Goal: Task Accomplishment & Management: Manage account settings

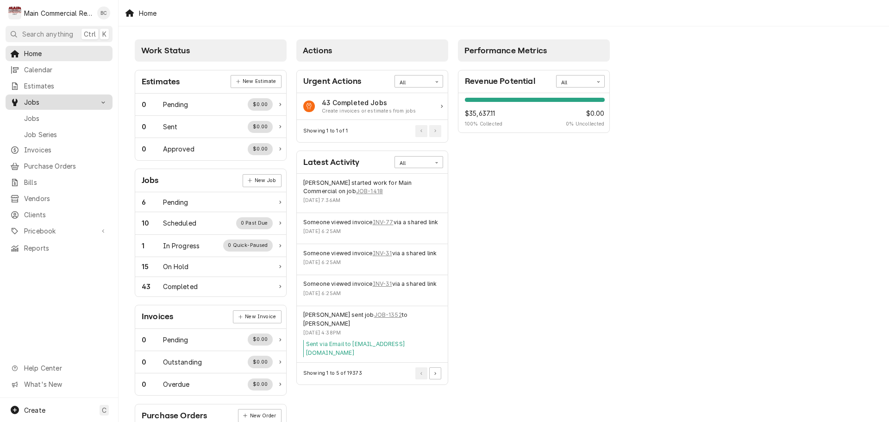
click at [43, 103] on span "Jobs" at bounding box center [59, 102] width 70 height 10
click at [44, 98] on span "Jobs" at bounding box center [59, 102] width 70 height 10
click at [43, 116] on span "Jobs" at bounding box center [66, 118] width 84 height 10
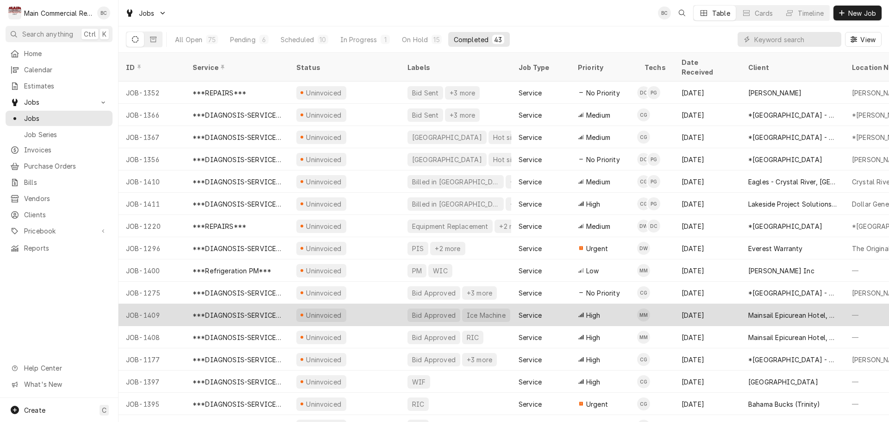
scroll to position [46, 0]
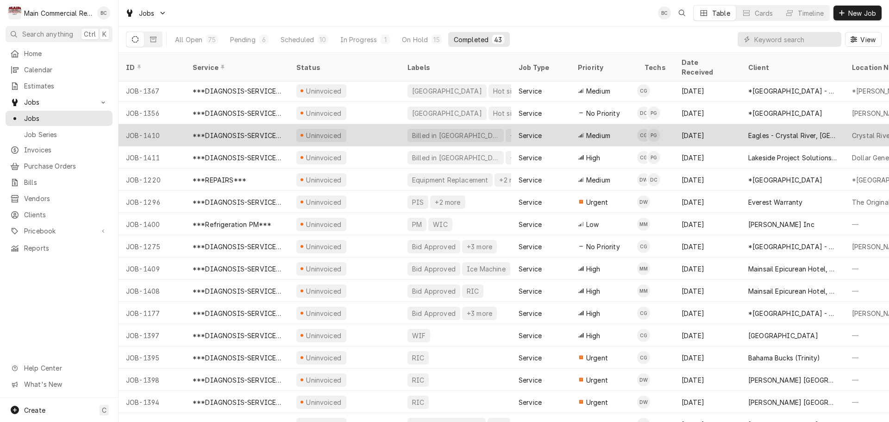
click at [158, 128] on div "JOB-1410" at bounding box center [152, 135] width 67 height 22
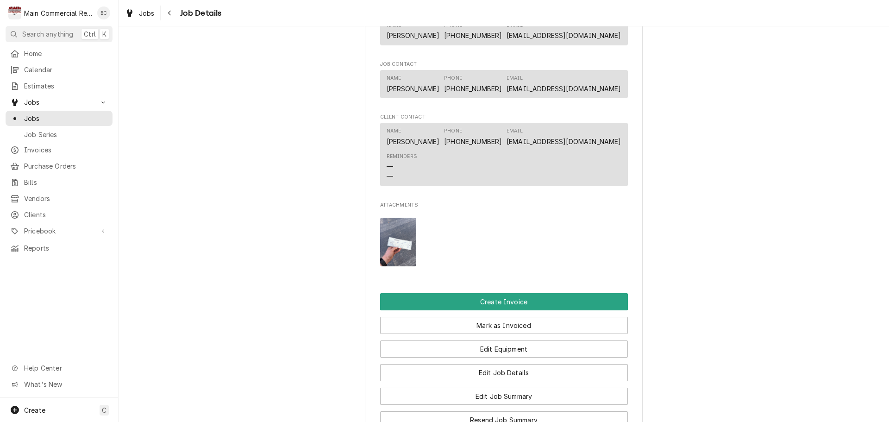
scroll to position [741, 0]
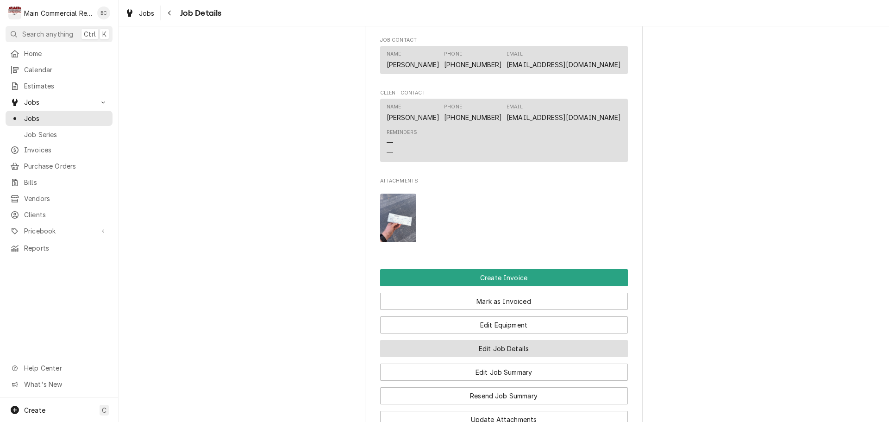
click at [494, 350] on button "Edit Job Details" at bounding box center [504, 348] width 248 height 17
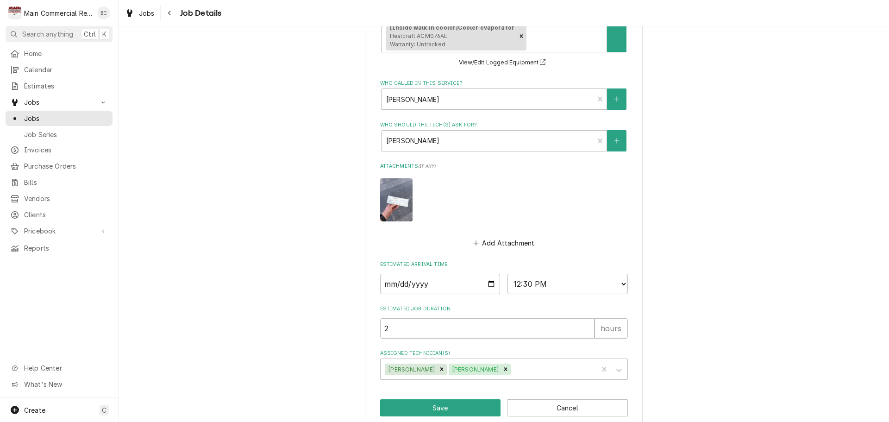
scroll to position [510, 0]
click at [439, 398] on button "Save" at bounding box center [440, 406] width 121 height 17
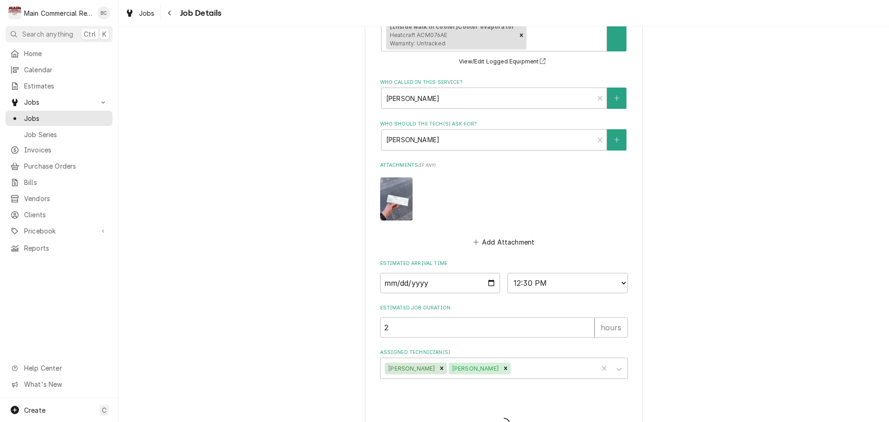
type textarea "x"
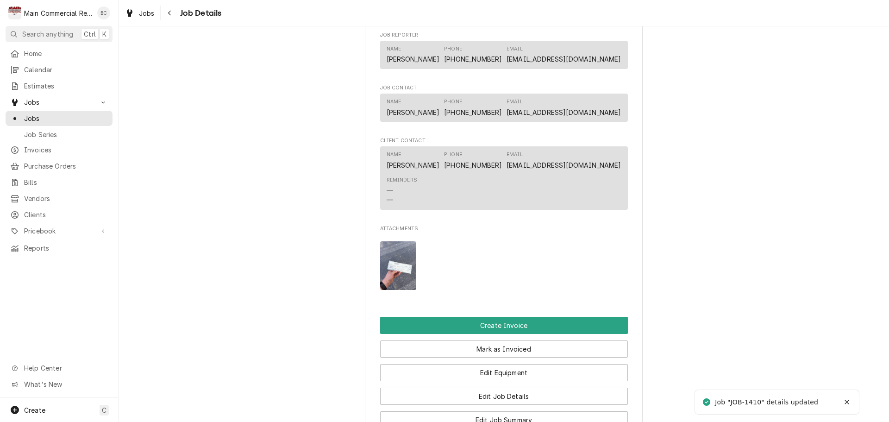
scroll to position [695, 0]
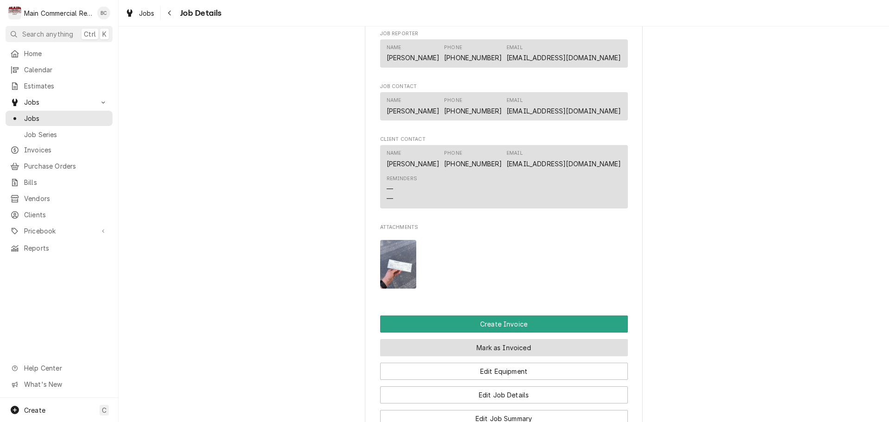
click at [433, 348] on button "Mark as Invoiced" at bounding box center [504, 347] width 248 height 17
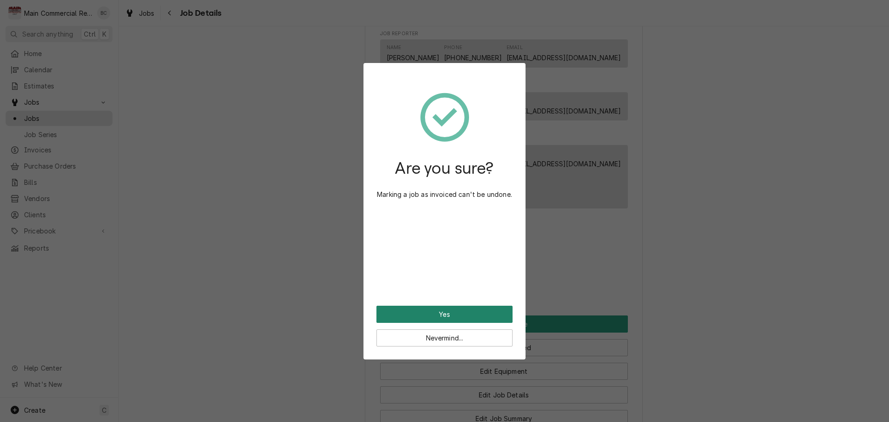
click at [441, 314] on button "Yes" at bounding box center [444, 314] width 136 height 17
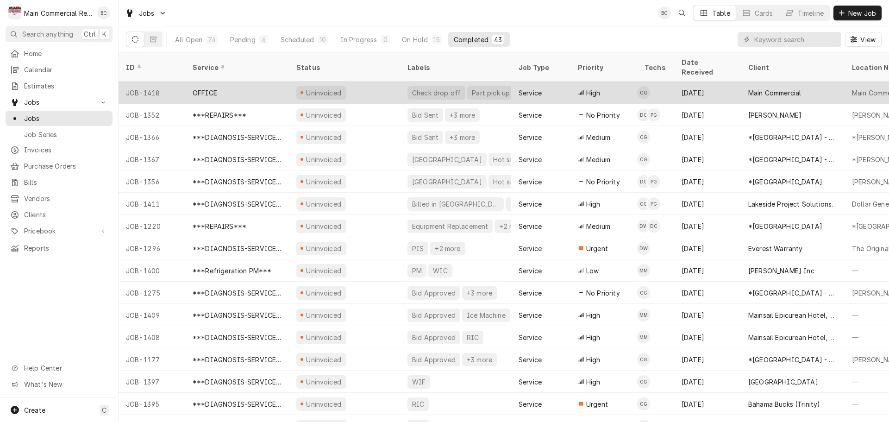
click at [238, 85] on div "OFFICE" at bounding box center [237, 93] width 104 height 22
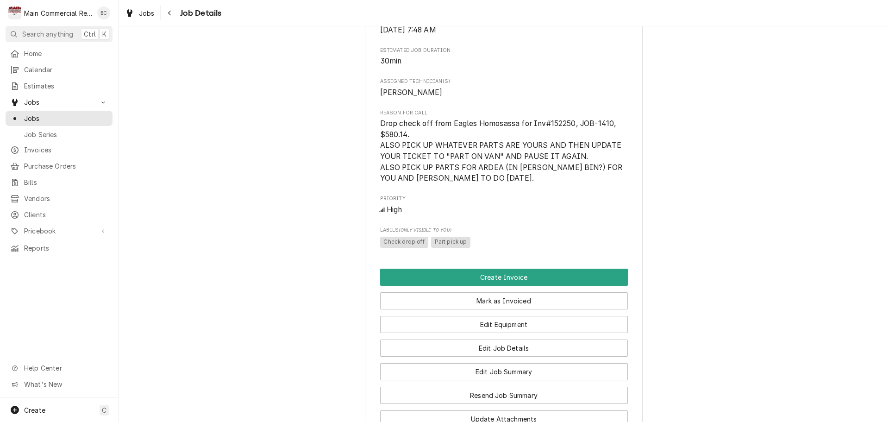
scroll to position [417, 0]
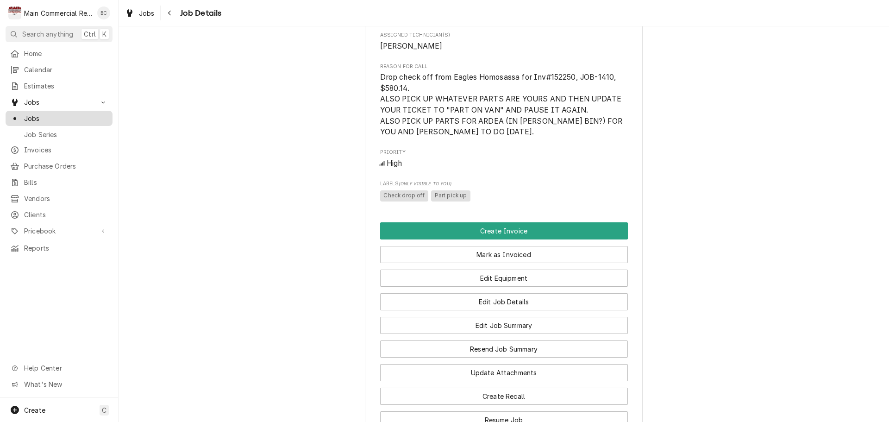
click at [55, 114] on span "Jobs" at bounding box center [66, 118] width 84 height 10
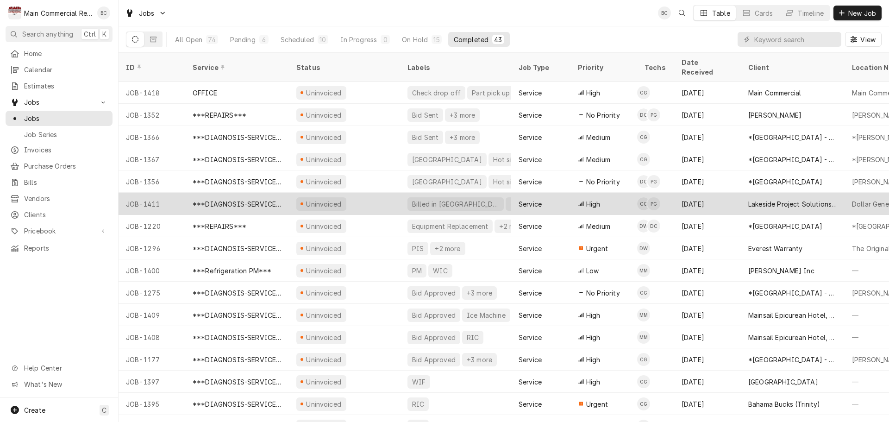
click at [435, 199] on div "Billed in QBO" at bounding box center [455, 204] width 89 height 10
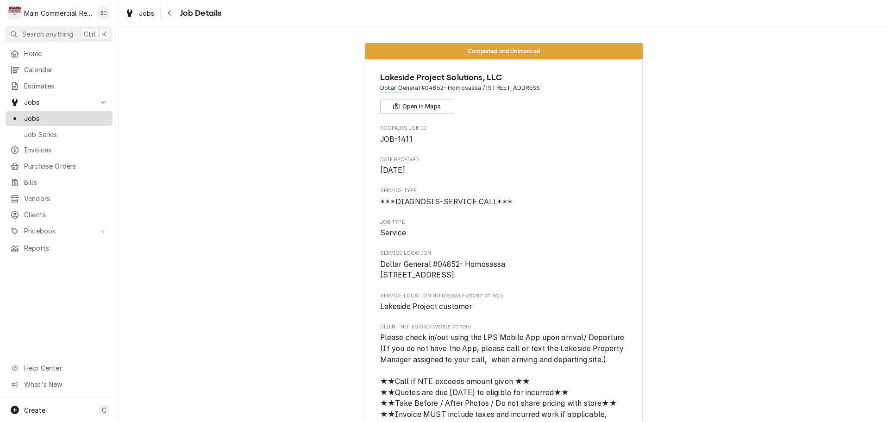
click at [44, 113] on span "Jobs" at bounding box center [66, 118] width 84 height 10
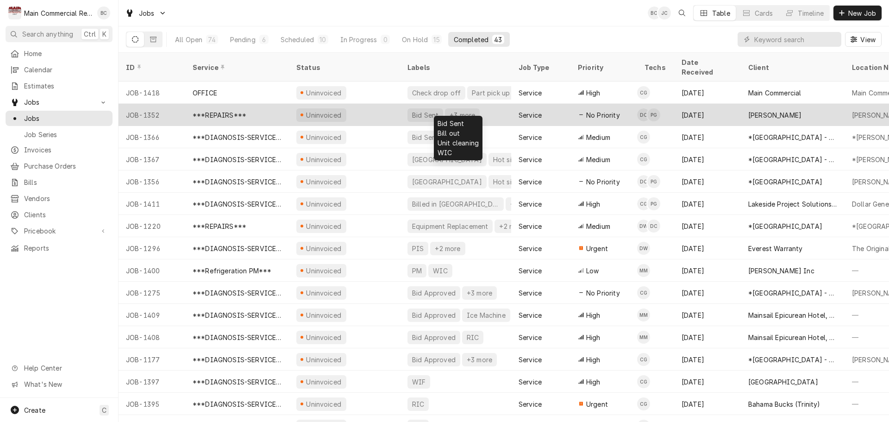
click at [420, 110] on div "Bid Sent" at bounding box center [425, 115] width 28 height 10
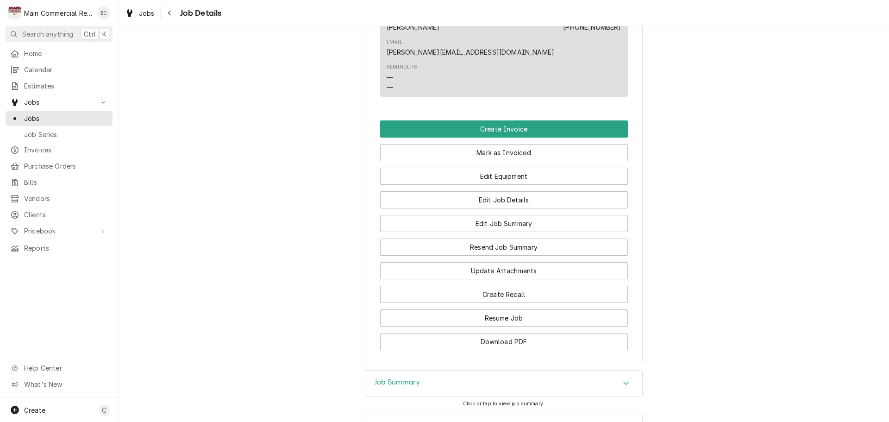
scroll to position [865, 0]
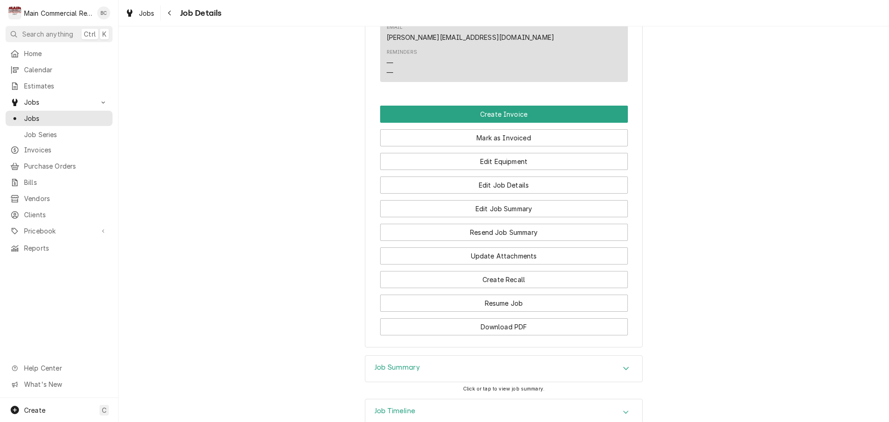
click at [397, 363] on h3 "Job Summary" at bounding box center [397, 367] width 45 height 9
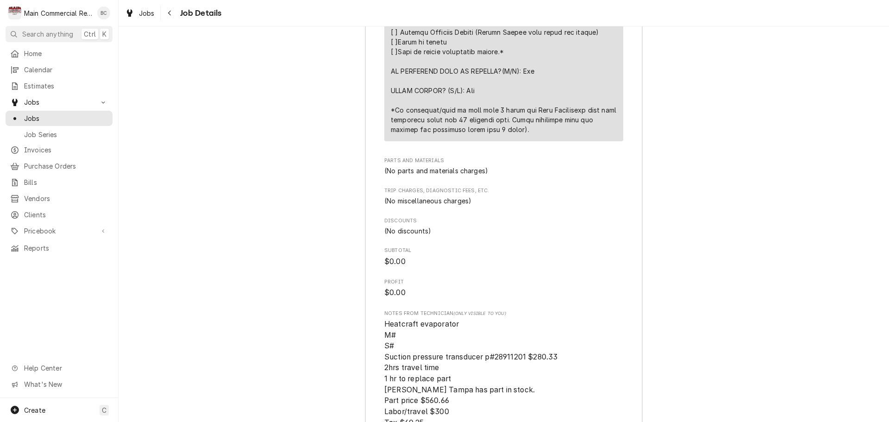
scroll to position [1976, 0]
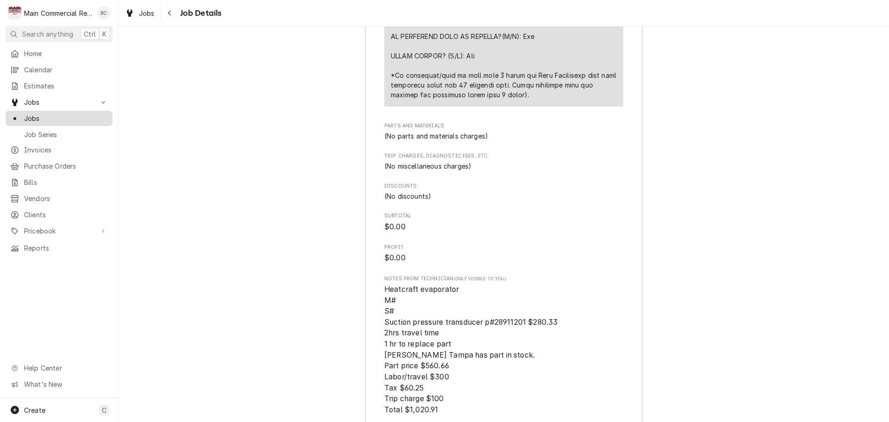
click at [49, 118] on span "Jobs" at bounding box center [66, 118] width 84 height 10
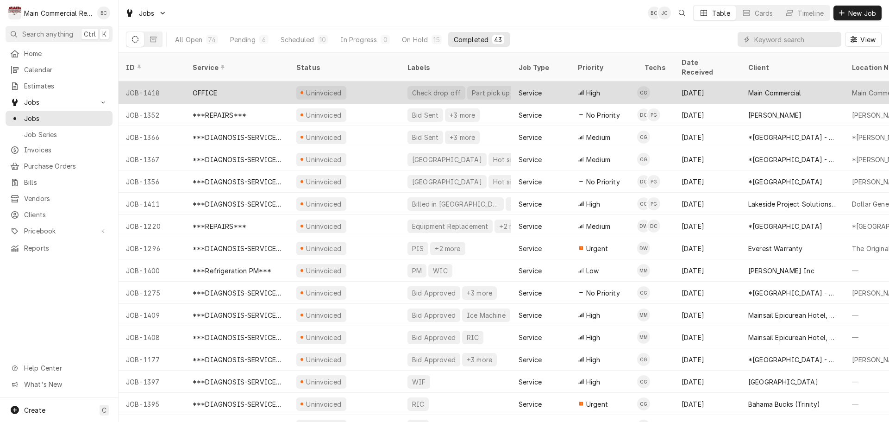
click at [208, 88] on div "OFFICE" at bounding box center [205, 93] width 25 height 10
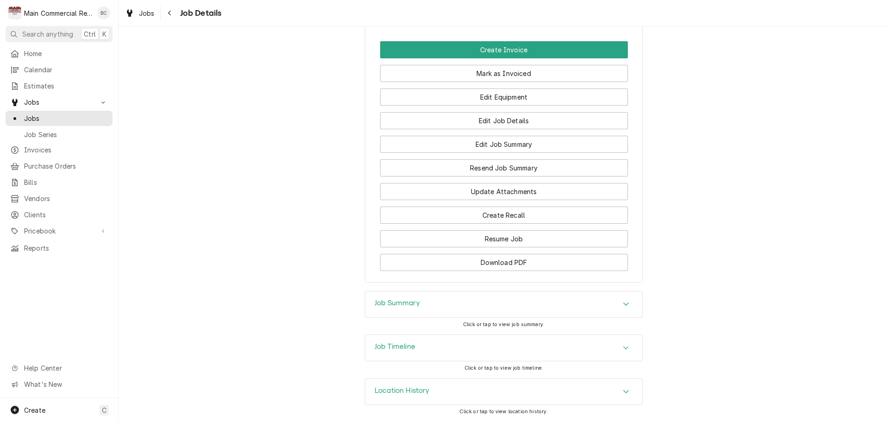
scroll to position [609, 0]
click at [398, 303] on h3 "Job Summary" at bounding box center [397, 303] width 45 height 9
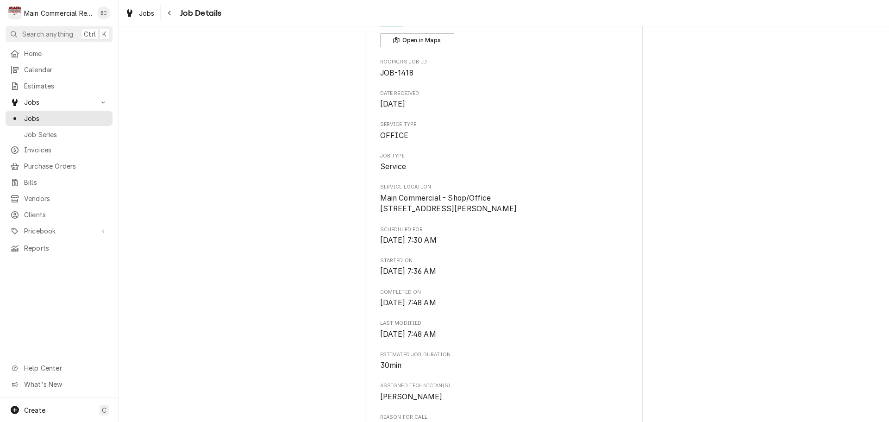
scroll to position [0, 0]
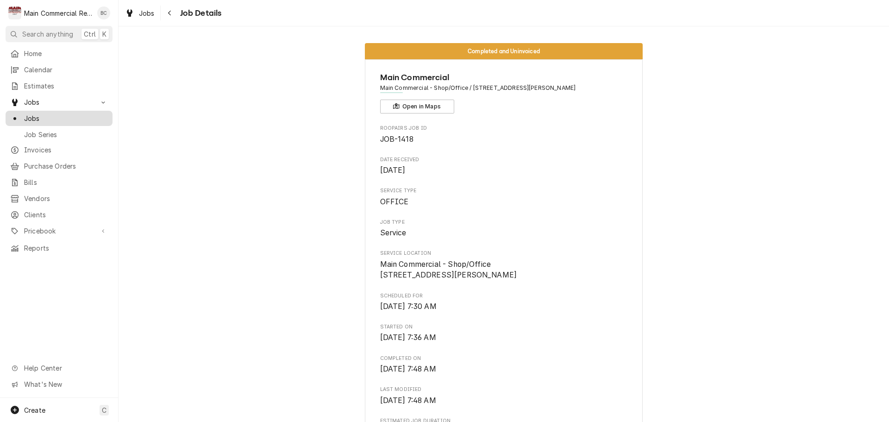
click at [31, 113] on span "Jobs" at bounding box center [66, 118] width 84 height 10
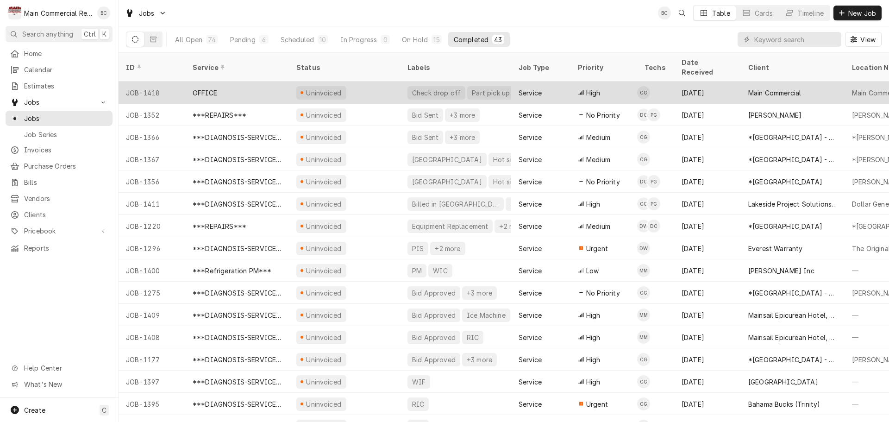
click at [259, 84] on div "OFFICE" at bounding box center [237, 93] width 104 height 22
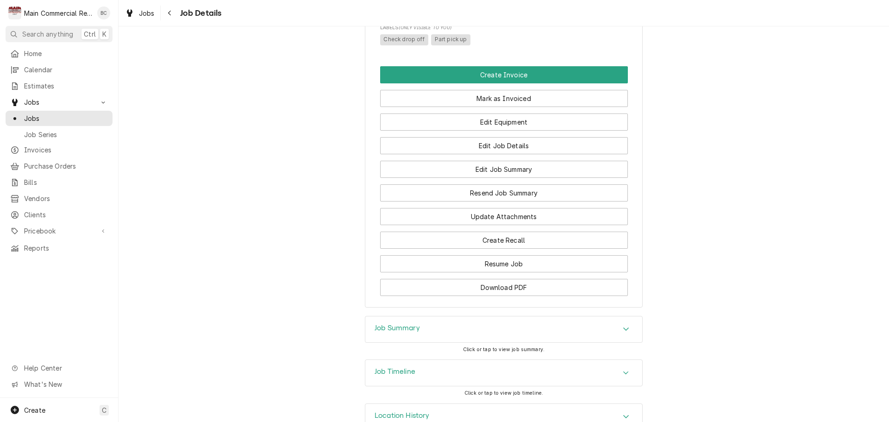
scroll to position [609, 0]
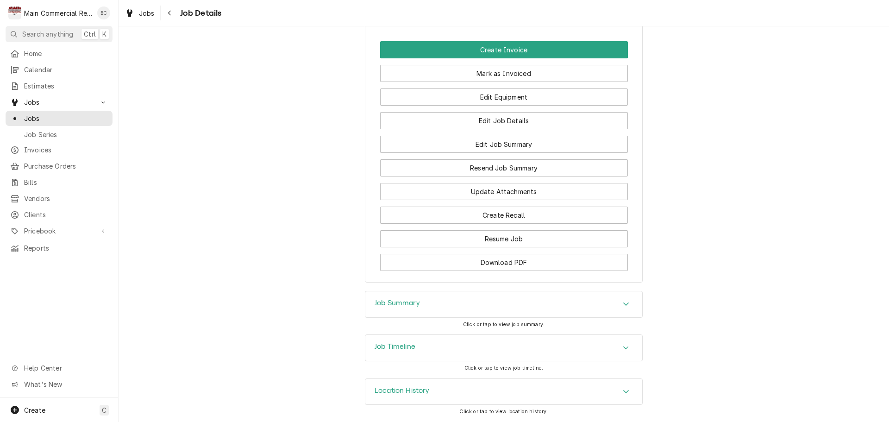
click at [384, 347] on h3 "Job Timeline" at bounding box center [395, 346] width 41 height 9
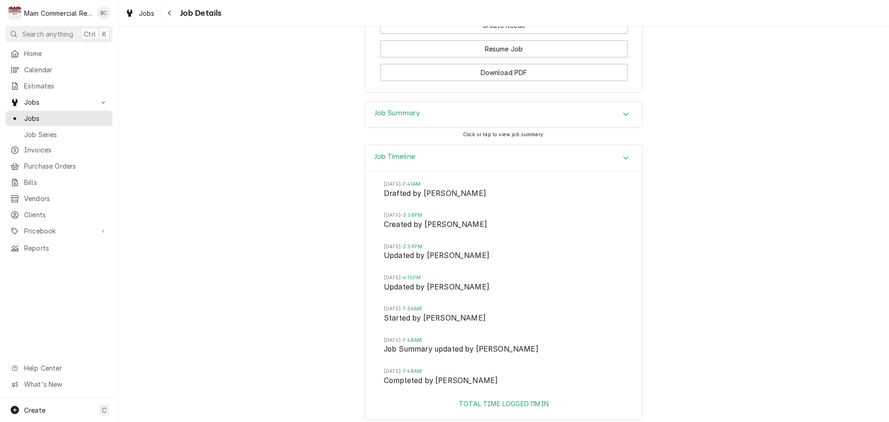
scroll to position [794, 0]
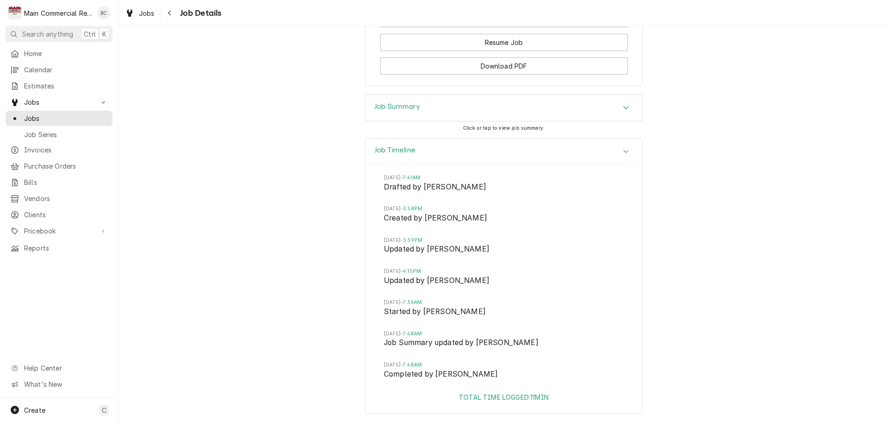
click at [463, 120] on div "Job Summary" at bounding box center [503, 108] width 277 height 26
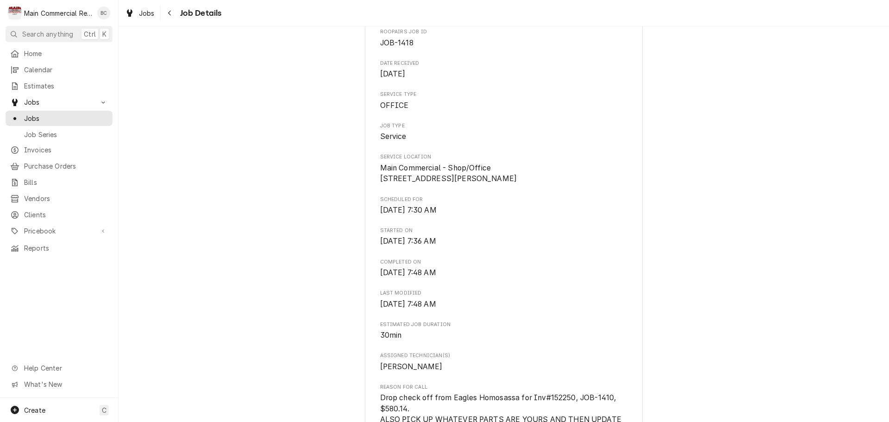
scroll to position [0, 0]
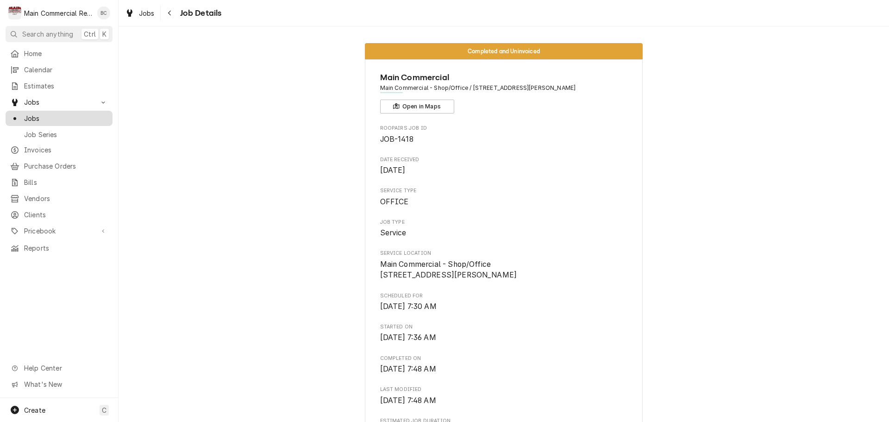
click at [44, 117] on span "Jobs" at bounding box center [66, 118] width 84 height 10
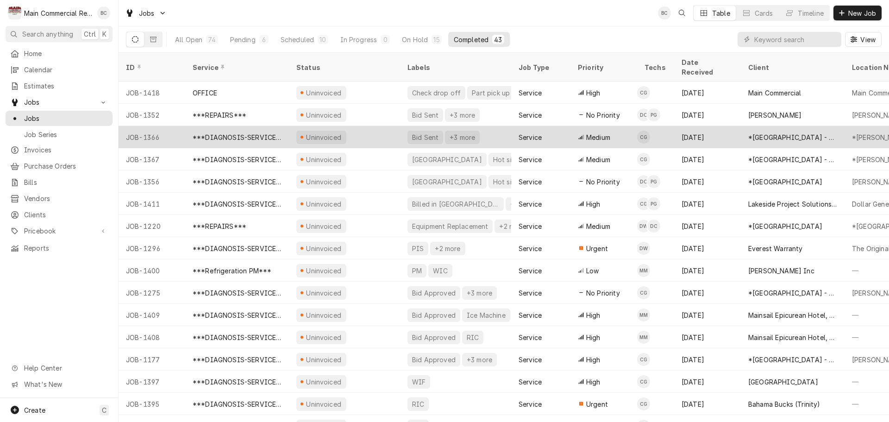
click at [273, 132] on div "***DIAGNOSIS-SERVICE CALL***" at bounding box center [237, 137] width 89 height 10
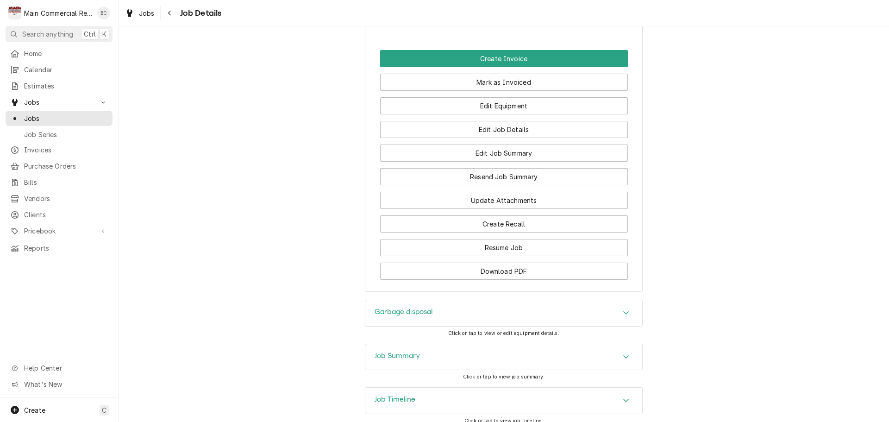
scroll to position [1111, 0]
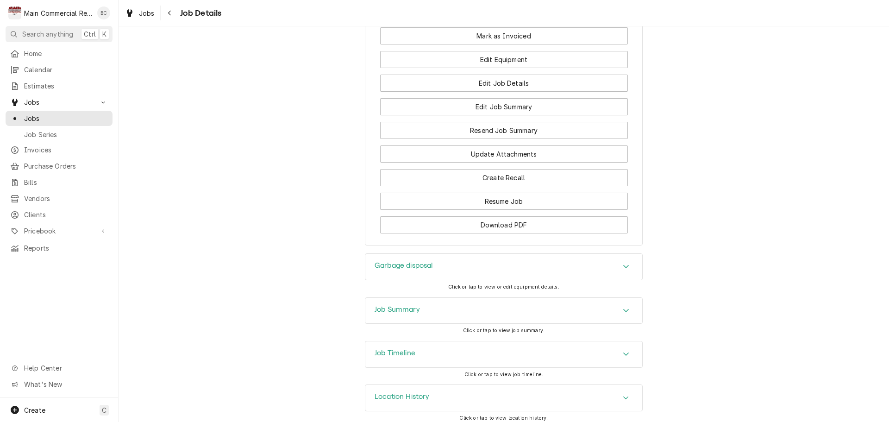
click at [403, 314] on h3 "Job Summary" at bounding box center [397, 309] width 45 height 9
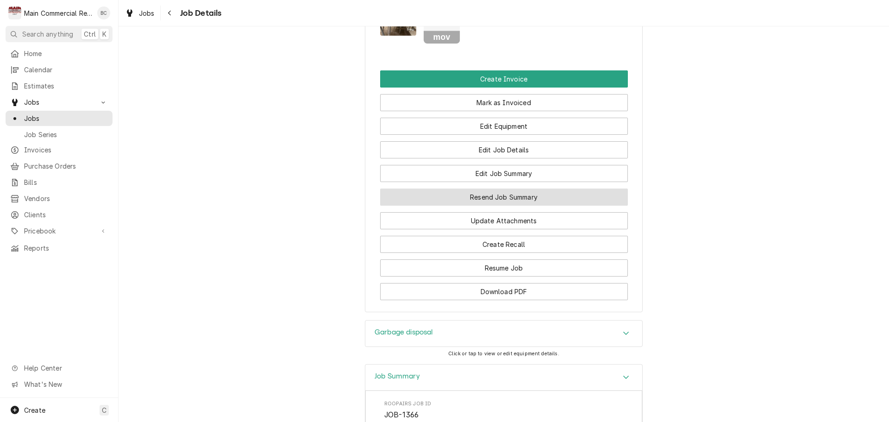
scroll to position [1158, 0]
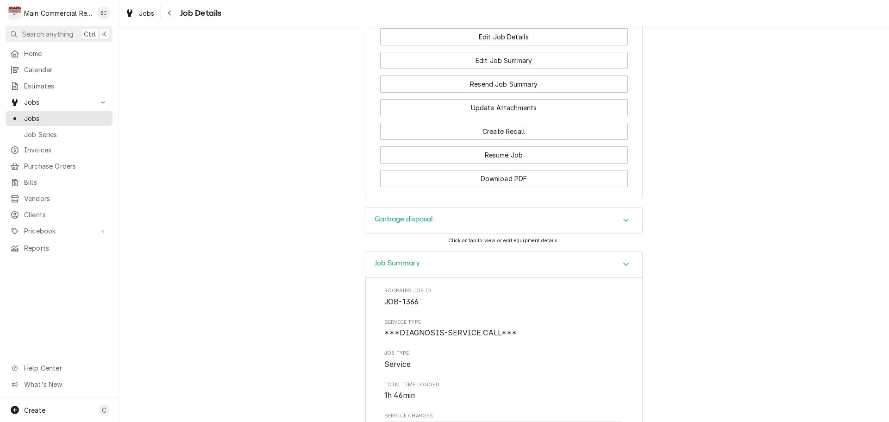
click at [419, 224] on h3 "Garbage disposal" at bounding box center [404, 219] width 58 height 9
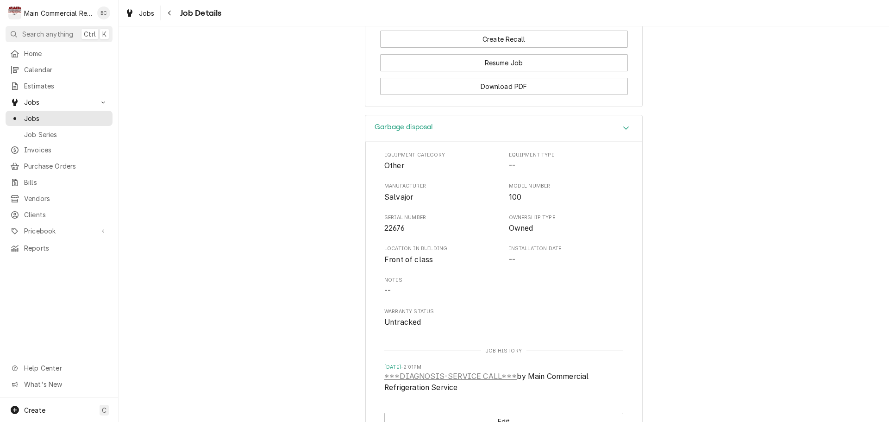
scroll to position [1250, 0]
drag, startPoint x: 383, startPoint y: 207, endPoint x: 406, endPoint y: 238, distance: 39.1
click at [406, 238] on div "Equipment Category Other Equipment Type -- Manufacturer Salvajor Model Number 1…" at bounding box center [503, 239] width 239 height 176
copy div "Salvajor Model Number 100 Serial Number 22676"
click at [365, 358] on div "Garbage disposal Equipment Category Other Equipment Type -- Manufacturer Salvaj…" at bounding box center [504, 275] width 278 height 322
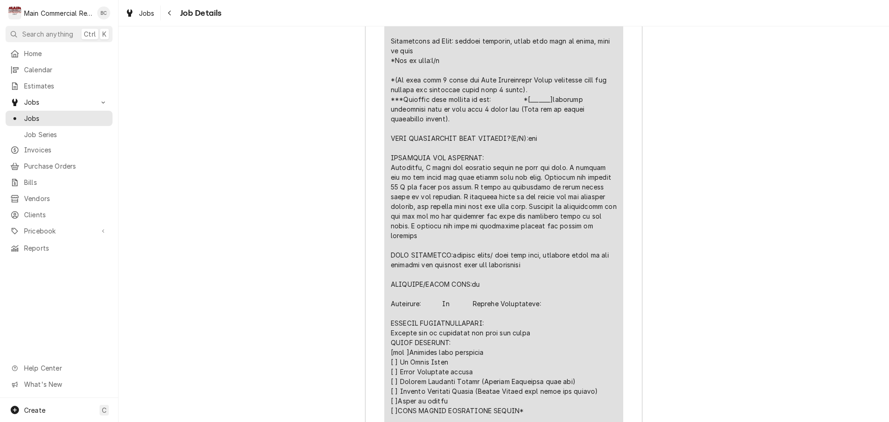
scroll to position [1945, 0]
drag, startPoint x: 389, startPoint y: 323, endPoint x: 536, endPoint y: 333, distance: 147.2
click at [536, 333] on div "Line Item" at bounding box center [504, 271] width 226 height 515
copy div "FURTHER RECOMMENDATIONS: Replace due to excessive amp draw and noise"
click at [344, 329] on div "Job Summary Roopairs Job ID JOB-1366 Service Type ***DIAGNOSIS-SERVICE CALL*** …" at bounding box center [504, 405] width 771 height 1307
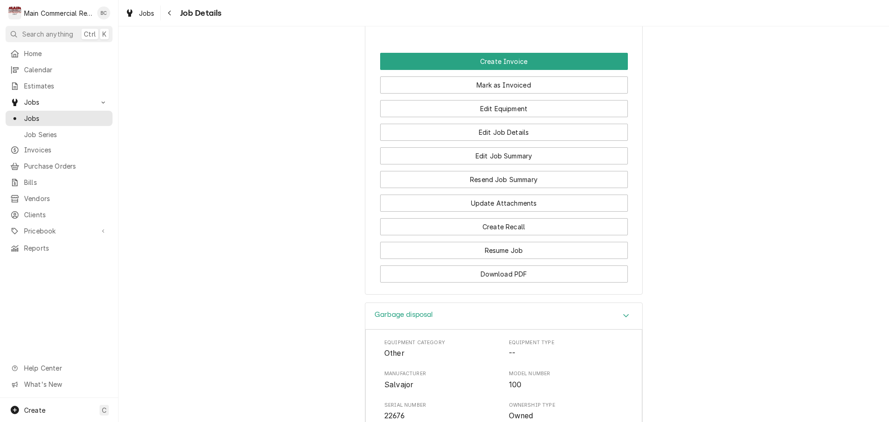
scroll to position [1065, 0]
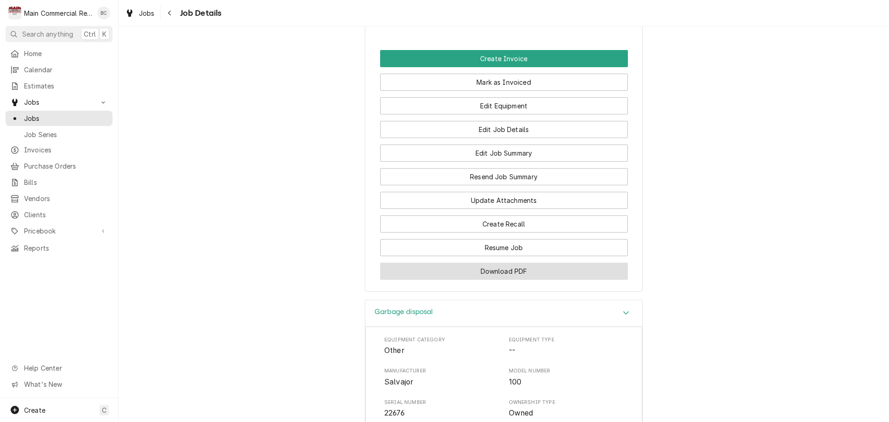
click at [472, 280] on button "Download PDF" at bounding box center [504, 271] width 248 height 17
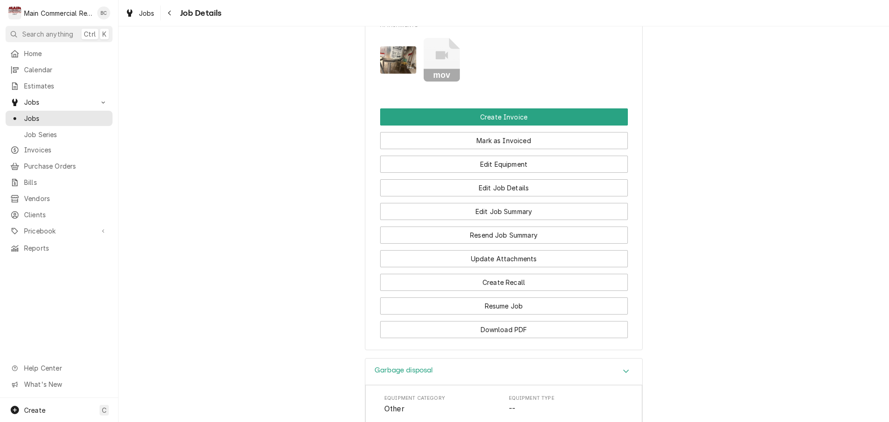
scroll to position [972, 0]
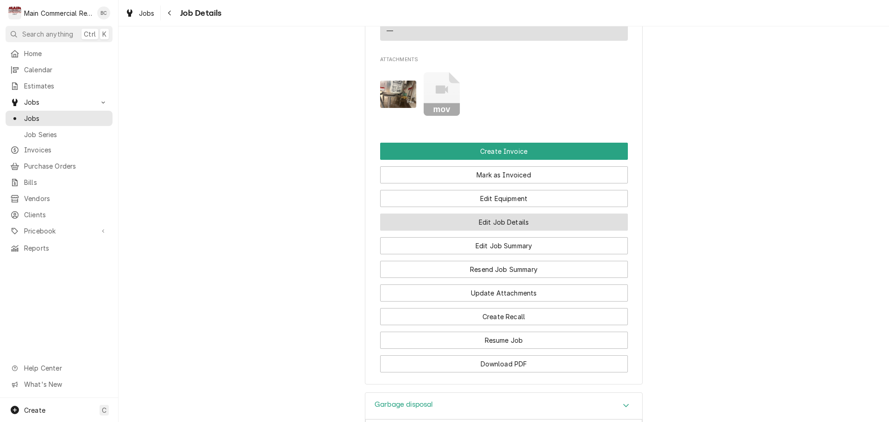
click at [489, 231] on button "Edit Job Details" at bounding box center [504, 221] width 248 height 17
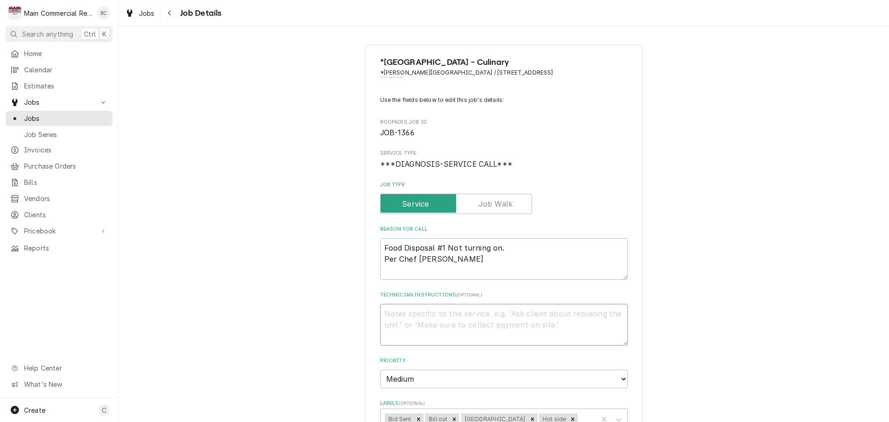
click at [393, 311] on textarea "Technician Instructions ( optional )" at bounding box center [504, 325] width 248 height 42
type textarea "x"
type textarea "I"
type textarea "x"
type textarea "IN"
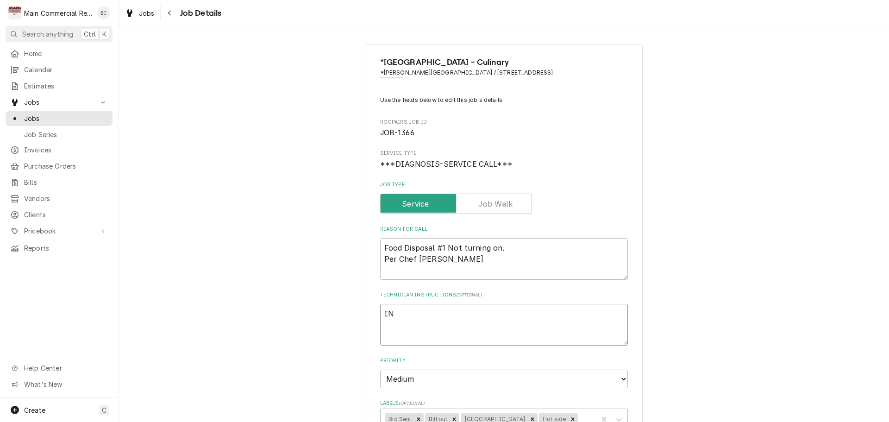
type textarea "x"
type textarea "INV"
type textarea "x"
type textarea "INV#"
type textarea "x"
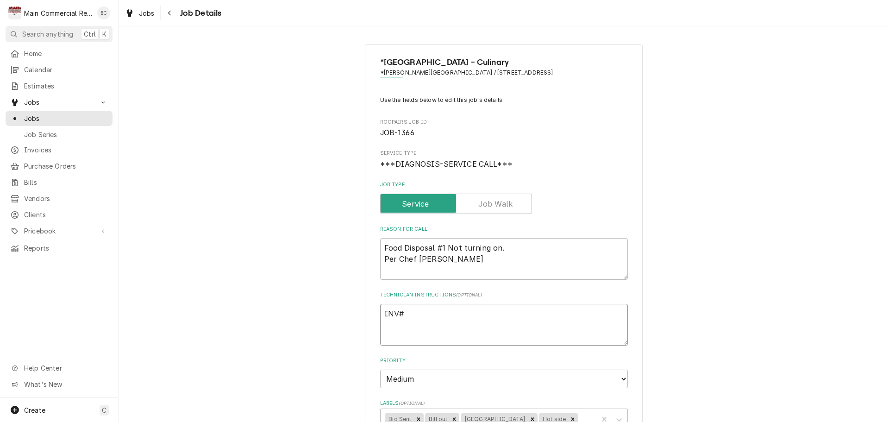
type textarea "INV#1"
type textarea "x"
type textarea "INV#15"
type textarea "x"
type textarea "INV#152"
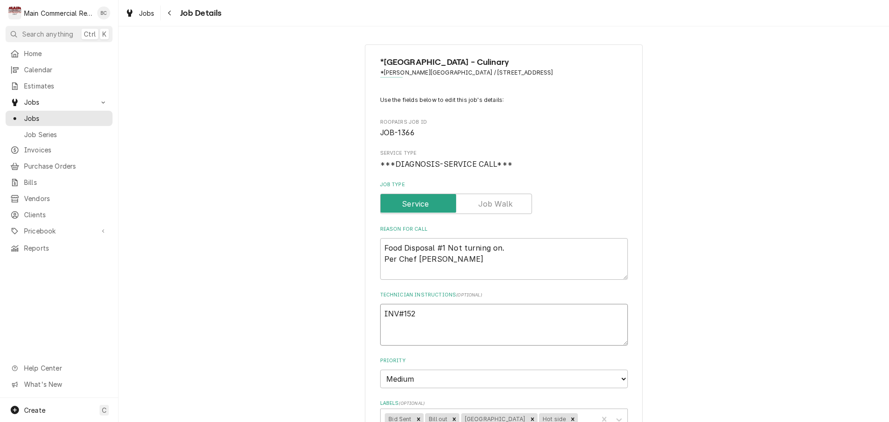
type textarea "x"
type textarea "INV#1522"
type textarea "x"
type textarea "INV#15225"
type textarea "x"
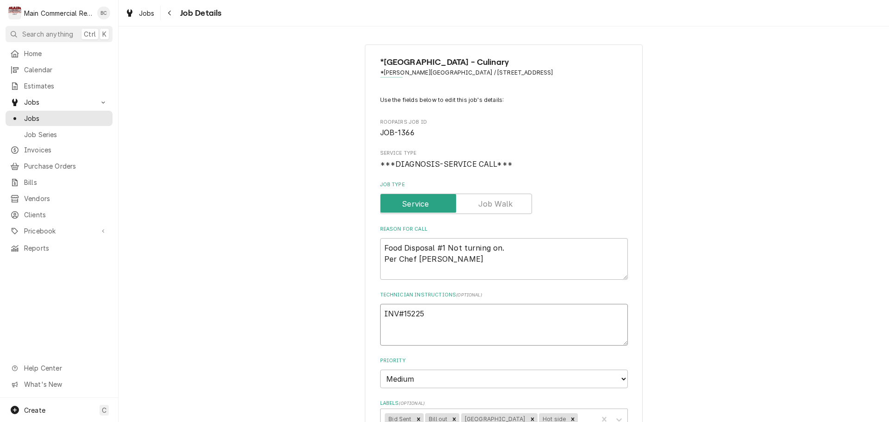
type textarea "INV#152257"
type textarea "x"
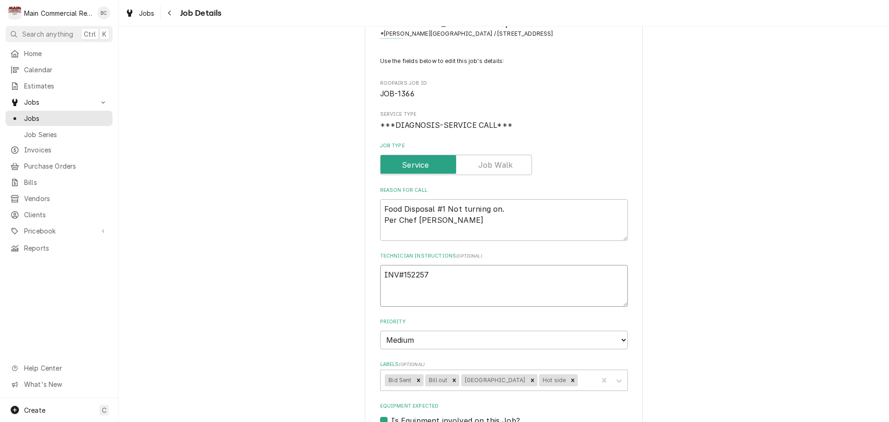
scroll to position [93, 0]
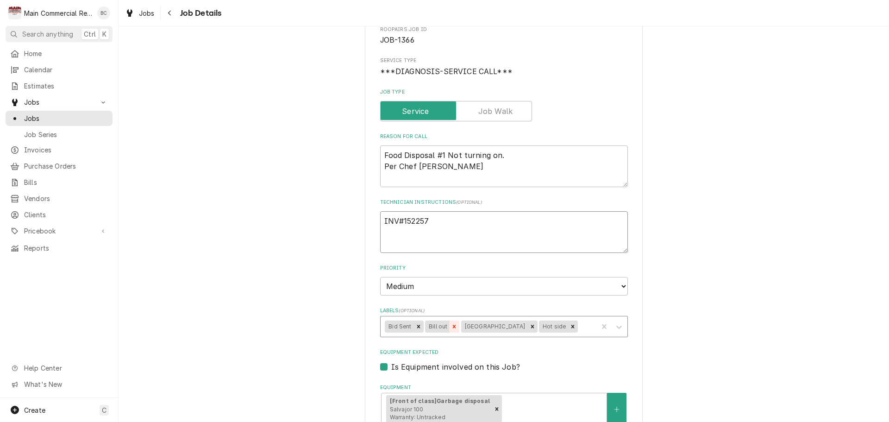
click at [451, 326] on icon "Remove Bill out" at bounding box center [454, 326] width 6 height 6
type textarea "INV#152257"
type textarea "x"
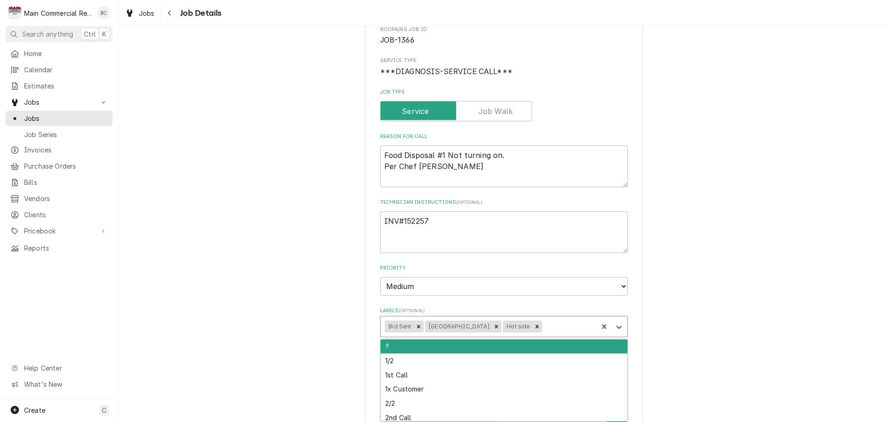
click at [549, 333] on div "Labels" at bounding box center [569, 326] width 50 height 17
type input "INV"
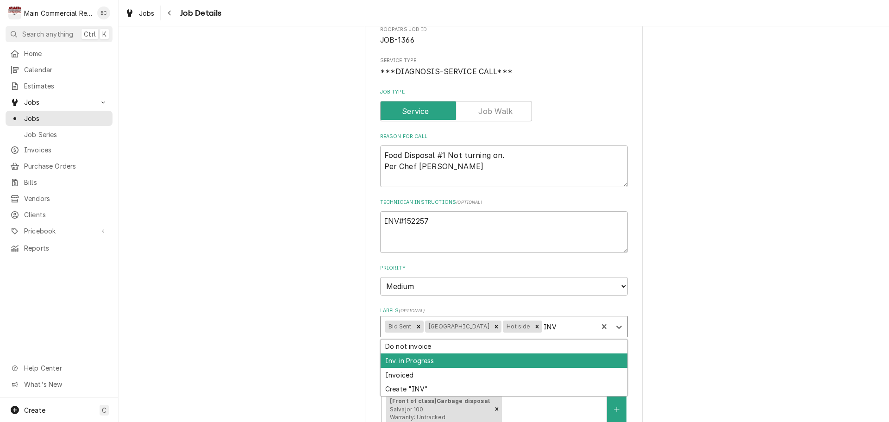
click at [426, 360] on div "Inv. in Progress" at bounding box center [504, 360] width 247 height 14
type textarea "x"
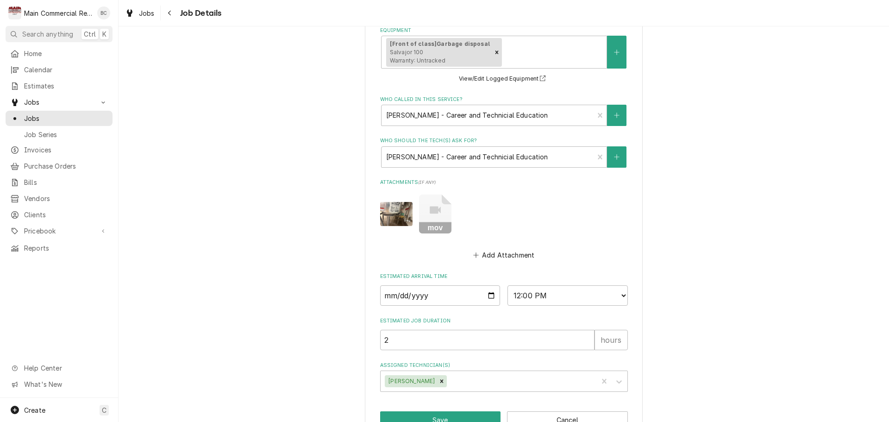
scroll to position [489, 0]
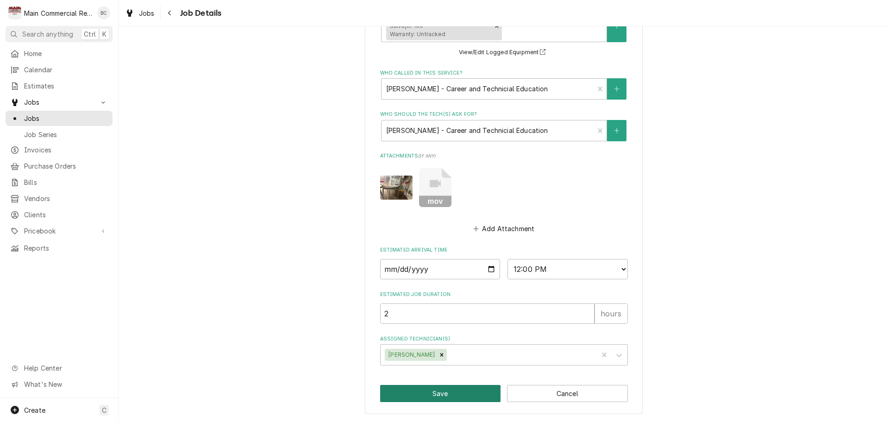
click at [431, 394] on button "Save" at bounding box center [440, 393] width 121 height 17
type textarea "x"
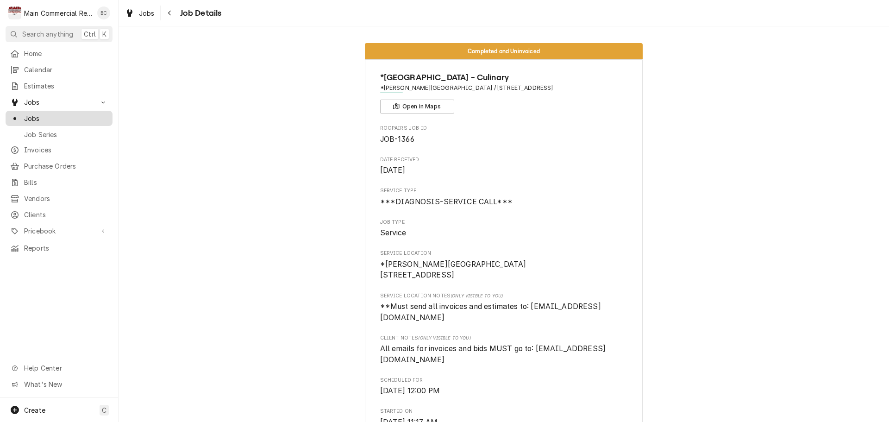
click at [72, 116] on span "Jobs" at bounding box center [66, 118] width 84 height 10
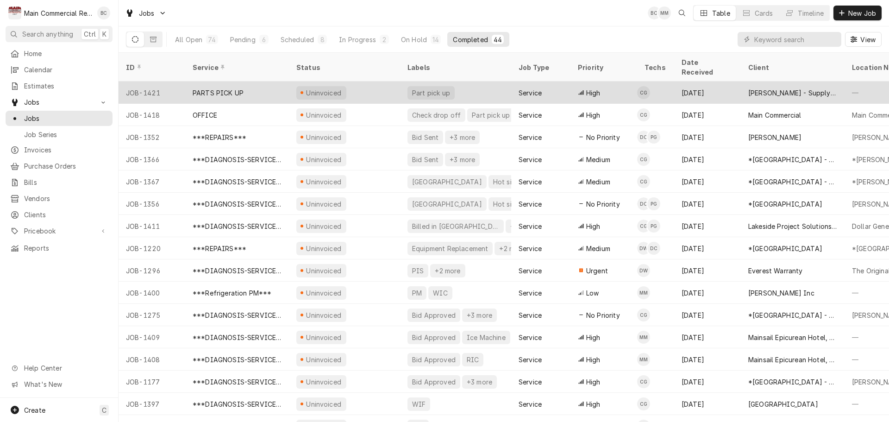
click at [244, 82] on div "PARTS PICK UP" at bounding box center [237, 93] width 104 height 22
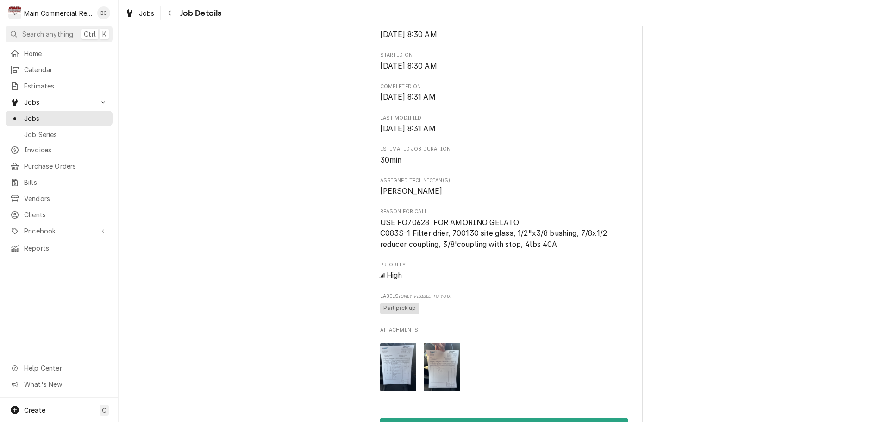
scroll to position [324, 0]
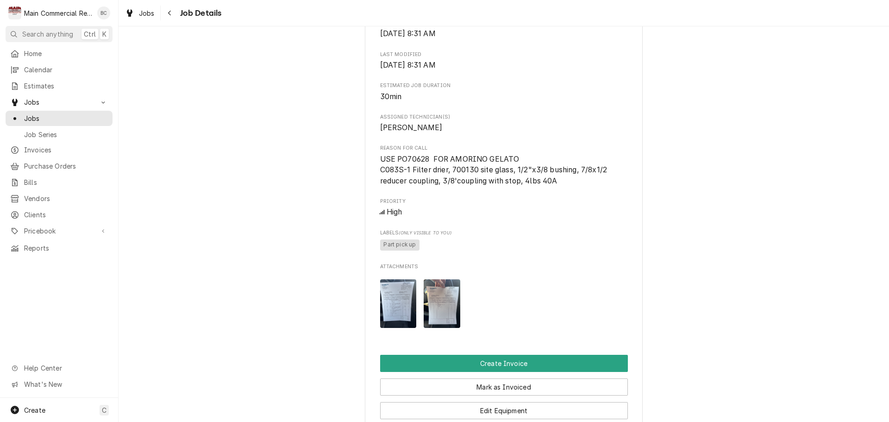
click at [405, 320] on img "Attachments" at bounding box center [398, 303] width 37 height 49
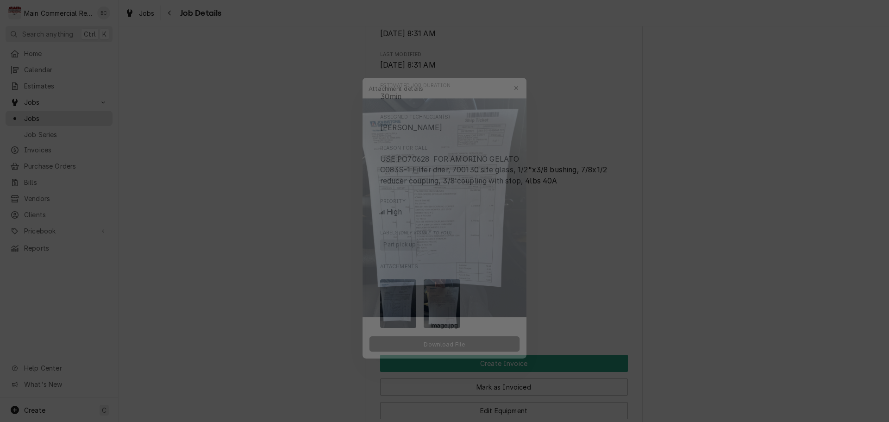
click at [444, 351] on span "Download File" at bounding box center [444, 348] width 49 height 10
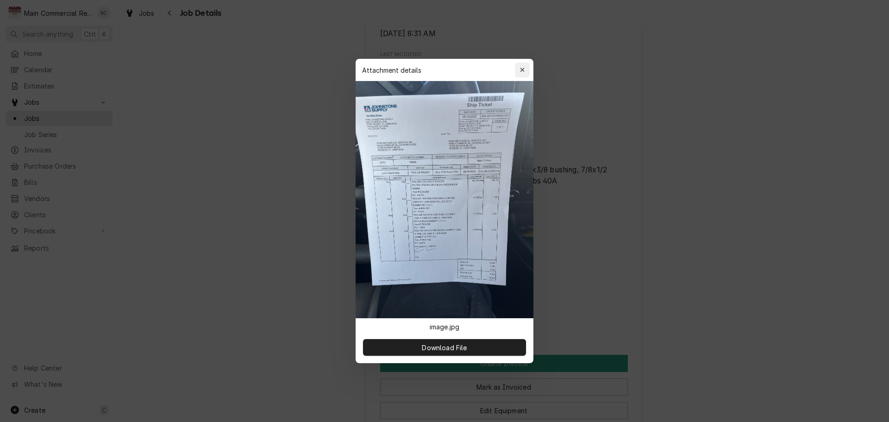
click at [526, 69] on div "button" at bounding box center [522, 69] width 9 height 9
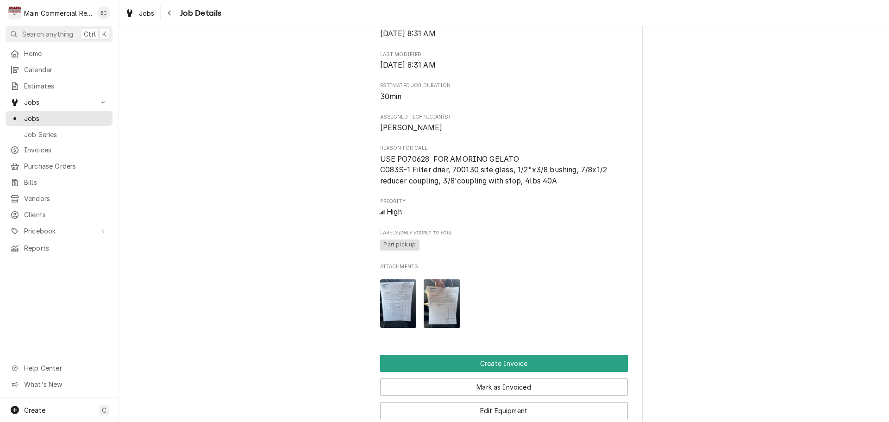
click at [440, 319] on img "Attachments" at bounding box center [442, 303] width 37 height 49
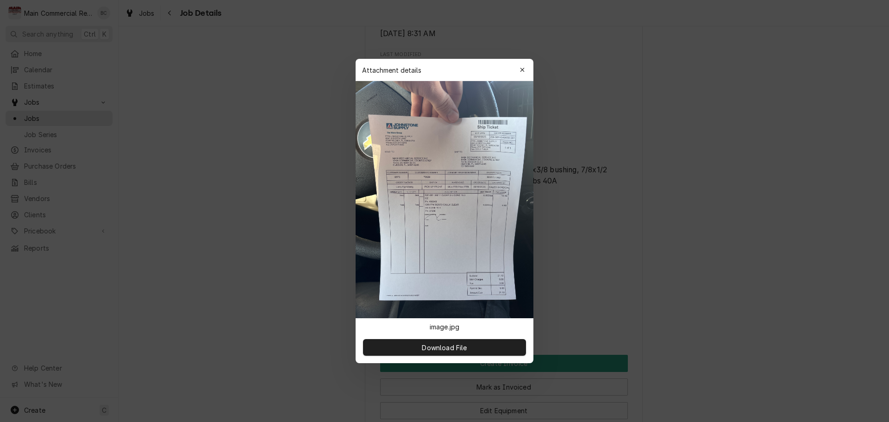
click at [445, 261] on img at bounding box center [445, 199] width 178 height 237
click at [466, 346] on span "Download File" at bounding box center [444, 348] width 49 height 10
click at [523, 69] on icon "button" at bounding box center [522, 70] width 4 height 4
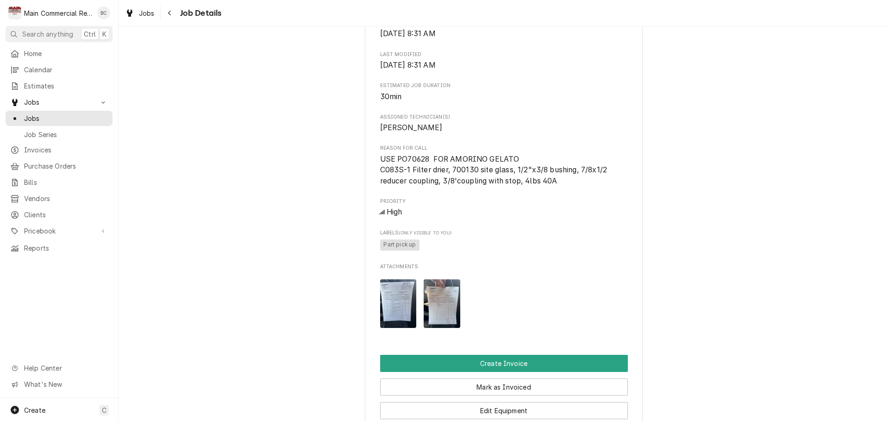
click at [442, 312] on img "Attachments" at bounding box center [442, 303] width 37 height 49
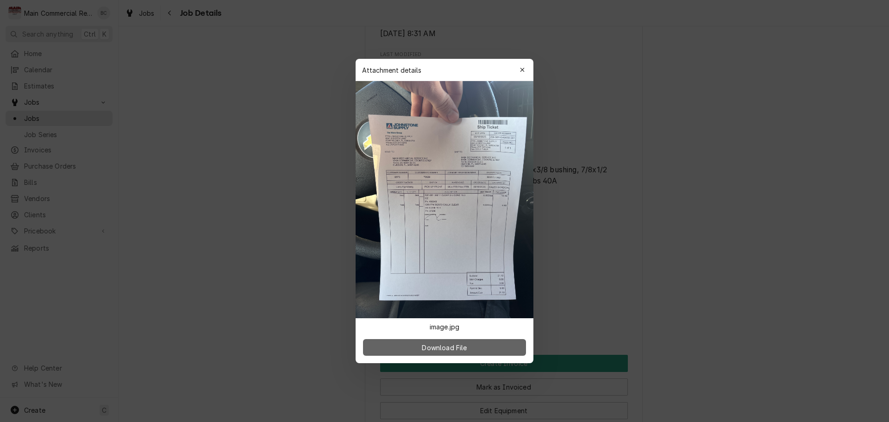
click at [483, 351] on button "Download File" at bounding box center [444, 347] width 163 height 17
click at [525, 69] on div "button" at bounding box center [522, 69] width 9 height 9
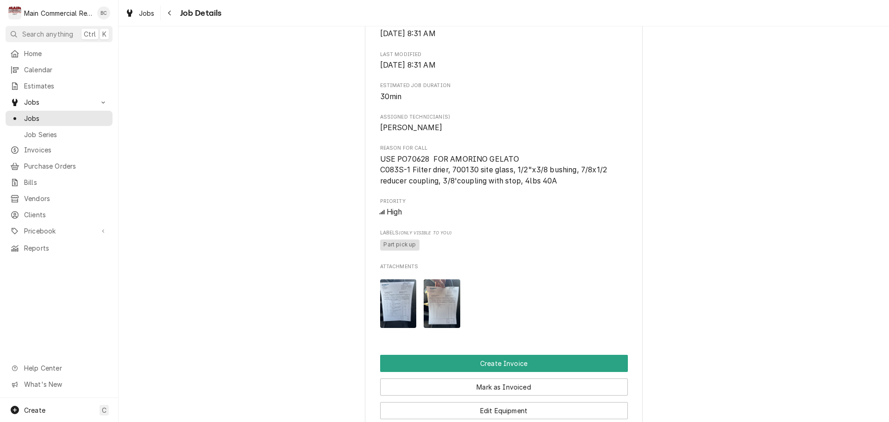
click at [394, 317] on img "Attachments" at bounding box center [398, 303] width 37 height 49
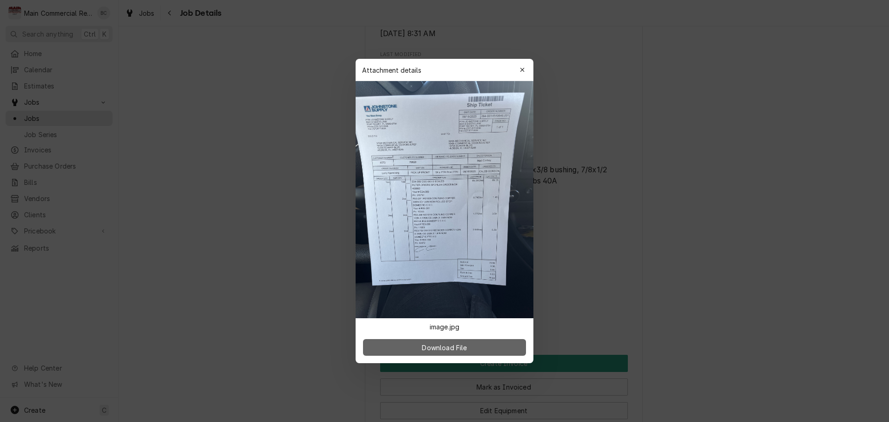
click at [433, 352] on button "Download File" at bounding box center [444, 347] width 163 height 17
click at [671, 147] on div at bounding box center [444, 211] width 889 height 422
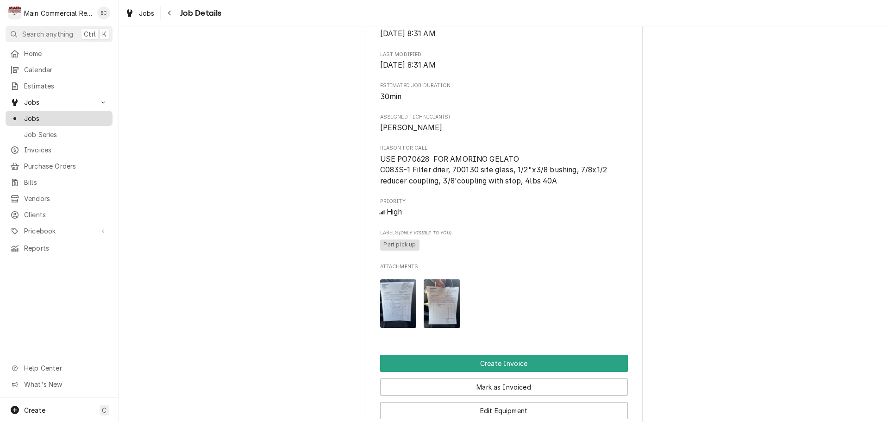
click at [58, 117] on span "Jobs" at bounding box center [66, 118] width 84 height 10
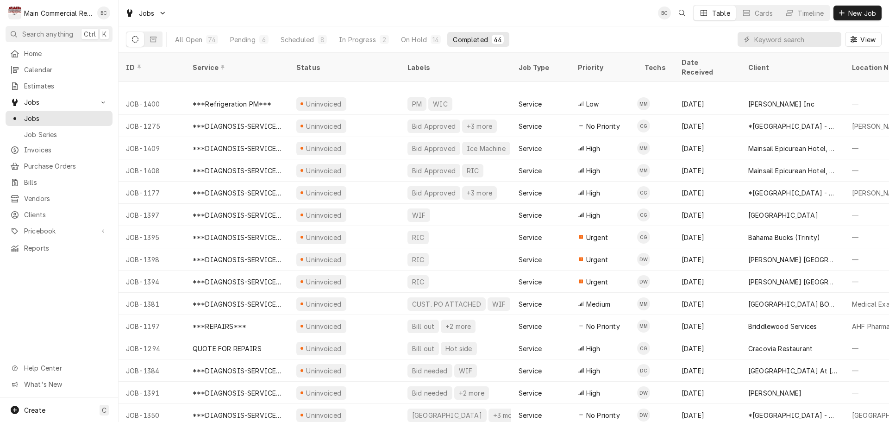
scroll to position [256, 0]
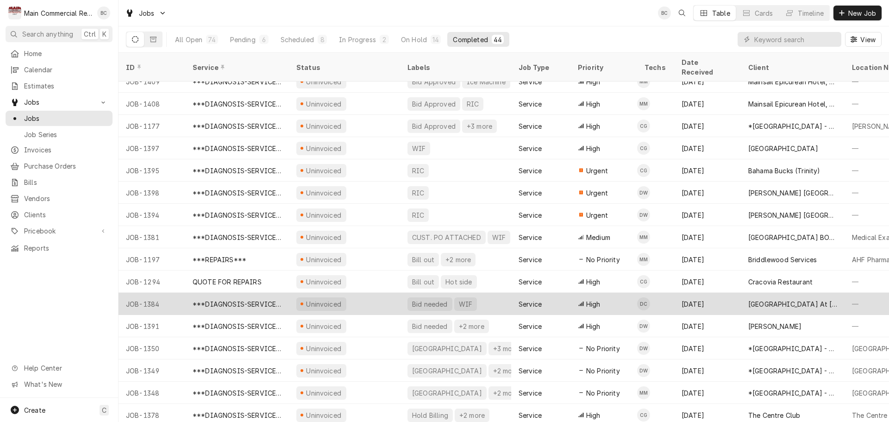
click at [332, 299] on div "Uninvoiced" at bounding box center [324, 304] width 38 height 10
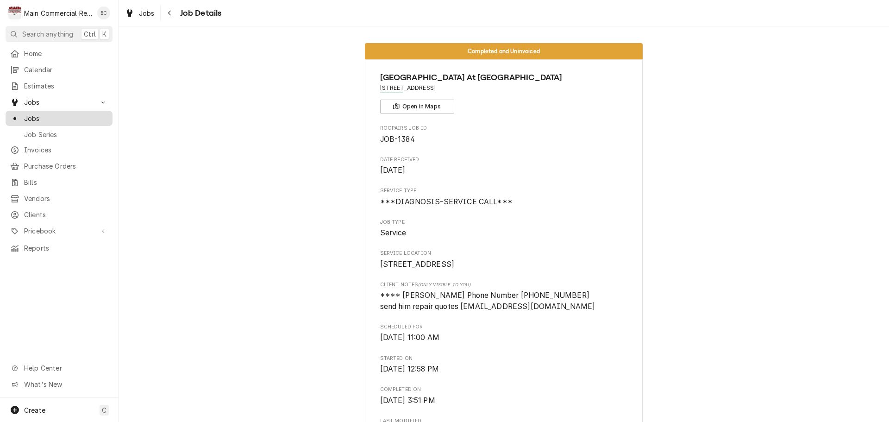
click at [61, 114] on span "Jobs" at bounding box center [66, 118] width 84 height 10
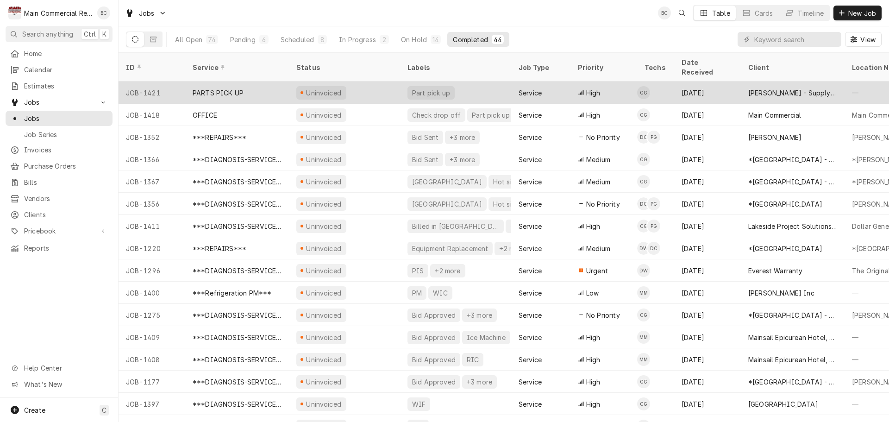
click at [412, 88] on div "Part pick up" at bounding box center [431, 93] width 40 height 10
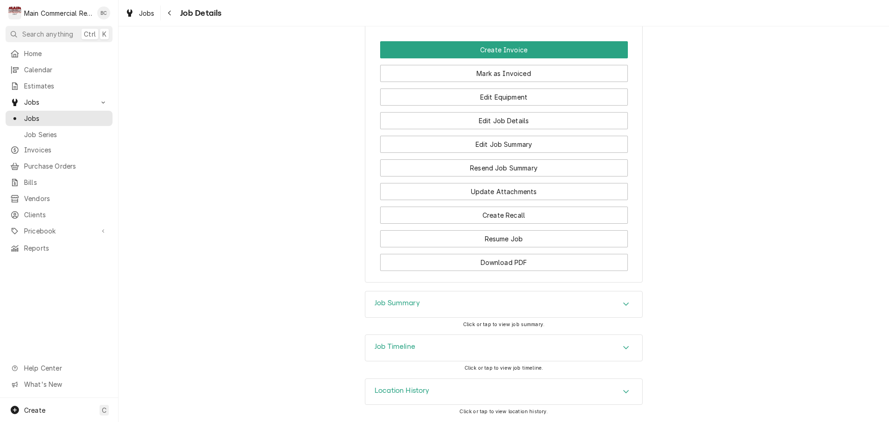
scroll to position [649, 0]
click at [385, 304] on h3 "Job Summary" at bounding box center [397, 303] width 45 height 9
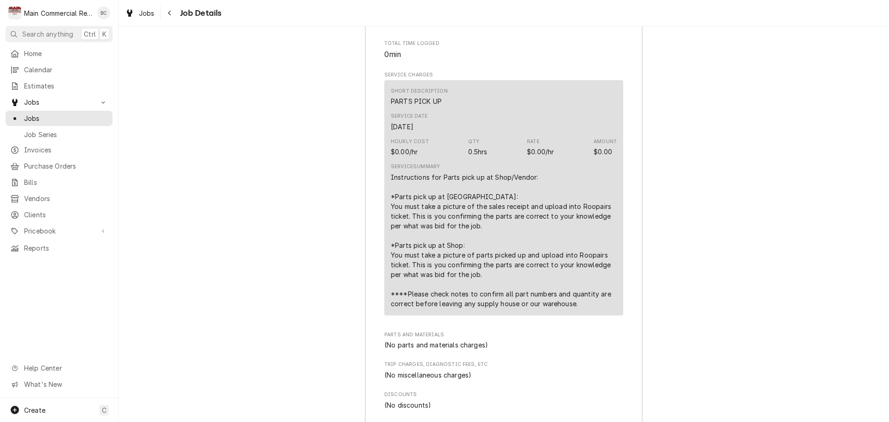
scroll to position [1019, 0]
click at [55, 113] on span "Jobs" at bounding box center [66, 118] width 84 height 10
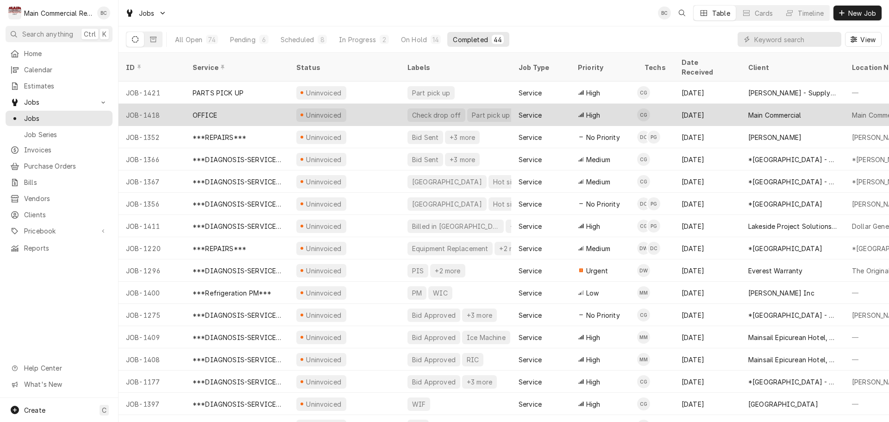
click at [270, 107] on div "OFFICE" at bounding box center [237, 115] width 104 height 22
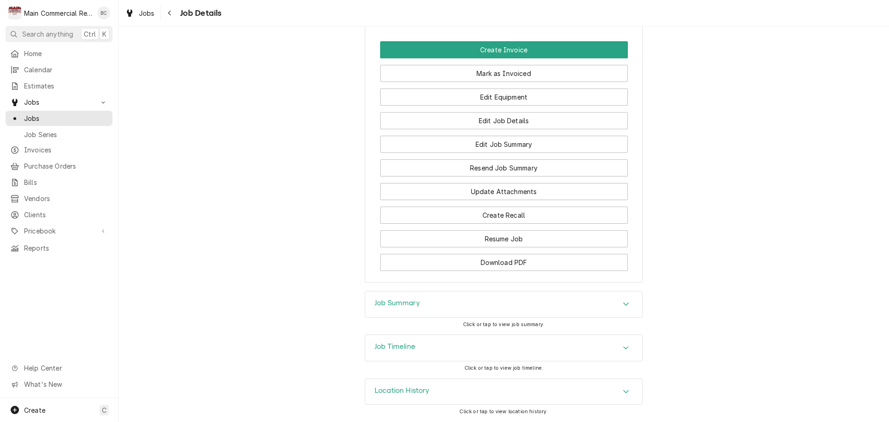
scroll to position [609, 0]
click at [410, 306] on h3 "Job Summary" at bounding box center [397, 303] width 45 height 9
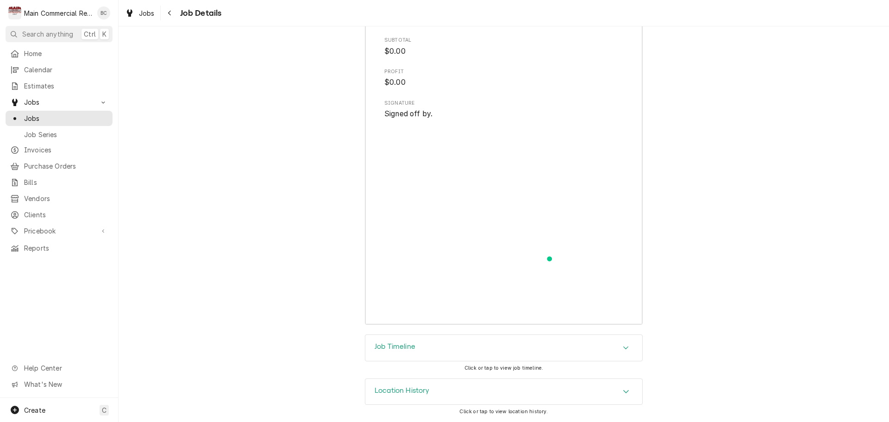
scroll to position [1258, 0]
click at [403, 346] on h3 "Job Timeline" at bounding box center [395, 346] width 41 height 9
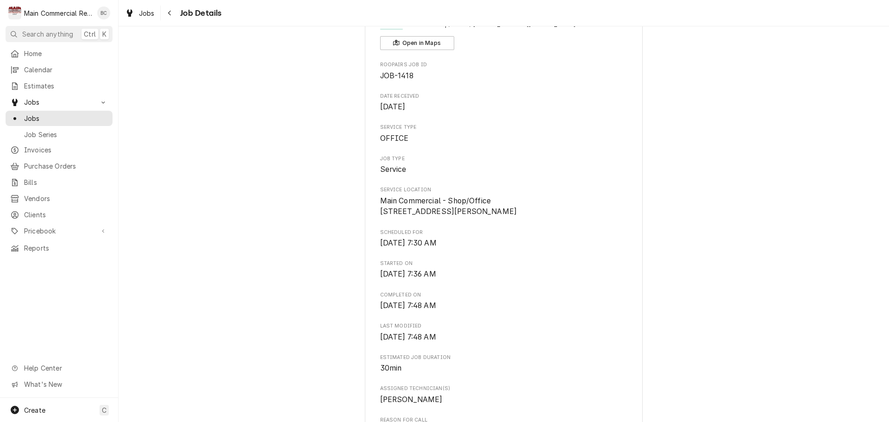
scroll to position [0, 0]
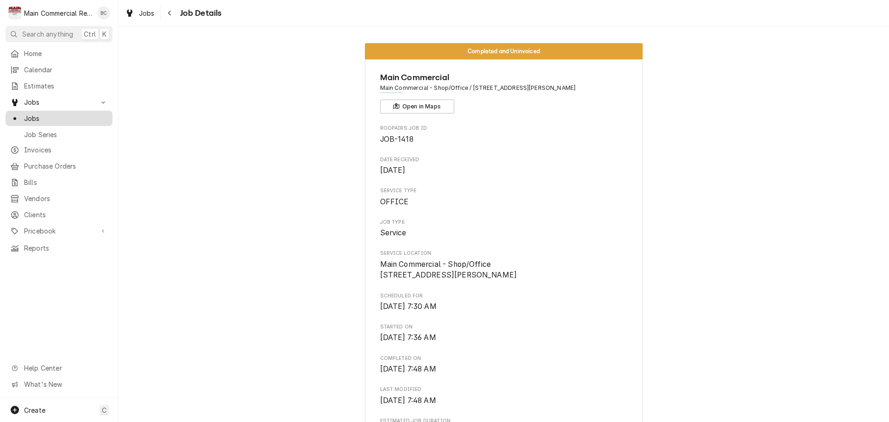
click at [51, 114] on span "Jobs" at bounding box center [66, 118] width 84 height 10
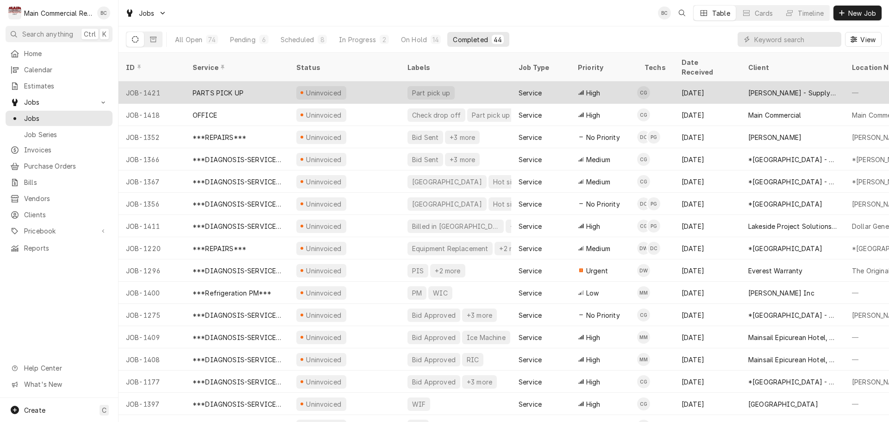
click at [241, 88] on div "PARTS PICK UP" at bounding box center [218, 93] width 51 height 10
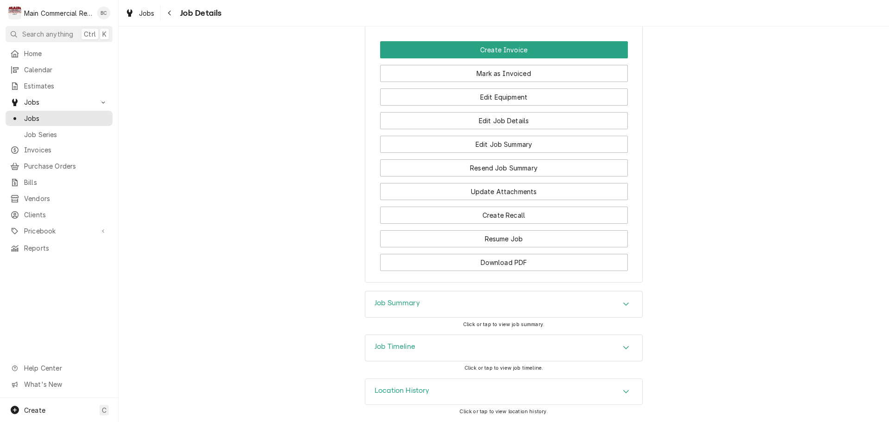
scroll to position [649, 0]
click at [380, 305] on h3 "Job Summary" at bounding box center [397, 303] width 45 height 9
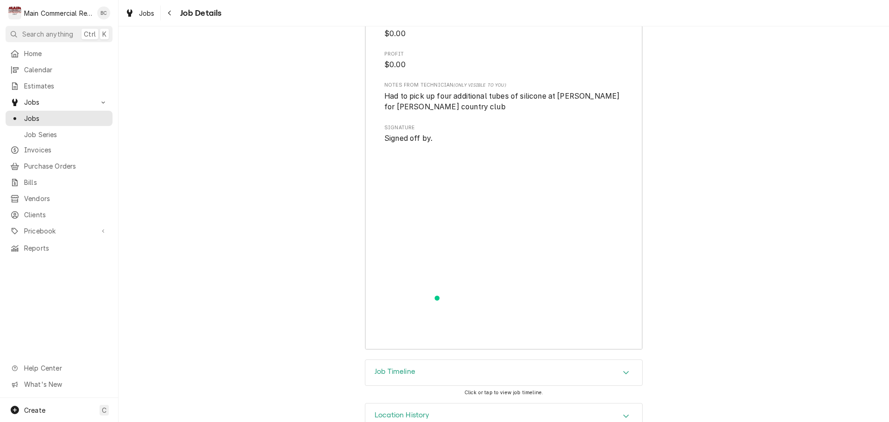
scroll to position [1456, 0]
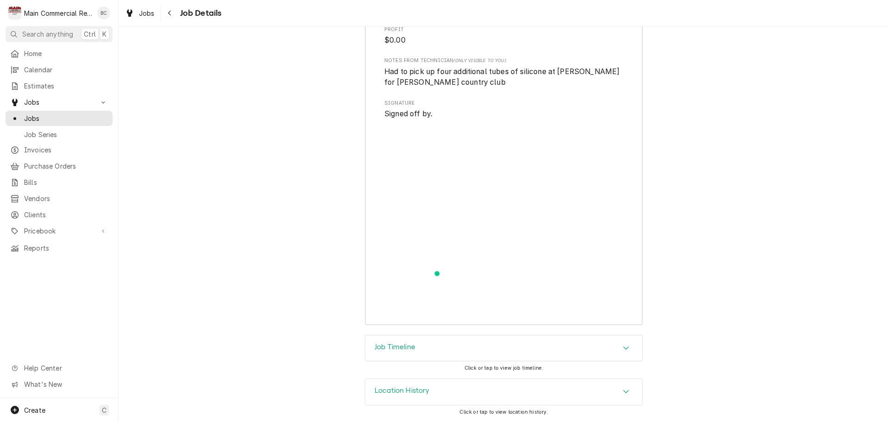
click at [408, 348] on h3 "Job Timeline" at bounding box center [395, 347] width 41 height 9
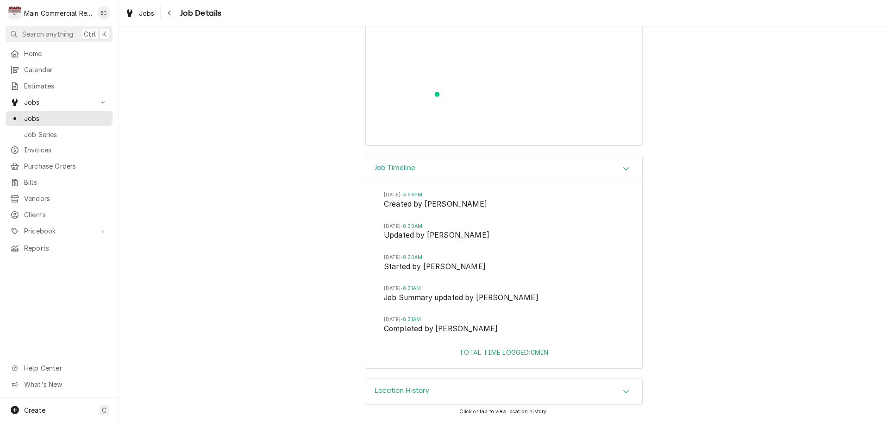
scroll to position [1589, 0]
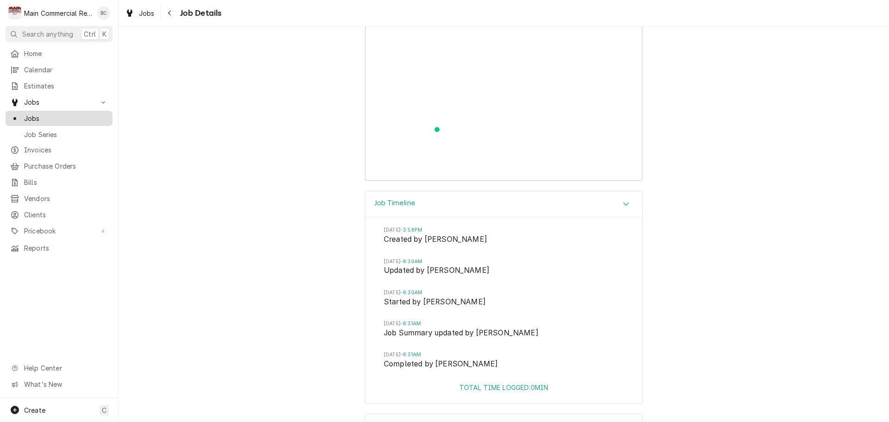
click at [50, 113] on span "Jobs" at bounding box center [66, 118] width 84 height 10
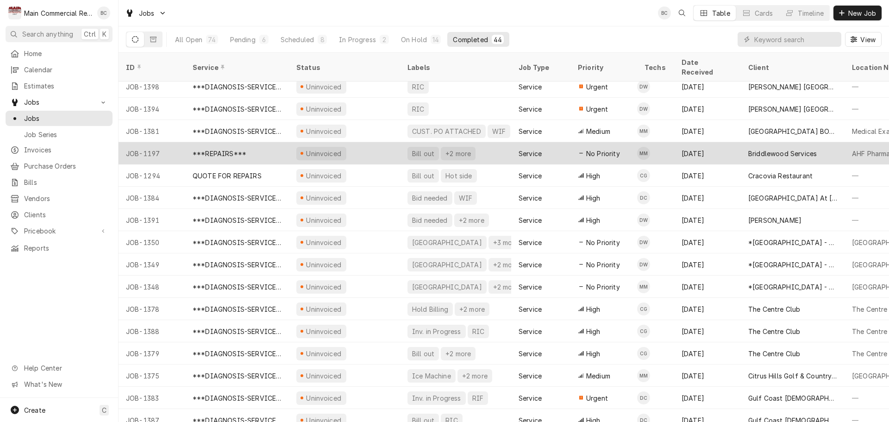
scroll to position [367, 0]
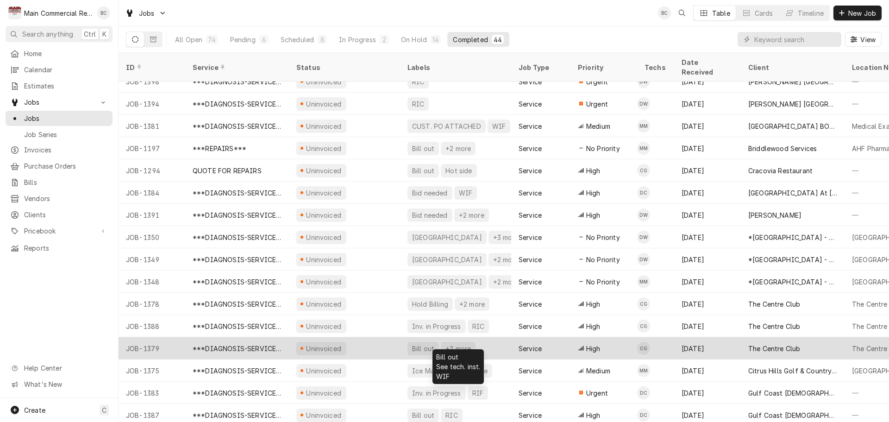
click at [425, 344] on div "Bill out" at bounding box center [423, 349] width 24 height 10
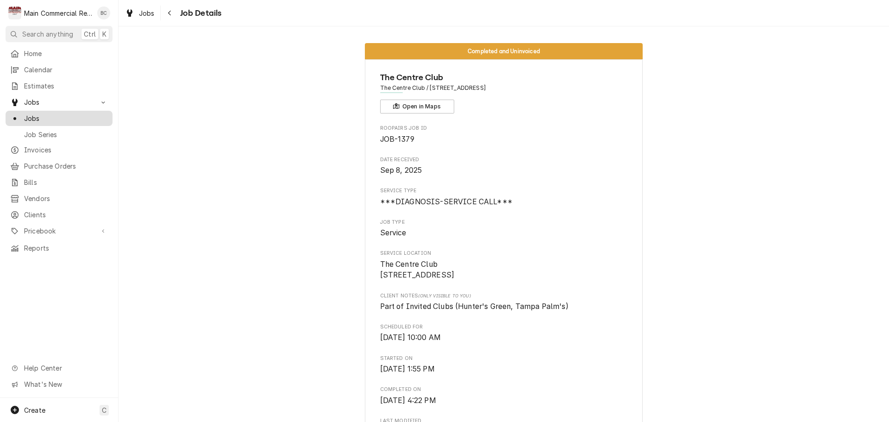
click at [38, 115] on span "Jobs" at bounding box center [66, 118] width 84 height 10
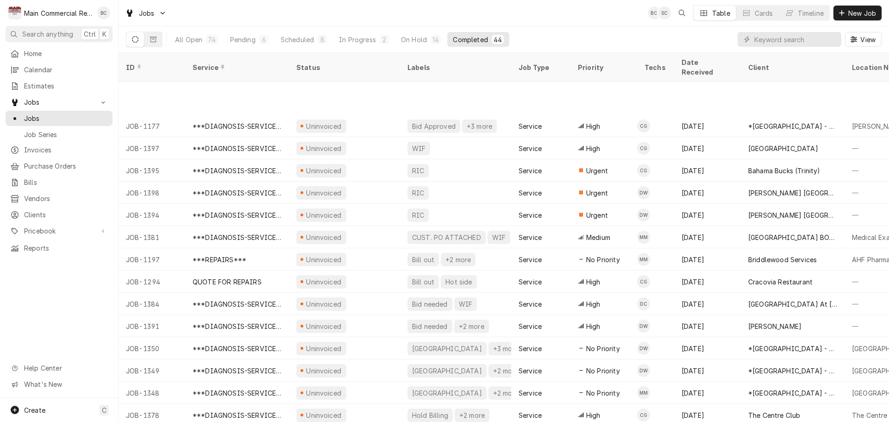
scroll to position [322, 0]
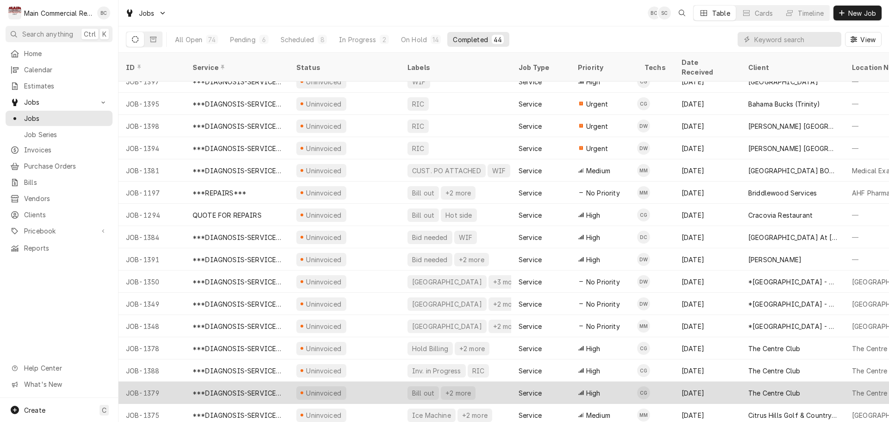
click at [424, 388] on div "Bill out" at bounding box center [423, 393] width 24 height 10
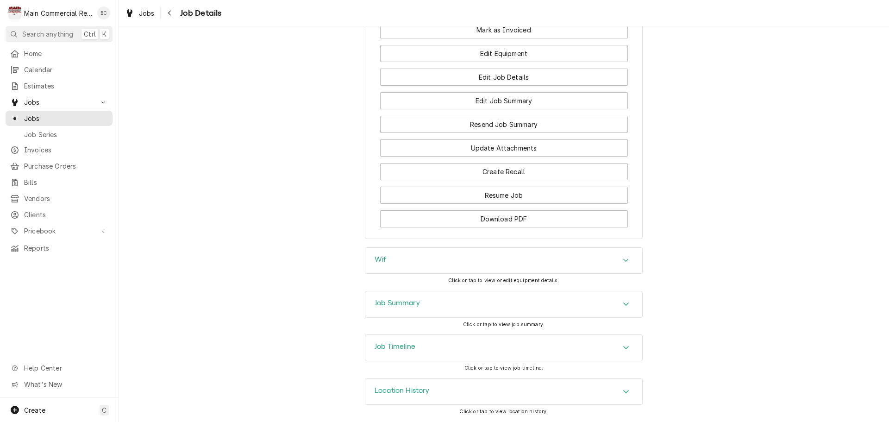
scroll to position [843, 0]
click at [385, 304] on h3 "Job Summary" at bounding box center [397, 303] width 45 height 9
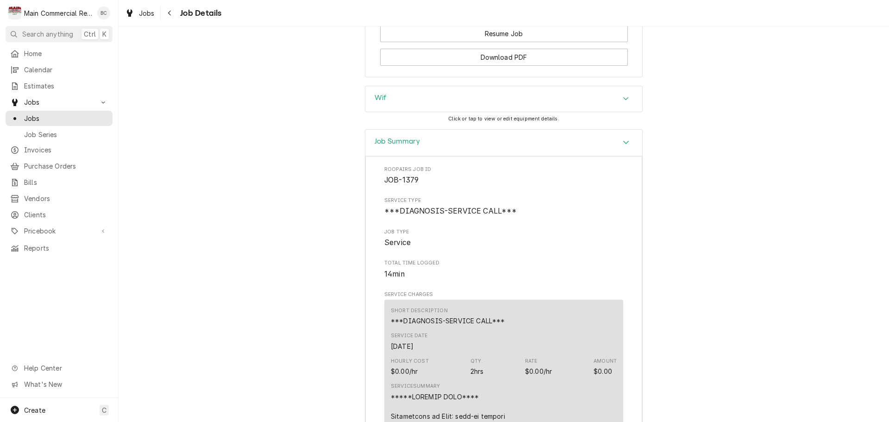
scroll to position [961, 0]
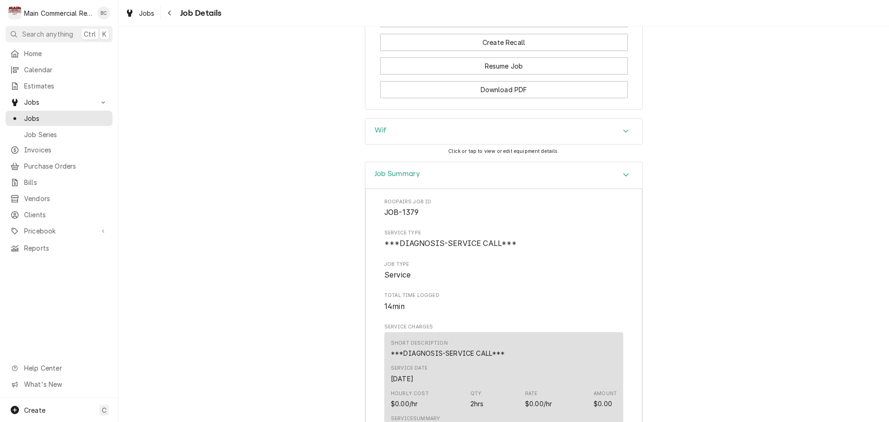
click at [395, 143] on div "Wif" at bounding box center [503, 132] width 277 height 26
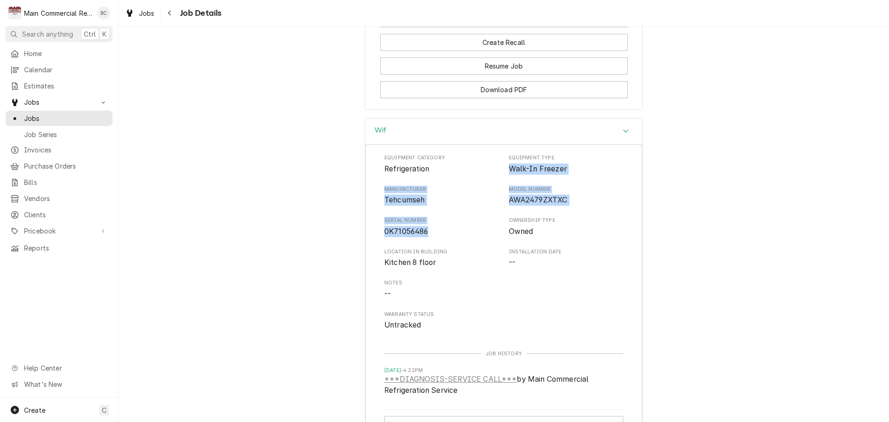
drag, startPoint x: 503, startPoint y: 178, endPoint x: 451, endPoint y: 241, distance: 82.2
click at [451, 241] on div "Equipment Category Refrigeration Equipment Type Walk-In Freezer Manufacturer Te…" at bounding box center [503, 242] width 239 height 176
copy div "Walk-In Freezer Manufacturer Tehcumseh Model Number AWA2479ZXTXC Serial Number …"
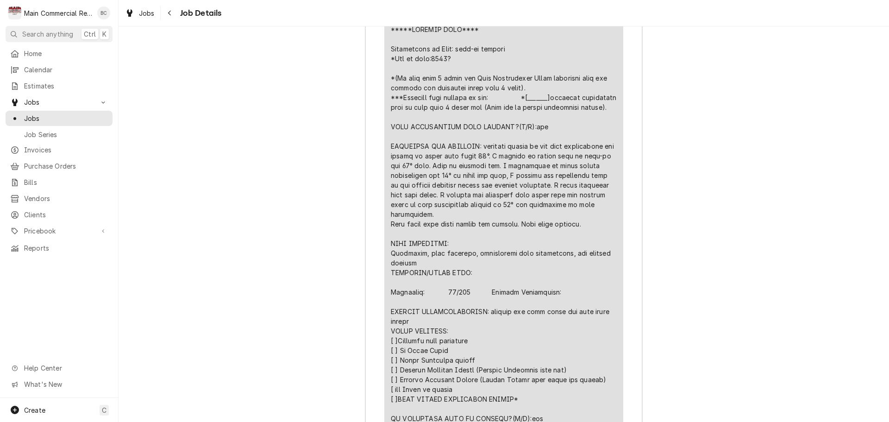
scroll to position [1656, 0]
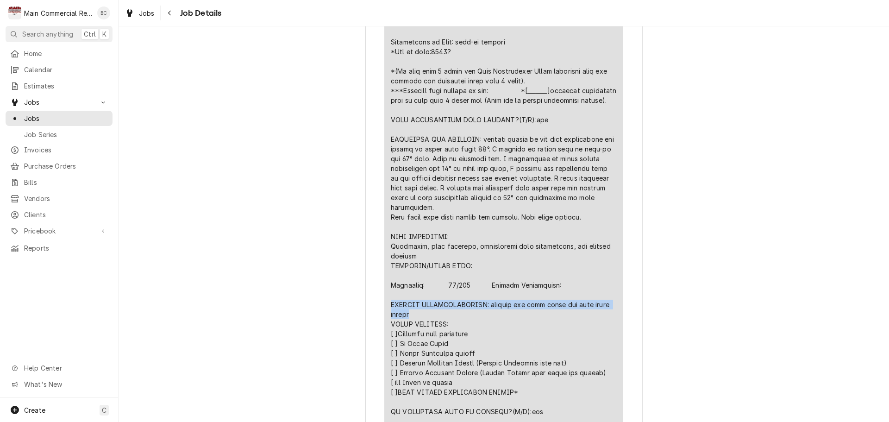
drag, startPoint x: 388, startPoint y: 328, endPoint x: 433, endPoint y: 334, distance: 45.3
click at [433, 334] on div "Line Item" at bounding box center [504, 266] width 226 height 496
copy div "FURTHER RECOMMENDATIONS: repairs two door frame end door frame heater"
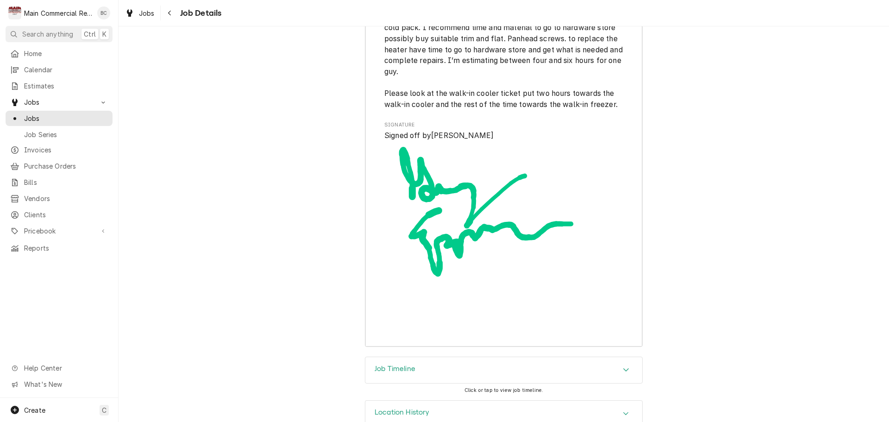
scroll to position [2407, 0]
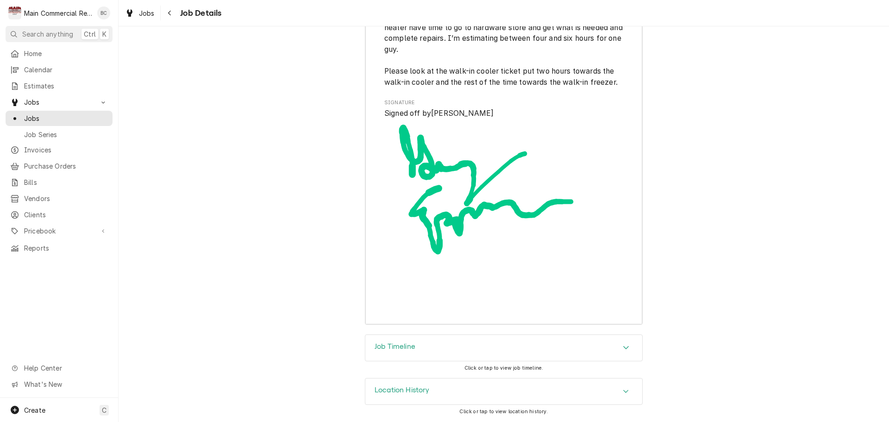
click at [399, 347] on h3 "Job Timeline" at bounding box center [395, 346] width 41 height 9
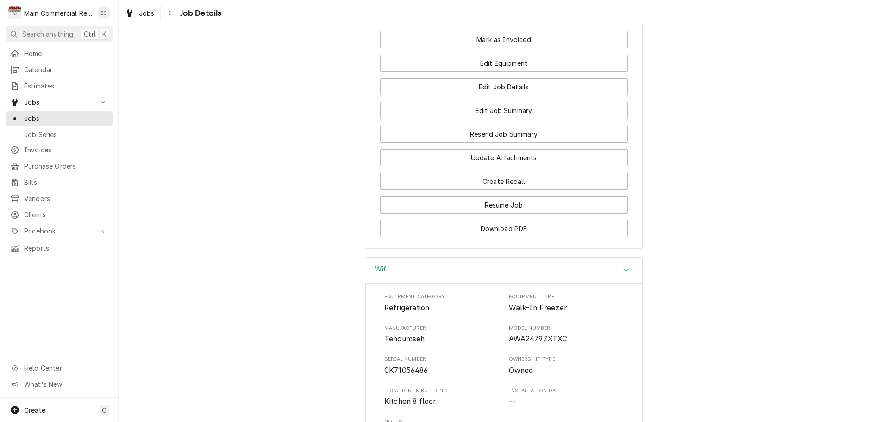
scroll to position [834, 0]
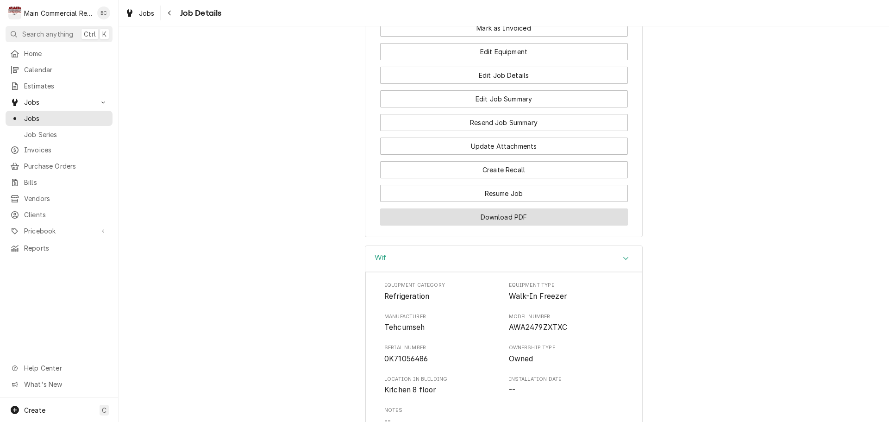
click at [513, 226] on button "Download PDF" at bounding box center [504, 216] width 248 height 17
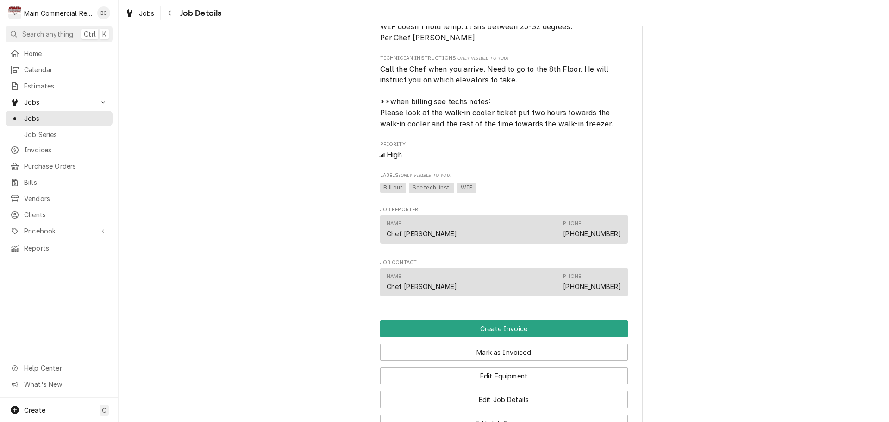
scroll to position [602, 0]
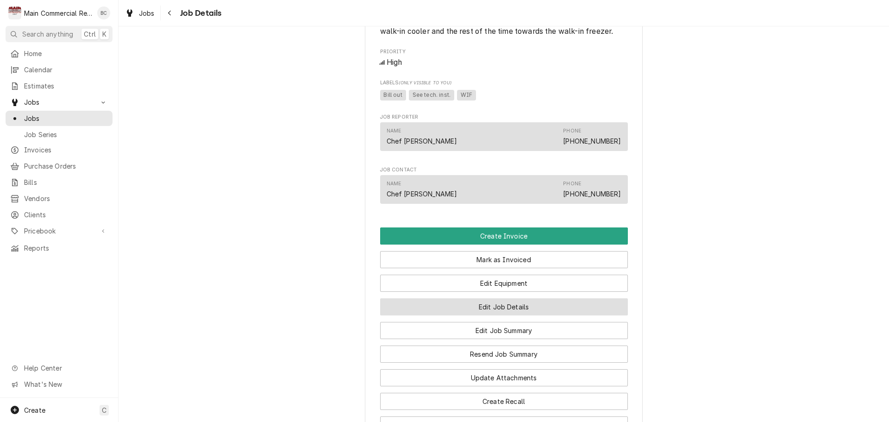
click at [485, 315] on button "Edit Job Details" at bounding box center [504, 306] width 248 height 17
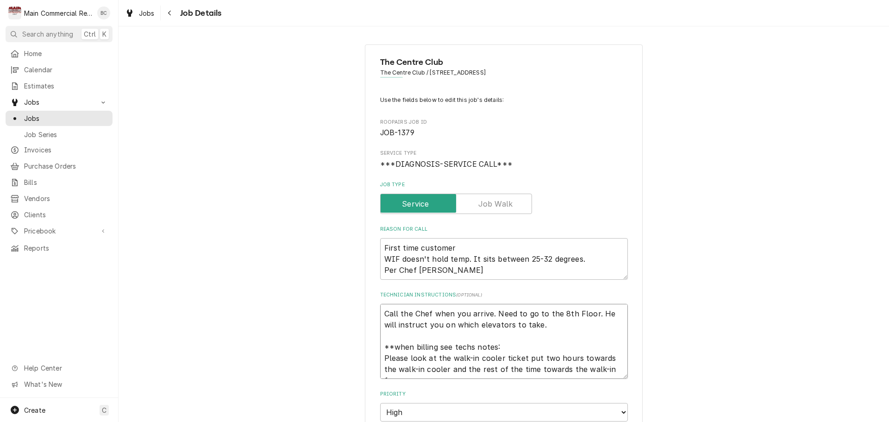
click at [383, 314] on textarea "Call the Chef when you arrive. Need to go to the 8th Floor. He will instruct yo…" at bounding box center [504, 341] width 248 height 75
type textarea "x"
type textarea "Call the Chef when you arrive. Need to go to the 8th Floor. He will instruct yo…"
click at [386, 311] on textarea "Call the Chef when you arrive. Need to go to the 8th Floor. He will instruct yo…" at bounding box center [504, 347] width 248 height 86
type textarea "x"
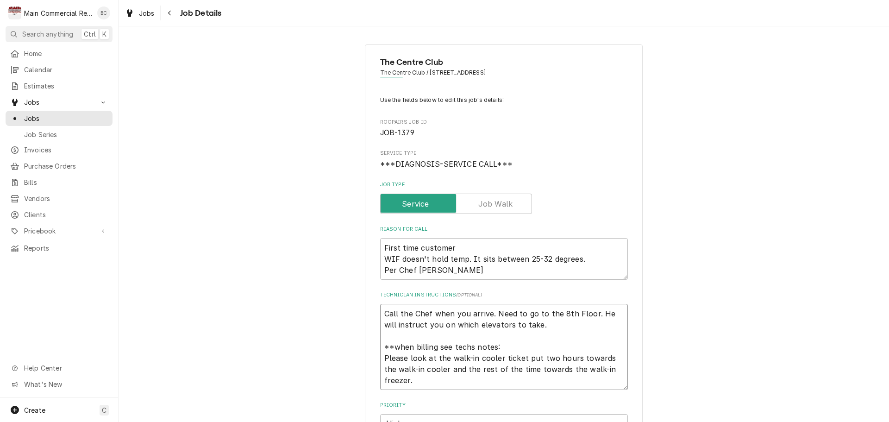
type textarea "I Call the Chef when you arrive. Need to go to the 8th Floor. He will instruct …"
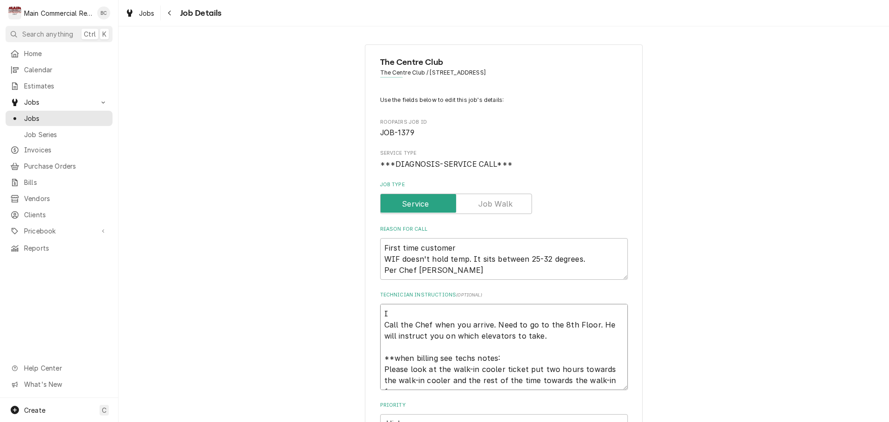
type textarea "x"
type textarea "IN Call the Chef when you arrive. Need to go to the 8th Floor. He will instruct…"
type textarea "x"
type textarea "INV Call the Chef when you arrive. Need to go to the 8th Floor. He will instruc…"
type textarea "x"
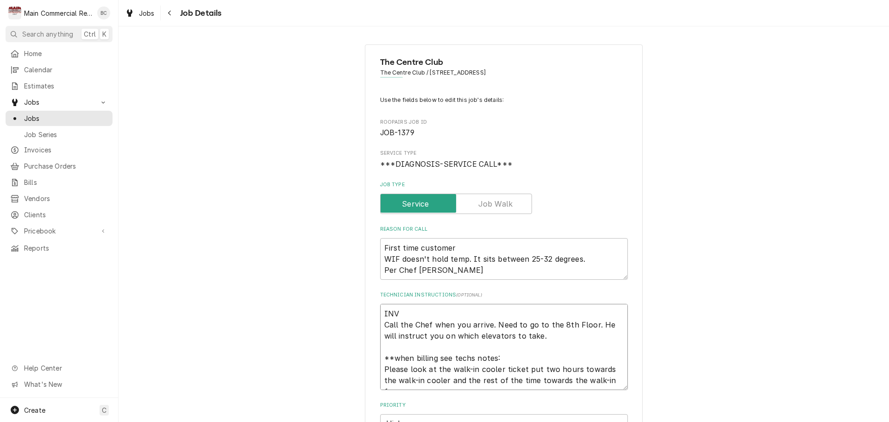
type textarea "INV# Call the Chef when you arrive. Need to go to the 8th Floor. He will instru…"
type textarea "x"
type textarea "INV#1 Call the Chef when you arrive. Need to go to the 8th Floor. He will instr…"
type textarea "x"
type textarea "INV#15 Call the Chef when you arrive. Need to go to the 8th Floor. He will inst…"
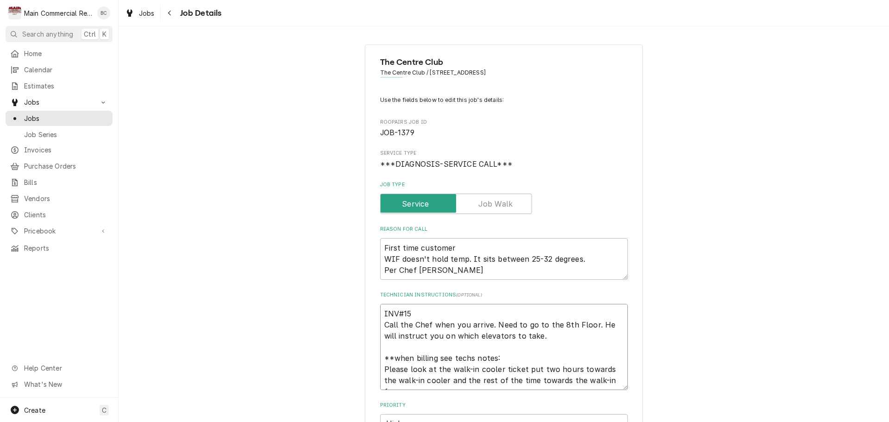
type textarea "x"
type textarea "INV#152 Call the Chef when you arrive. Need to go to the 8th Floor. He will ins…"
type textarea "x"
type textarea "INV#1522 Call the Chef when you arrive. Need to go to the 8th Floor. He will in…"
type textarea "x"
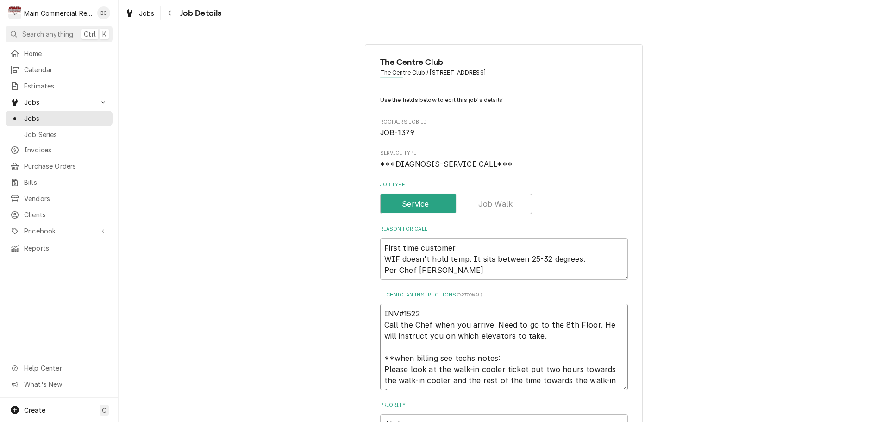
type textarea "INV#15225 Call the Chef when you arrive. Need to go to the 8th Floor. He will i…"
type textarea "x"
type textarea "INV#152258 Call the Chef when you arrive. Need to go to the 8th Floor. He will …"
type textarea "x"
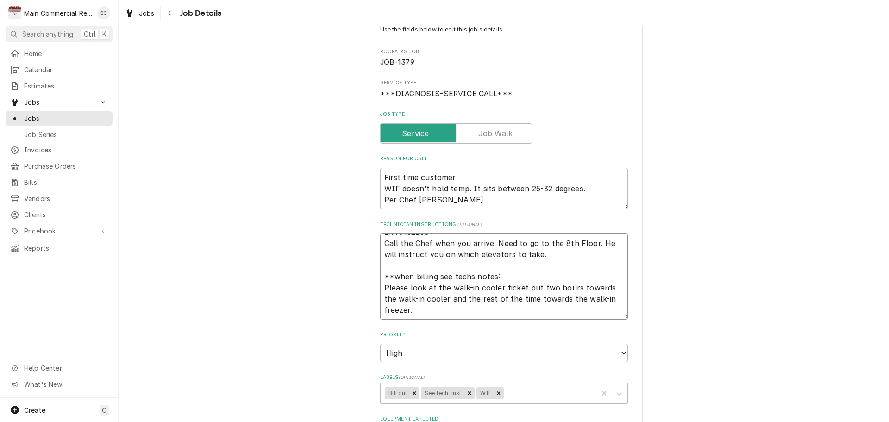
scroll to position [93, 0]
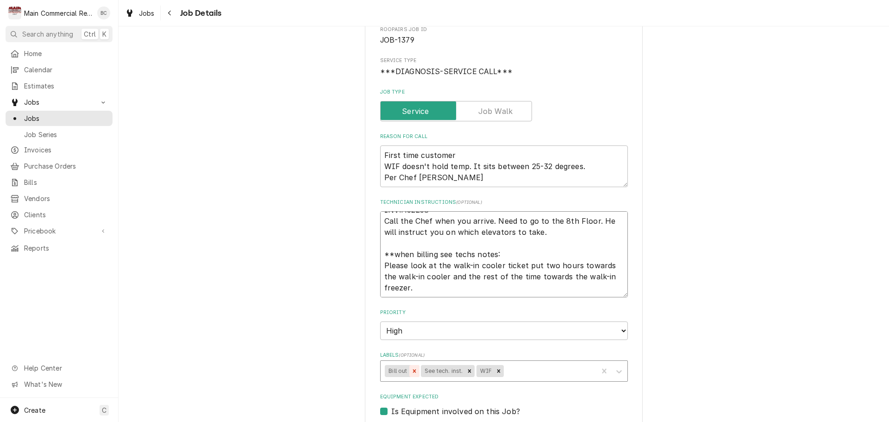
click at [412, 372] on icon "Remove Bill out" at bounding box center [414, 371] width 6 height 6
type textarea "INV#152258 Call the Chef when you arrive. Need to go to the 8th Floor. He will …"
type textarea "x"
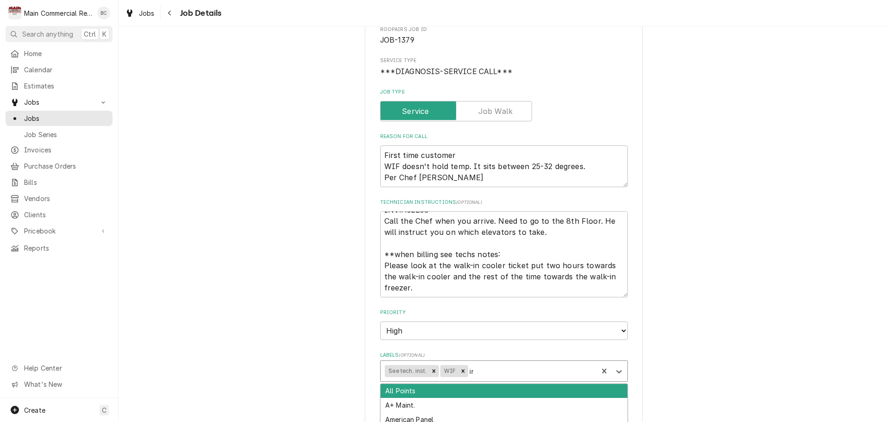
type input "inv"
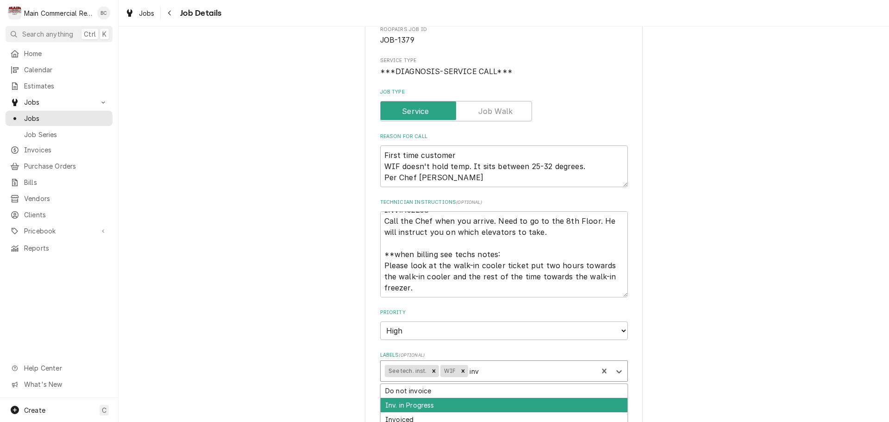
click at [455, 401] on div "Inv. in Progress" at bounding box center [504, 405] width 247 height 14
type textarea "x"
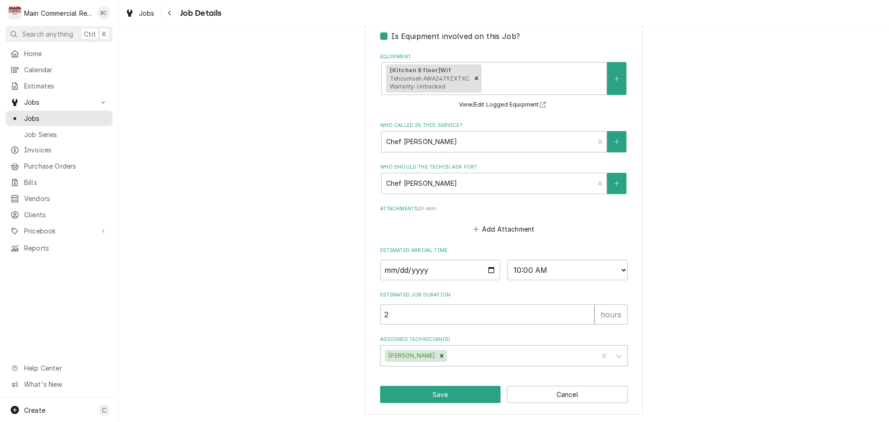
scroll to position [469, 0]
click at [430, 393] on button "Save" at bounding box center [440, 393] width 121 height 17
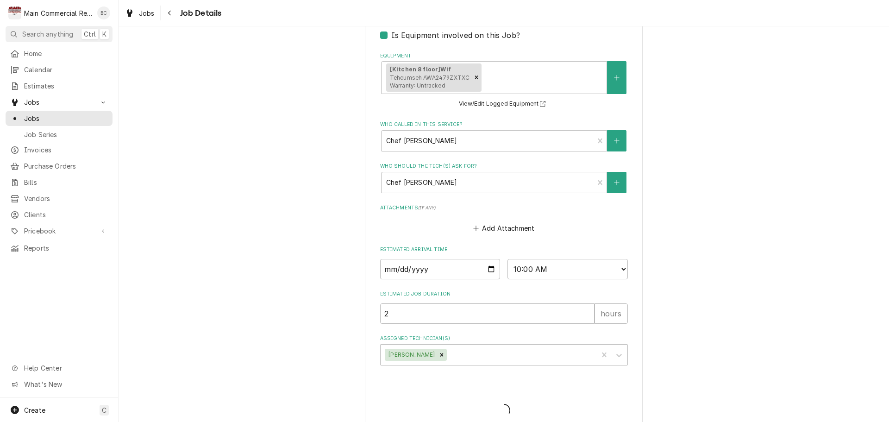
type textarea "x"
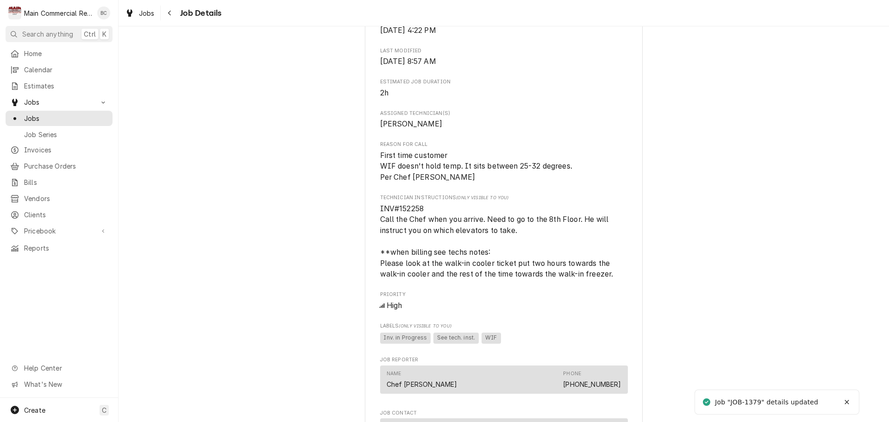
scroll to position [370, 0]
click at [50, 113] on span "Jobs" at bounding box center [66, 118] width 84 height 10
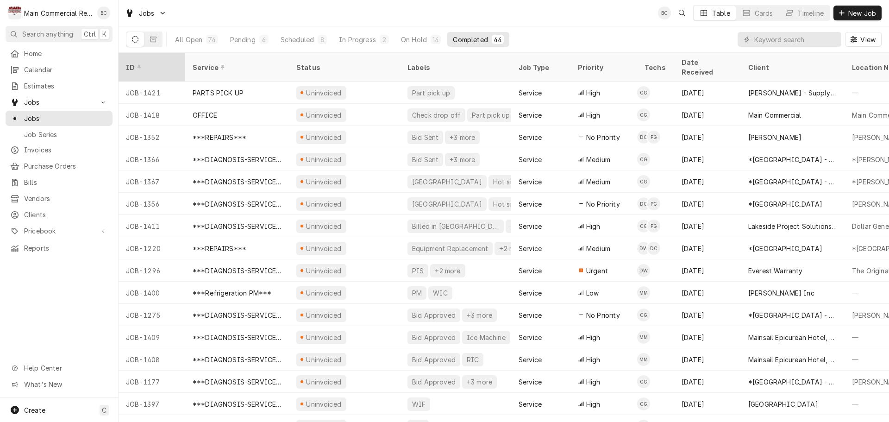
click at [163, 66] on div "ID" at bounding box center [151, 67] width 63 height 25
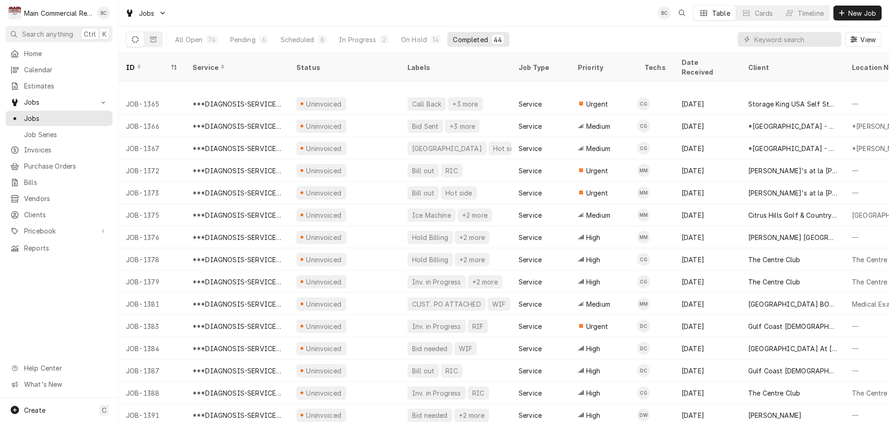
scroll to position [478, 0]
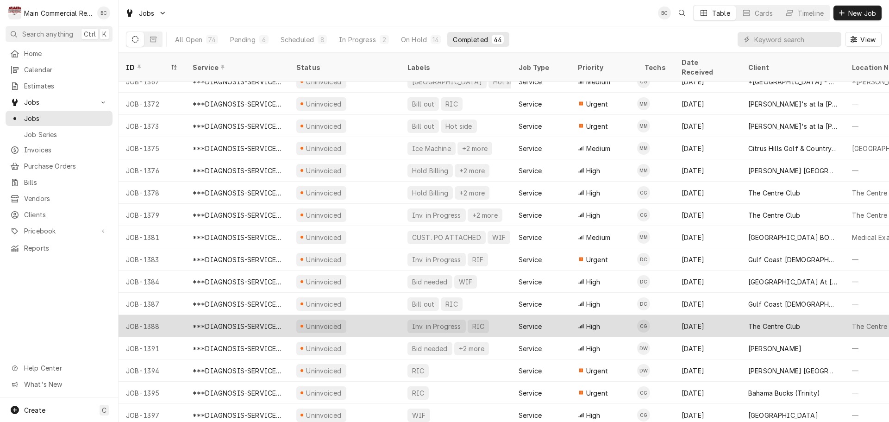
click at [160, 317] on div "JOB-1388" at bounding box center [152, 326] width 67 height 22
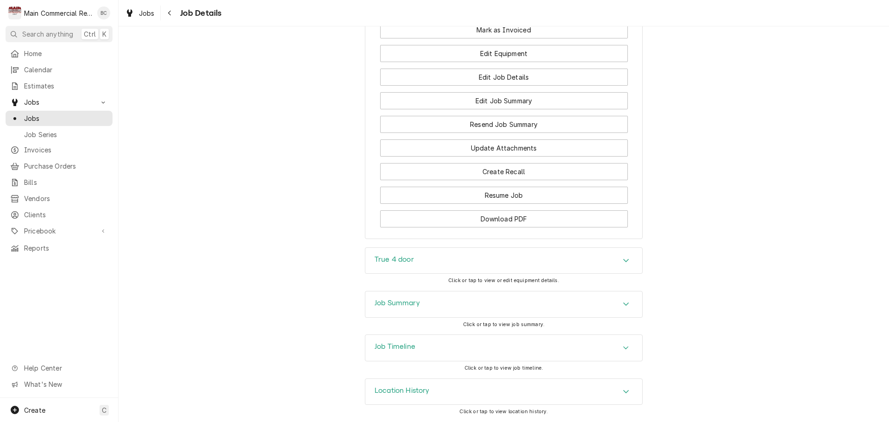
scroll to position [671, 0]
click at [384, 305] on h3 "Job Summary" at bounding box center [397, 303] width 45 height 9
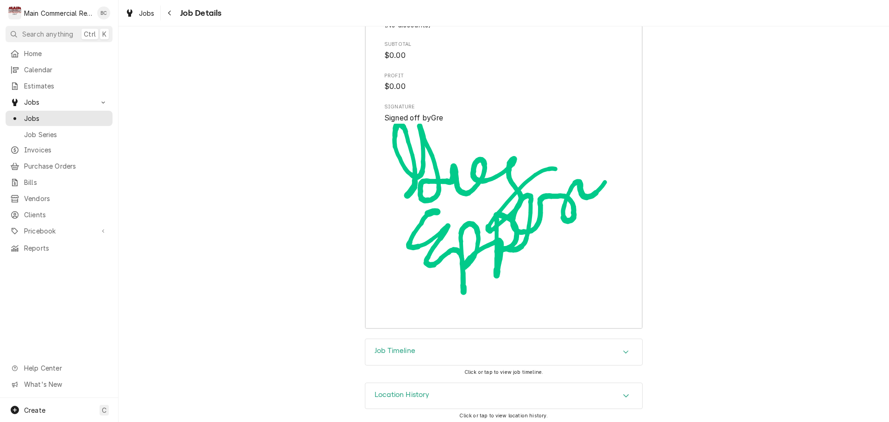
scroll to position [1826, 0]
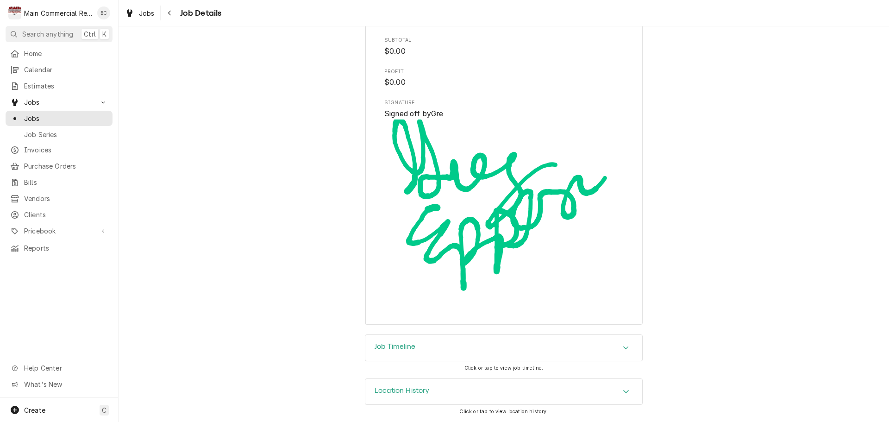
click at [403, 345] on h3 "Job Timeline" at bounding box center [395, 346] width 41 height 9
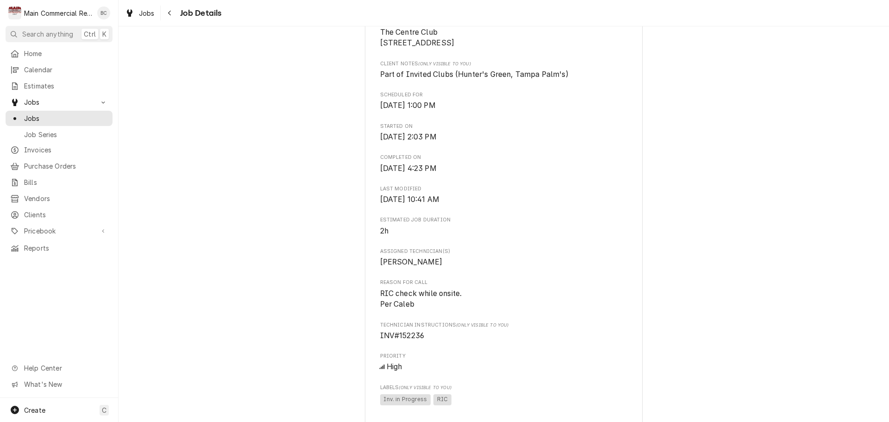
scroll to position [205, 0]
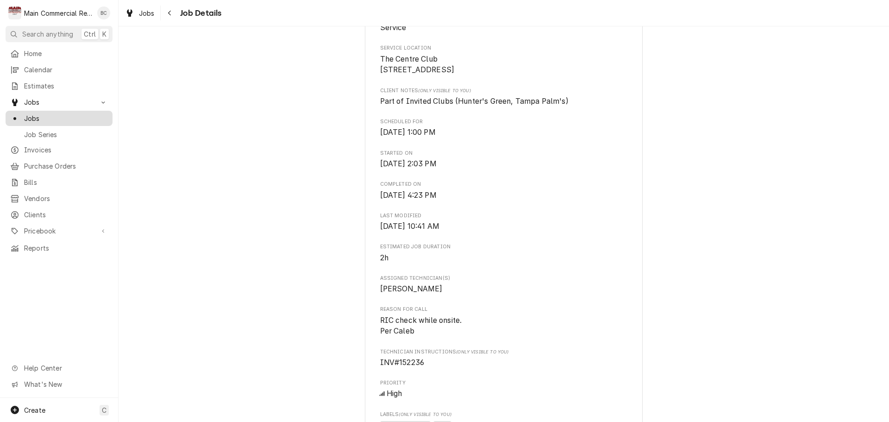
click at [42, 117] on span "Jobs" at bounding box center [66, 118] width 84 height 10
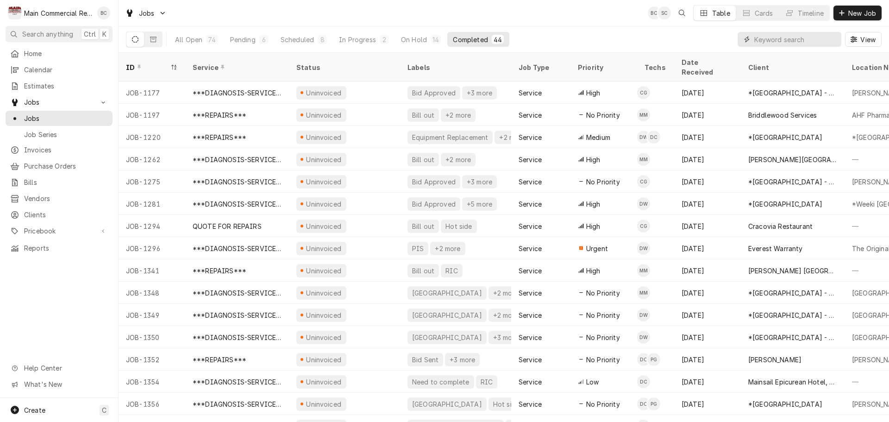
click at [775, 38] on input "Dynamic Content Wrapper" at bounding box center [795, 39] width 82 height 15
type input "centre"
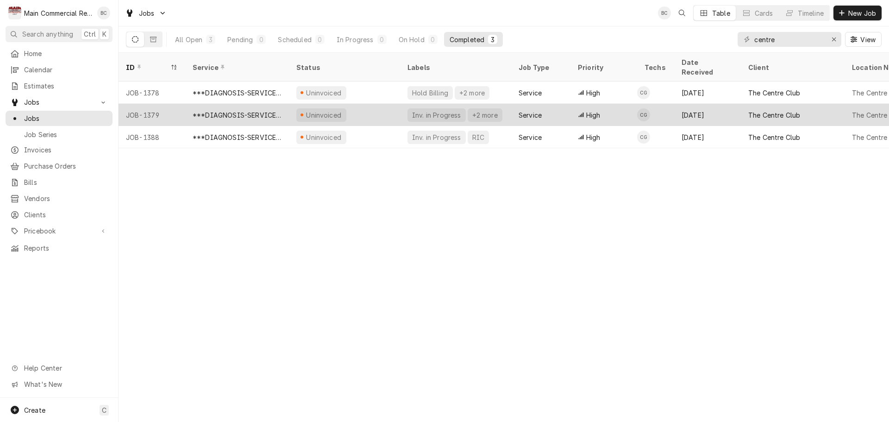
click at [147, 106] on div "JOB-1379" at bounding box center [152, 115] width 67 height 22
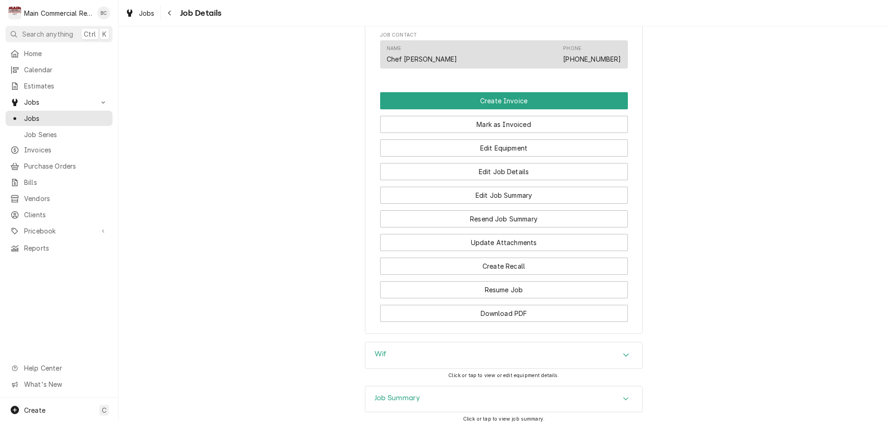
scroll to position [853, 0]
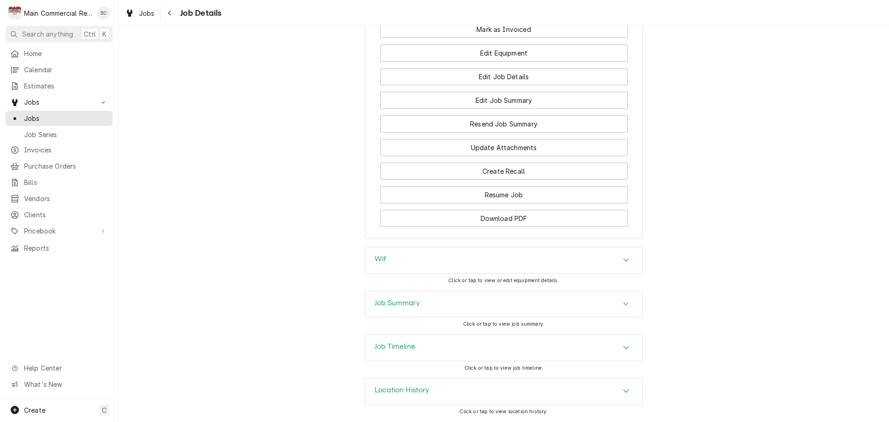
click at [384, 301] on h3 "Job Summary" at bounding box center [397, 303] width 45 height 9
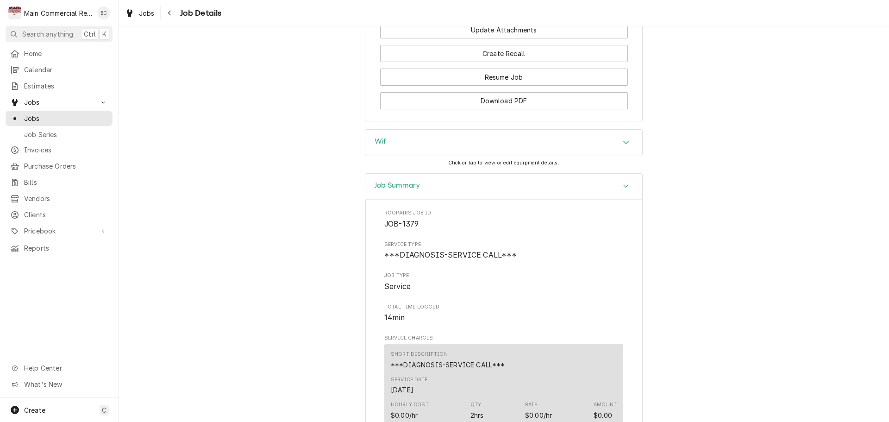
scroll to position [992, 0]
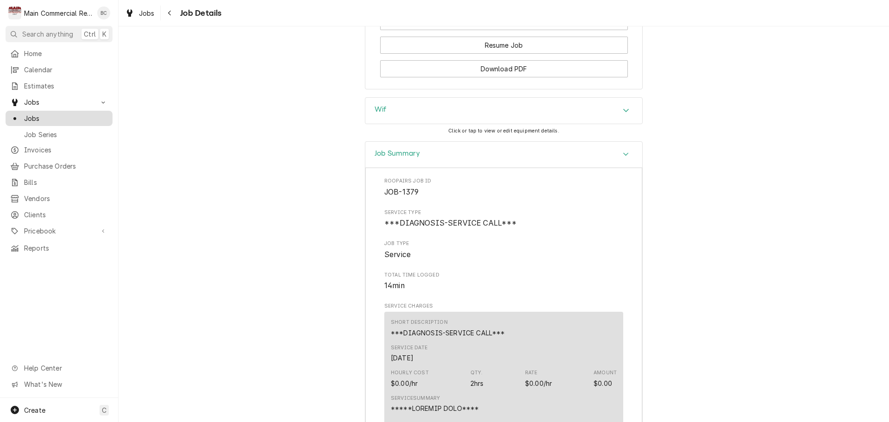
click at [75, 117] on span "Jobs" at bounding box center [66, 118] width 84 height 10
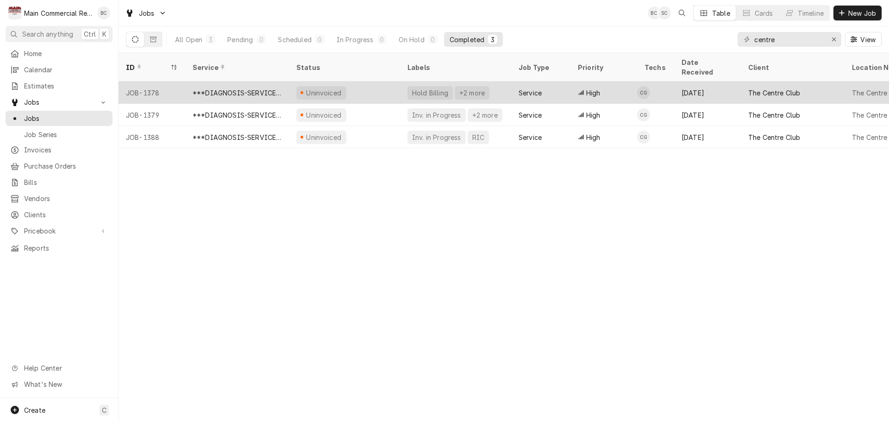
click at [241, 88] on div "***DIAGNOSIS-SERVICE CALL***" at bounding box center [237, 93] width 89 height 10
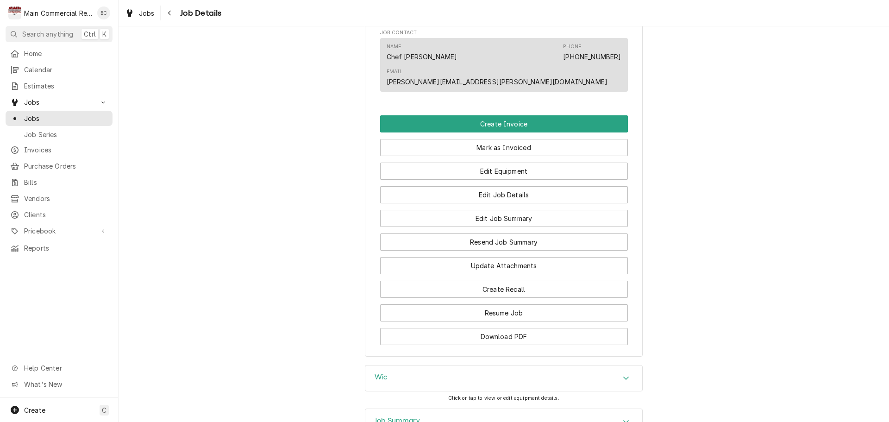
scroll to position [865, 0]
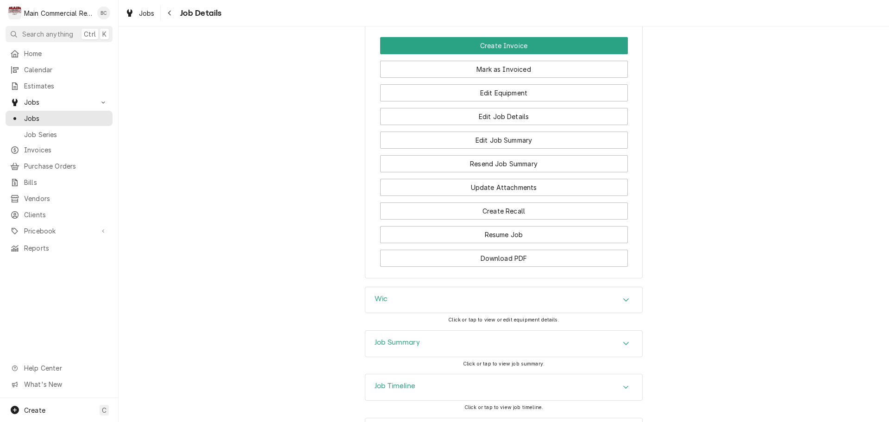
click at [385, 338] on h3 "Job Summary" at bounding box center [397, 342] width 45 height 9
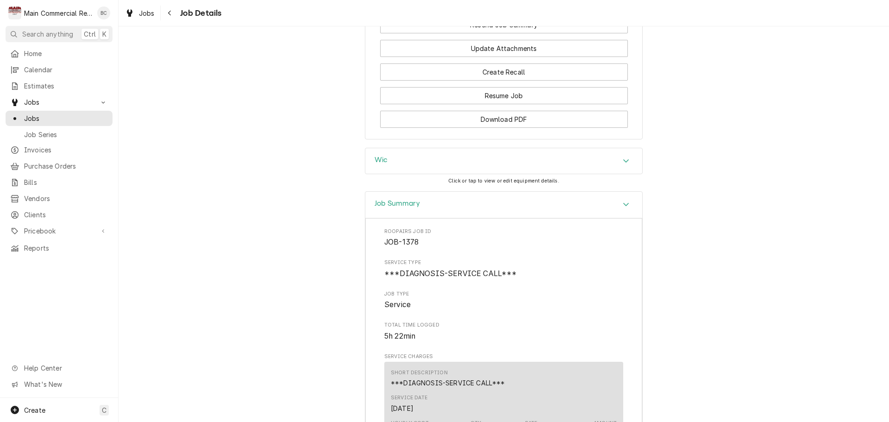
scroll to position [1142, 0]
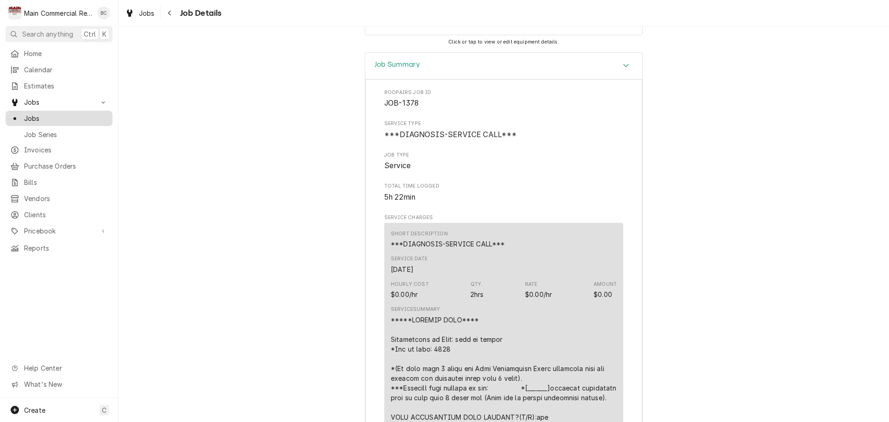
click at [72, 113] on span "Jobs" at bounding box center [66, 118] width 84 height 10
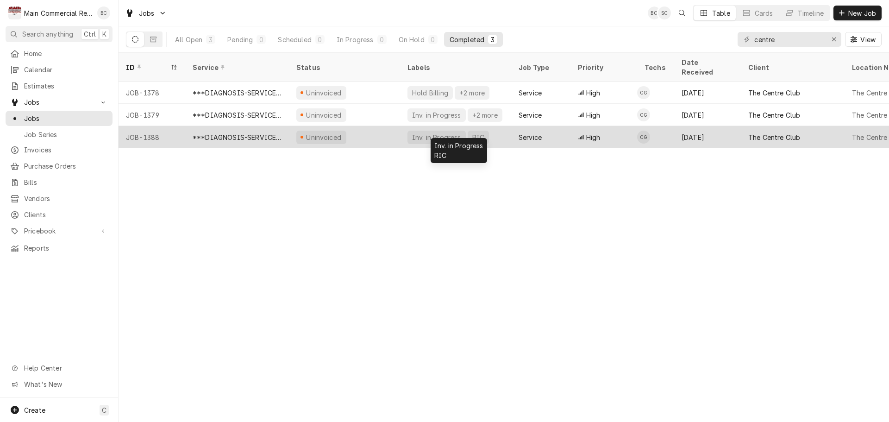
click at [428, 132] on div "Inv. in Progress" at bounding box center [436, 137] width 51 height 10
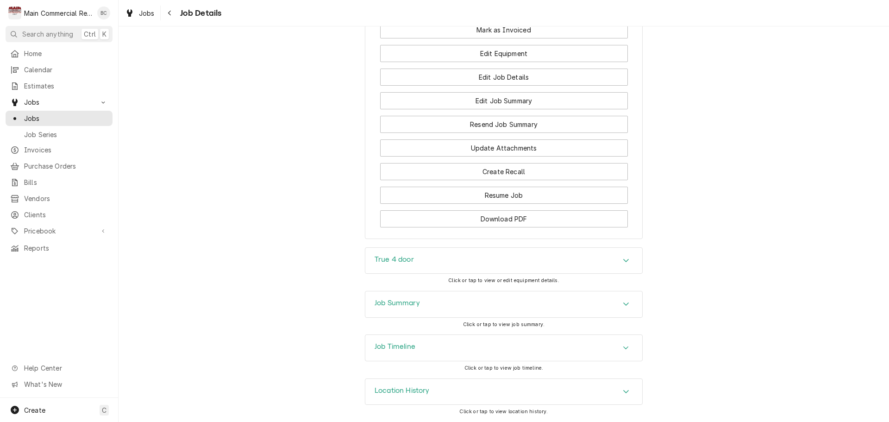
scroll to position [671, 0]
click at [389, 301] on h3 "Job Summary" at bounding box center [397, 303] width 45 height 9
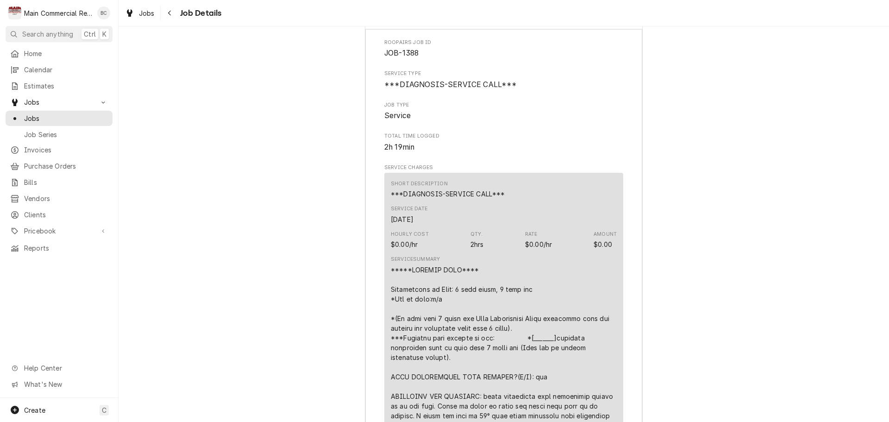
scroll to position [949, 0]
click at [44, 118] on span "Jobs" at bounding box center [66, 118] width 84 height 10
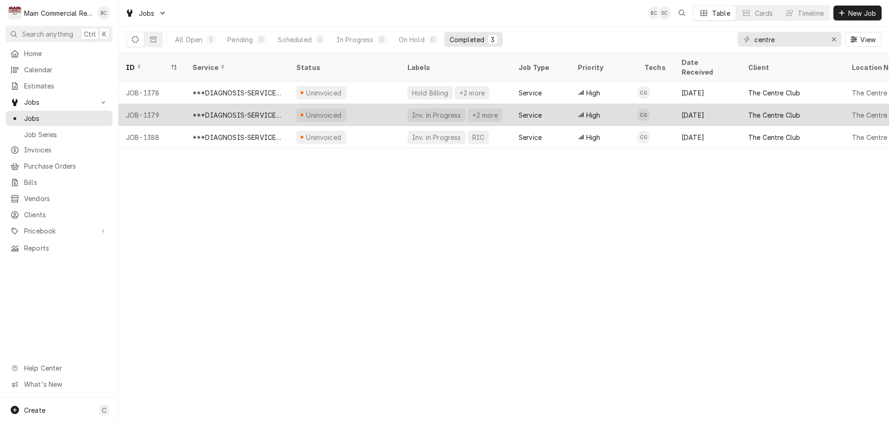
click at [149, 104] on div "JOB-1379" at bounding box center [152, 115] width 67 height 22
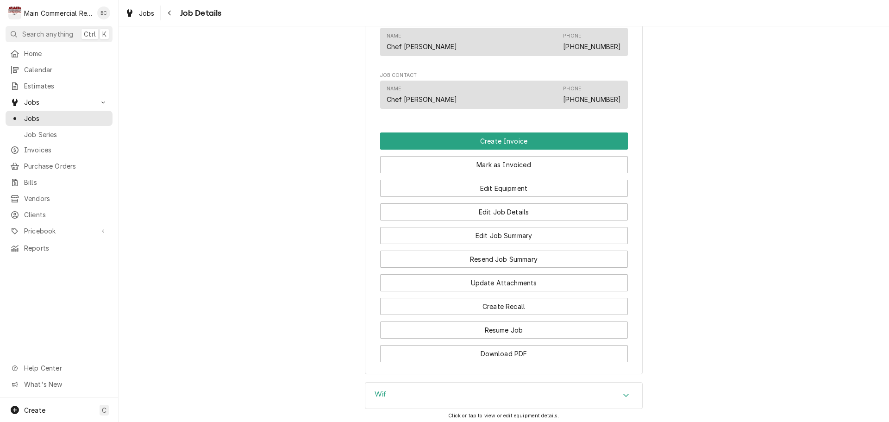
scroll to position [834, 0]
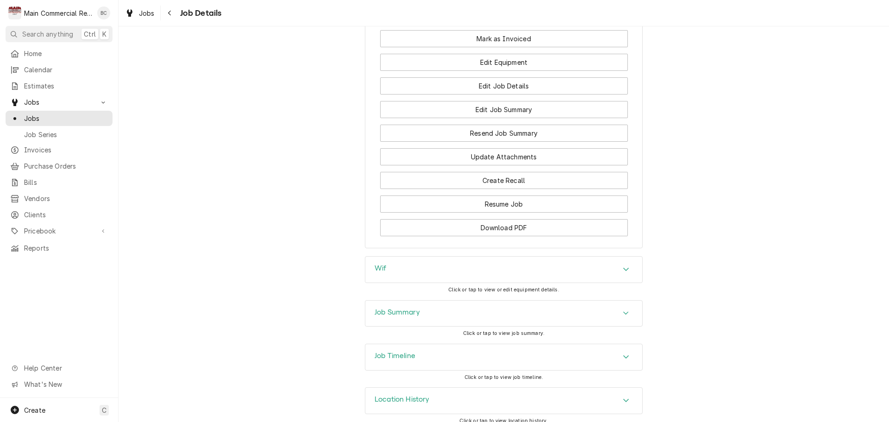
click at [388, 317] on h3 "Job Summary" at bounding box center [397, 312] width 45 height 9
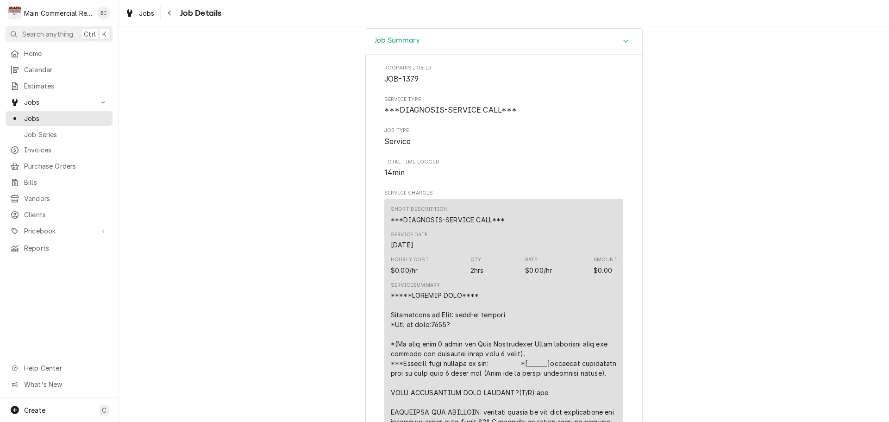
scroll to position [1158, 0]
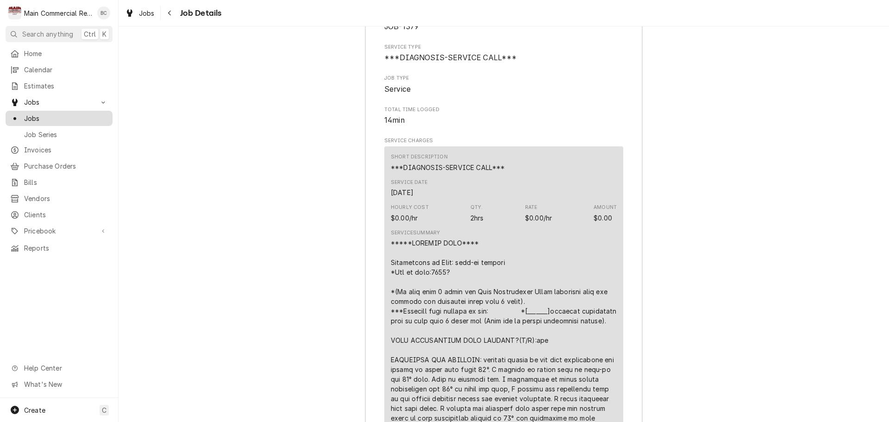
click at [70, 119] on span "Jobs" at bounding box center [66, 118] width 84 height 10
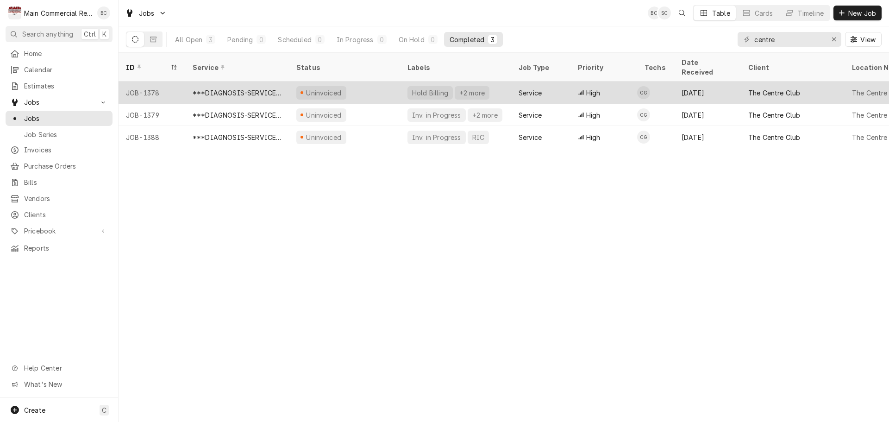
click at [258, 88] on div "***DIAGNOSIS-SERVICE CALL***" at bounding box center [237, 93] width 89 height 10
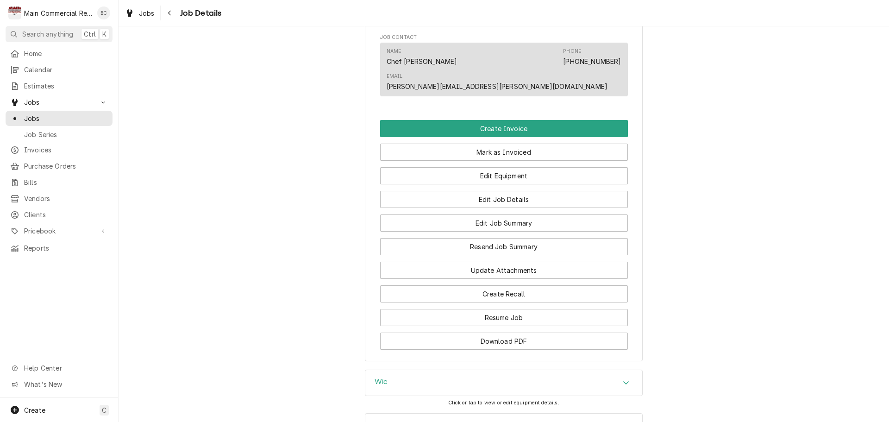
scroll to position [865, 0]
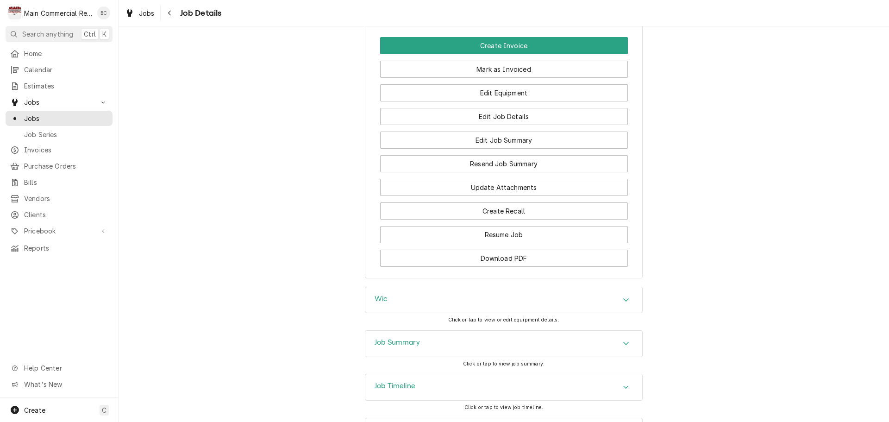
click at [394, 338] on h3 "Job Summary" at bounding box center [397, 342] width 45 height 9
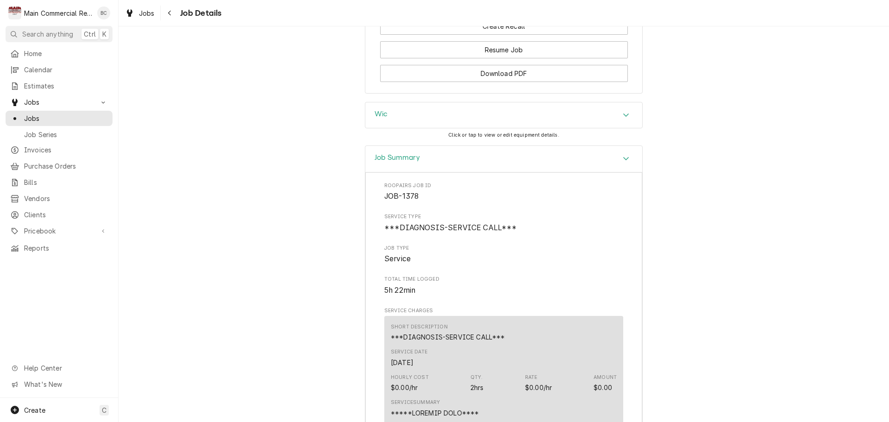
scroll to position [1050, 0]
click at [54, 115] on span "Jobs" at bounding box center [66, 118] width 84 height 10
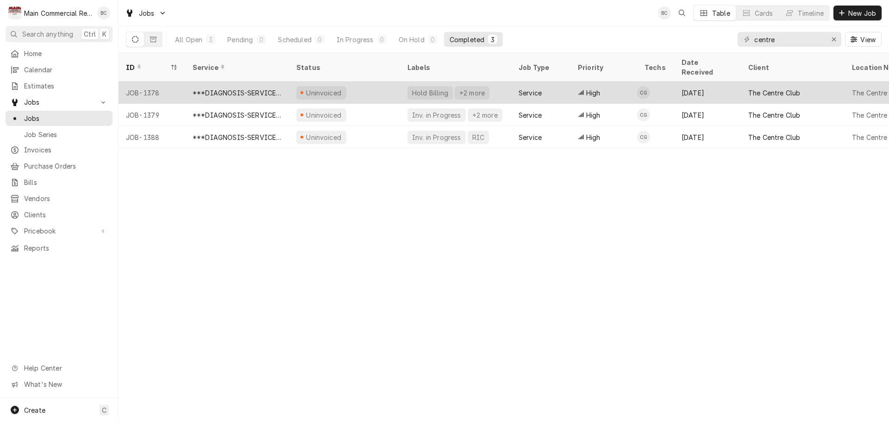
click at [430, 88] on div "Hold Billing" at bounding box center [430, 93] width 38 height 10
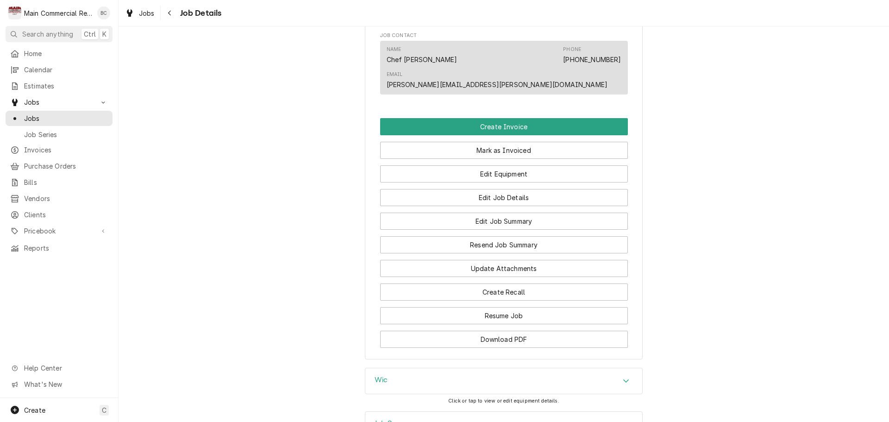
scroll to position [834, 0]
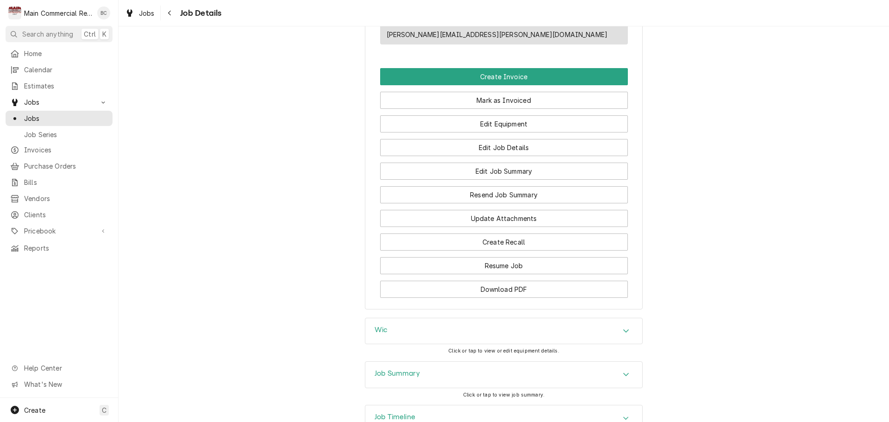
click at [397, 369] on h3 "Job Summary" at bounding box center [397, 373] width 45 height 9
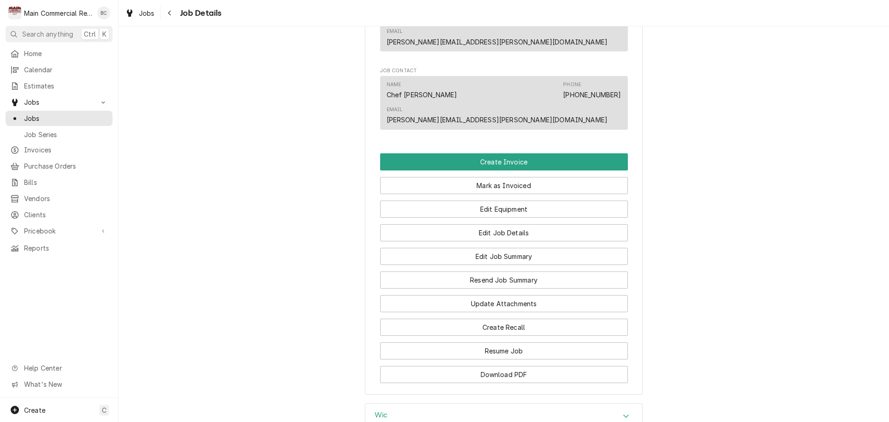
scroll to position [787, 0]
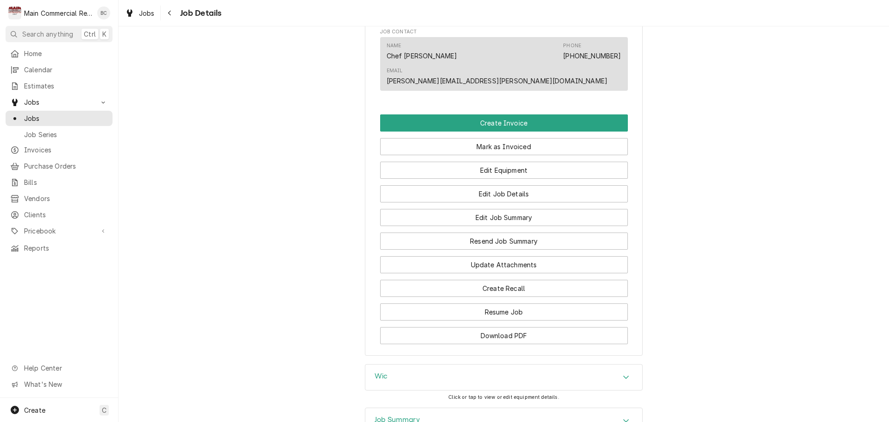
click at [375, 372] on h3 "Wic" at bounding box center [381, 376] width 13 height 9
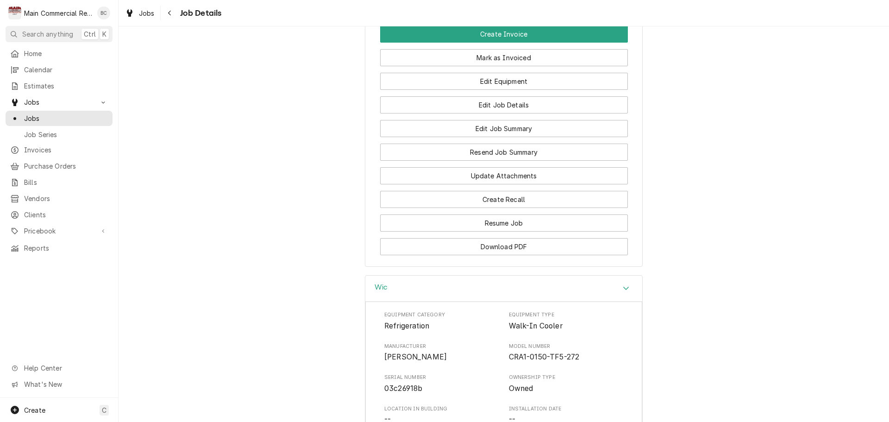
scroll to position [880, 0]
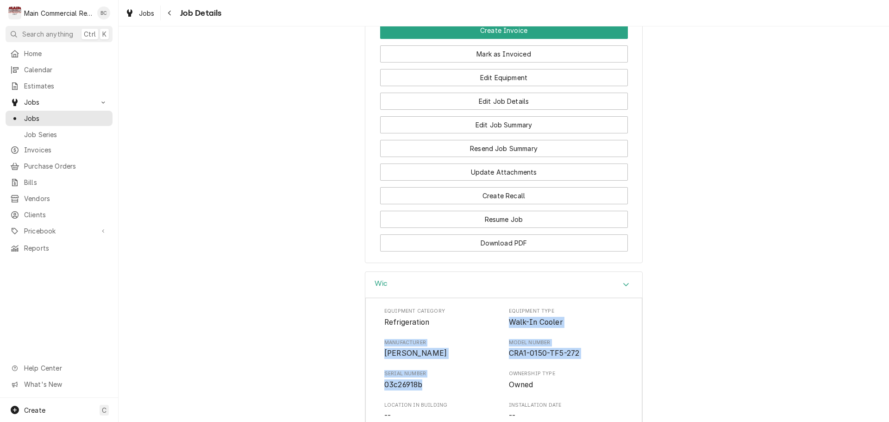
drag, startPoint x: 507, startPoint y: 279, endPoint x: 428, endPoint y: 342, distance: 100.5
click at [428, 342] on div "Equipment Category Refrigeration Equipment Type Walk-In Cooler Manufacturer Cop…" at bounding box center [503, 395] width 239 height 176
copy div "Walk-In Cooler Manufacturer Copeland Model Number CRA1-0150-TF5-272 Serial Numb…"
click at [455, 326] on div "Equipment Category Refrigeration Equipment Type Walk-In Cooler Manufacturer Cop…" at bounding box center [503, 395] width 239 height 176
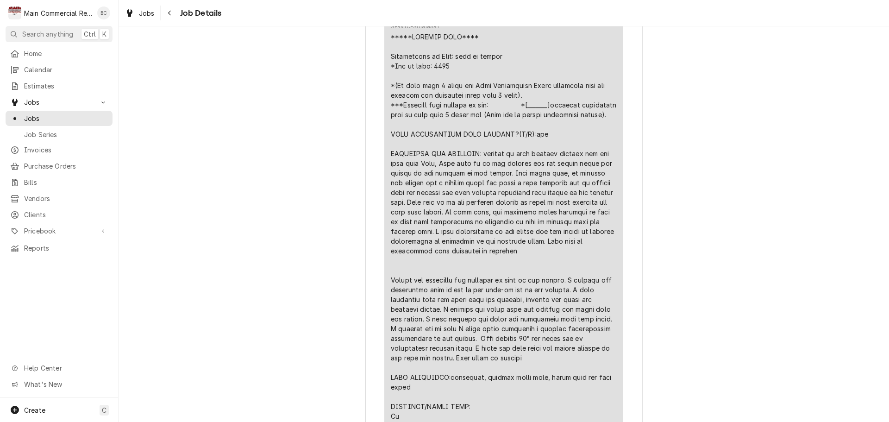
scroll to position [1760, 0]
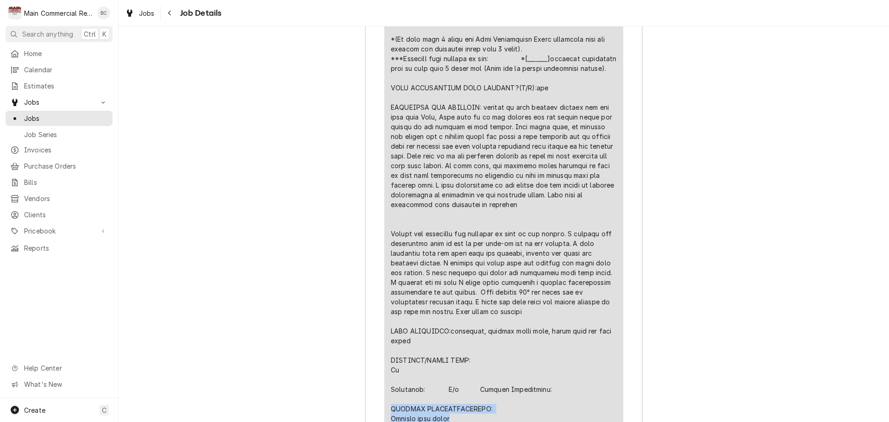
drag, startPoint x: 387, startPoint y: 380, endPoint x: 449, endPoint y: 388, distance: 62.6
click at [449, 388] on div "Line Item" at bounding box center [504, 302] width 226 height 632
copy div "FURTHER RECOMMENDATIONS: Replace door latch"
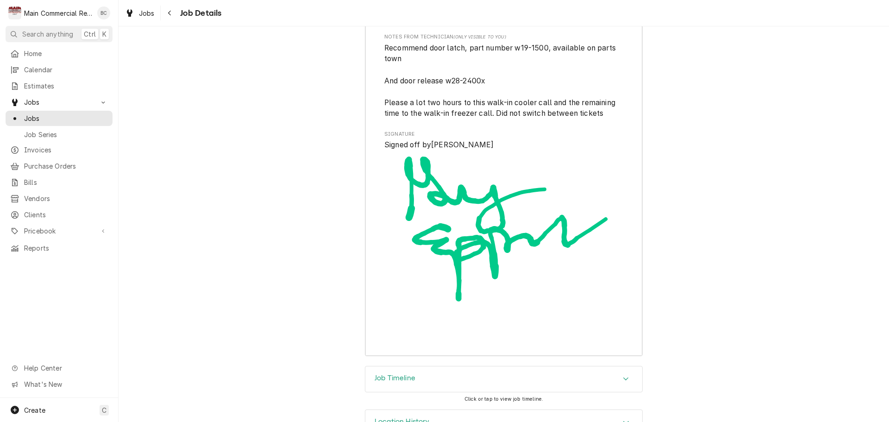
scroll to position [2521, 0]
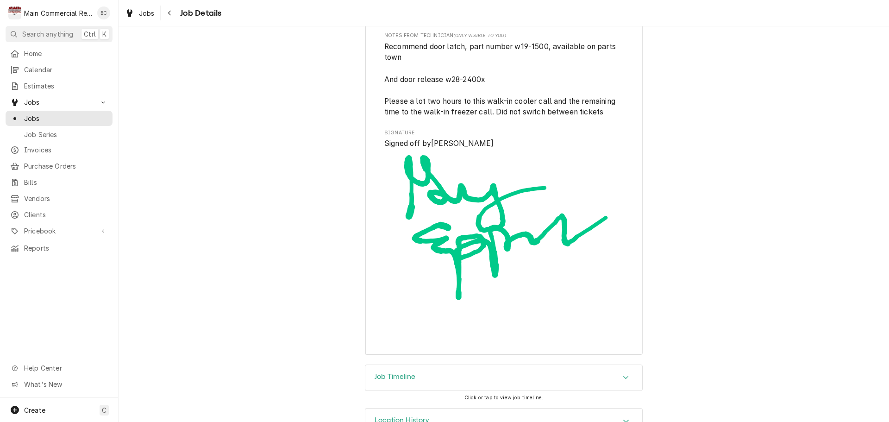
click at [401, 372] on h3 "Job Timeline" at bounding box center [395, 376] width 41 height 9
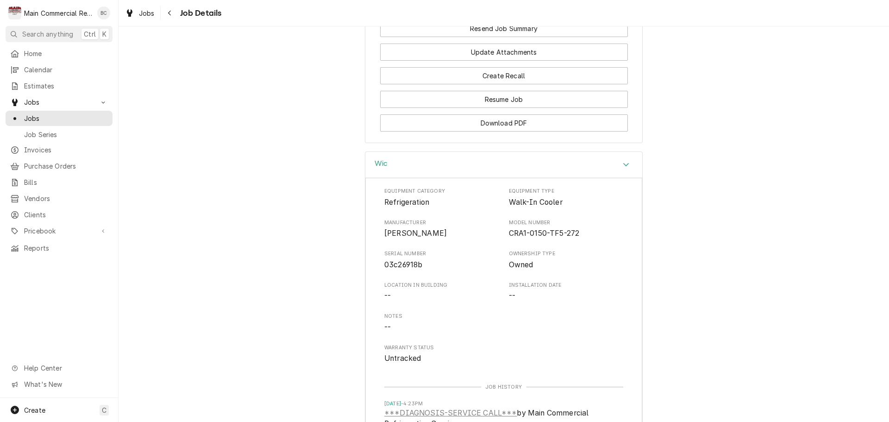
scroll to position [947, 0]
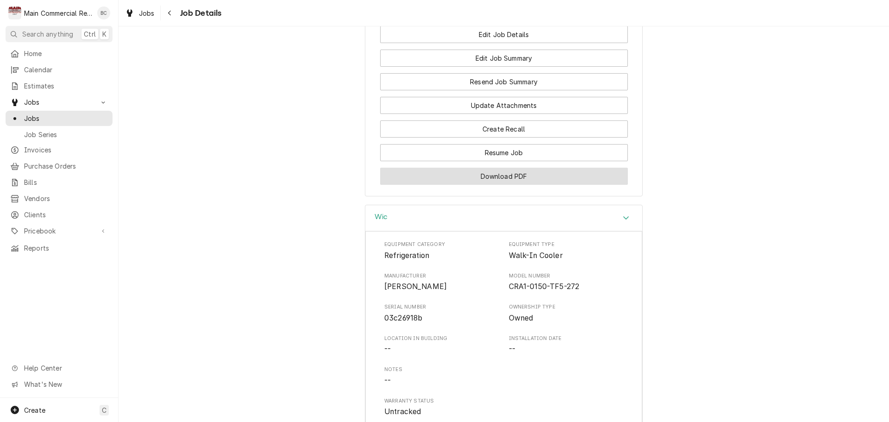
click at [497, 168] on button "Download PDF" at bounding box center [504, 176] width 248 height 17
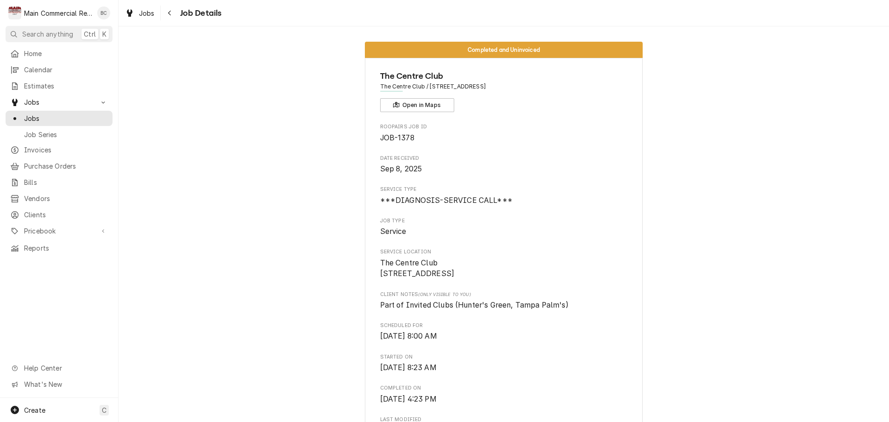
scroll to position [0, 0]
click at [60, 116] on span "Jobs" at bounding box center [66, 118] width 84 height 10
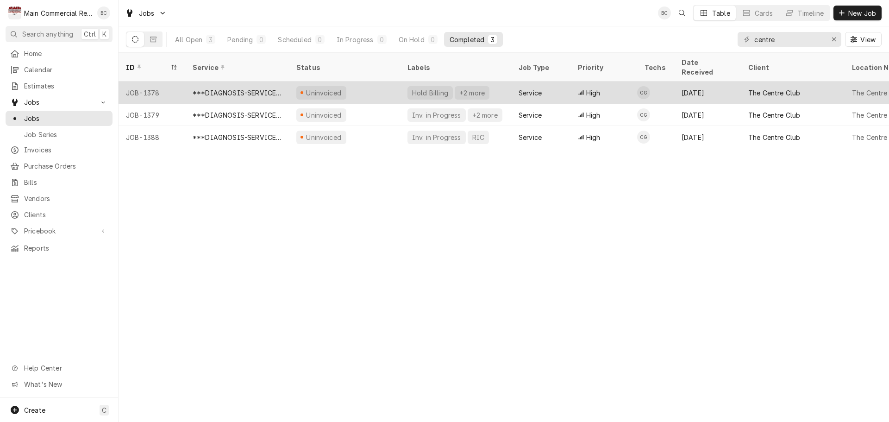
click at [154, 85] on div "JOB-1378" at bounding box center [152, 93] width 67 height 22
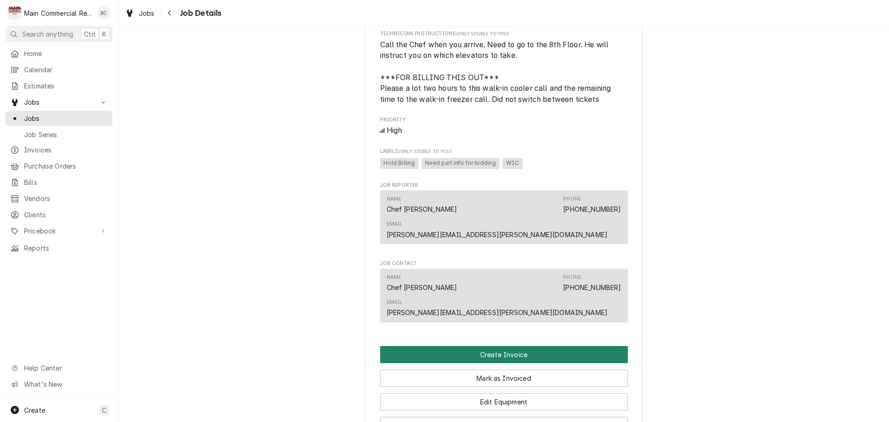
scroll to position [648, 0]
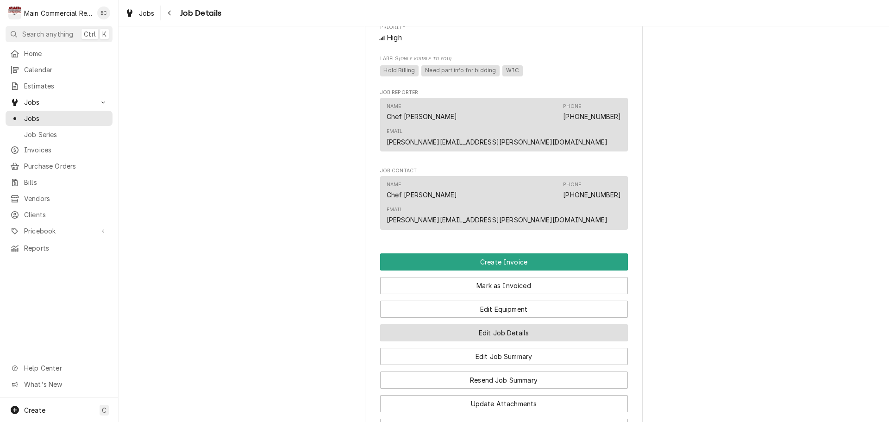
click at [499, 324] on button "Edit Job Details" at bounding box center [504, 332] width 248 height 17
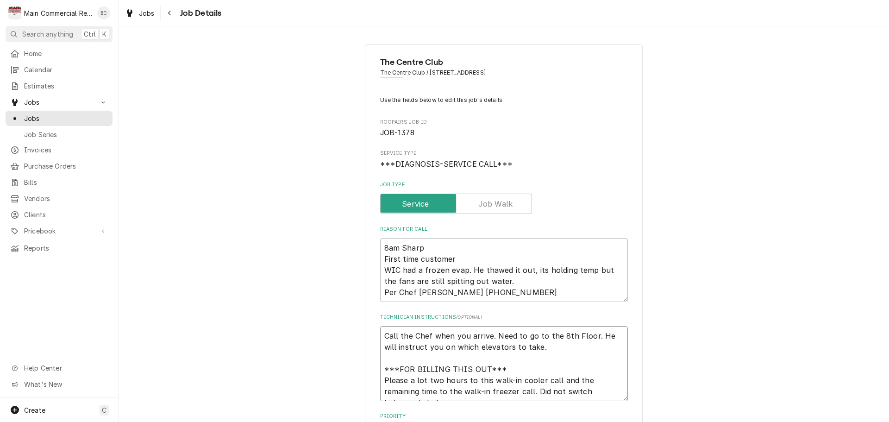
click at [381, 333] on textarea "Call the Chef when you arrive. Need to go to the 8th Floor. He will instruct yo…" at bounding box center [504, 363] width 248 height 75
type textarea "x"
type textarea "Call the Chef when you arrive. Need to go to the 8th Floor. He will instruct yo…"
type textarea "x"
type textarea "I Call the Chef when you arrive. Need to go to the 8th Floor. He will instruct …"
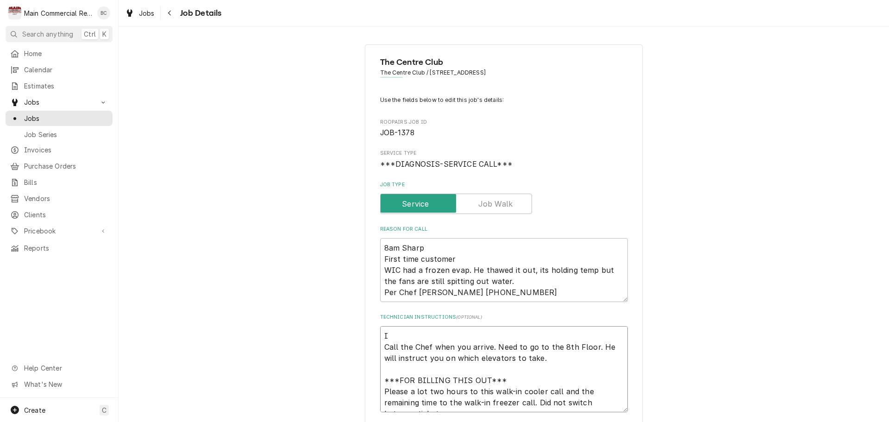
type textarea "x"
type textarea "IN Call the Chef when you arrive. Need to go to the 8th Floor. He will instruct…"
type textarea "x"
type textarea "INV Call the Chef when you arrive. Need to go to the 8th Floor. He will instruc…"
type textarea "x"
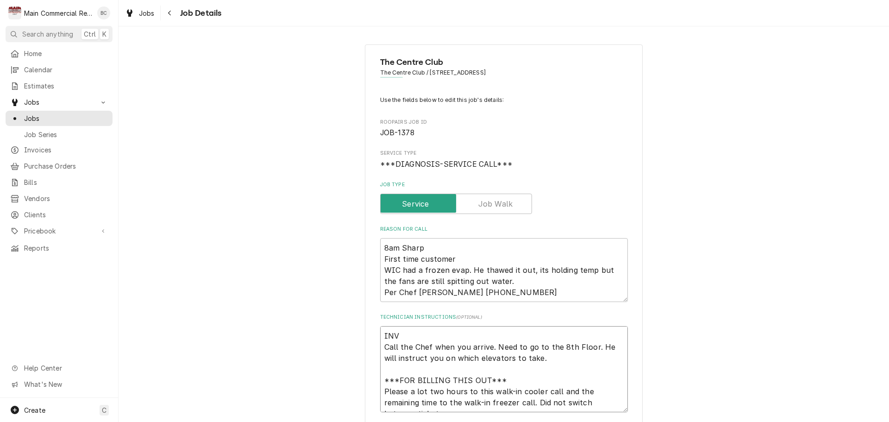
type textarea "INV# Call the Chef when you arrive. Need to go to the 8th Floor. He will instru…"
type textarea "x"
type textarea "INV#1 Call the Chef when you arrive. Need to go to the 8th Floor. He will instr…"
type textarea "x"
type textarea "INV#15 Call the Chef when you arrive. Need to go to the 8th Floor. He will inst…"
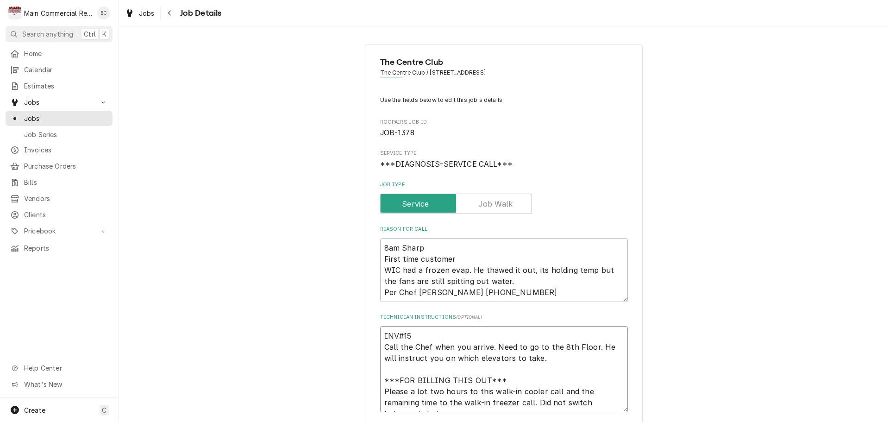
type textarea "x"
type textarea "INV#152 Call the Chef when you arrive. Need to go to the 8th Floor. He will ins…"
type textarea "x"
type textarea "INV#1522 Call the Chef when you arrive. Need to go to the 8th Floor. He will in…"
type textarea "x"
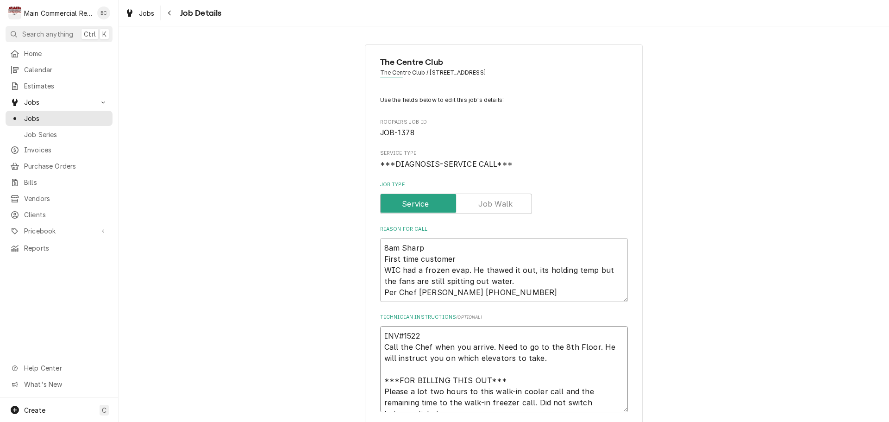
type textarea "INV#15225 Call the Chef when you arrive. Need to go to the 8th Floor. He will i…"
type textarea "x"
type textarea "INV#152259 Call the Chef when you arrive. Need to go to the 8th Floor. He will …"
type textarea "x"
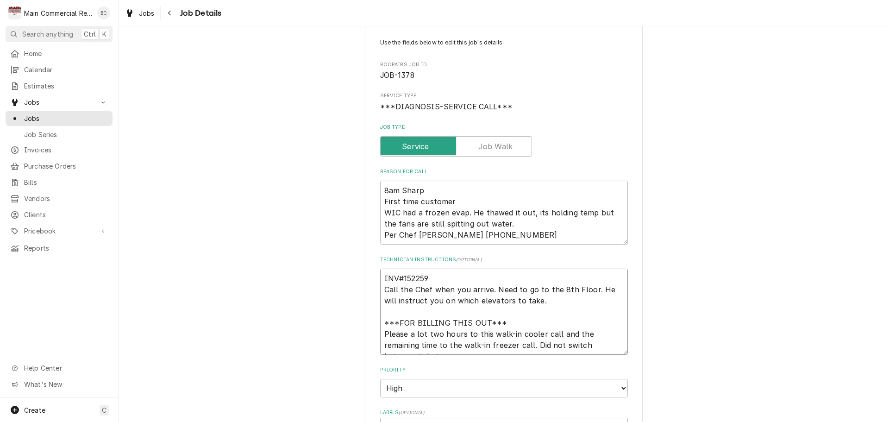
scroll to position [232, 0]
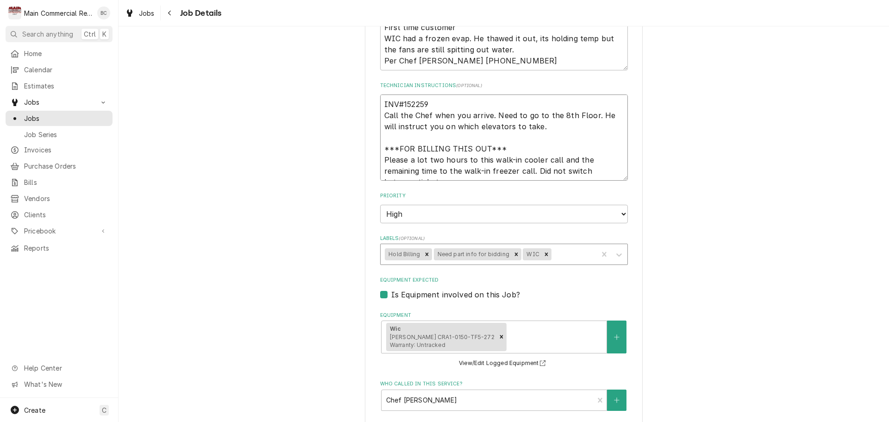
type textarea "INV#152259 Call the Chef when you arrive. Need to go to the 8th Floor. He will …"
click at [559, 254] on div "Labels" at bounding box center [573, 254] width 40 height 17
click at [562, 252] on div "Labels" at bounding box center [573, 254] width 40 height 17
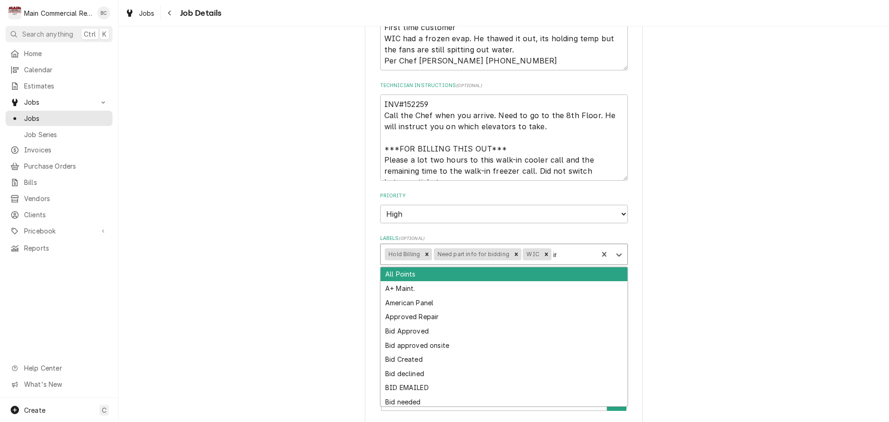
type input "inv"
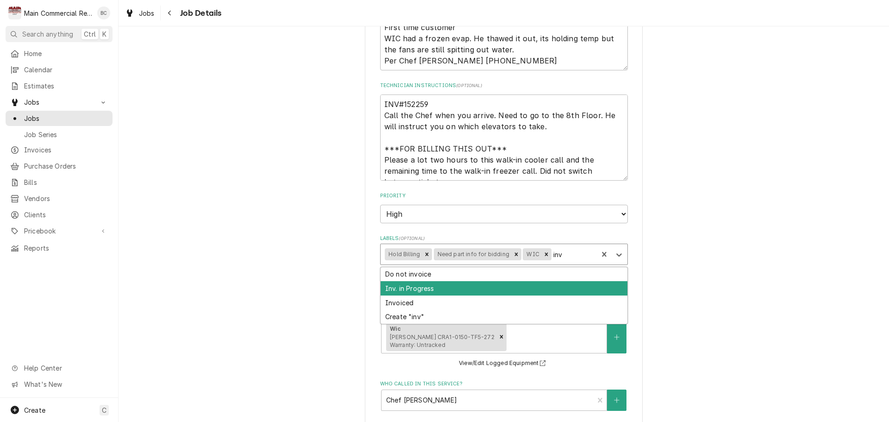
click at [438, 286] on div "Inv. in Progress" at bounding box center [504, 288] width 247 height 14
type textarea "x"
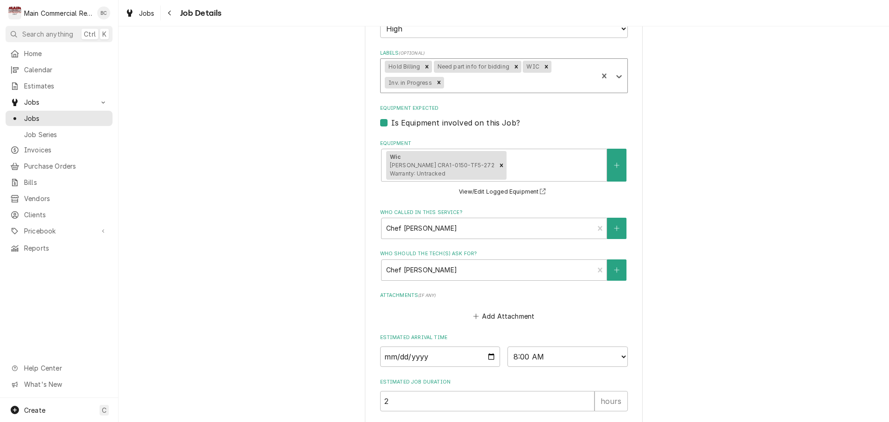
scroll to position [504, 0]
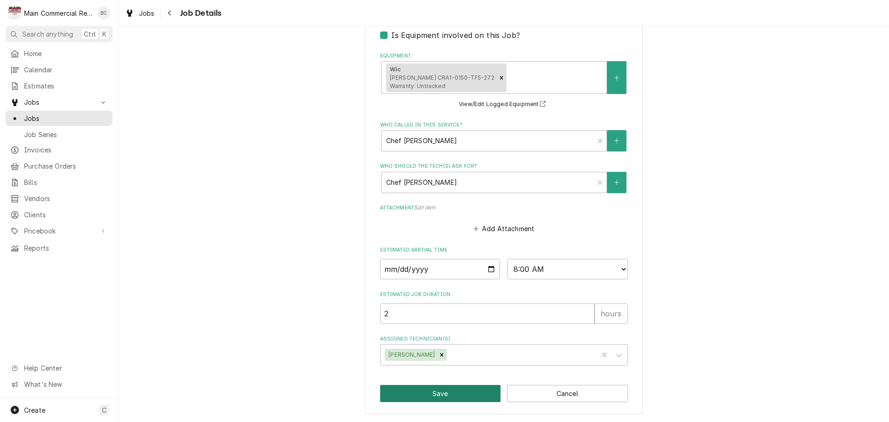
click at [434, 397] on button "Save" at bounding box center [440, 393] width 121 height 17
type textarea "x"
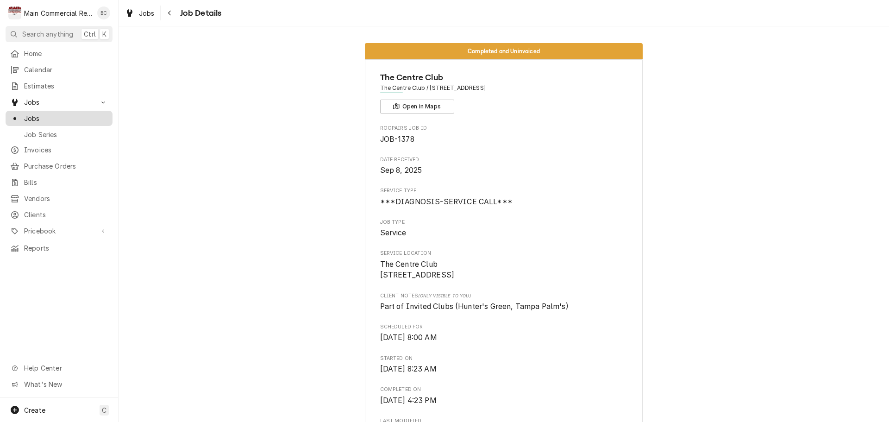
click at [51, 114] on span "Jobs" at bounding box center [66, 118] width 84 height 10
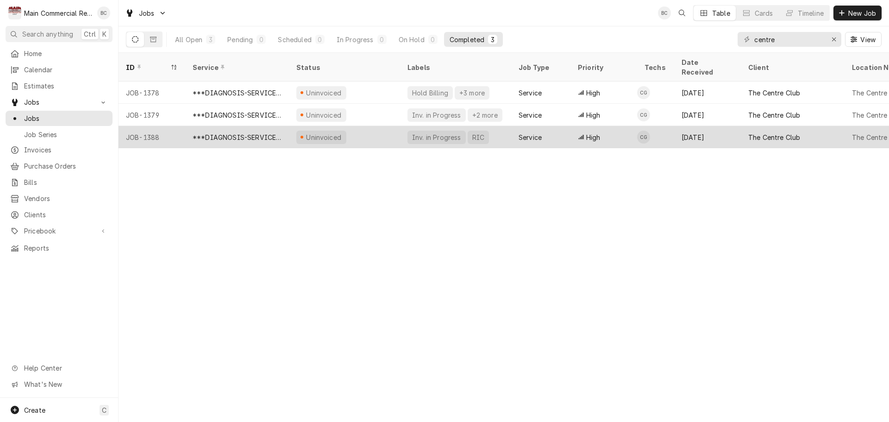
click at [153, 128] on div "JOB-1388" at bounding box center [152, 137] width 67 height 22
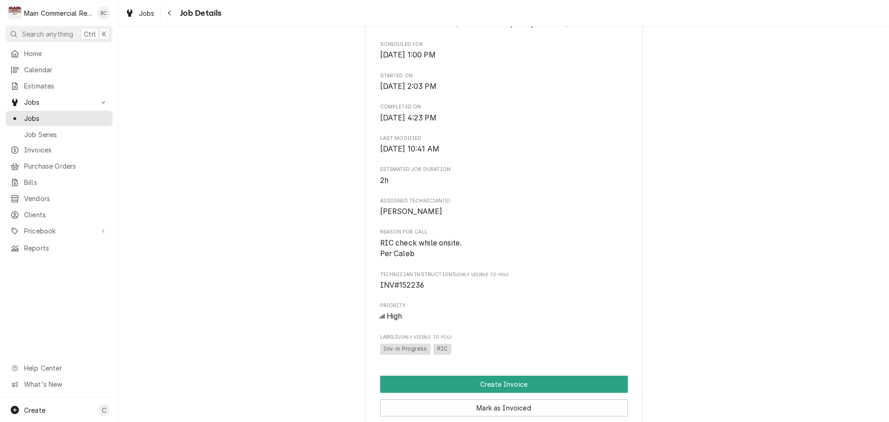
scroll to position [417, 0]
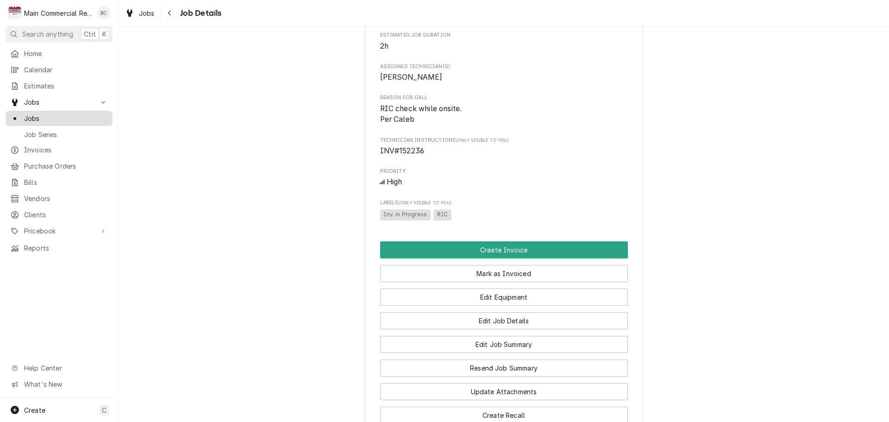
click at [53, 117] on span "Jobs" at bounding box center [66, 118] width 84 height 10
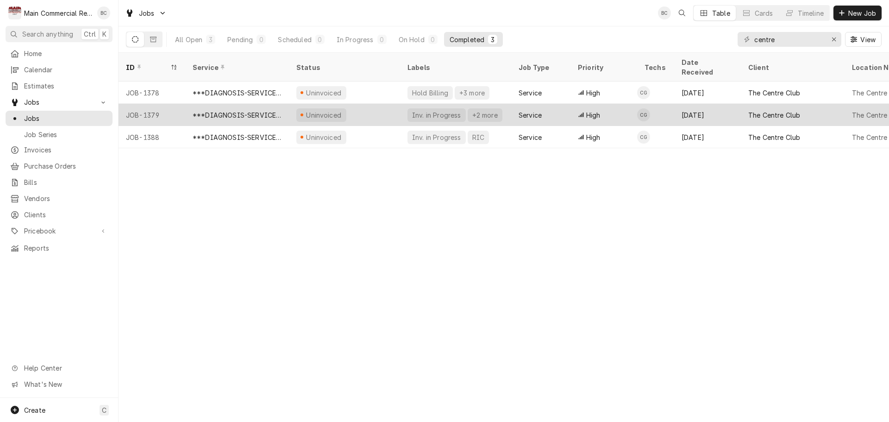
click at [148, 105] on div "JOB-1379" at bounding box center [152, 115] width 67 height 22
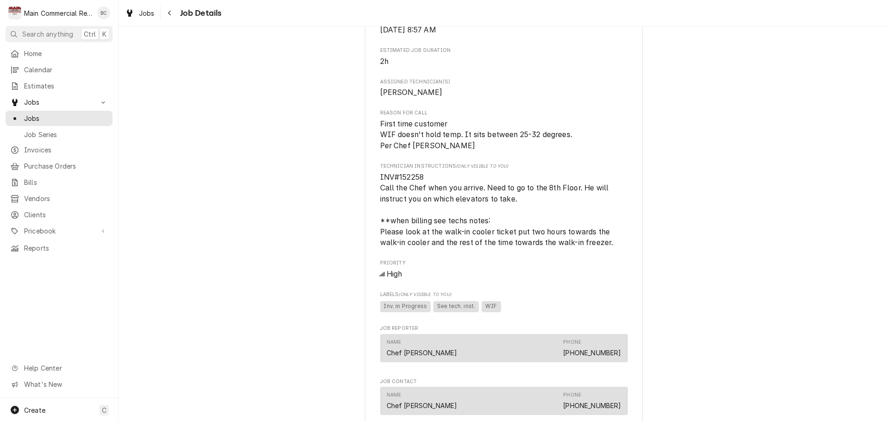
scroll to position [463, 0]
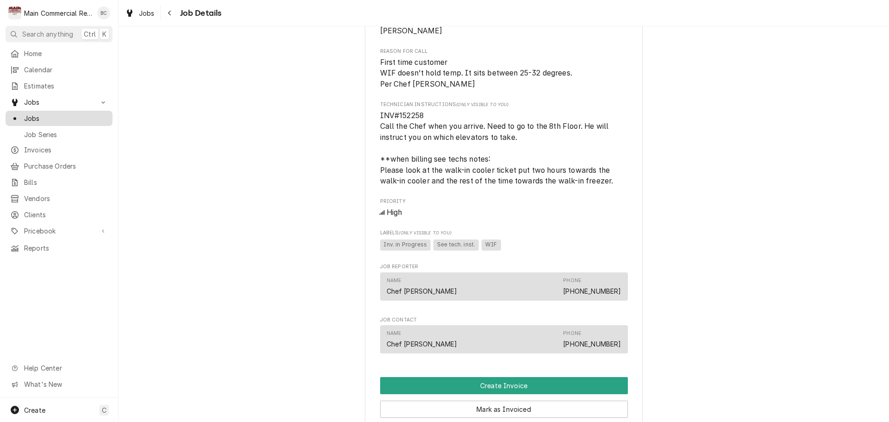
click at [57, 119] on div "Jobs" at bounding box center [58, 119] width 103 height 12
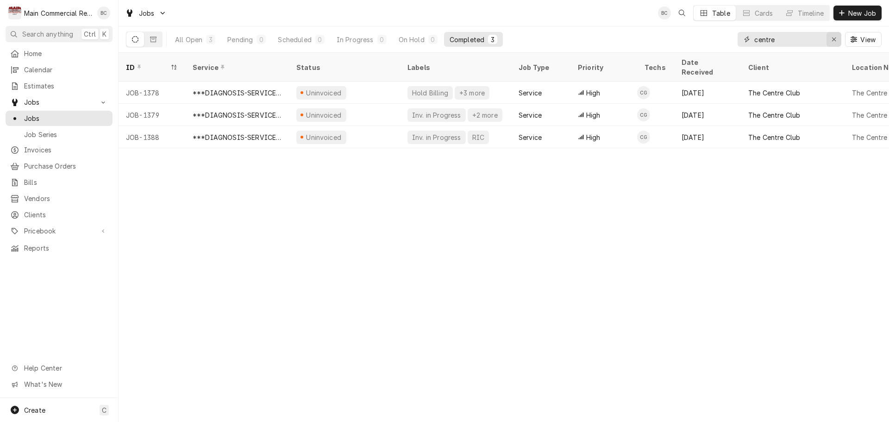
click at [837, 38] on div "Erase input" at bounding box center [833, 39] width 9 height 9
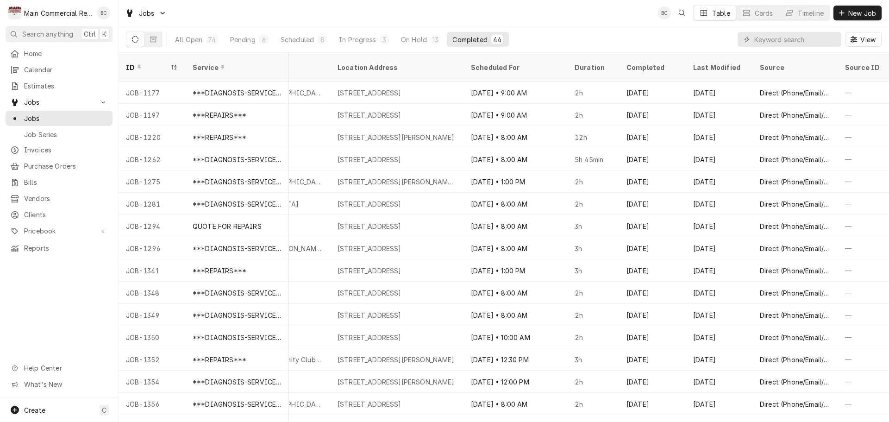
scroll to position [0, 670]
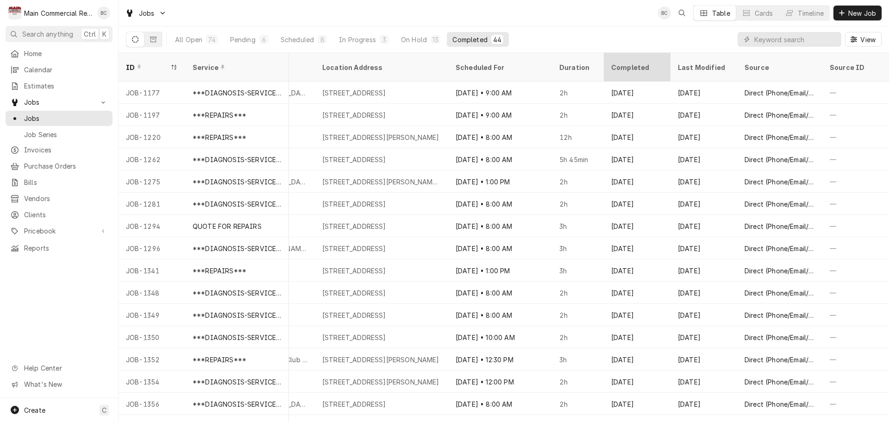
click at [643, 63] on div "Completed" at bounding box center [636, 68] width 50 height 10
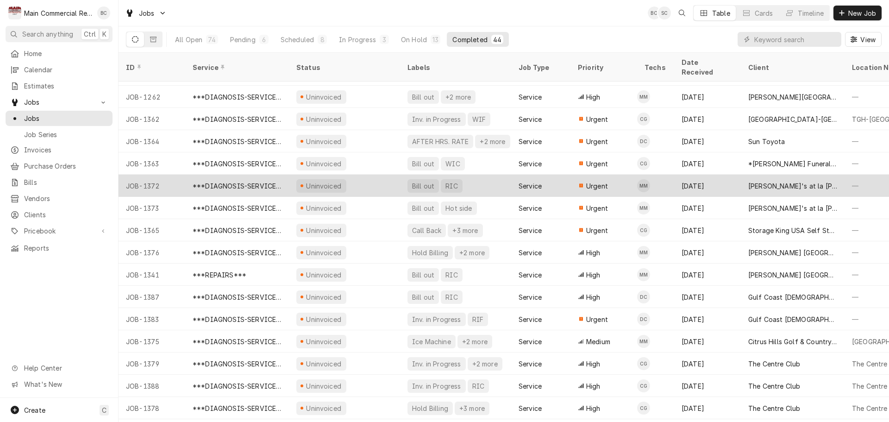
scroll to position [78, 0]
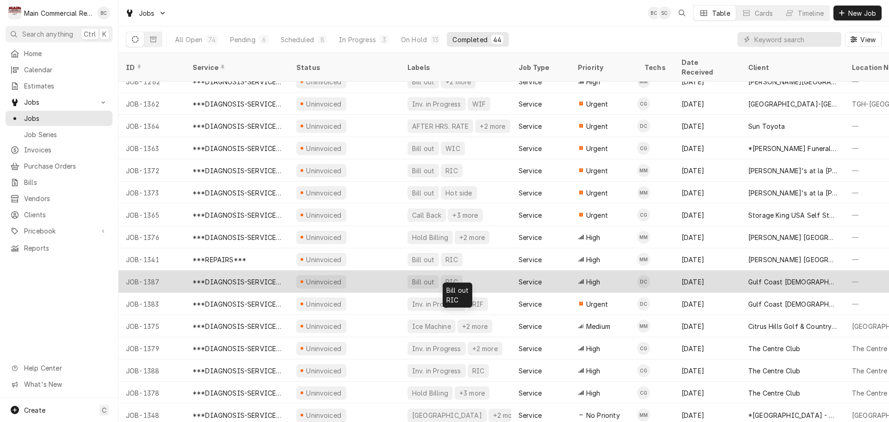
click at [427, 277] on div "Bill out" at bounding box center [423, 282] width 24 height 10
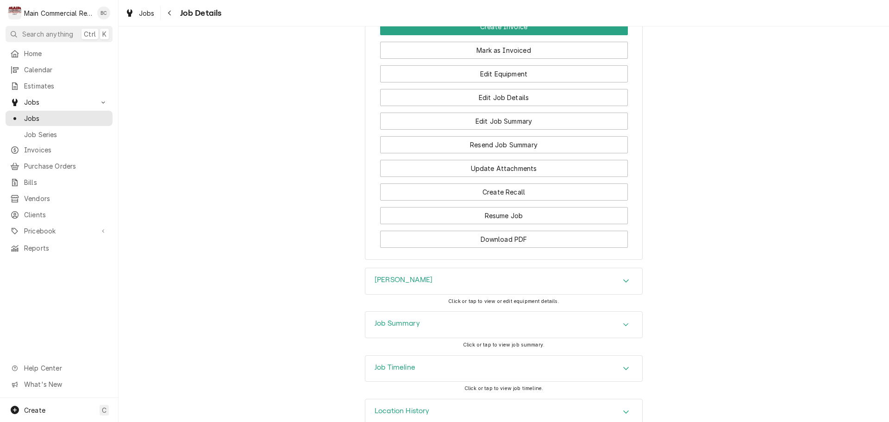
scroll to position [1005, 0]
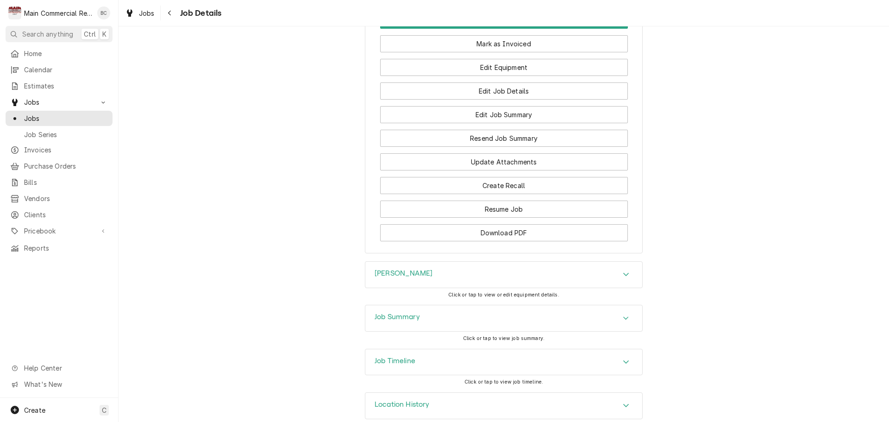
click at [389, 313] on h3 "Job Summary" at bounding box center [397, 317] width 45 height 9
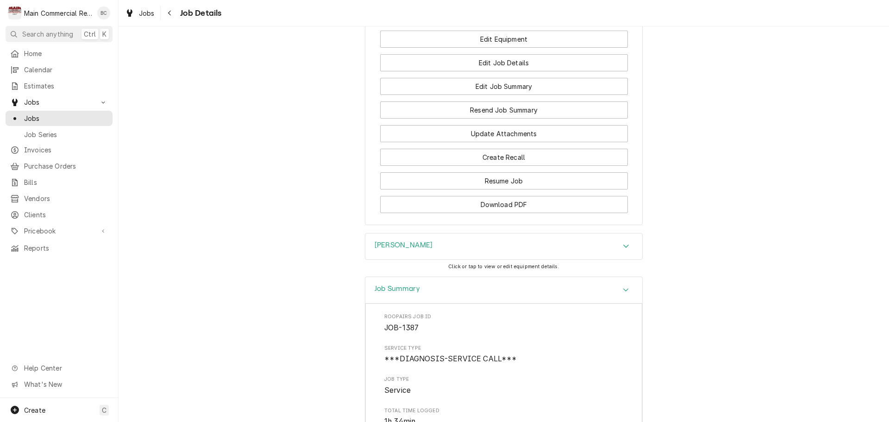
scroll to position [1031, 0]
click at [377, 243] on h3 "[PERSON_NAME]" at bounding box center [404, 247] width 58 height 9
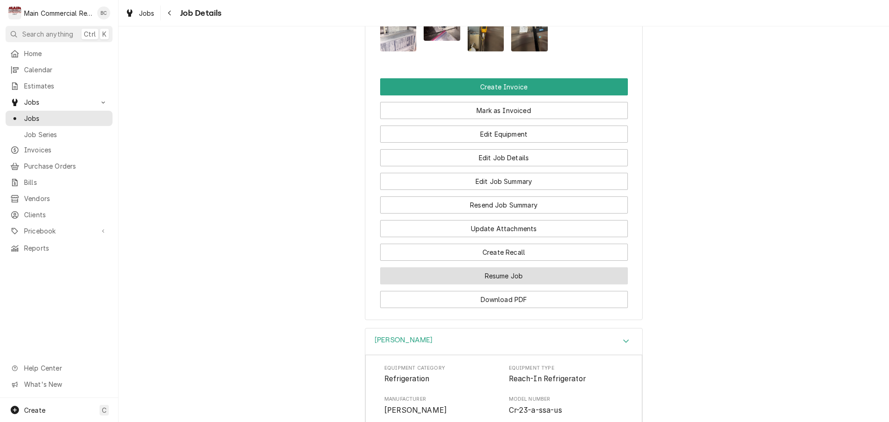
scroll to position [1077, 0]
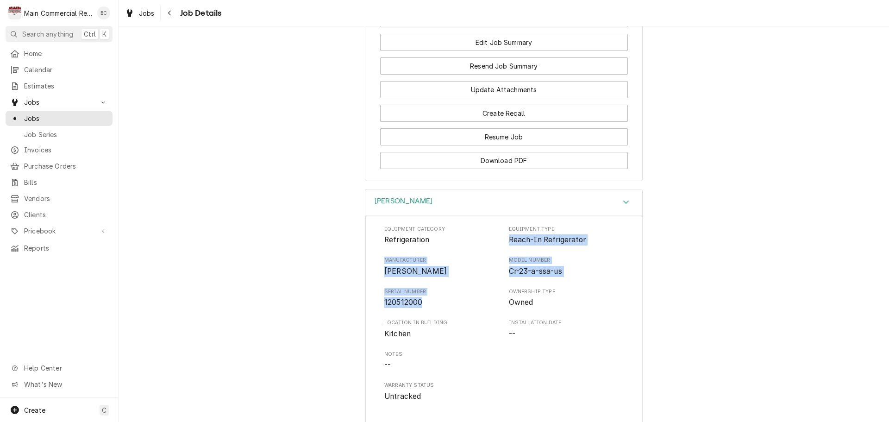
drag, startPoint x: 505, startPoint y: 222, endPoint x: 470, endPoint y: 289, distance: 75.0
click at [471, 289] on div "Equipment Category Refrigeration Equipment Type Reach-In Refrigerator Manufactu…" at bounding box center [503, 314] width 239 height 176
copy div "Reach-In Refrigerator Manufacturer [PERSON_NAME] Model Number Cr-23-a-ssa-us Se…"
click at [479, 302] on div "Equipment Category Refrigeration Equipment Type Reach-In Refrigerator Manufactu…" at bounding box center [503, 314] width 239 height 176
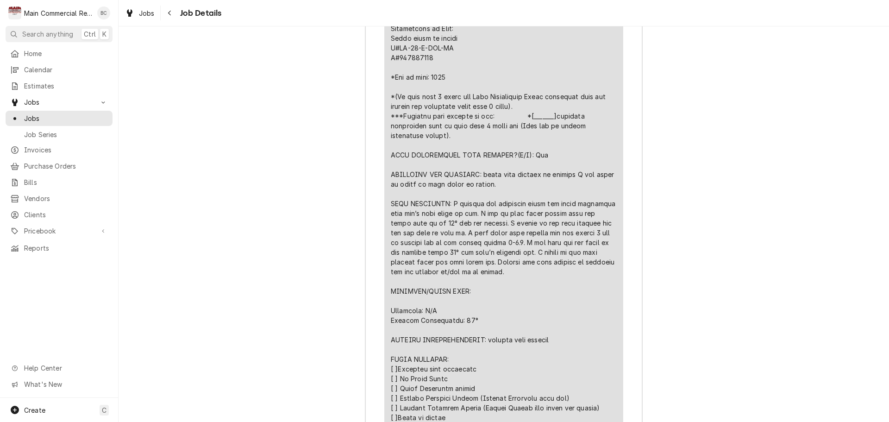
scroll to position [1957, 0]
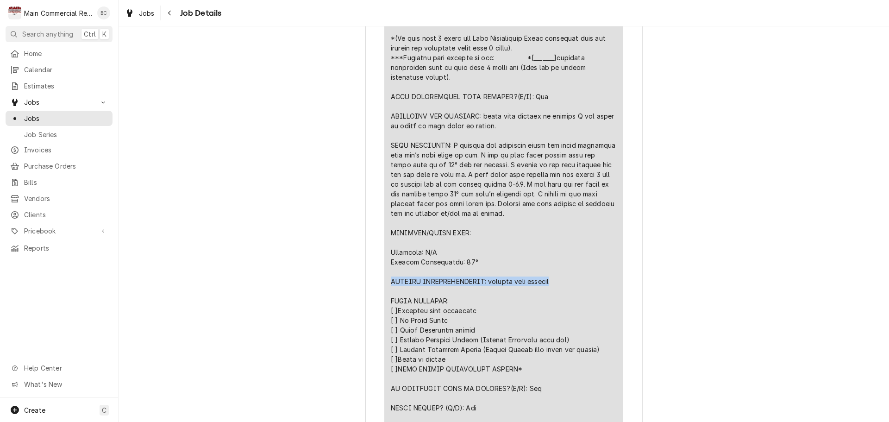
drag, startPoint x: 386, startPoint y: 267, endPoint x: 569, endPoint y: 266, distance: 182.9
click at [569, 266] on div "Short Description ***DIAGNOSIS-SERVICE CALL*** Service Date [DATE] Hourly Cost …" at bounding box center [503, 176] width 239 height 644
copy div "FURTHER RECOMMENDATIONS: replace temp control"
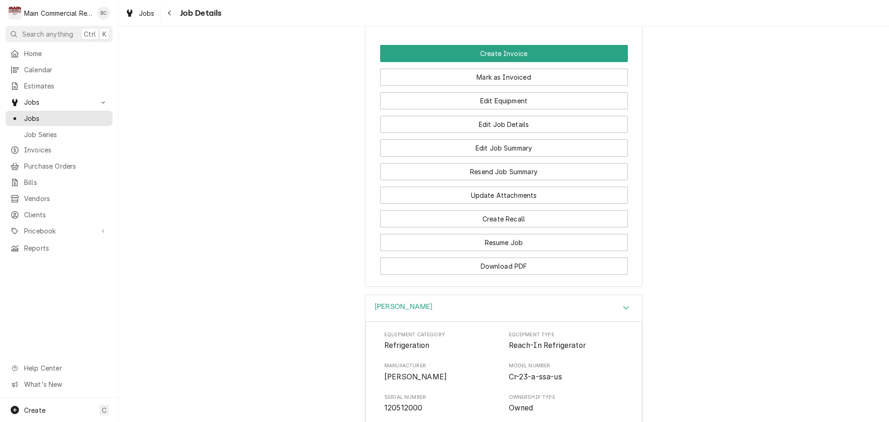
scroll to position [938, 0]
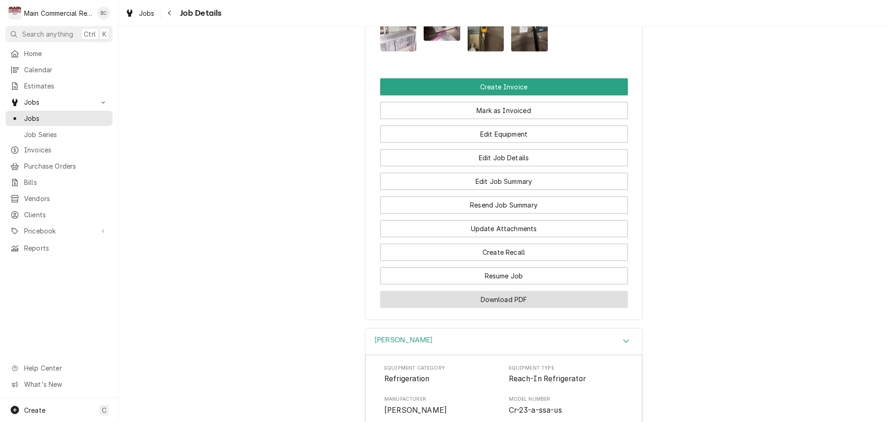
click at [483, 291] on button "Download PDF" at bounding box center [504, 299] width 248 height 17
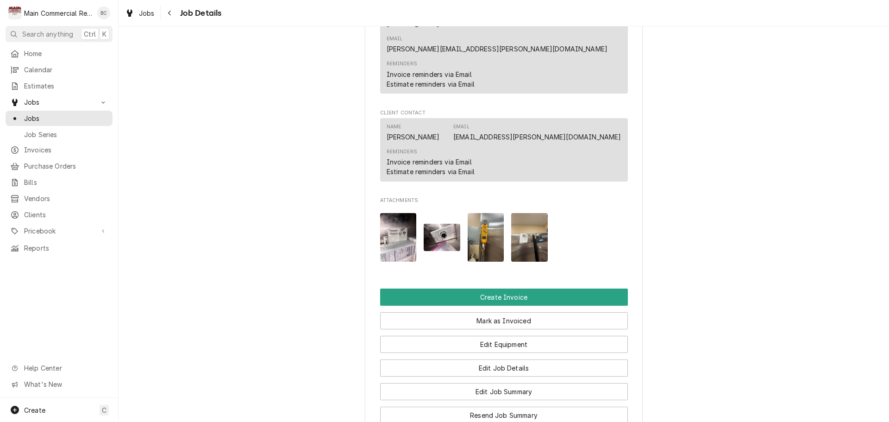
scroll to position [834, 0]
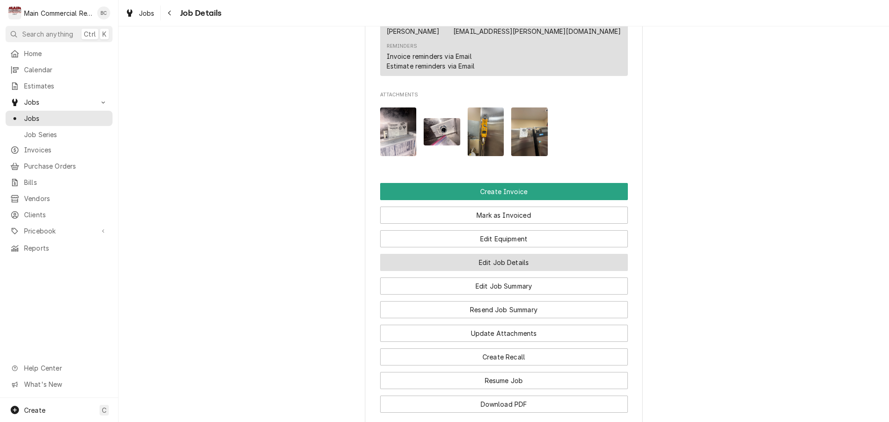
click at [504, 254] on button "Edit Job Details" at bounding box center [504, 262] width 248 height 17
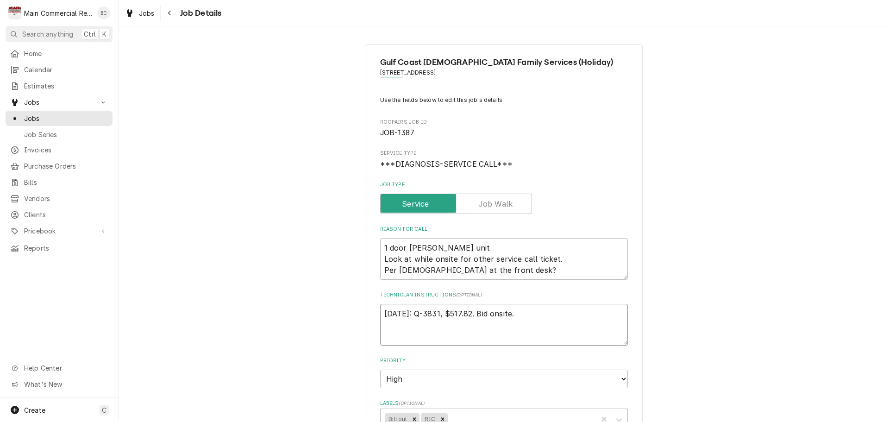
click at [382, 312] on textarea "[DATE]: Q-3831, $517.82. Bid onsite." at bounding box center [504, 325] width 248 height 42
type textarea "x"
type textarea "9/10/25: Q-3831, $517.82. Bid onsite."
click at [382, 312] on textarea "9/10/25: Q-3831, $517.82. Bid onsite." at bounding box center [504, 325] width 248 height 42
type textarea "x"
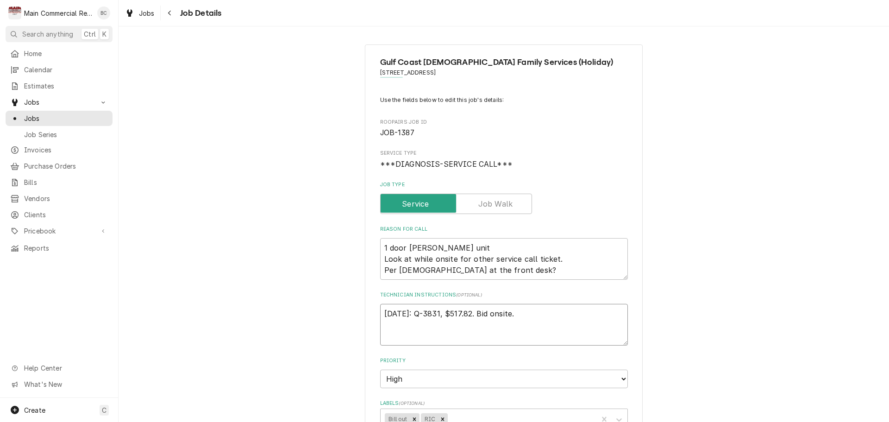
type textarea "I 9/10/25: Q-3831, $517.82. Bid onsite."
type textarea "x"
type textarea "IN 9/10/25: Q-3831, $517.82. Bid onsite."
type textarea "x"
type textarea "INV 9/10/25: Q-3831, $517.82. Bid onsite."
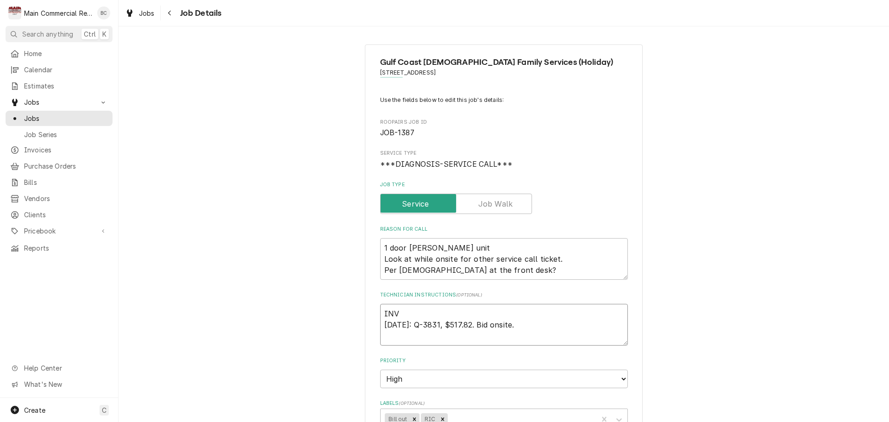
type textarea "x"
type textarea "INV# 9/10/25: Q-3831, $517.82. Bid onsite."
type textarea "x"
type textarea "INV#1 9/10/25: Q-3831, $517.82. Bid onsite."
type textarea "x"
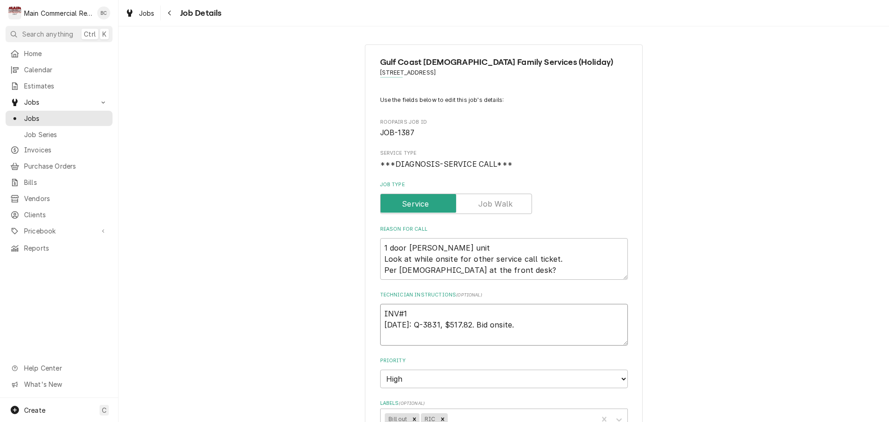
type textarea "INV#15 9/10/25: Q-3831, $517.82. Bid onsite."
type textarea "x"
type textarea "INV#152 9/10/25: Q-3831, $517.82. Bid onsite."
type textarea "x"
type textarea "INV#1522 9/10/25: Q-3831, $517.82. Bid onsite."
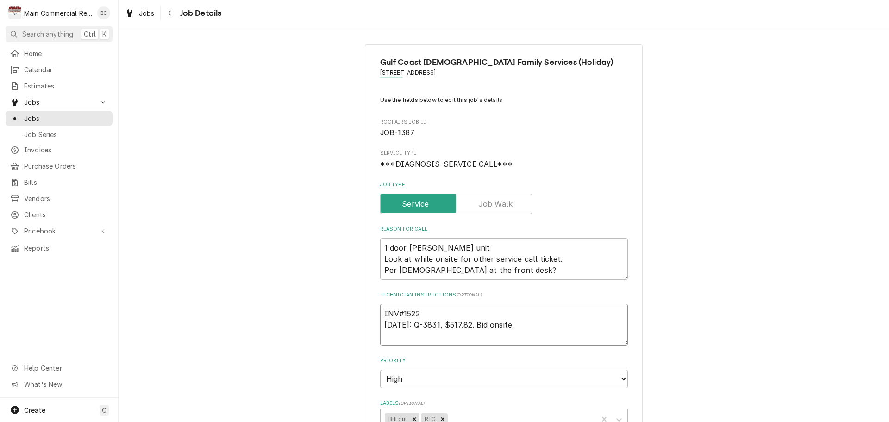
type textarea "x"
type textarea "INV#15226 9/10/25: Q-3831, $517.82. Bid onsite."
type textarea "x"
type textarea "INV#152260 9/10/25: Q-3831, $517.82. Bid onsite."
type textarea "x"
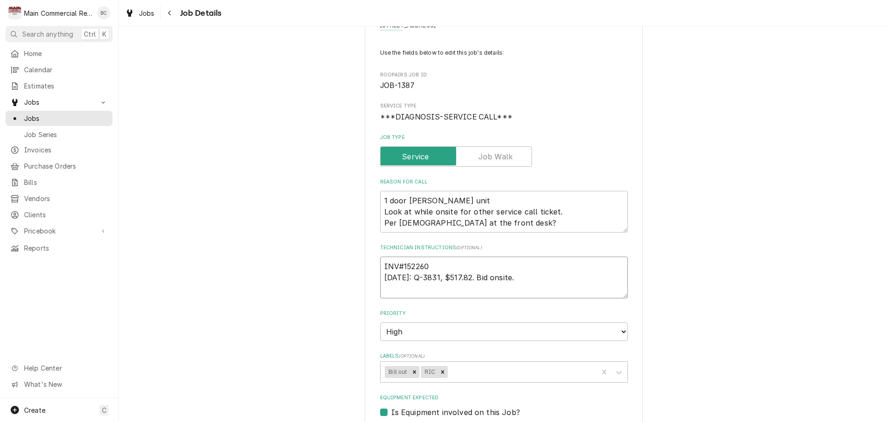
scroll to position [139, 0]
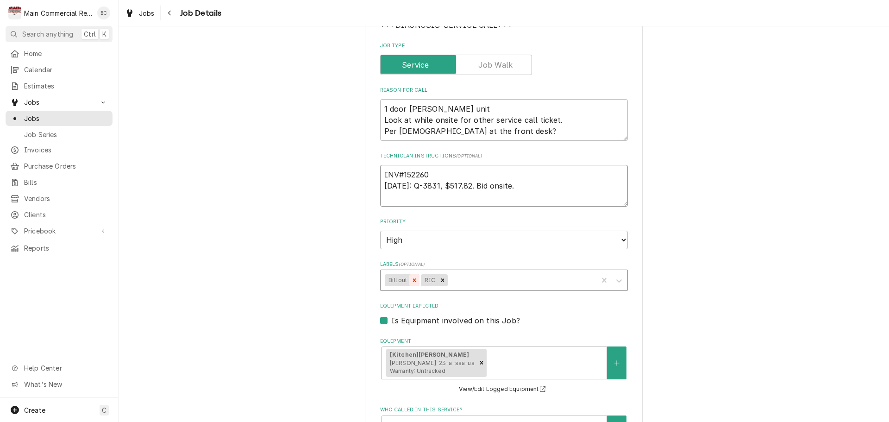
click at [412, 280] on icon "Remove Bill out" at bounding box center [414, 280] width 6 height 6
type textarea "INV#152260 9/10/25: Q-3831, $517.82. Bid onsite."
type textarea "x"
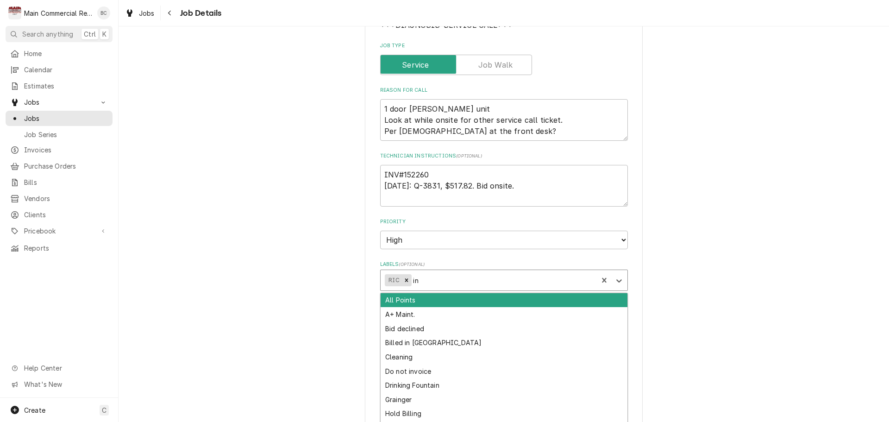
type input "inv"
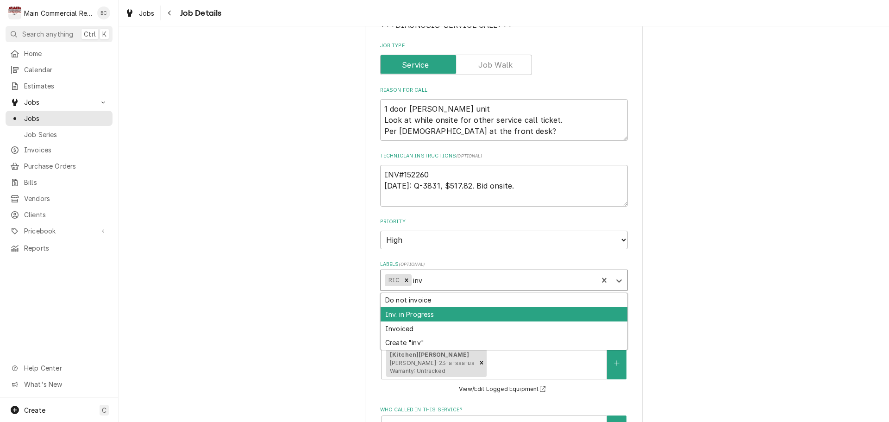
click at [427, 312] on div "Inv. in Progress" at bounding box center [504, 314] width 247 height 14
type textarea "x"
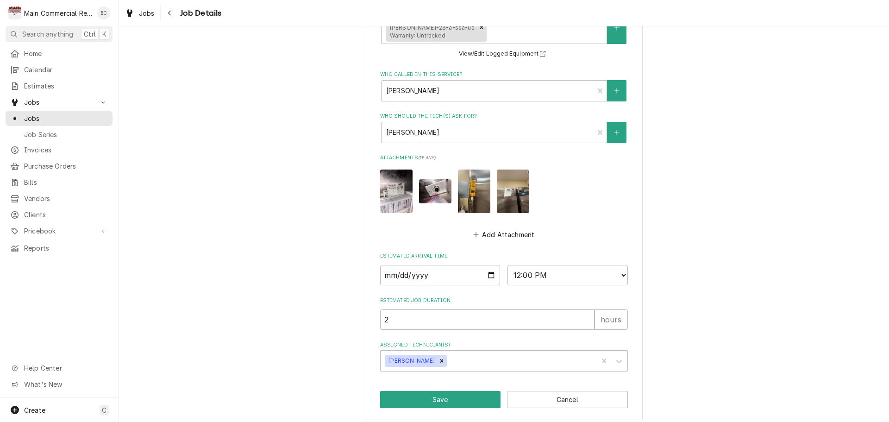
scroll to position [480, 0]
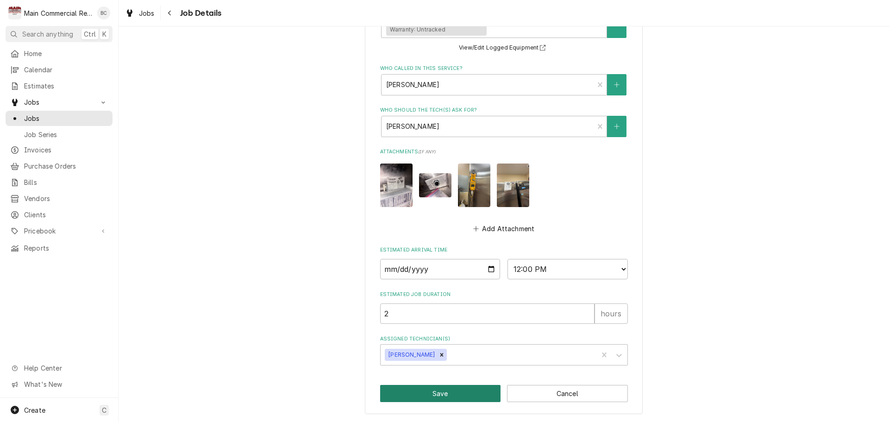
click at [462, 395] on button "Save" at bounding box center [440, 393] width 121 height 17
type textarea "x"
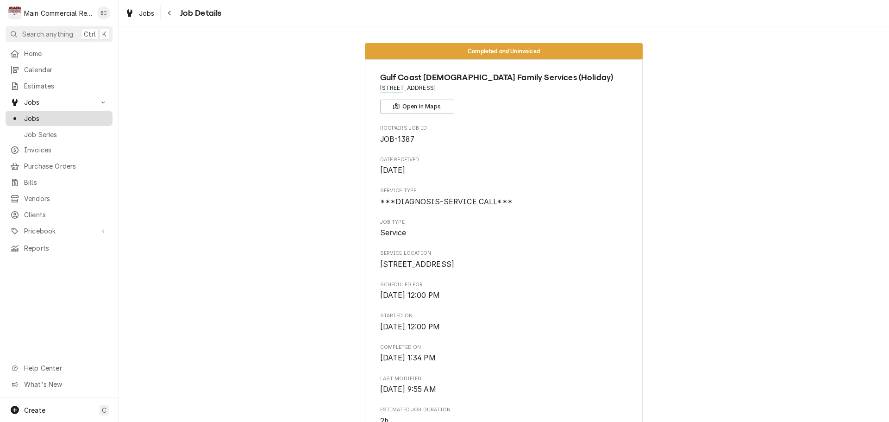
click at [66, 119] on span "Jobs" at bounding box center [66, 118] width 84 height 10
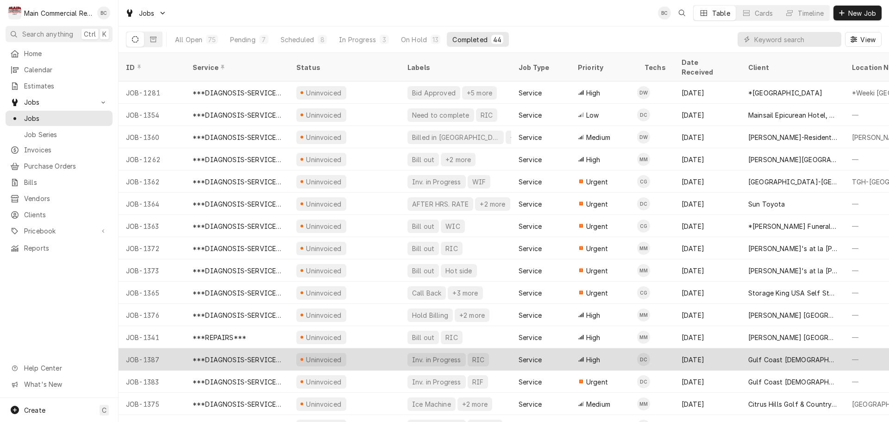
click at [240, 355] on div "***DIAGNOSIS-SERVICE CALL***" at bounding box center [237, 360] width 89 height 10
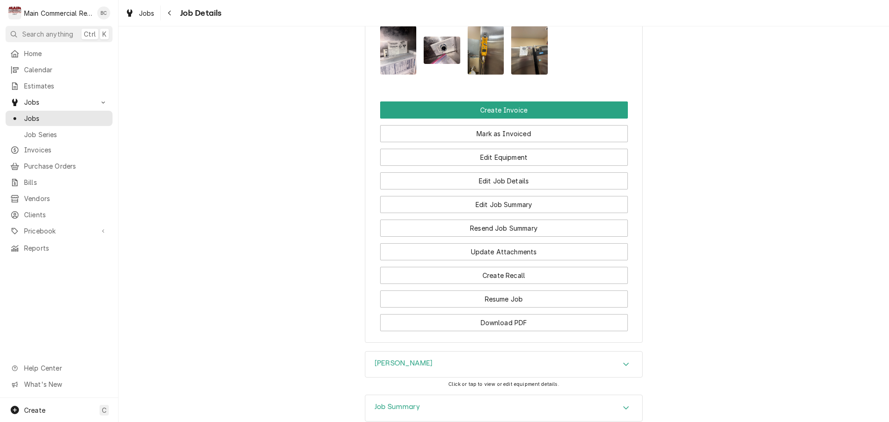
scroll to position [1016, 0]
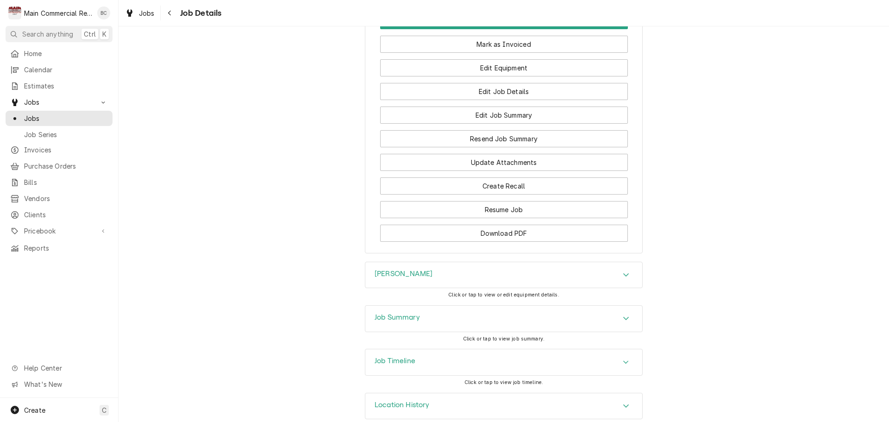
click at [405, 313] on h3 "Job Summary" at bounding box center [397, 317] width 45 height 9
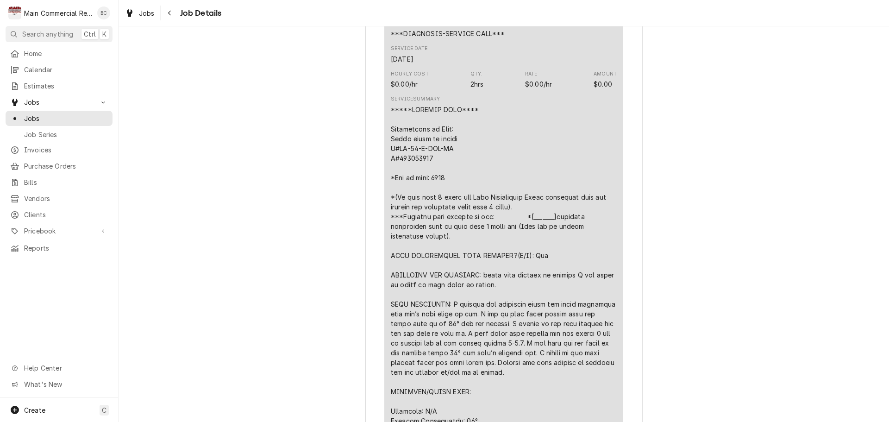
scroll to position [1618, 0]
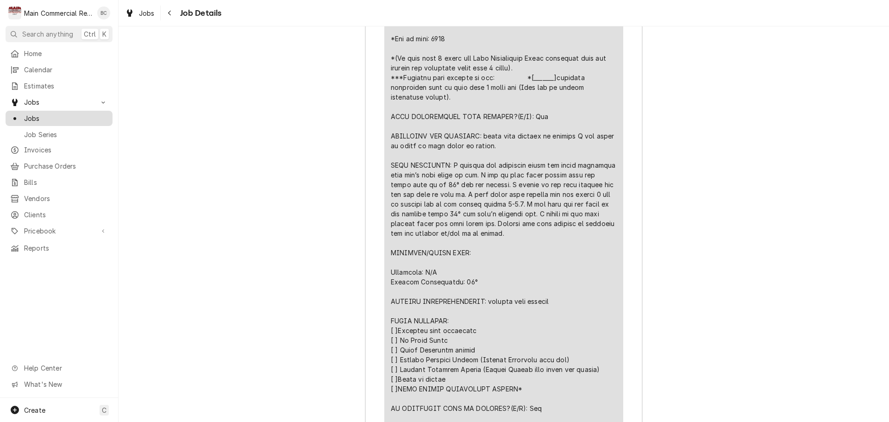
click at [72, 114] on span "Jobs" at bounding box center [66, 118] width 84 height 10
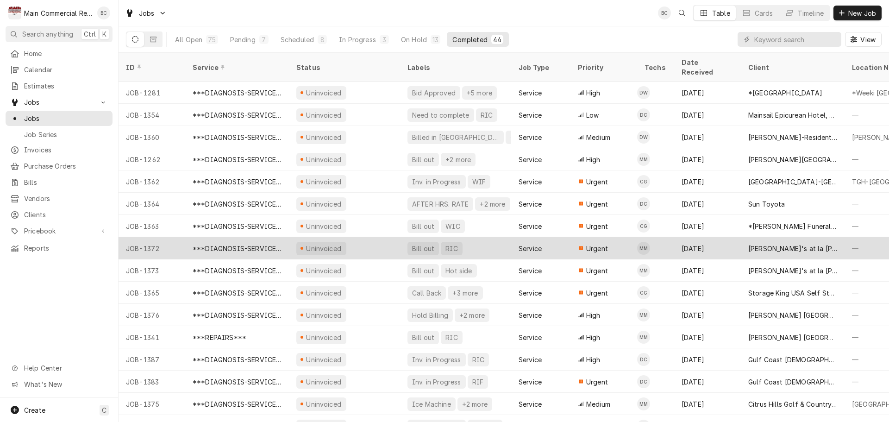
click at [421, 244] on div "Bill out" at bounding box center [423, 249] width 24 height 10
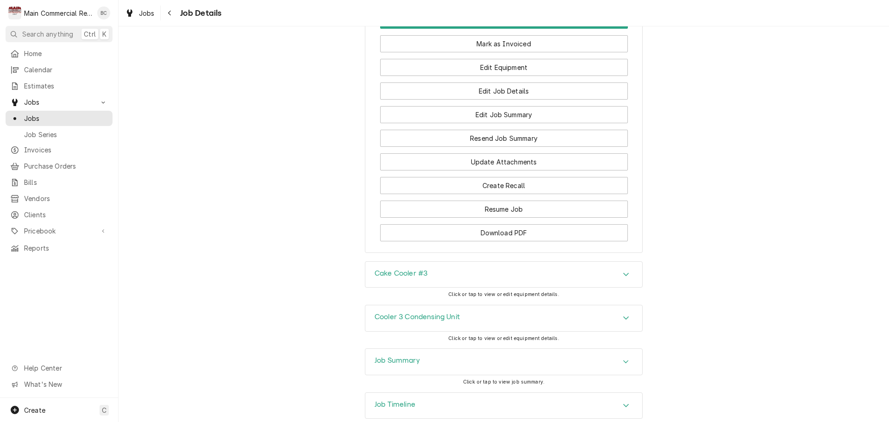
scroll to position [972, 0]
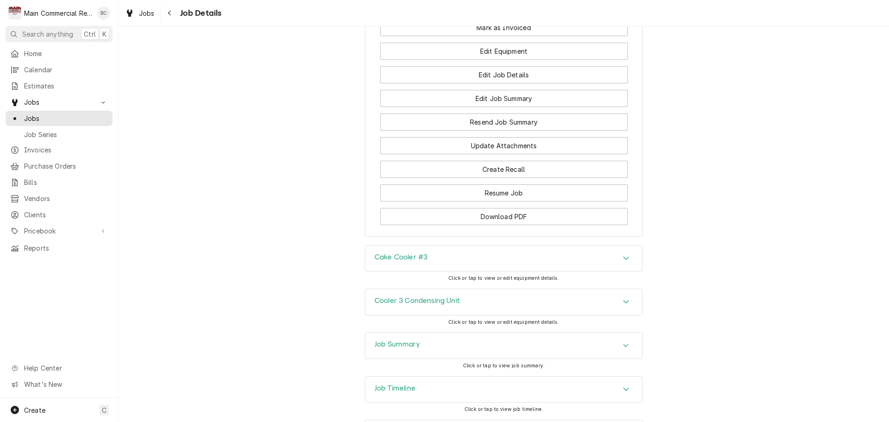
click at [396, 349] on h3 "Job Summary" at bounding box center [397, 344] width 45 height 9
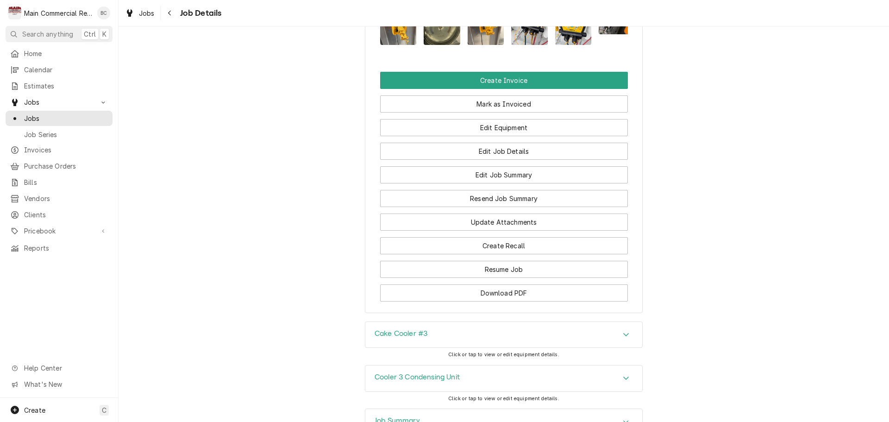
scroll to position [880, 0]
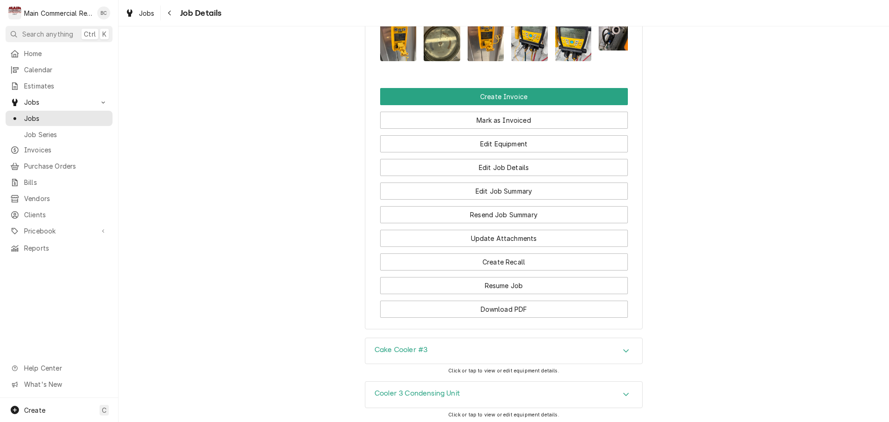
click at [402, 354] on h3 "Cake Cooler #3" at bounding box center [401, 349] width 53 height 9
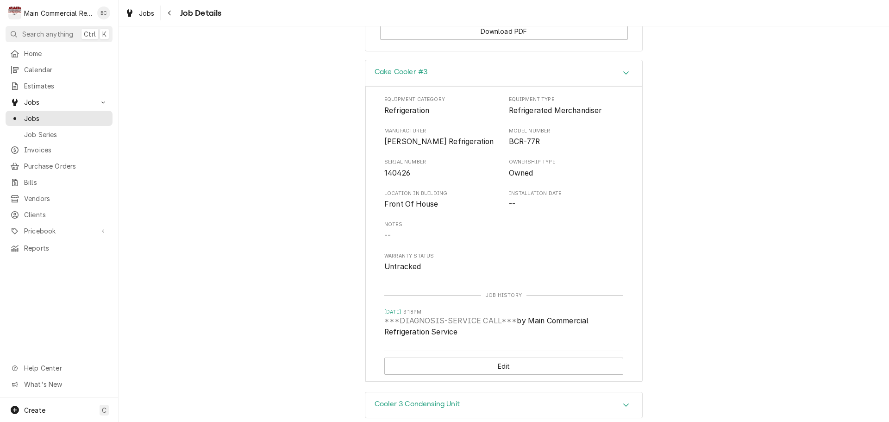
scroll to position [1250, 0]
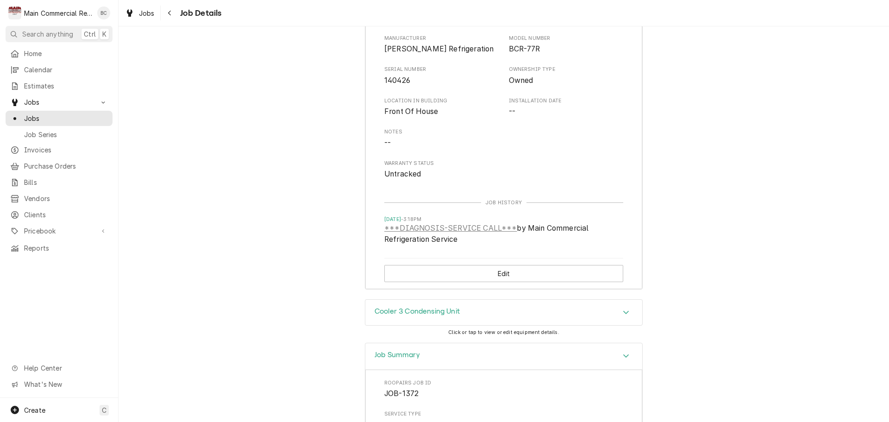
click at [419, 316] on h3 "Cooler 3 Condensing Unit" at bounding box center [417, 311] width 85 height 9
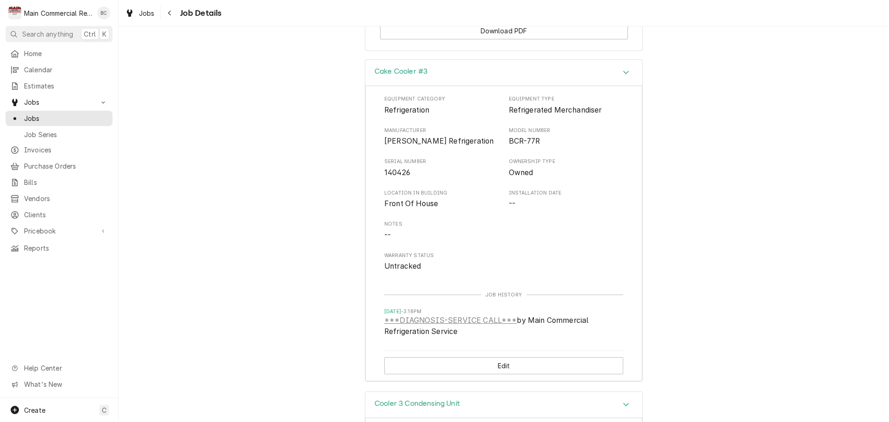
scroll to position [1158, 0]
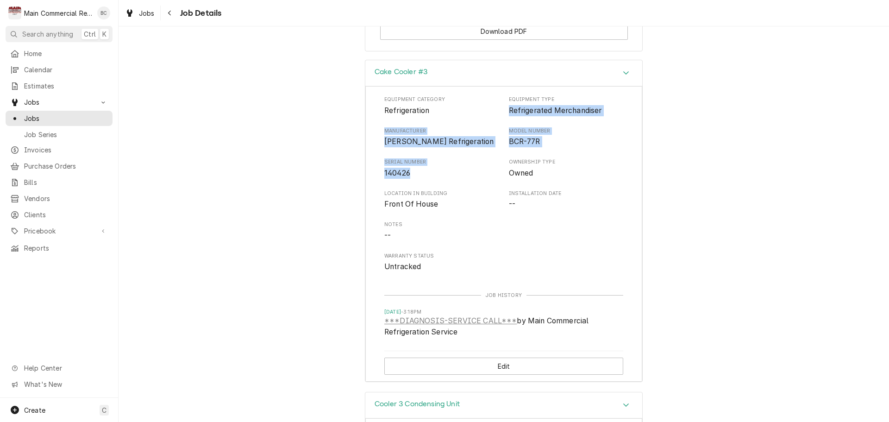
drag, startPoint x: 504, startPoint y: 116, endPoint x: 417, endPoint y: 180, distance: 108.4
click at [417, 180] on div "Equipment Category Refrigeration Equipment Type Refrigerated Merchandiser Manuf…" at bounding box center [503, 184] width 239 height 176
copy div "Refrigerated Merchandiser Manufacturer Marc Refrigeration Model Number BCR-77R …"
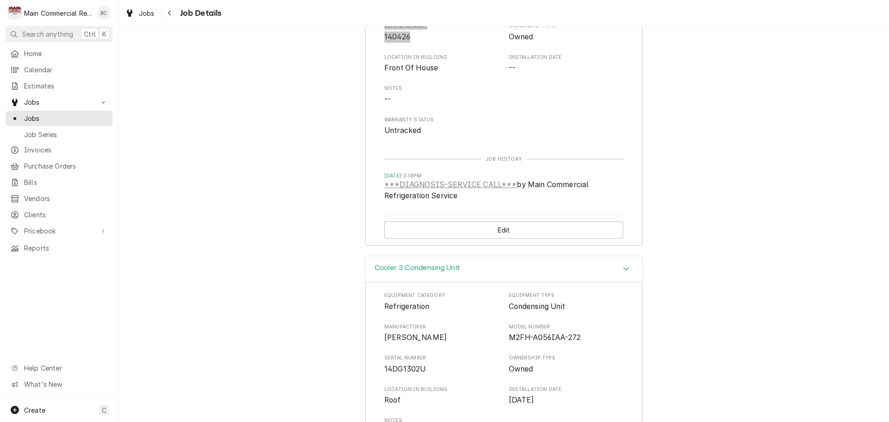
scroll to position [1297, 0]
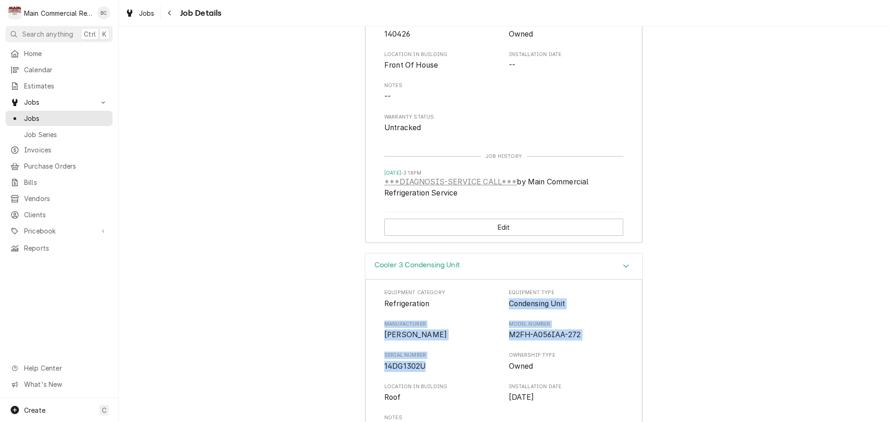
drag, startPoint x: 504, startPoint y: 311, endPoint x: 464, endPoint y: 377, distance: 77.3
click at [464, 377] on div "Equipment Category Refrigeration Equipment Type Condensing Unit Manufacturer Co…" at bounding box center [503, 377] width 239 height 176
copy div "Condensing Unit Manufacturer Copeland Model Number M2FH-A056IAA-272 Serial Numb…"
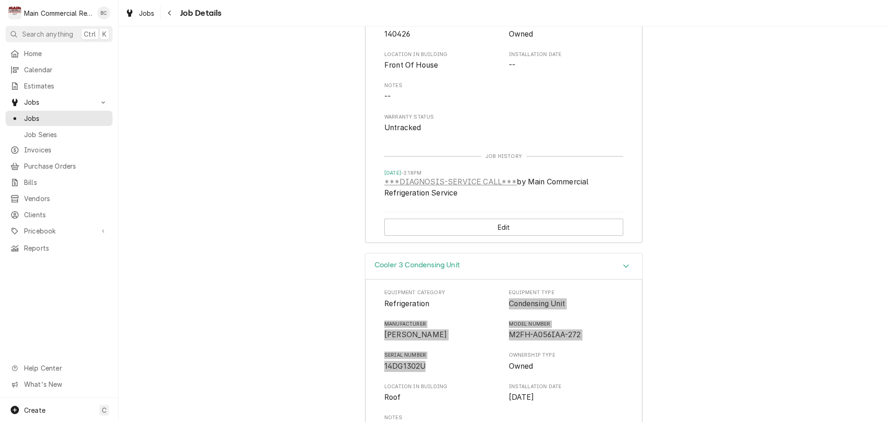
scroll to position [1204, 0]
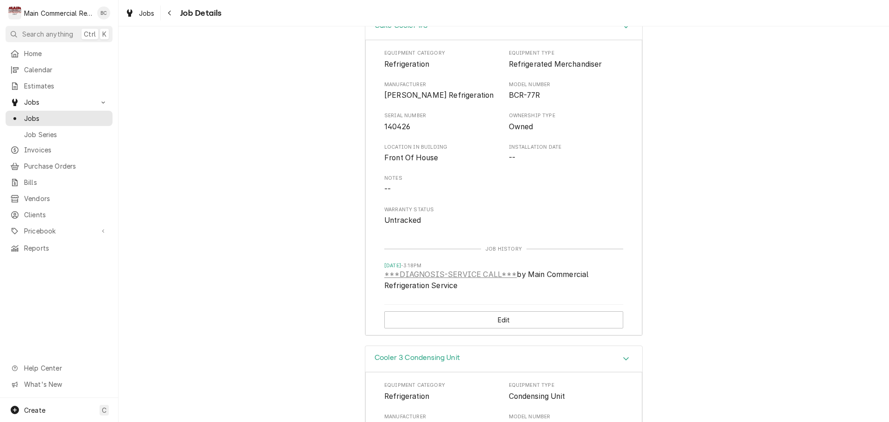
click at [730, 273] on div "Cake Cooler #3 Equipment Category Refrigeration Equipment Type Refrigerated Mer…" at bounding box center [504, 179] width 771 height 332
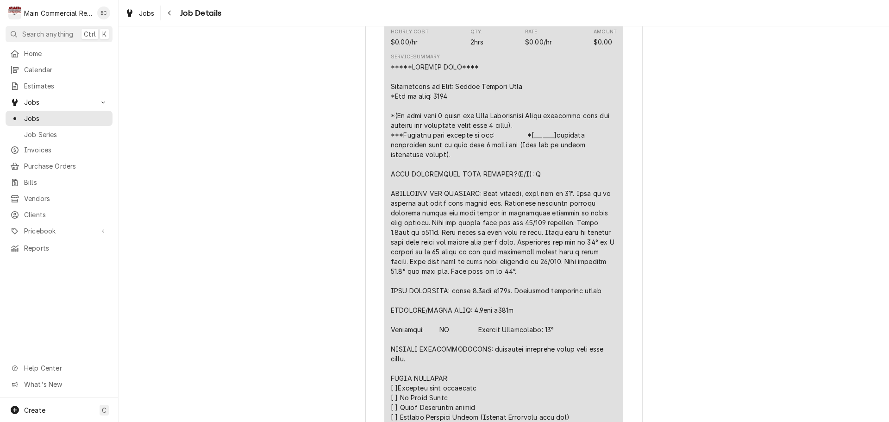
scroll to position [2084, 0]
drag, startPoint x: 387, startPoint y: 354, endPoint x: 408, endPoint y: 363, distance: 22.4
click at [408, 363] on div "Line Item" at bounding box center [504, 313] width 226 height 506
copy div "FURTHER RECOMMENDATIONS: recommend replacing valve with ball valve."
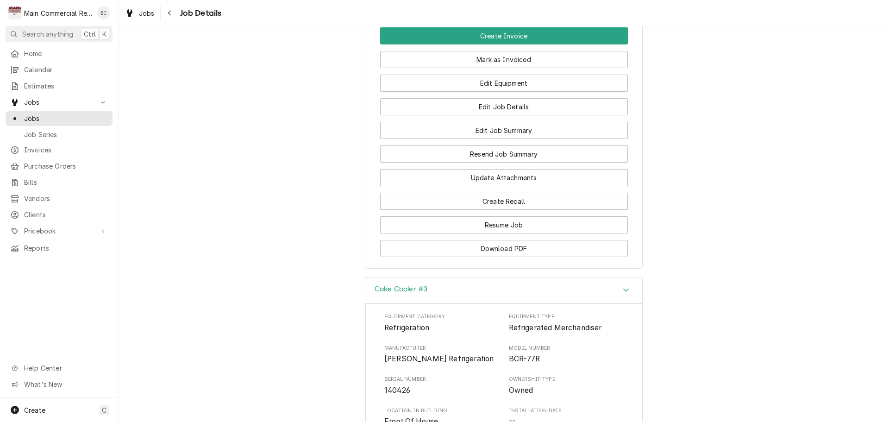
scroll to position [834, 0]
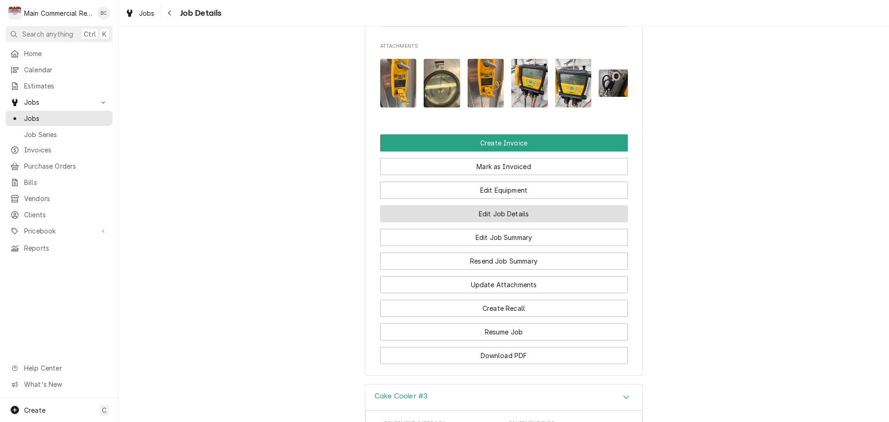
click at [486, 220] on button "Edit Job Details" at bounding box center [504, 213] width 248 height 17
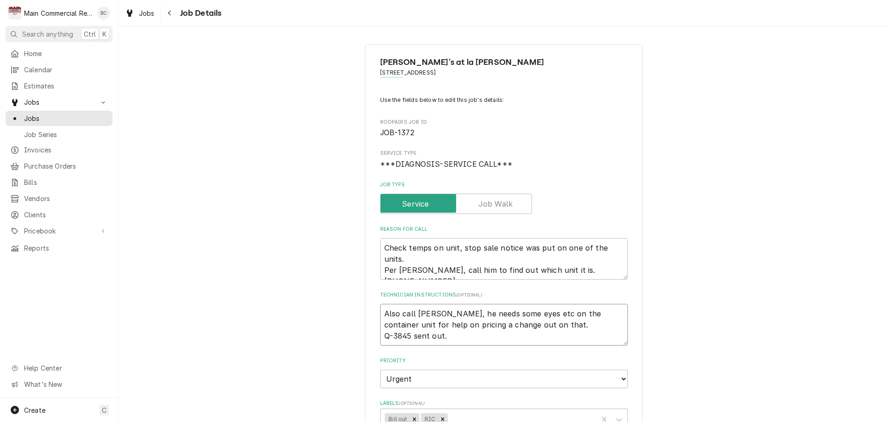
click at [381, 313] on textarea "Also call [PERSON_NAME], he needs some eyes etc on the container unit for help …" at bounding box center [504, 325] width 248 height 42
type textarea "x"
type textarea "Also call [PERSON_NAME], he needs some eyes etc on the container unit for help …"
click at [523, 327] on textarea "Also call [PERSON_NAME], he needs some eyes etc on the container unit for help …" at bounding box center [504, 330] width 248 height 53
type textarea "x"
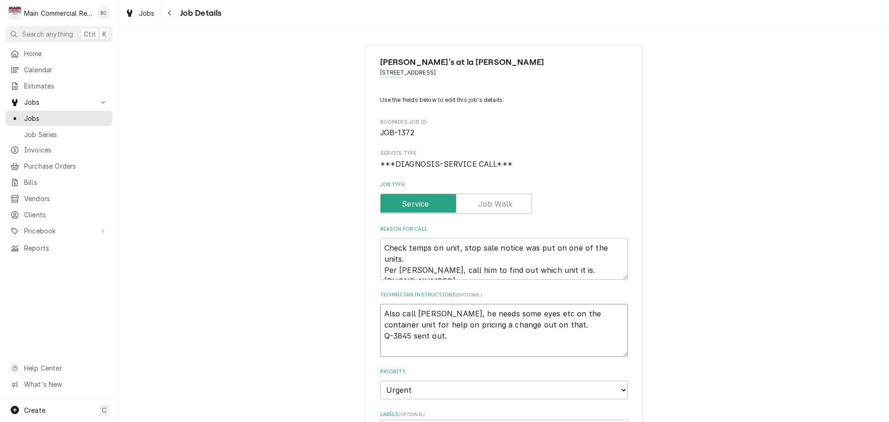
type textarea "Also call [PERSON_NAME], he needs some eyes etc. on the container unit for help…"
click at [465, 312] on textarea "Also call [PERSON_NAME], he needs some eyes etc. on the container unit for help…" at bounding box center [504, 330] width 248 height 53
type textarea "x"
type textarea "I Also call [PERSON_NAME], he needs some eyes etc. on the container unit for he…"
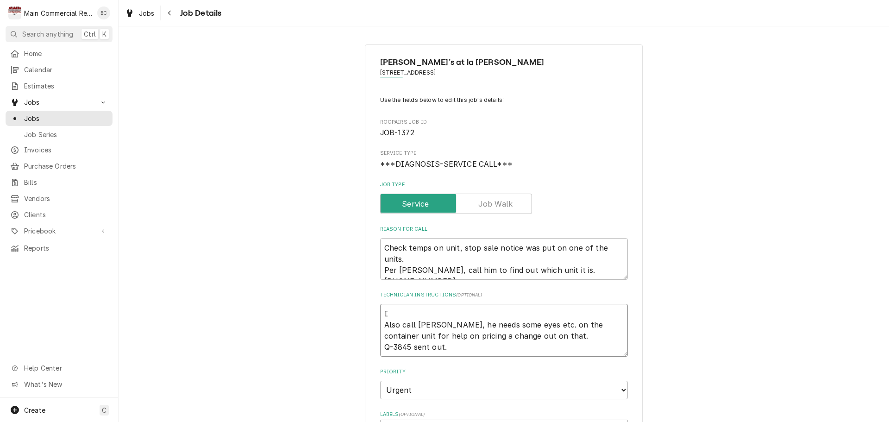
type textarea "x"
type textarea "INV Also call [PERSON_NAME], he needs some eyes etc. on the container unit for …"
type textarea "x"
type textarea "INV# Also call [PERSON_NAME], he needs some eyes etc. on the container unit for…"
type textarea "x"
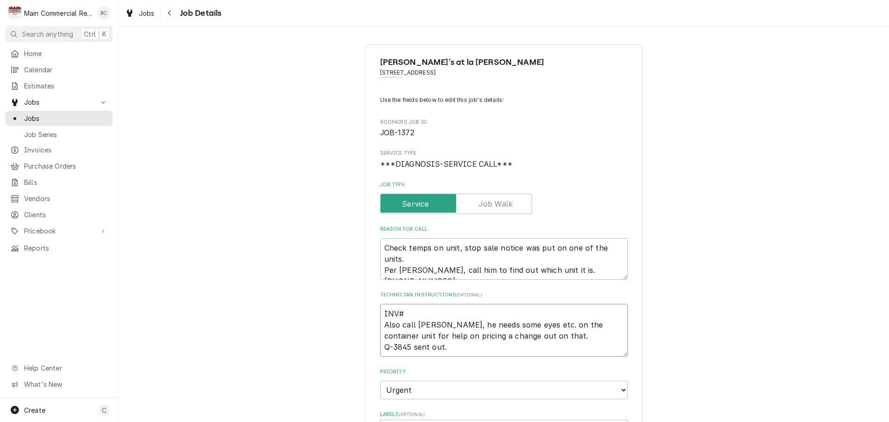
type textarea "INV#@ Also call [PERSON_NAME], he needs some eyes etc. on the container unit fo…"
type textarea "x"
type textarea "INV# Also call [PERSON_NAME], he needs some eyes etc. on the container unit for…"
type textarea "x"
type textarea "INV#1 Also call [PERSON_NAME], he needs some eyes etc. on the container unit fo…"
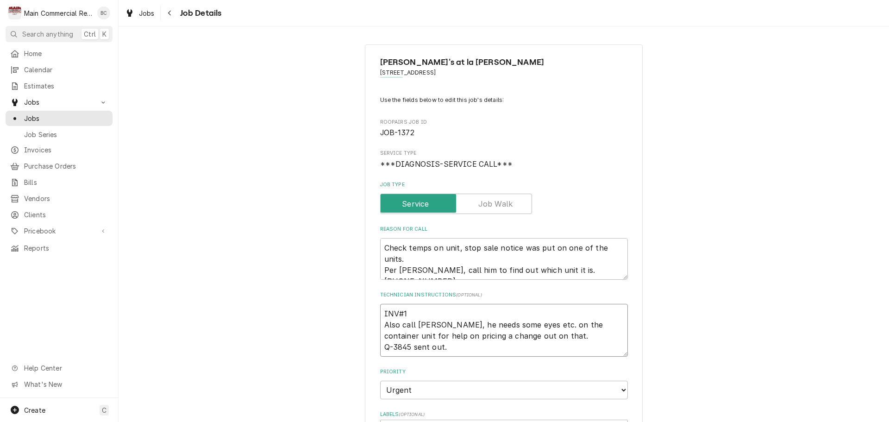
type textarea "x"
type textarea "INV#15 Also call [PERSON_NAME], he needs some eyes etc. on the container unit f…"
type textarea "x"
type textarea "INV#152 Also call [PERSON_NAME], he needs some eyes etc. on the container unit …"
type textarea "x"
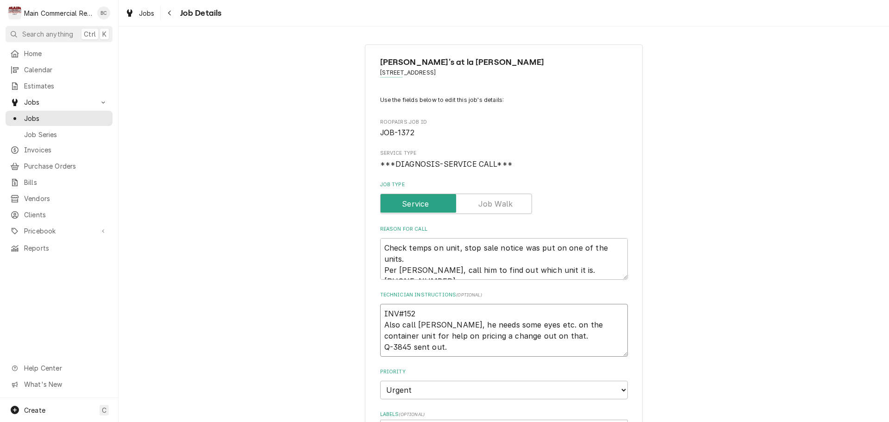
type textarea "INV#1522 Also call [PERSON_NAME], he needs some eyes etc. on the container unit…"
type textarea "x"
type textarea "INV#15226 Also call [PERSON_NAME], he needs some eyes etc. on the container uni…"
type textarea "x"
type textarea "INV#152261 Also call [PERSON_NAME], he needs some eyes etc. on the container un…"
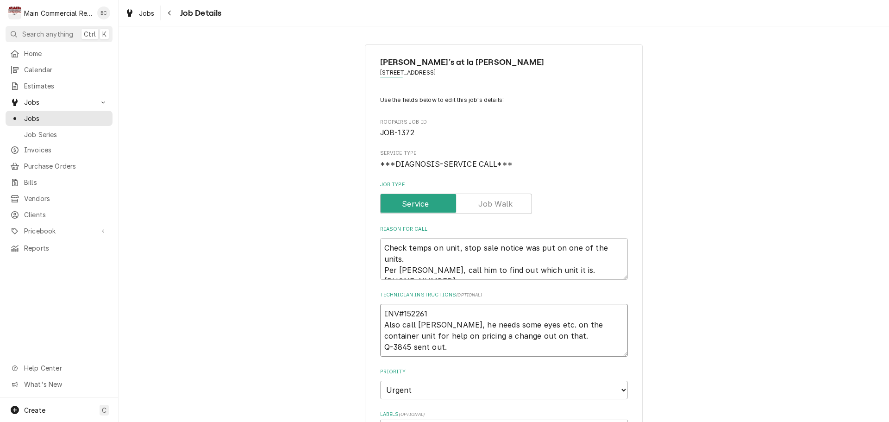
type textarea "x"
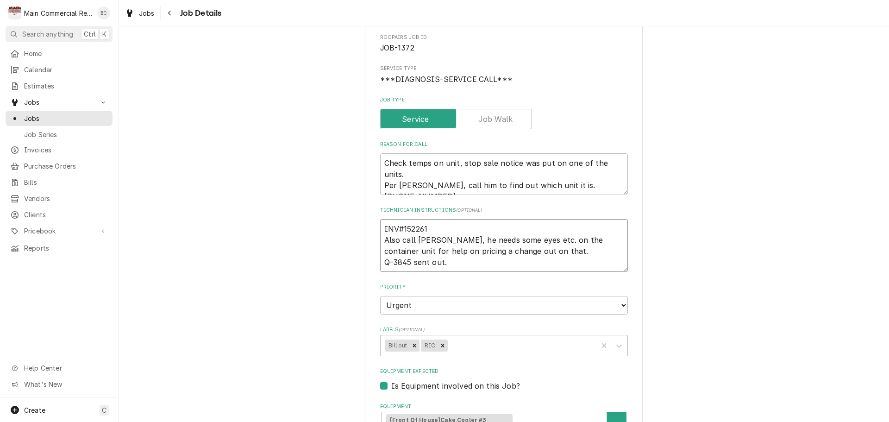
scroll to position [93, 0]
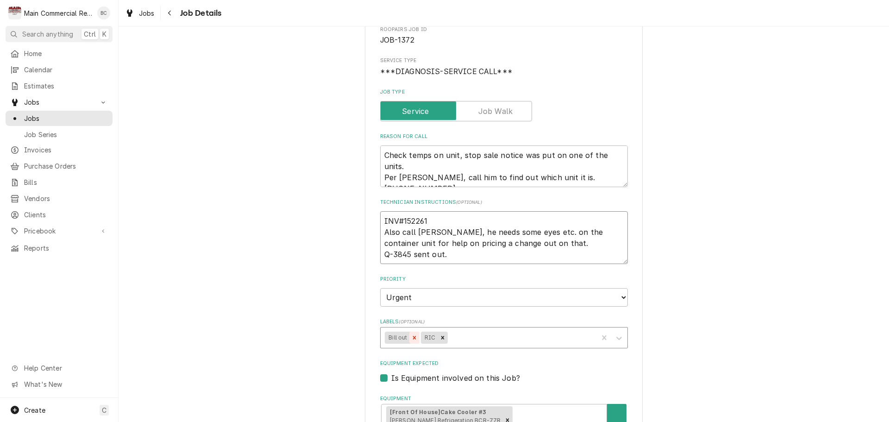
click at [411, 336] on icon "Remove Bill out" at bounding box center [414, 337] width 6 height 6
type textarea "INV#152261 Also call [PERSON_NAME], he needs some eyes etc. on the container un…"
type textarea "x"
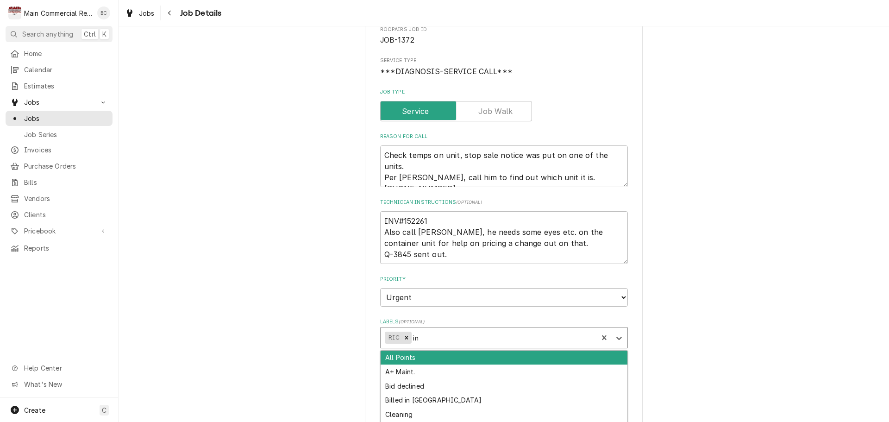
type input "inv"
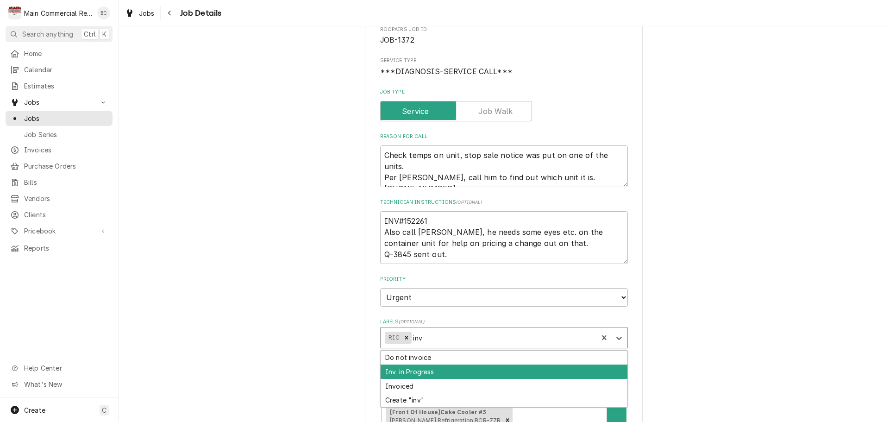
click at [425, 372] on div "Inv. in Progress" at bounding box center [504, 371] width 247 height 14
type textarea "x"
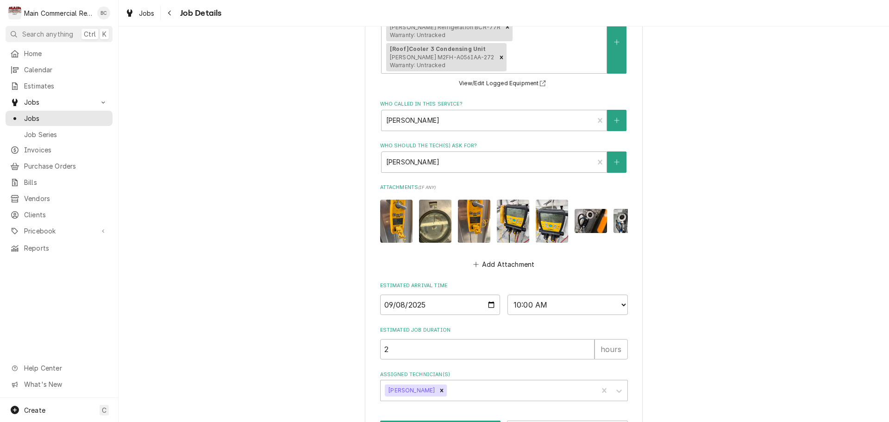
scroll to position [498, 0]
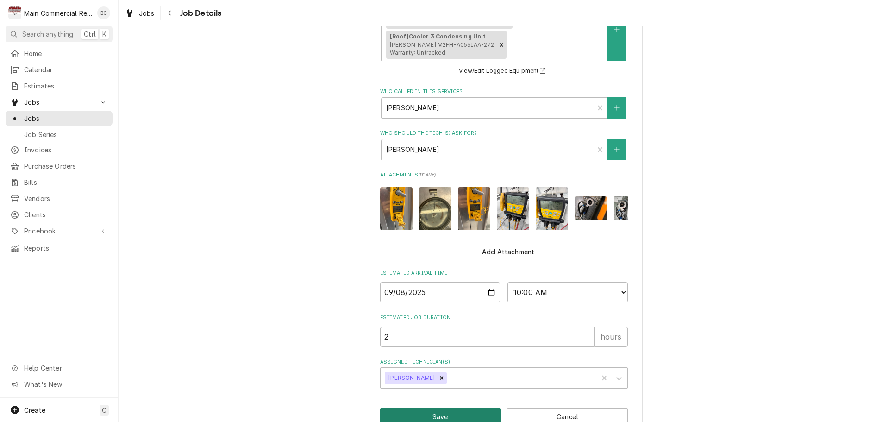
click at [446, 408] on button "Save" at bounding box center [440, 416] width 121 height 17
type textarea "x"
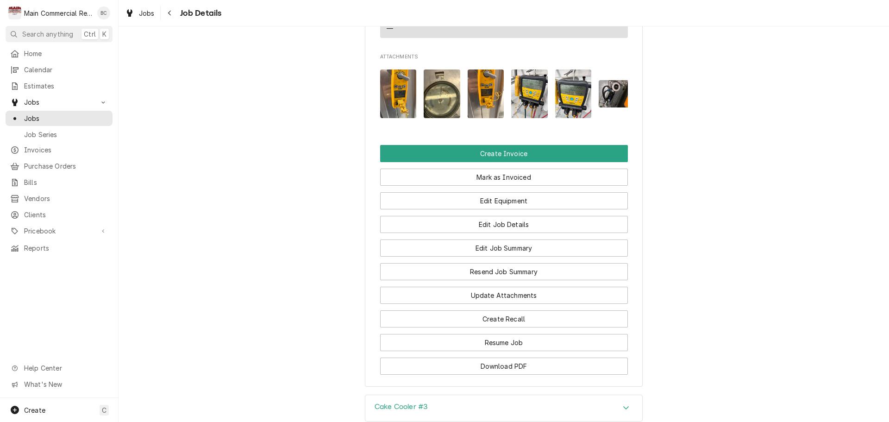
scroll to position [926, 0]
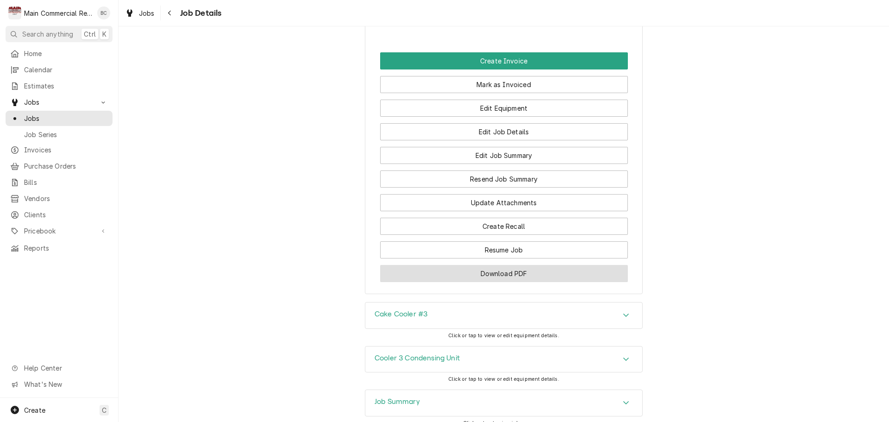
click at [492, 281] on button "Download PDF" at bounding box center [504, 273] width 248 height 17
click at [59, 115] on span "Jobs" at bounding box center [66, 118] width 84 height 10
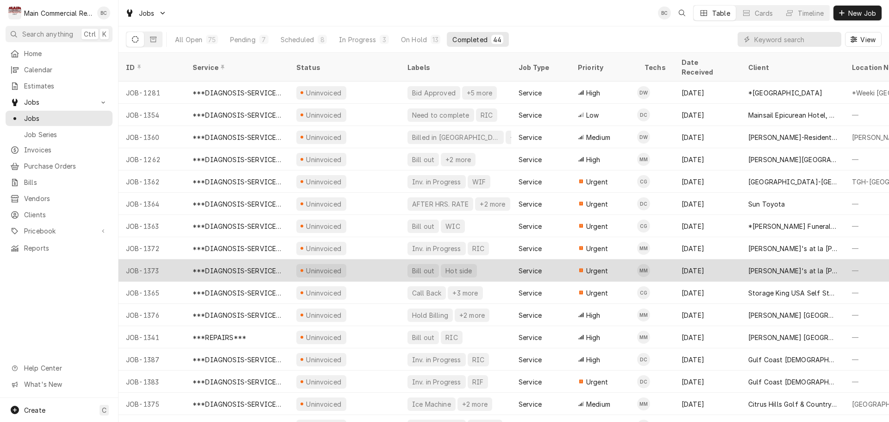
click at [422, 266] on div "Bill out" at bounding box center [423, 271] width 24 height 10
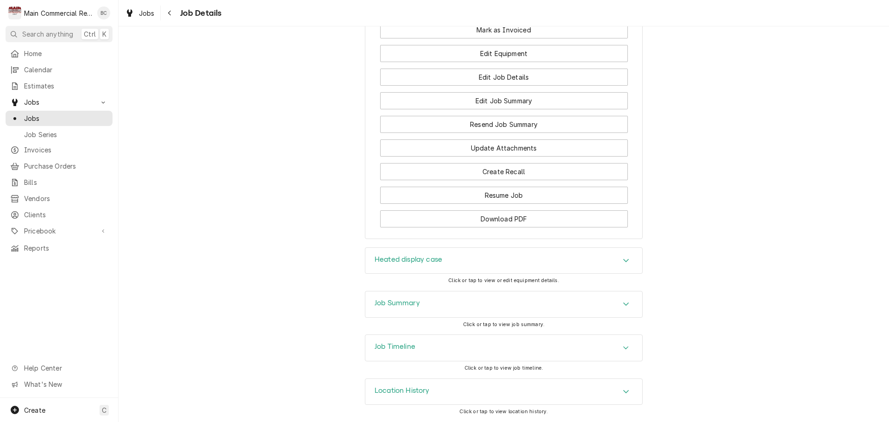
scroll to position [955, 0]
click at [386, 261] on h3 "Heated display case" at bounding box center [409, 259] width 68 height 9
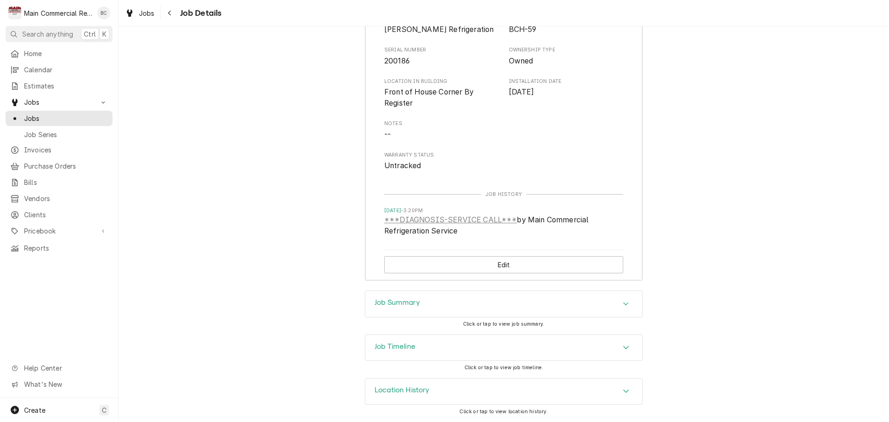
scroll to position [1266, 0]
click at [388, 303] on h3 "Job Summary" at bounding box center [397, 302] width 45 height 9
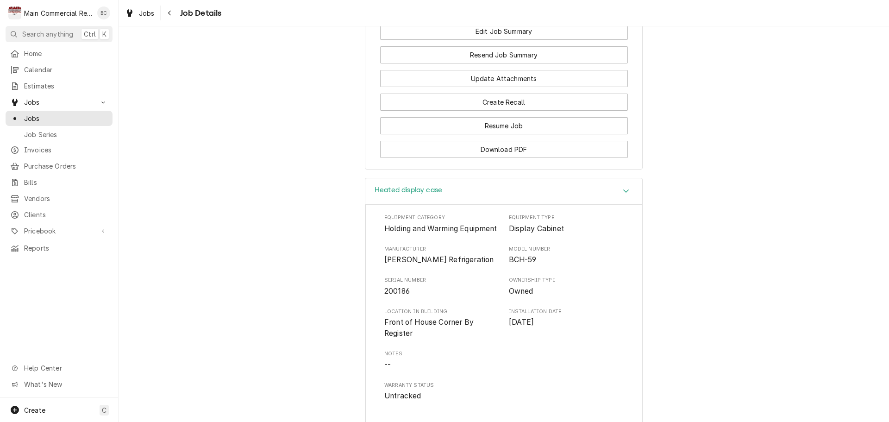
scroll to position [1019, 0]
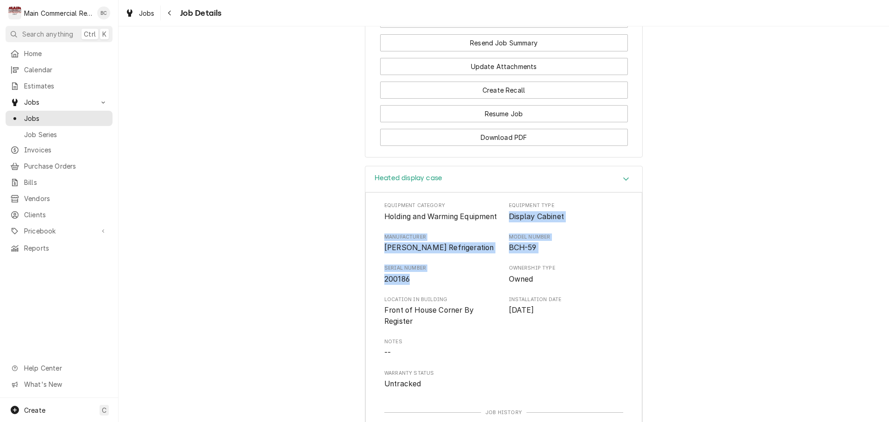
drag, startPoint x: 505, startPoint y: 235, endPoint x: 420, endPoint y: 307, distance: 111.1
click at [420, 307] on div "Equipment Category Holding and Warming Equipment Equipment Type Display Cabinet…" at bounding box center [503, 295] width 239 height 187
copy div "Display Cabinet Manufacturer Marc Refrigeration Model Number BCH-59 Serial Numb…"
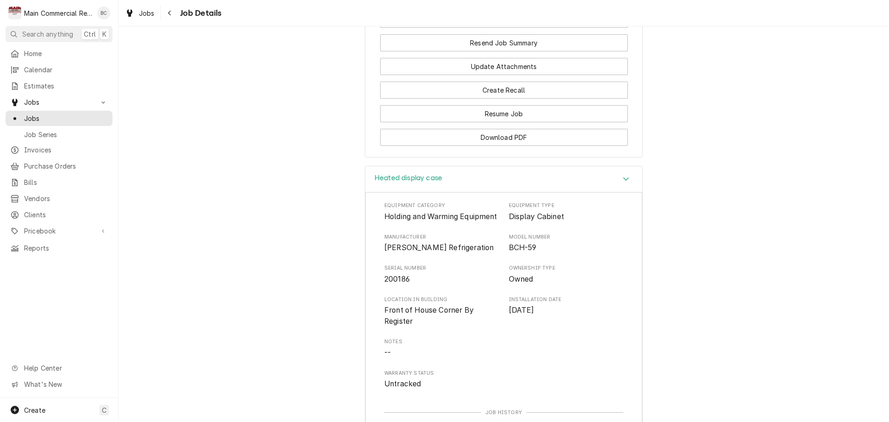
click at [344, 344] on div "Heated display case Equipment Category Holding and Warming Equipment Equipment …" at bounding box center [504, 337] width 771 height 343
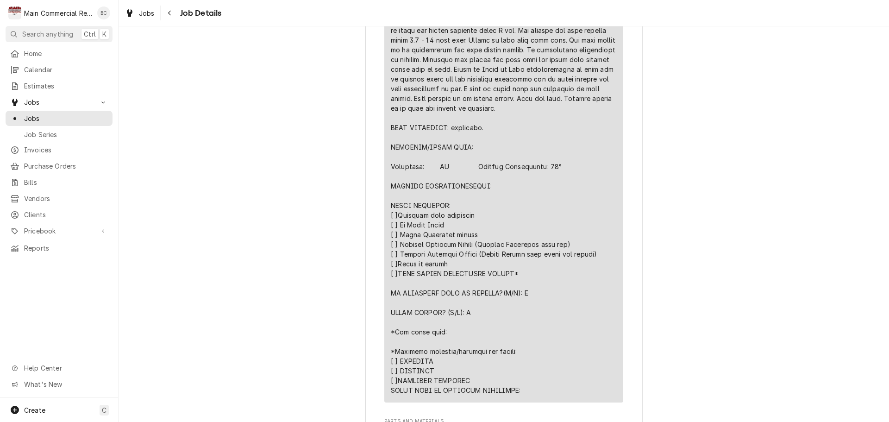
scroll to position [1945, 0]
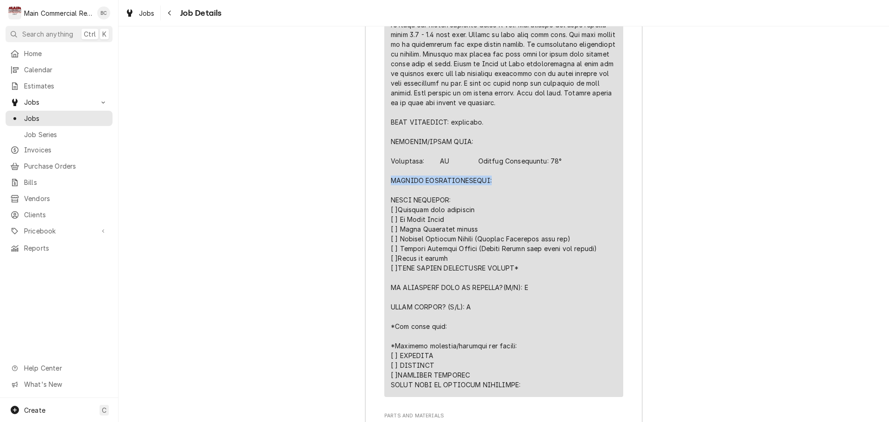
drag, startPoint x: 388, startPoint y: 209, endPoint x: 491, endPoint y: 213, distance: 103.3
click at [491, 213] on div "Line Item" at bounding box center [504, 117] width 226 height 545
copy div "FURTHER RECOMMENDATIONS:"
drag, startPoint x: 575, startPoint y: 119, endPoint x: 578, endPoint y: 131, distance: 11.6
click at [578, 131] on div "Line Item" at bounding box center [504, 117] width 226 height 545
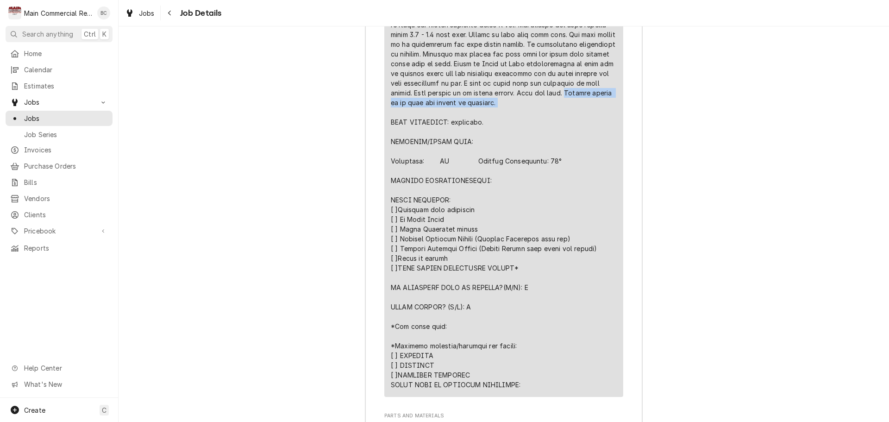
copy div "Heaters appear to be weak and should be replaced."
click at [306, 287] on div "Job Summary Roopairs Job ID JOB-1373 Service Type ***DIAGNOSIS-SERVICE CALL*** …" at bounding box center [504, 332] width 771 height 1500
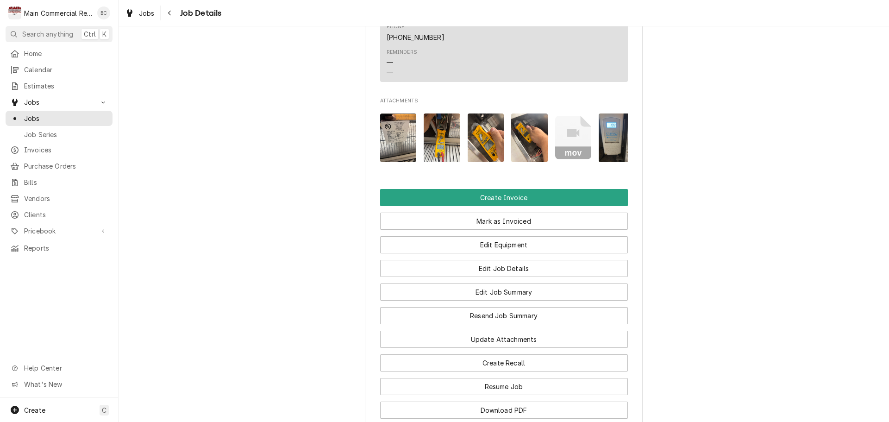
scroll to position [834, 0]
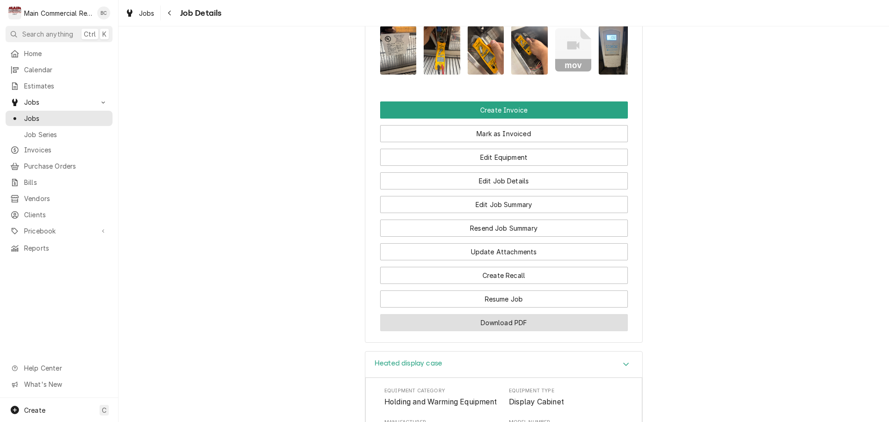
click at [476, 331] on button "Download PDF" at bounding box center [504, 322] width 248 height 17
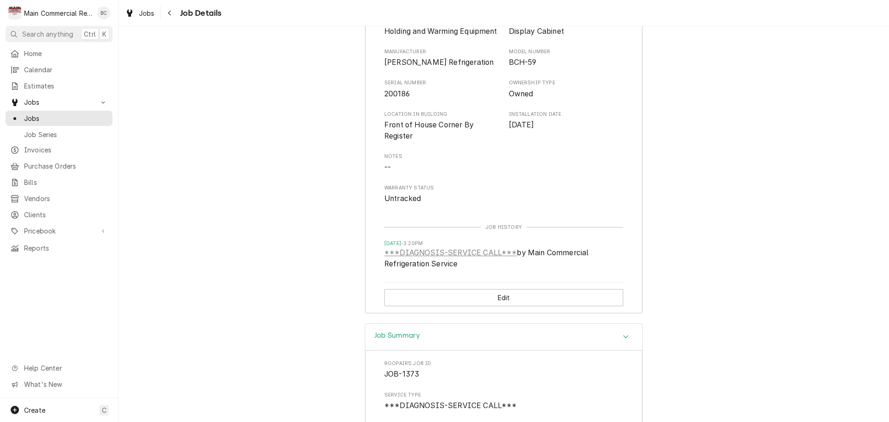
scroll to position [1389, 0]
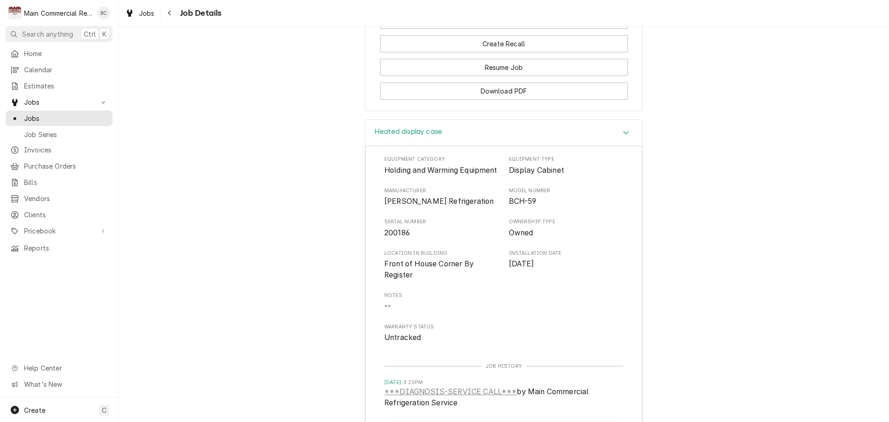
scroll to position [880, 0]
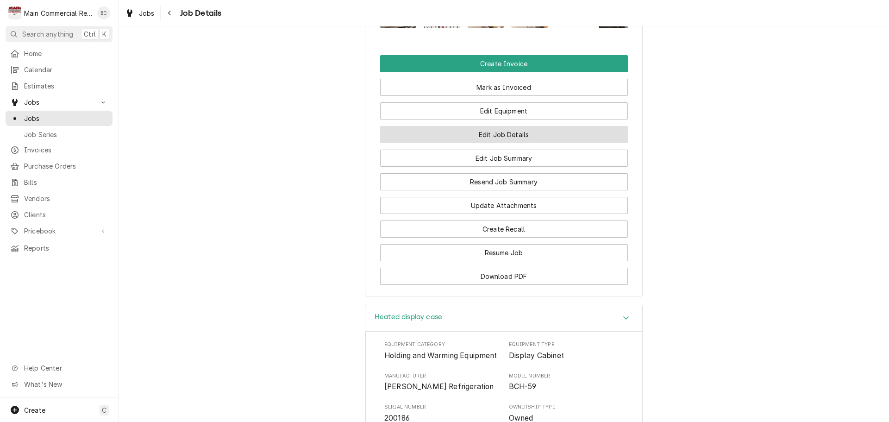
click at [507, 143] on button "Edit Job Details" at bounding box center [504, 134] width 248 height 17
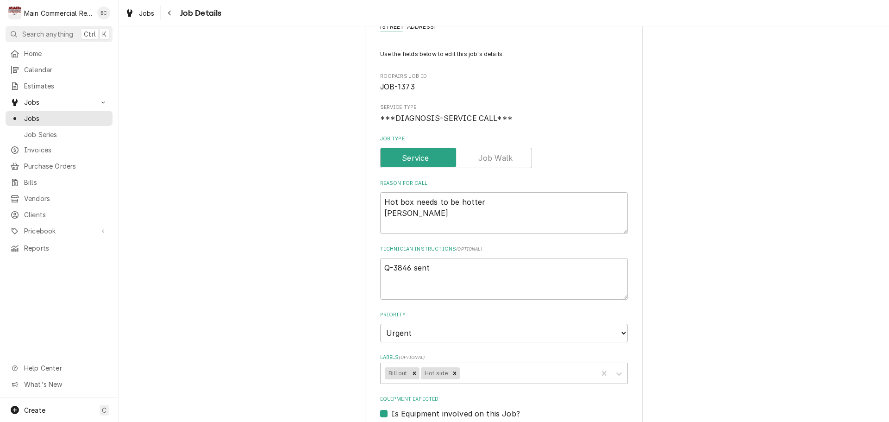
scroll to position [46, 0]
click at [381, 268] on textarea "Q-3846 sent" at bounding box center [504, 278] width 248 height 42
type textarea "x"
type textarea "Q-3846 sent"
type textarea "x"
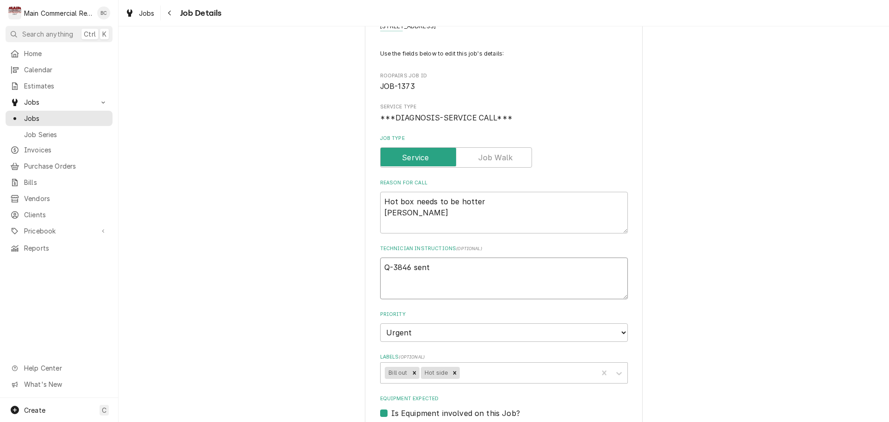
type textarea "I Q-3846 sent"
type textarea "x"
type textarea "INV Q-3846 sent"
type textarea "x"
type textarea "INV# Q-3846 sent"
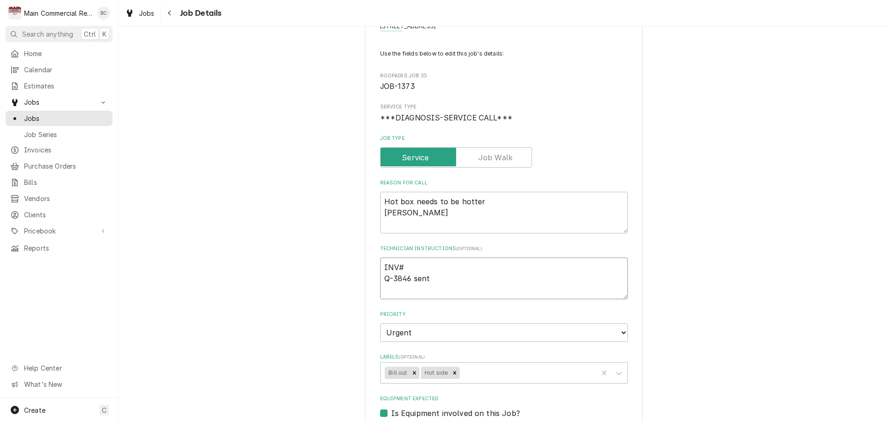
type textarea "x"
type textarea "INV#1 Q-3846 sent"
type textarea "x"
type textarea "INV#15 Q-3846 sent"
type textarea "x"
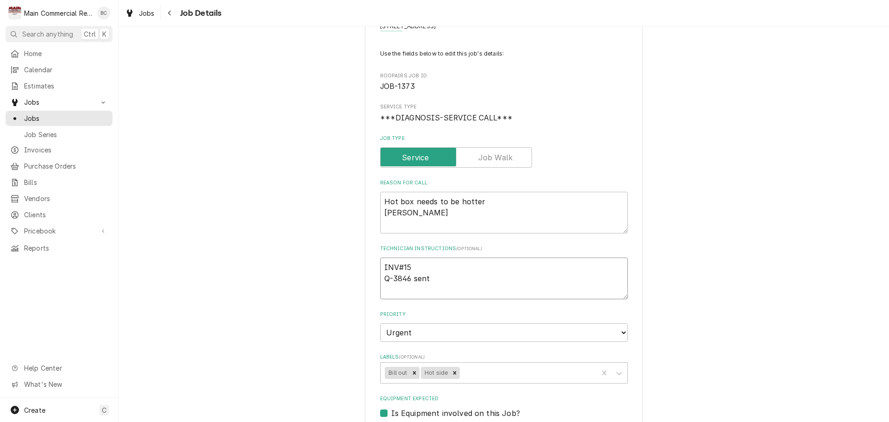
type textarea "INV#152 Q-3846 sent"
type textarea "x"
type textarea "INV#1522 Q-3846 sent"
type textarea "x"
type textarea "INV#15226 Q-3846 sent"
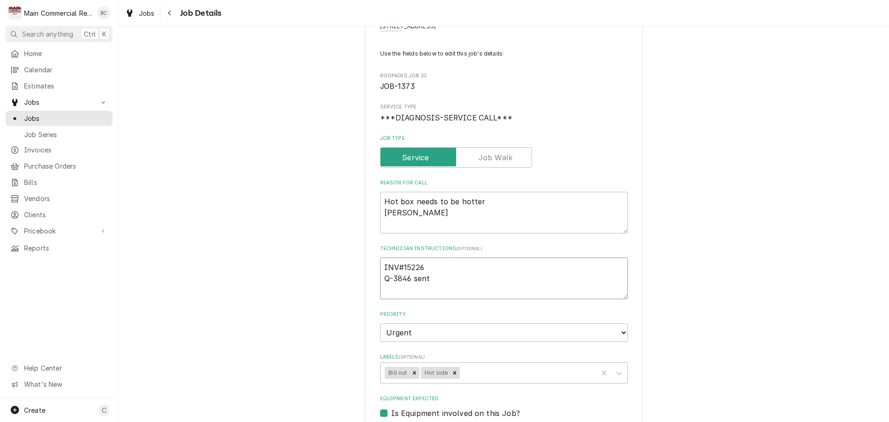
type textarea "x"
type textarea "INV#152262 Q-3846 sent"
type textarea "x"
type textarea "INV#152262 Q-3846 sent"
click at [411, 370] on icon "Remove Bill out" at bounding box center [414, 373] width 6 height 6
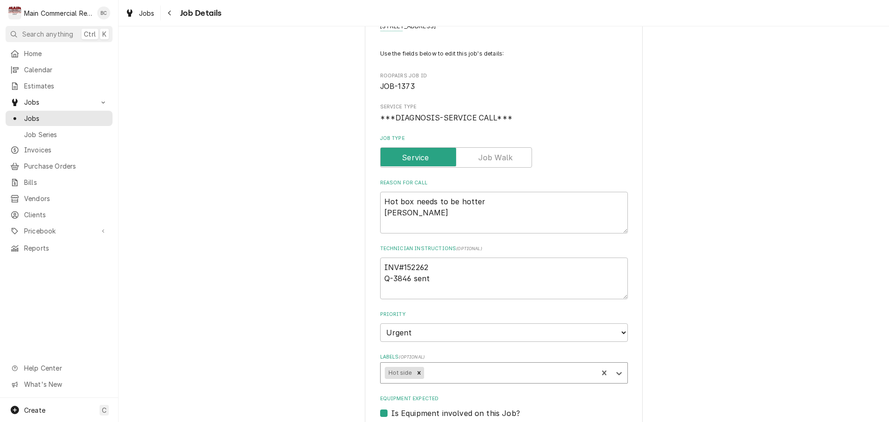
type textarea "x"
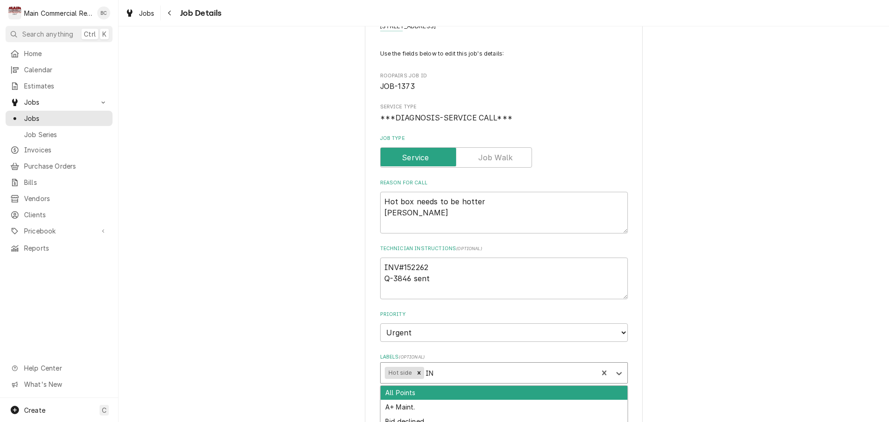
type input "INV"
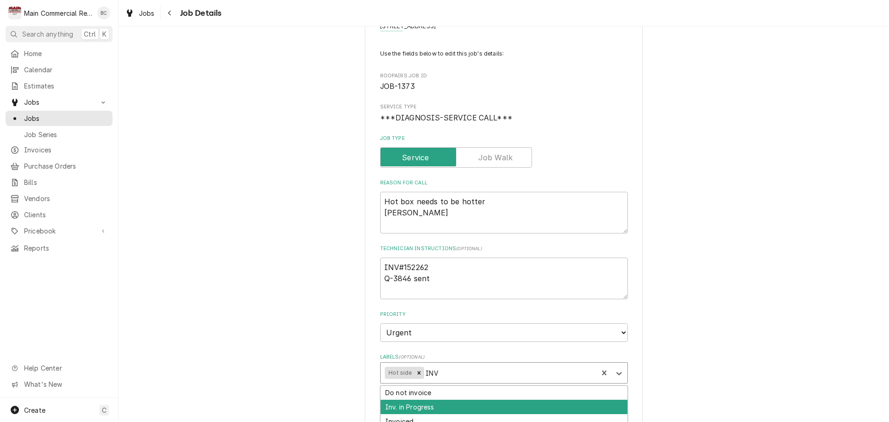
click at [420, 406] on div "Inv. in Progress" at bounding box center [504, 407] width 247 height 14
type textarea "x"
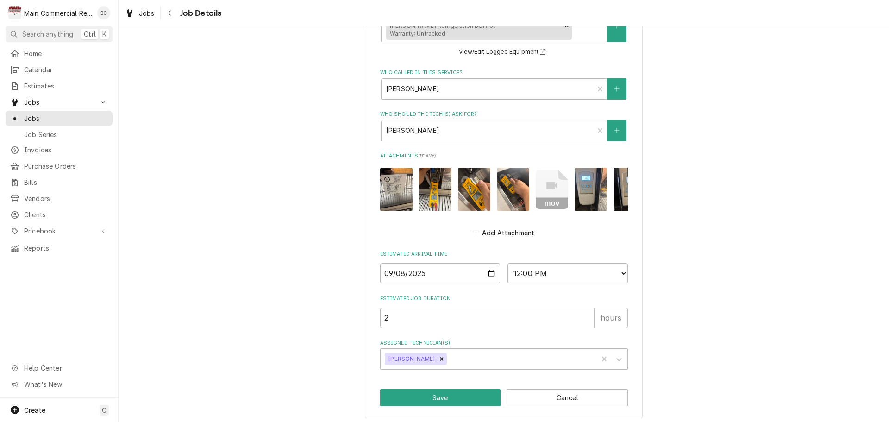
scroll to position [487, 0]
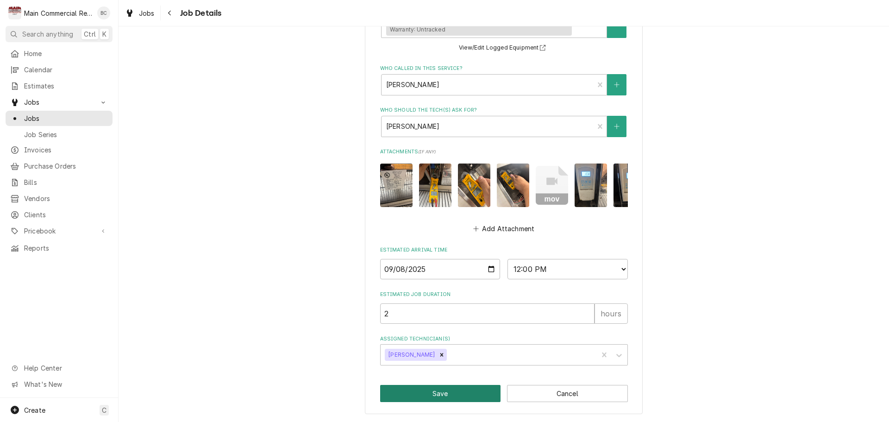
click at [443, 392] on button "Save" at bounding box center [440, 393] width 121 height 17
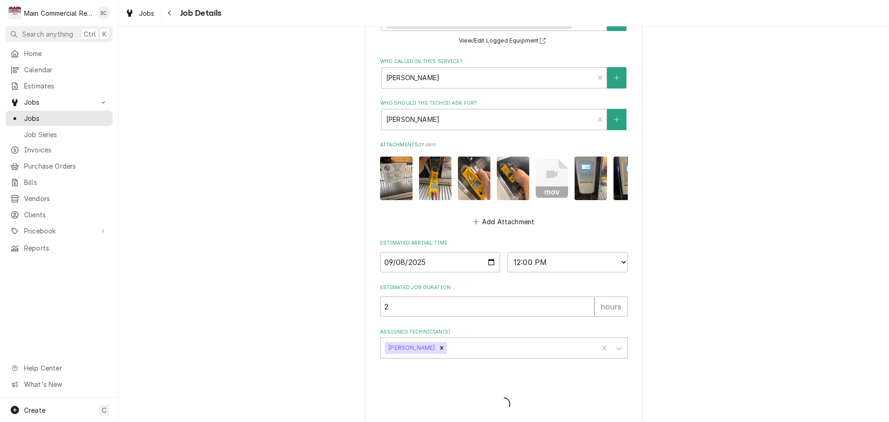
type textarea "x"
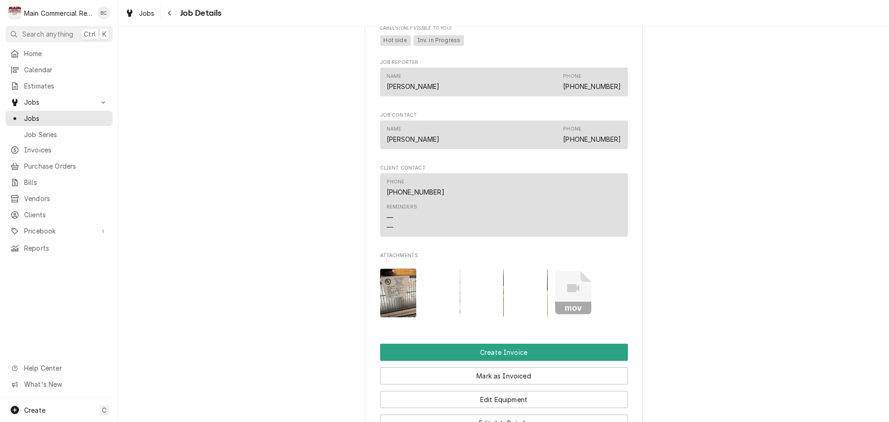
scroll to position [741, 0]
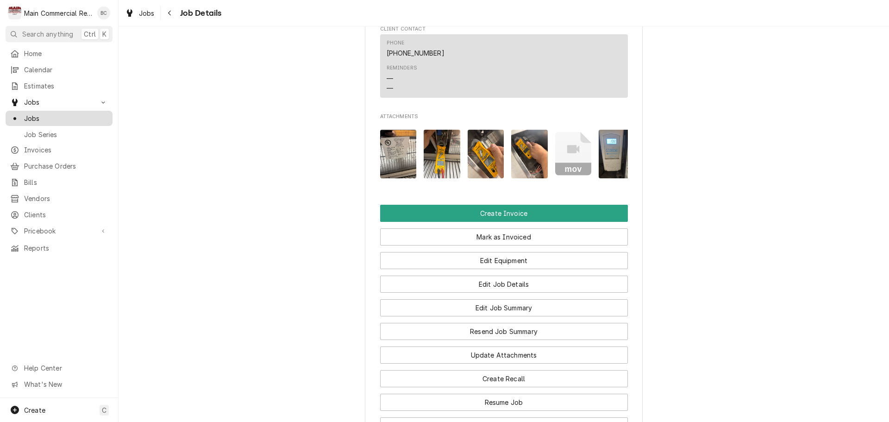
click at [50, 113] on span "Jobs" at bounding box center [66, 118] width 84 height 10
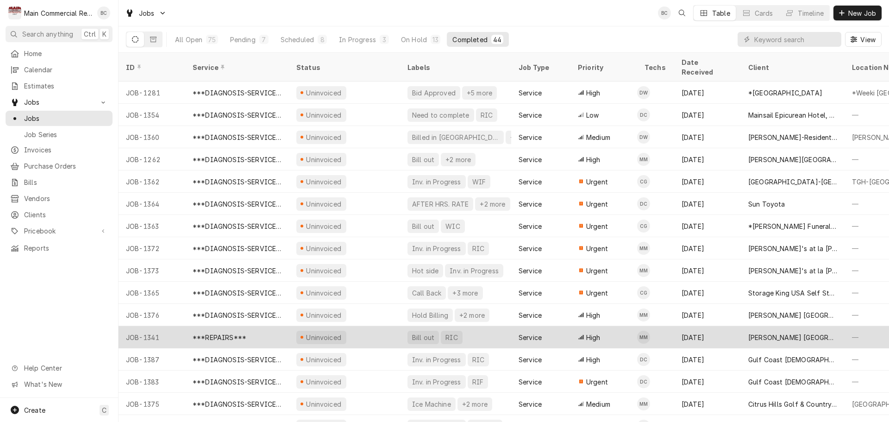
click at [416, 332] on div "Bill out" at bounding box center [423, 337] width 24 height 10
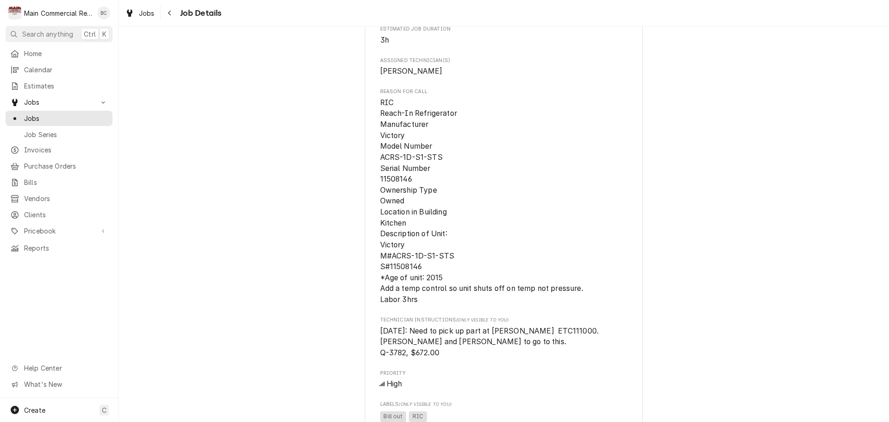
scroll to position [463, 0]
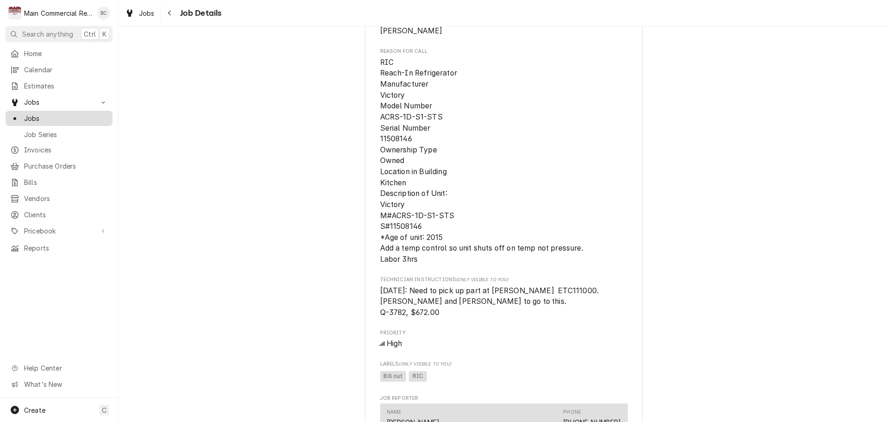
click at [36, 113] on span "Jobs" at bounding box center [66, 118] width 84 height 10
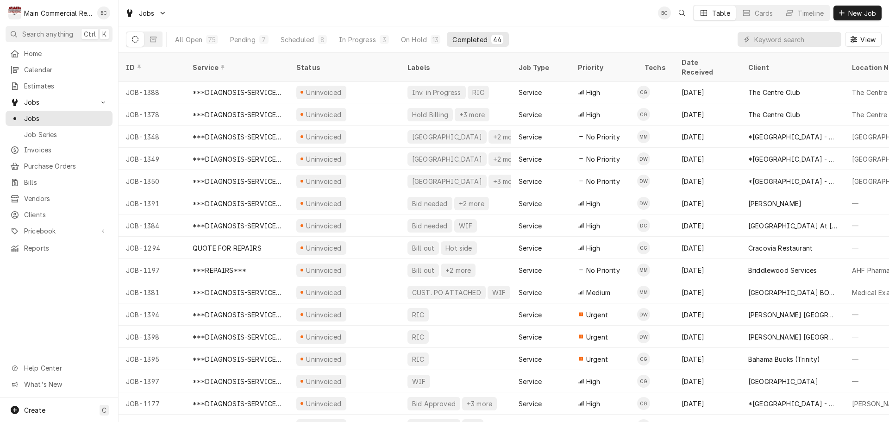
scroll to position [356, 0]
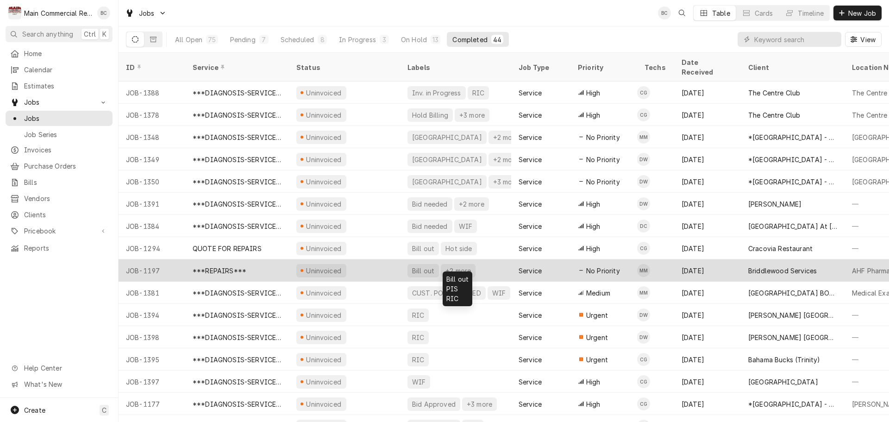
click at [428, 264] on div "Bill out" at bounding box center [423, 270] width 31 height 13
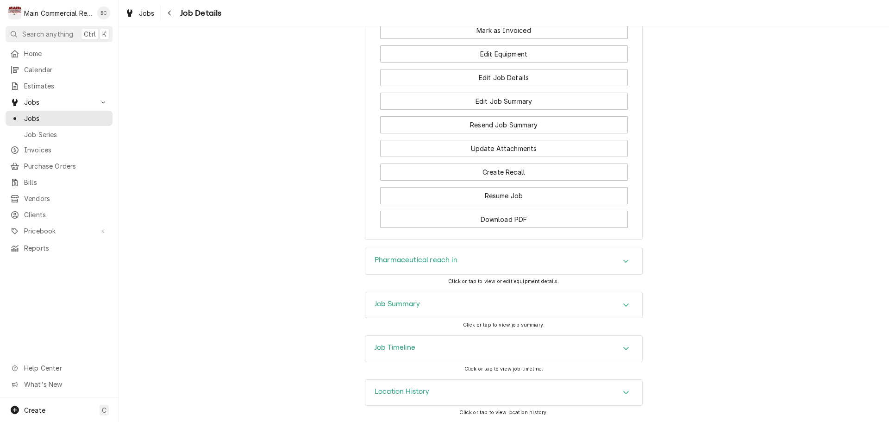
scroll to position [1146, 0]
click at [387, 305] on h3 "Job Summary" at bounding box center [397, 303] width 45 height 9
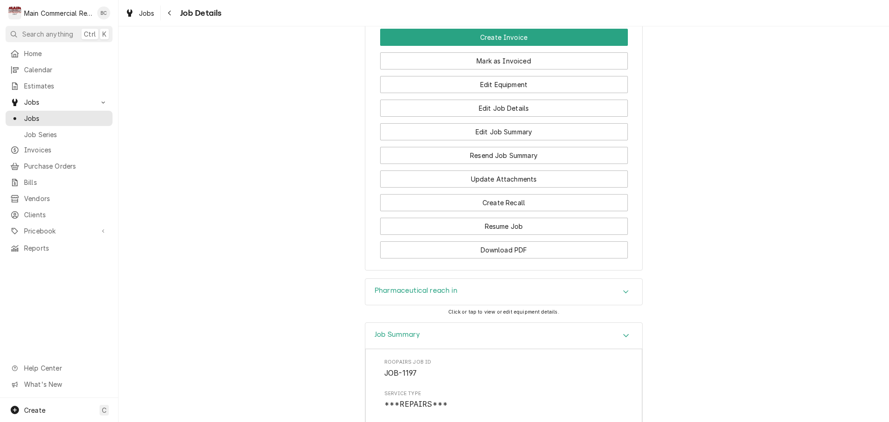
scroll to position [741, 0]
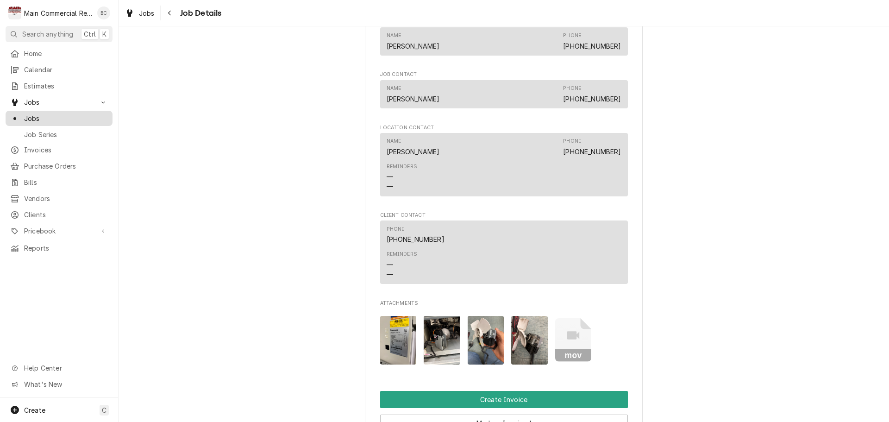
click at [35, 113] on span "Jobs" at bounding box center [66, 118] width 84 height 10
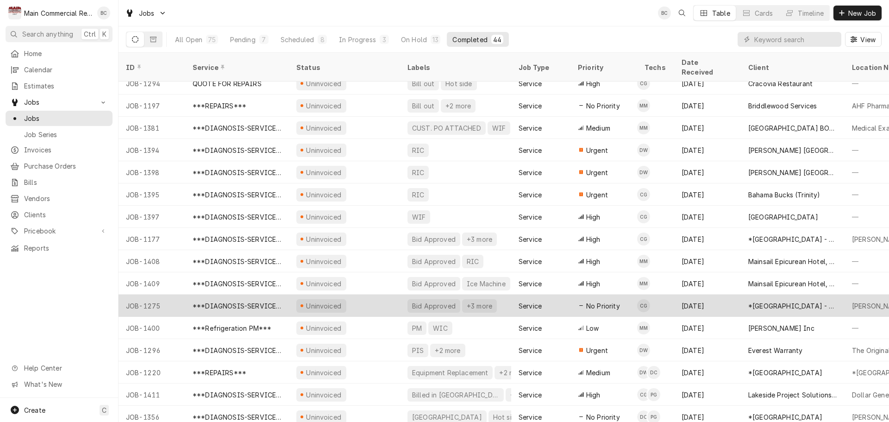
scroll to position [526, 0]
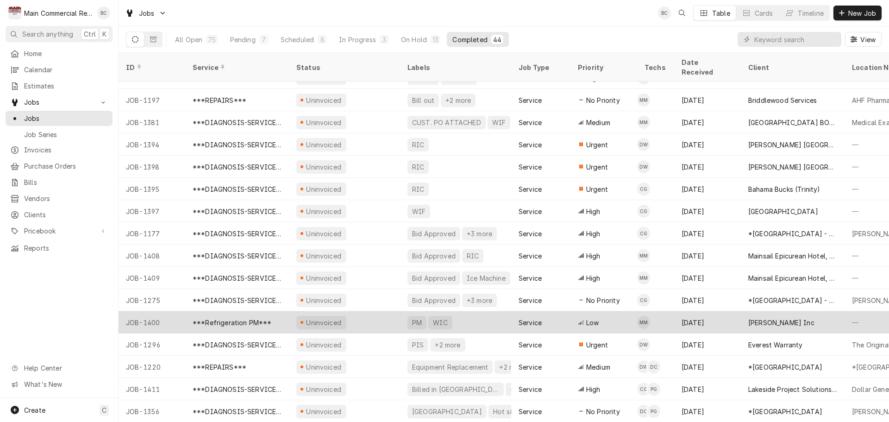
click at [263, 318] on div "***Refrigeration PM***" at bounding box center [232, 323] width 79 height 10
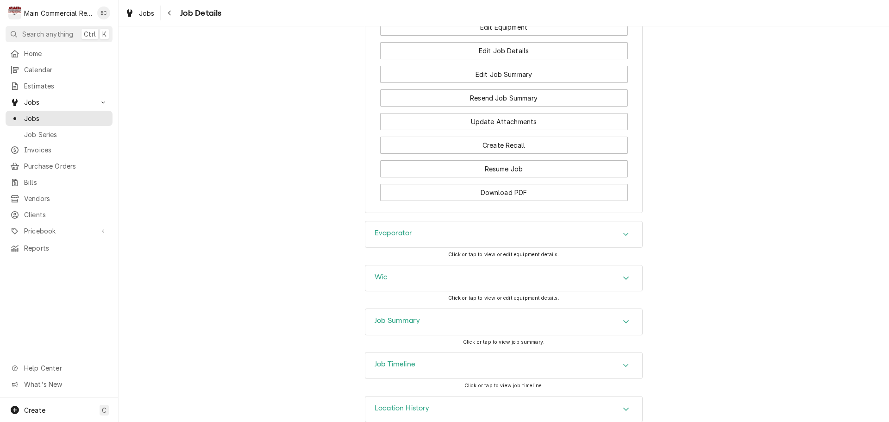
scroll to position [1098, 0]
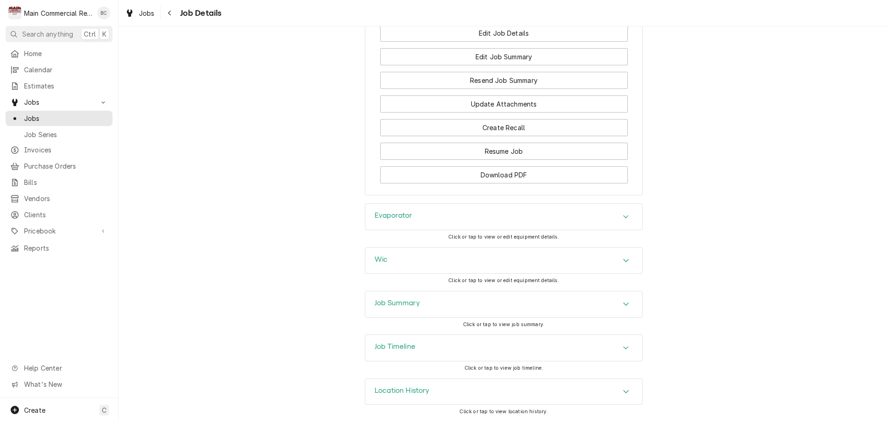
click at [389, 305] on h3 "Job Summary" at bounding box center [397, 303] width 45 height 9
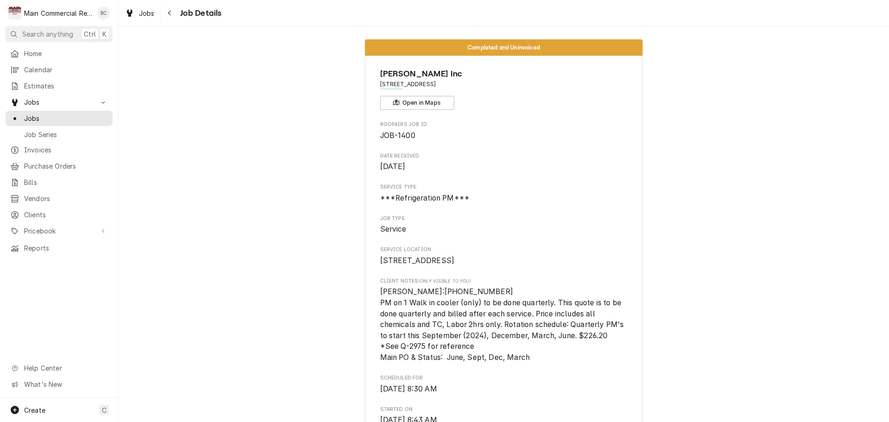
scroll to position [0, 0]
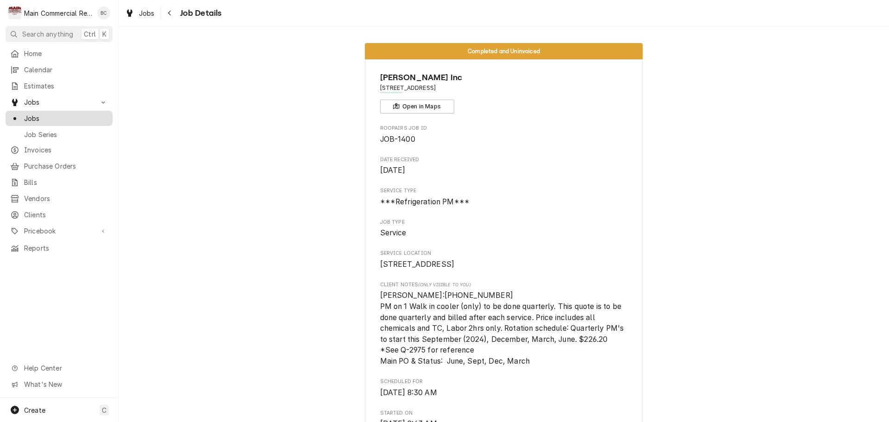
click at [61, 120] on div "Jobs" at bounding box center [58, 119] width 103 height 12
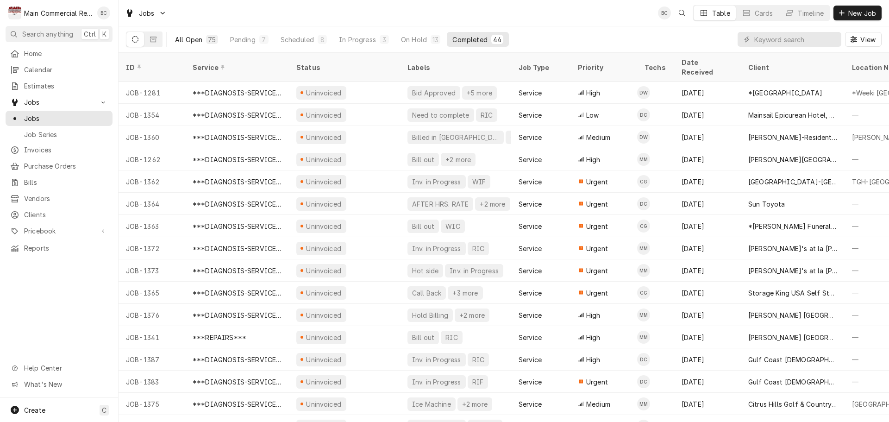
click at [199, 41] on div "All Open" at bounding box center [188, 40] width 27 height 10
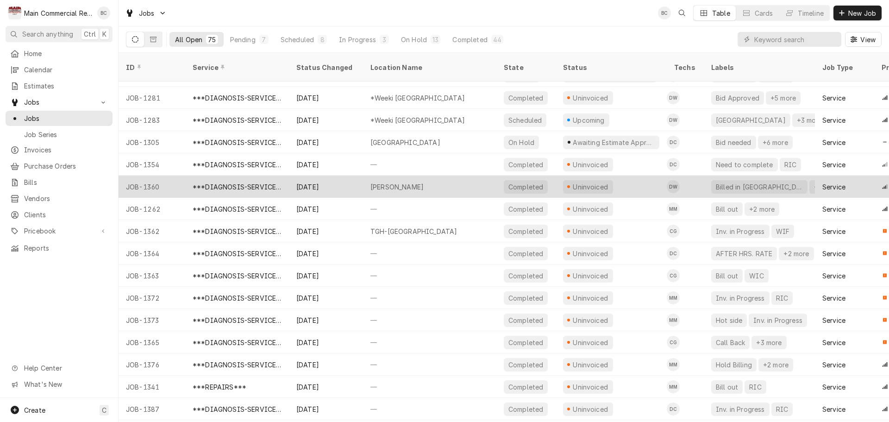
scroll to position [78, 0]
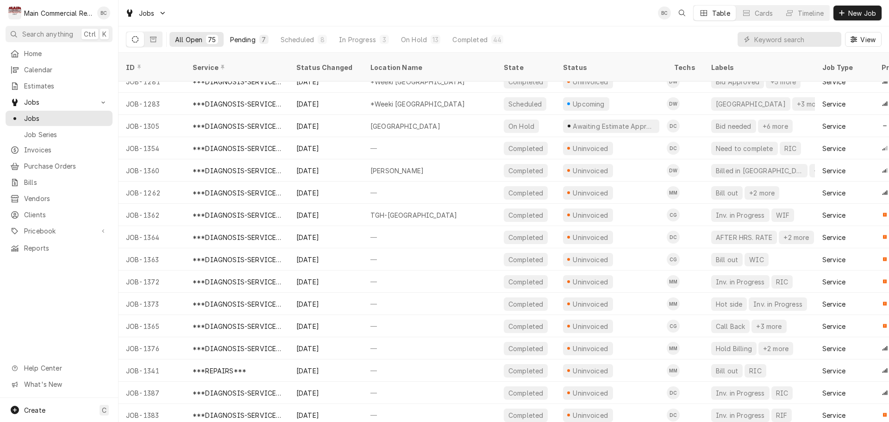
click at [244, 40] on div "Pending" at bounding box center [242, 40] width 25 height 10
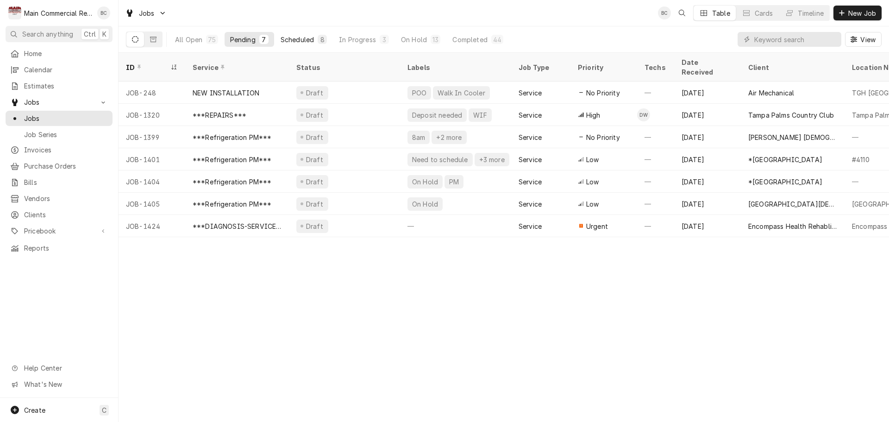
click at [300, 42] on div "Scheduled" at bounding box center [297, 40] width 33 height 10
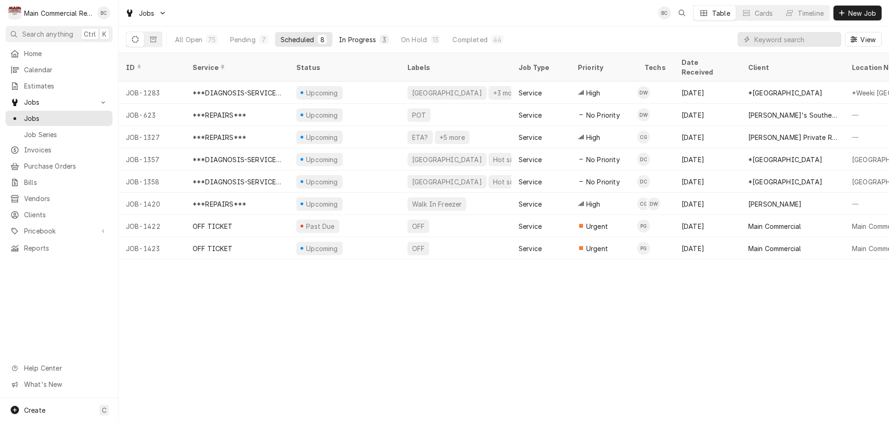
click at [349, 44] on div "In Progress" at bounding box center [357, 40] width 37 height 10
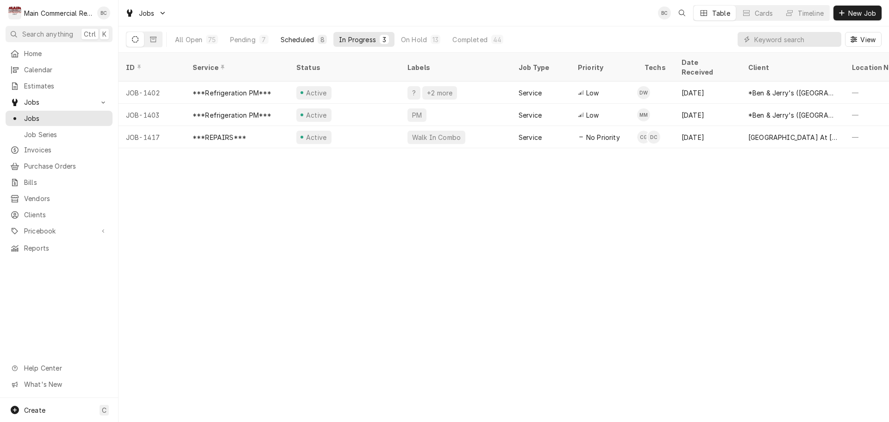
click at [303, 41] on div "Scheduled" at bounding box center [297, 40] width 33 height 10
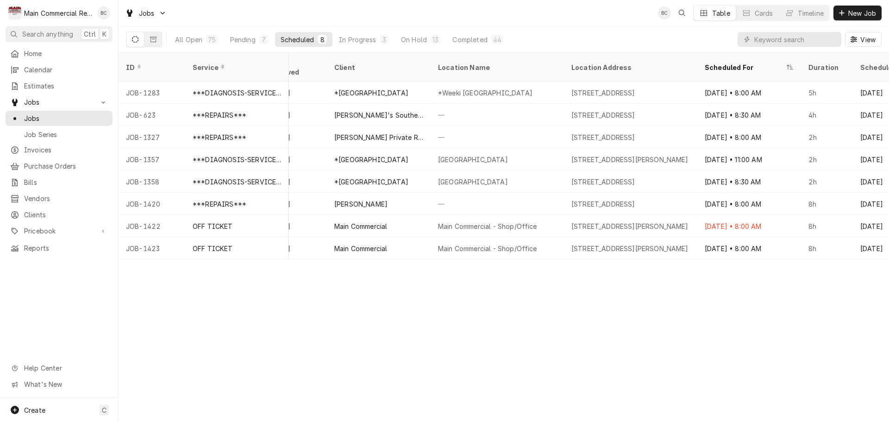
scroll to position [0, 415]
click at [751, 56] on div "Scheduled For" at bounding box center [748, 67] width 100 height 25
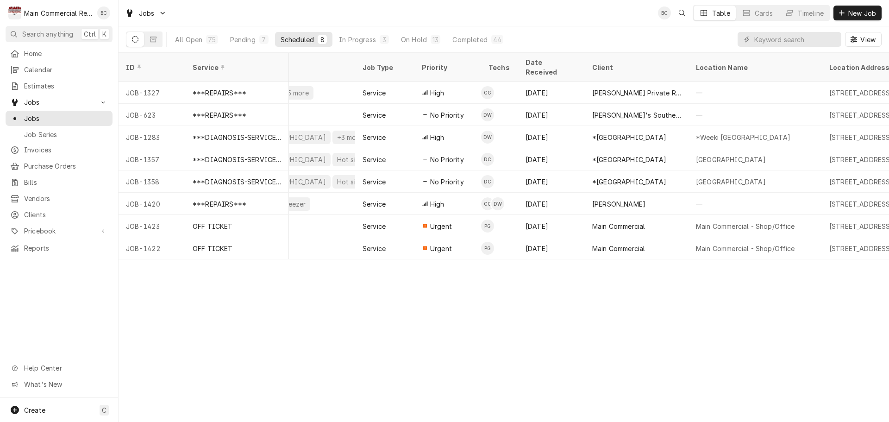
scroll to position [0, 0]
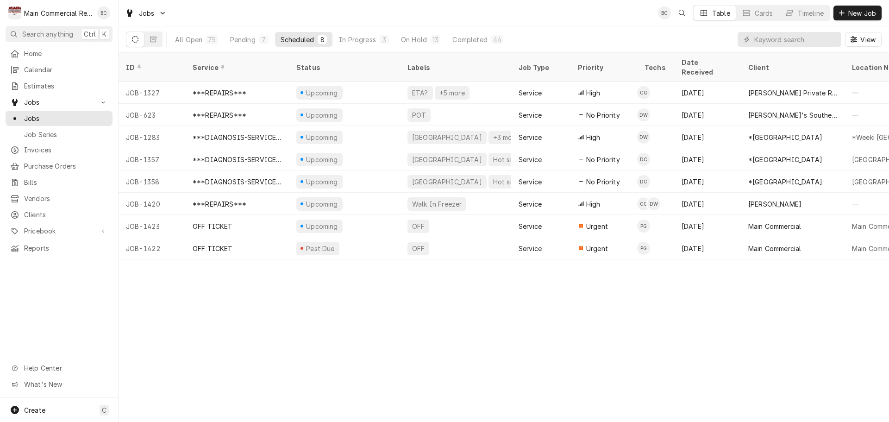
click at [135, 42] on icon "Dynamic Content Wrapper" at bounding box center [135, 39] width 6 height 6
click at [466, 43] on div "Completed" at bounding box center [469, 40] width 35 height 10
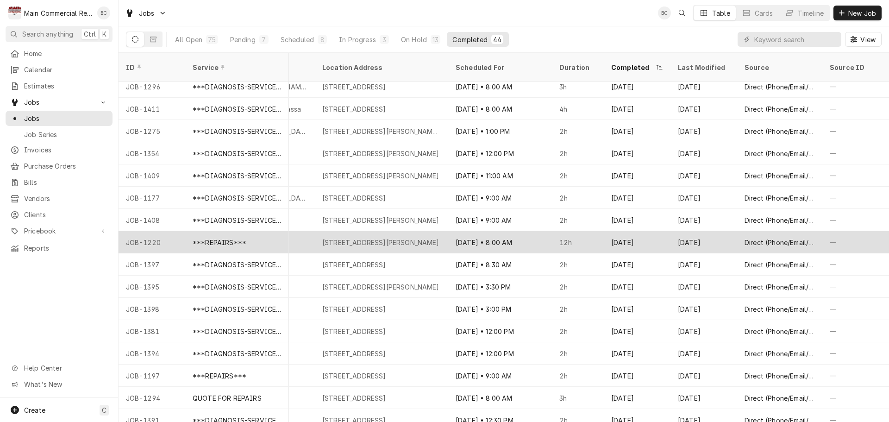
scroll to position [189, 670]
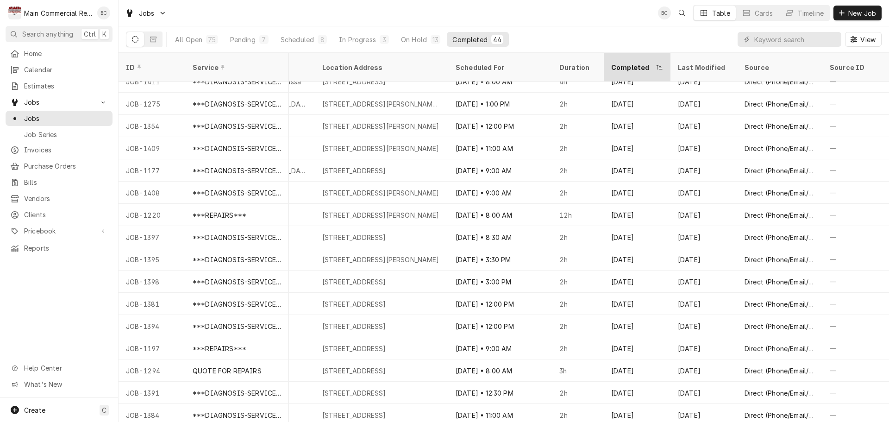
click at [644, 63] on div "Completed" at bounding box center [632, 68] width 43 height 10
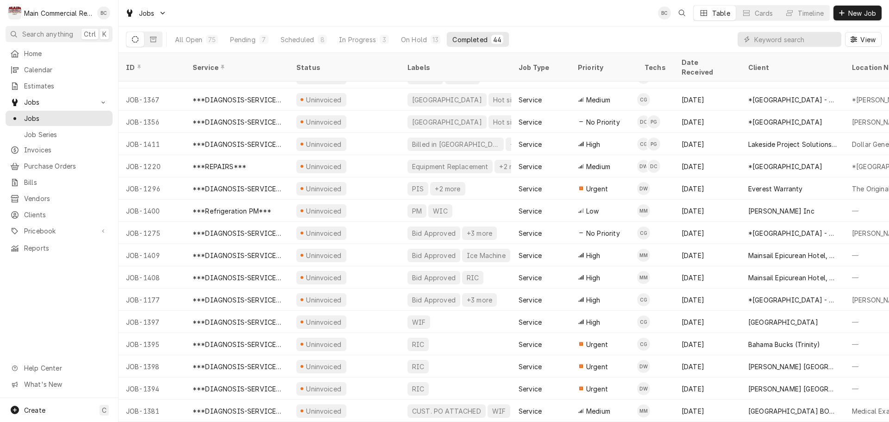
scroll to position [0, 0]
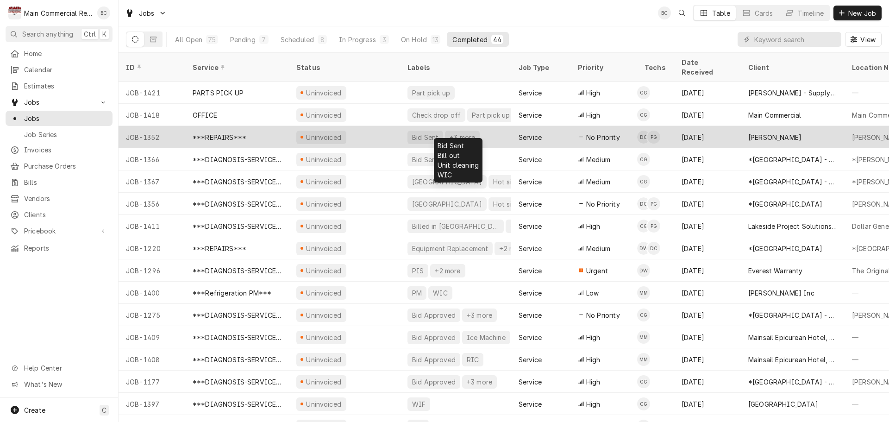
click at [451, 132] on div "+3 more" at bounding box center [462, 137] width 27 height 10
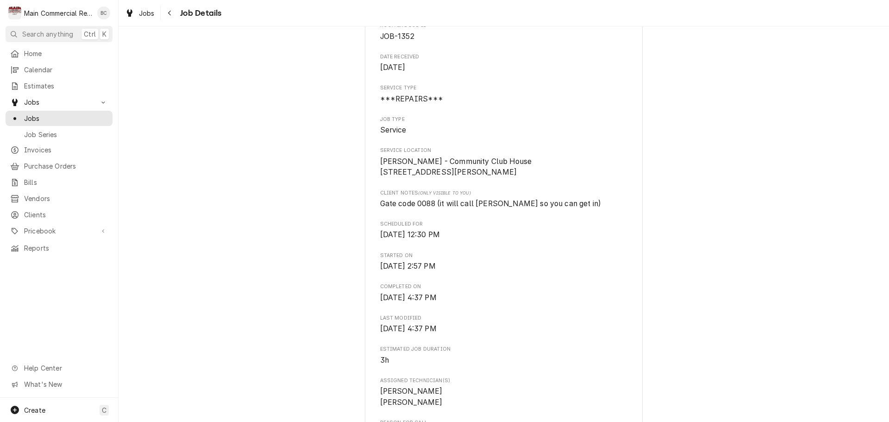
scroll to position [185, 0]
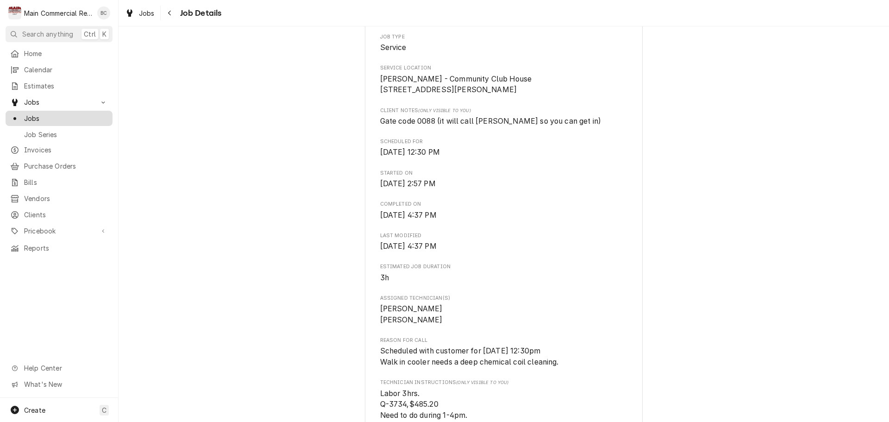
click at [48, 119] on span "Jobs" at bounding box center [66, 118] width 84 height 10
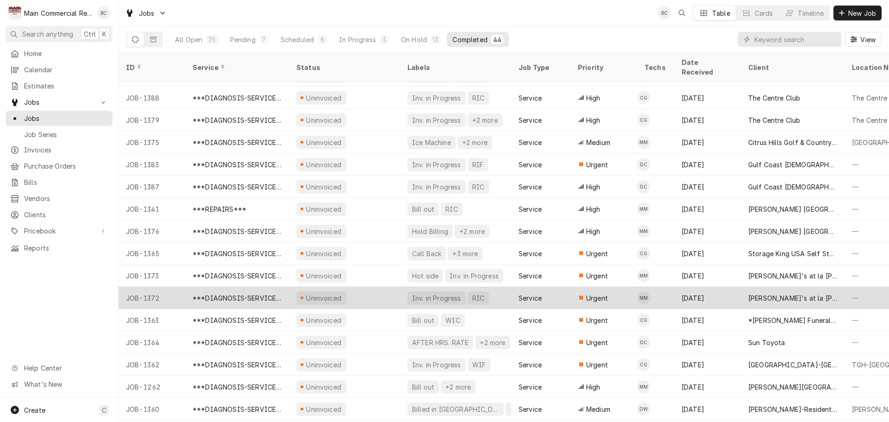
scroll to position [634, 0]
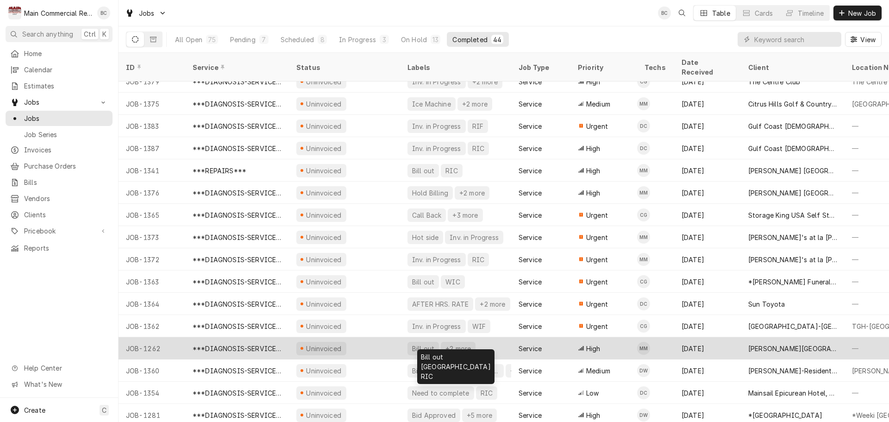
click at [426, 342] on div "Bill out" at bounding box center [423, 348] width 31 height 13
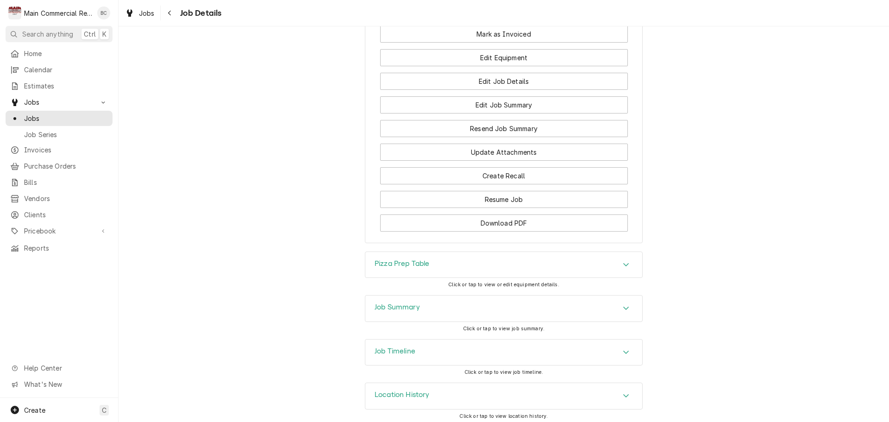
scroll to position [1251, 0]
click at [396, 304] on h3 "Job Summary" at bounding box center [397, 306] width 45 height 9
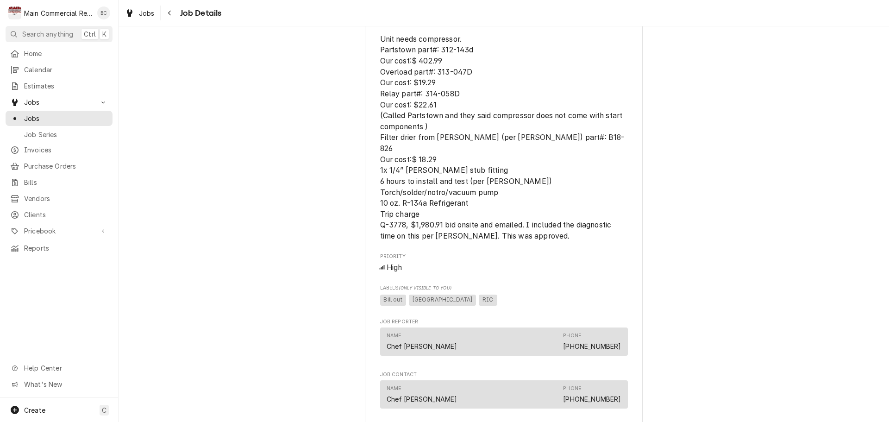
scroll to position [602, 0]
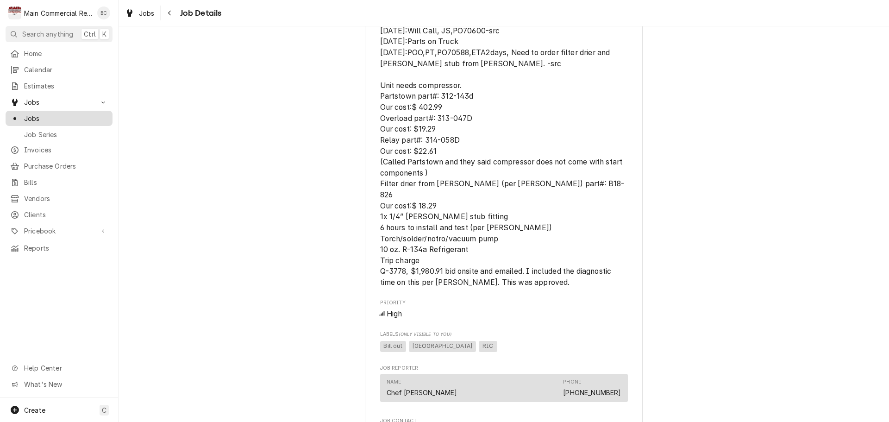
click at [62, 118] on span "Jobs" at bounding box center [66, 118] width 84 height 10
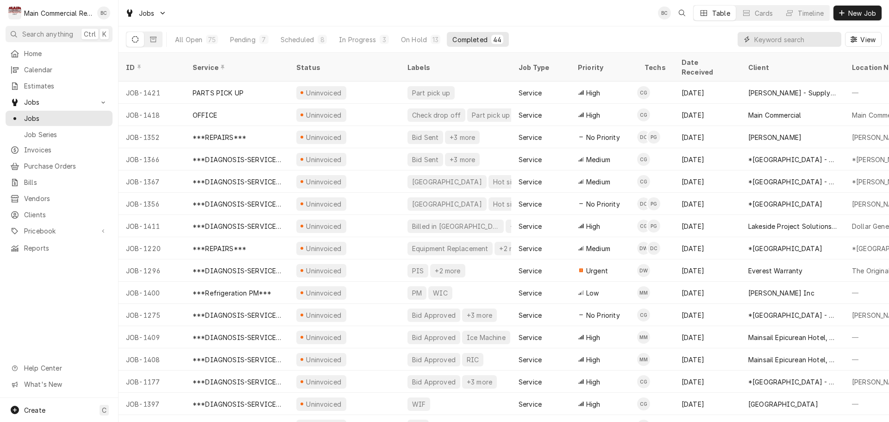
click at [805, 39] on input "Dynamic Content Wrapper" at bounding box center [795, 39] width 82 height 15
click at [802, 44] on input "Dynamic Content Wrapper" at bounding box center [795, 39] width 82 height 15
type input "1380"
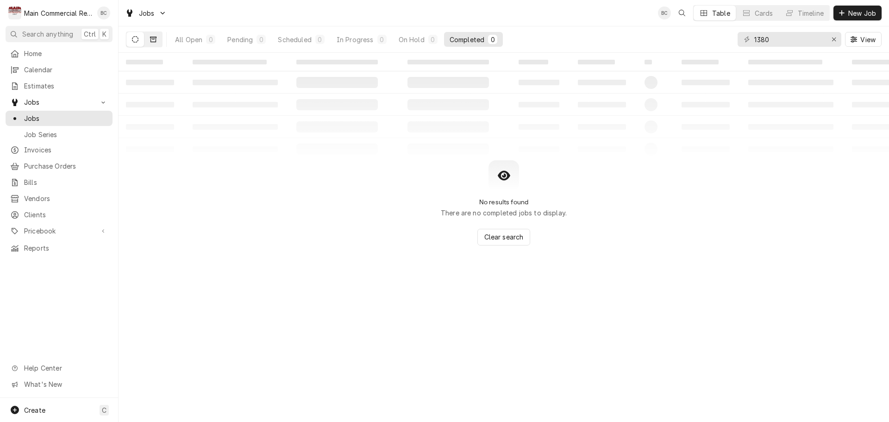
click at [153, 41] on icon "Dynamic Content Wrapper" at bounding box center [153, 39] width 6 height 6
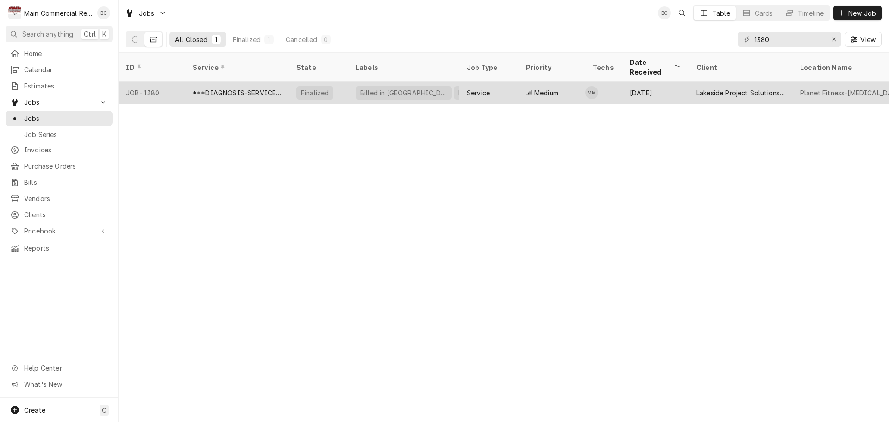
click at [263, 88] on div "***DIAGNOSIS-SERVICE CALL***" at bounding box center [237, 93] width 89 height 10
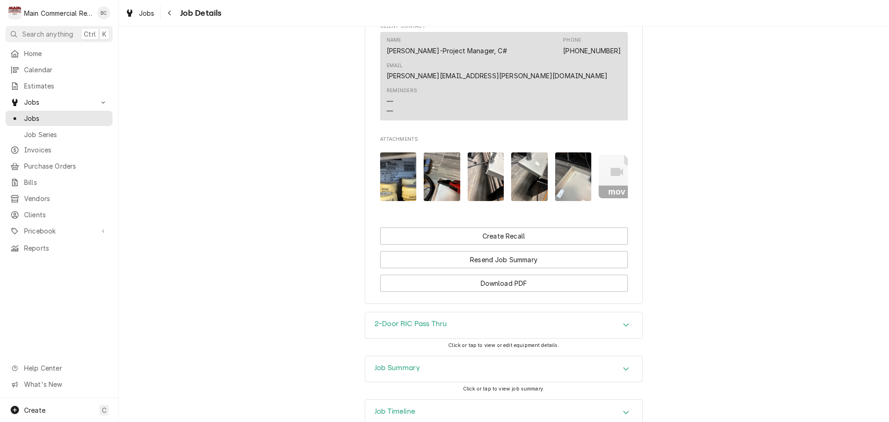
scroll to position [1098, 0]
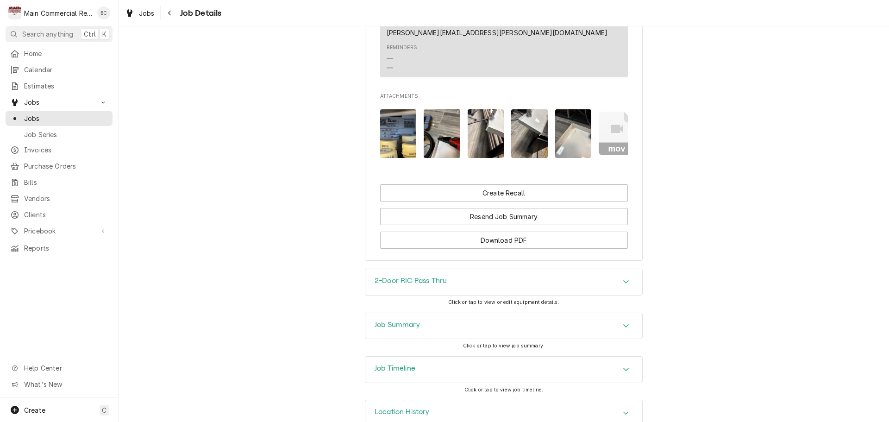
click at [399, 320] on h3 "Job Summary" at bounding box center [397, 324] width 45 height 9
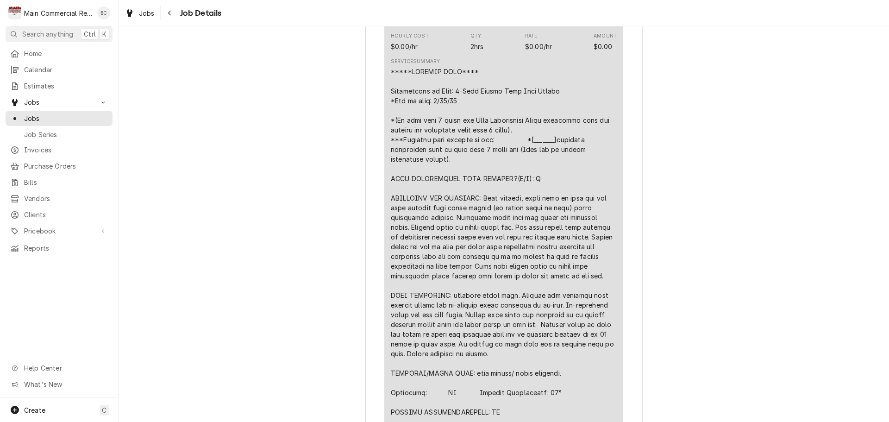
scroll to position [1607, 0]
click at [71, 118] on span "Jobs" at bounding box center [66, 118] width 84 height 10
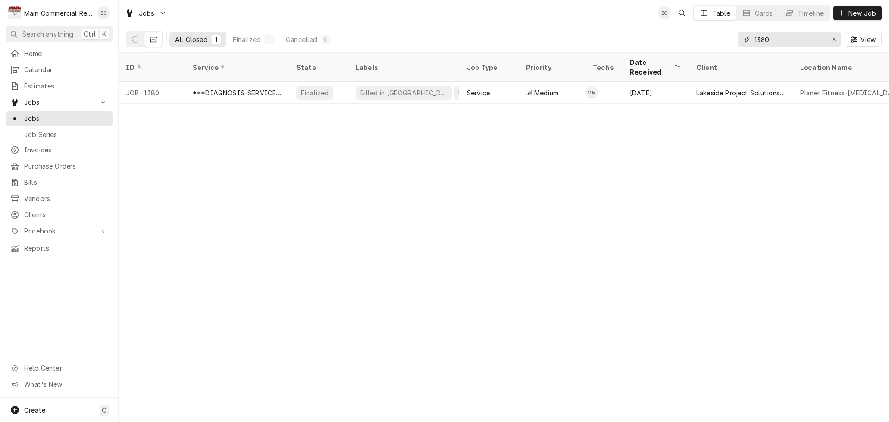
click at [834, 41] on icon "Erase input" at bounding box center [834, 39] width 5 height 6
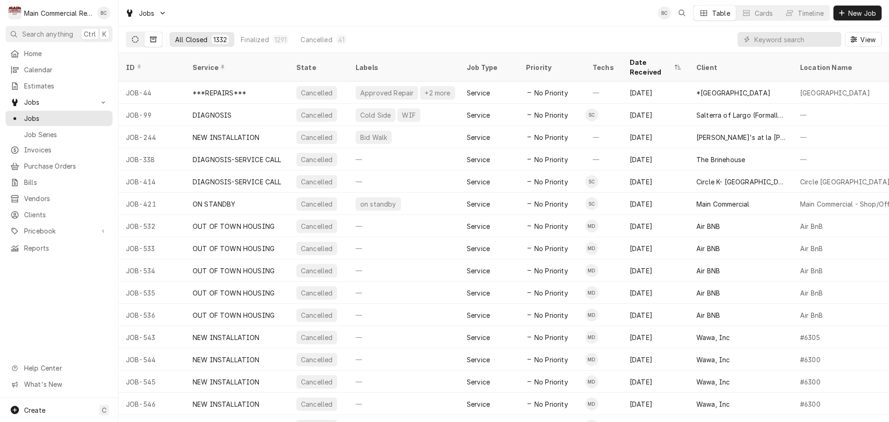
click at [138, 41] on icon "Dynamic Content Wrapper" at bounding box center [135, 39] width 6 height 6
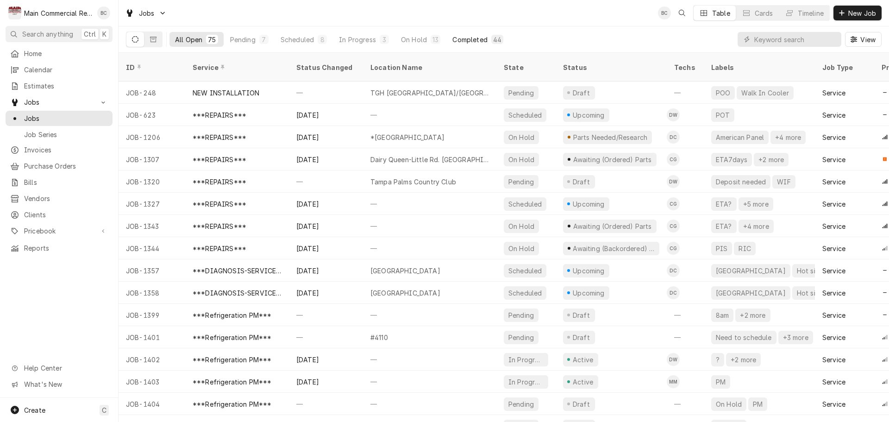
click at [464, 41] on div "Completed" at bounding box center [469, 40] width 35 height 10
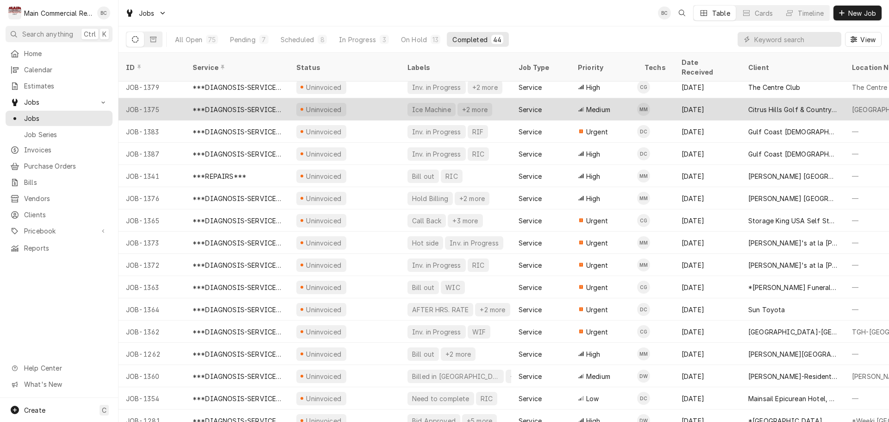
scroll to position [634, 0]
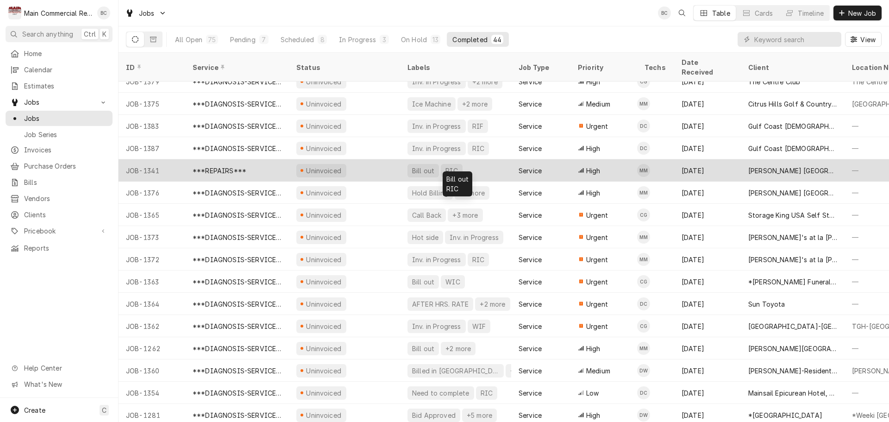
click at [429, 166] on div "Bill out" at bounding box center [423, 171] width 24 height 10
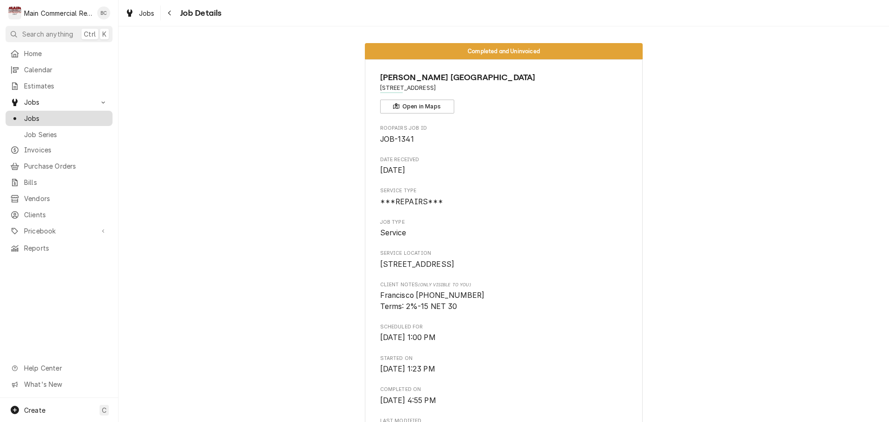
click at [63, 118] on span "Jobs" at bounding box center [66, 118] width 84 height 10
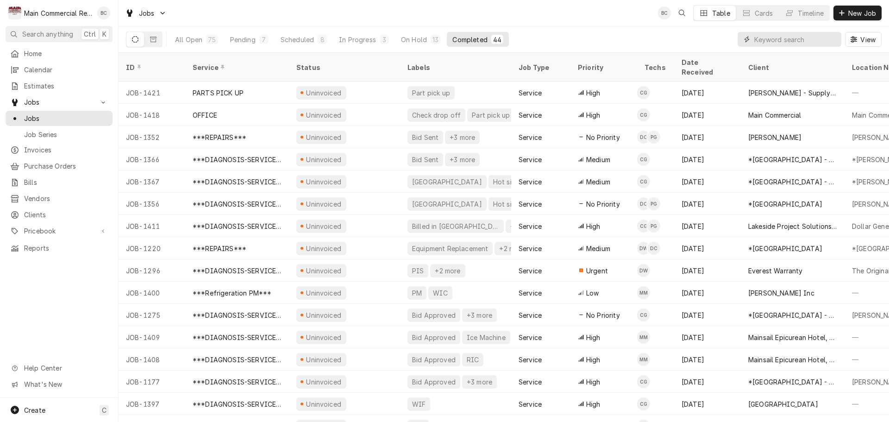
click at [815, 40] on input "Dynamic Content Wrapper" at bounding box center [795, 39] width 82 height 15
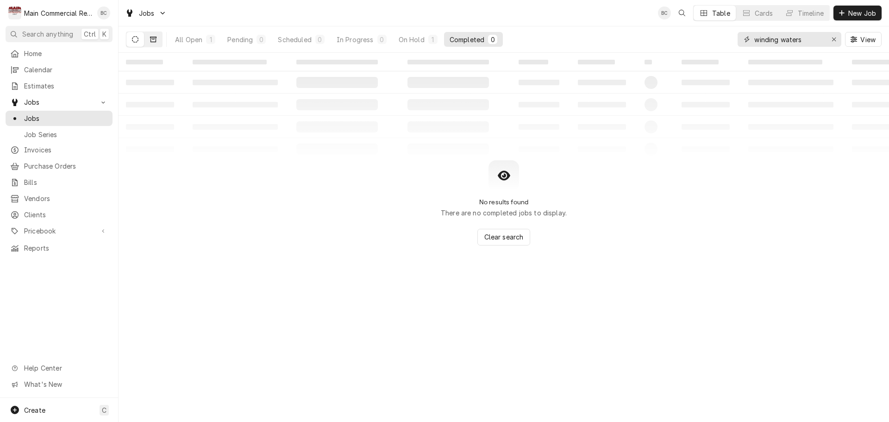
type input "winding waters"
click at [153, 37] on icon "Dynamic Content Wrapper" at bounding box center [153, 40] width 6 height 6
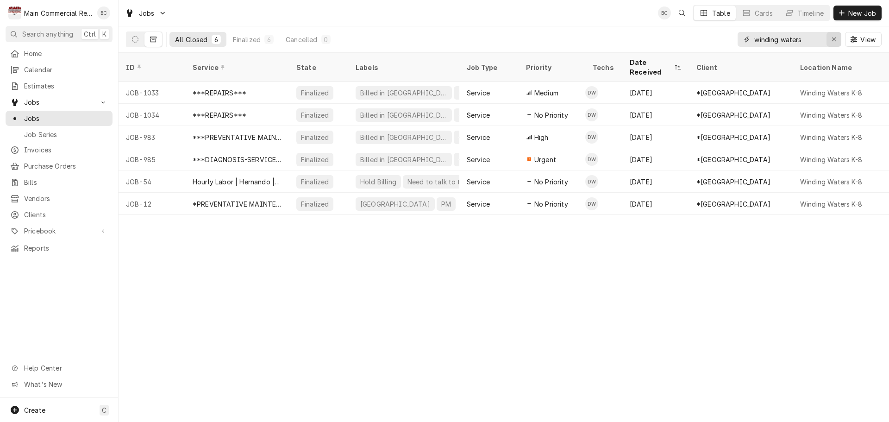
click at [834, 38] on icon "Erase input" at bounding box center [834, 39] width 5 height 6
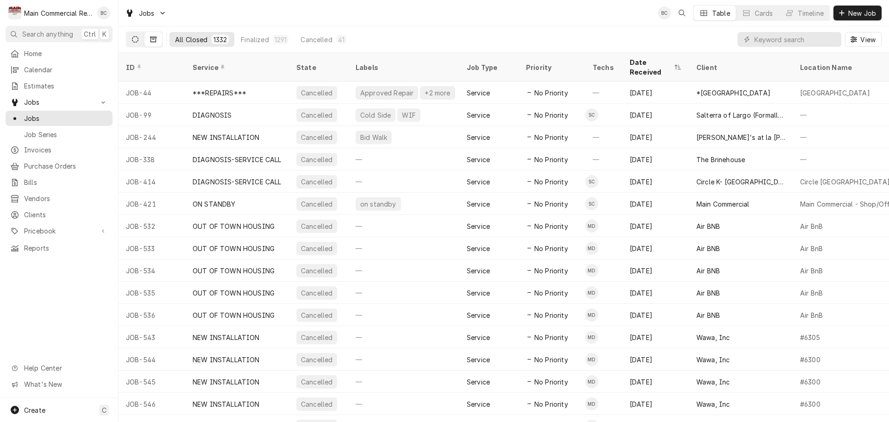
click at [139, 43] on button "Dynamic Content Wrapper" at bounding box center [135, 39] width 18 height 15
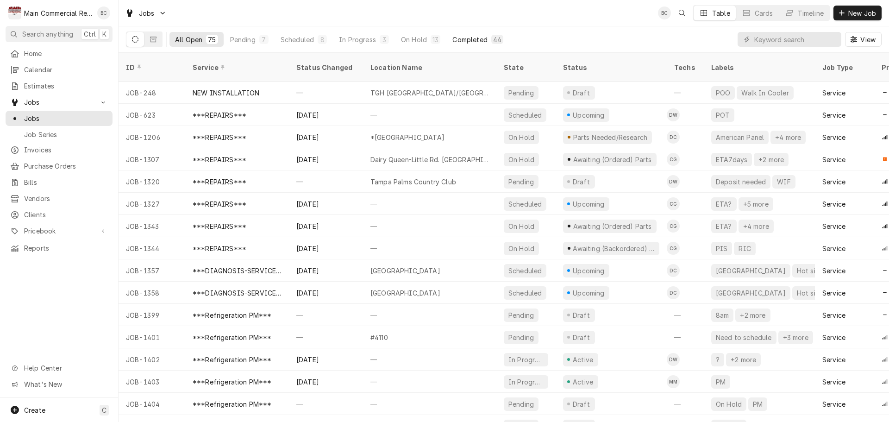
click at [470, 42] on div "Completed" at bounding box center [469, 40] width 35 height 10
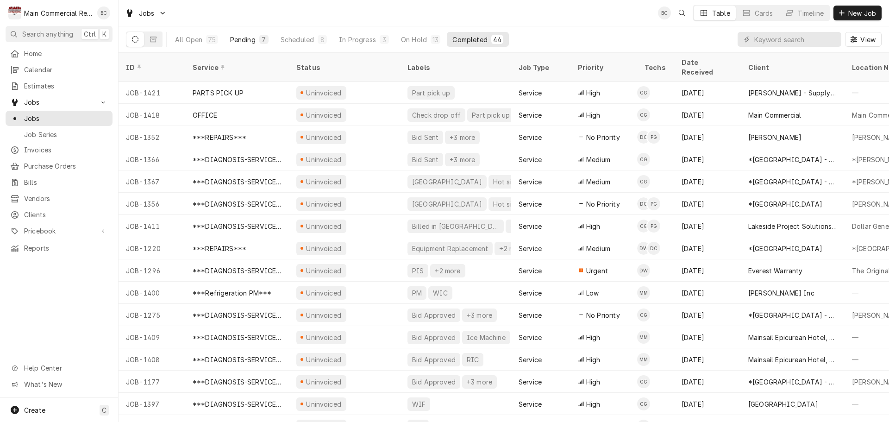
click at [241, 43] on div "Pending" at bounding box center [242, 40] width 25 height 10
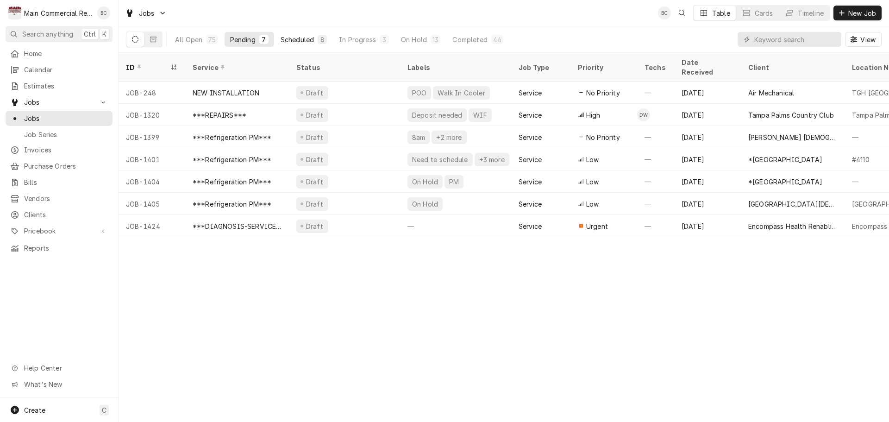
click at [293, 37] on div "Scheduled" at bounding box center [297, 40] width 33 height 10
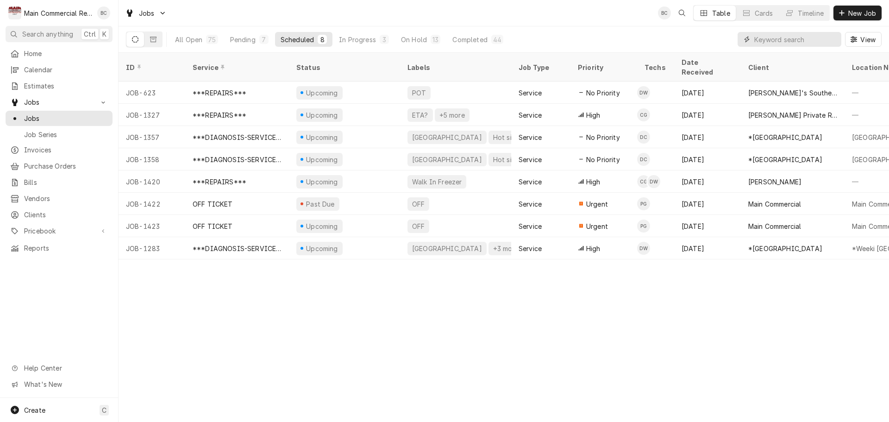
click at [756, 41] on input "Dynamic Content Wrapper" at bounding box center [795, 39] width 82 height 15
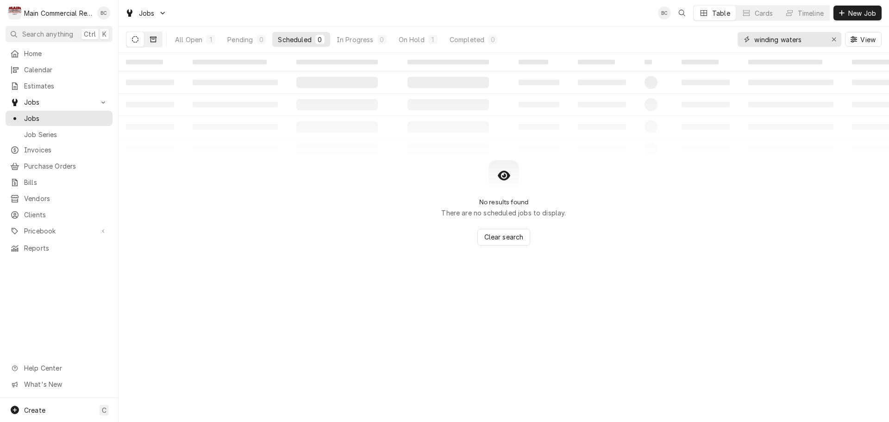
type input "winding waters"
click at [152, 42] on icon "Dynamic Content Wrapper" at bounding box center [153, 40] width 6 height 6
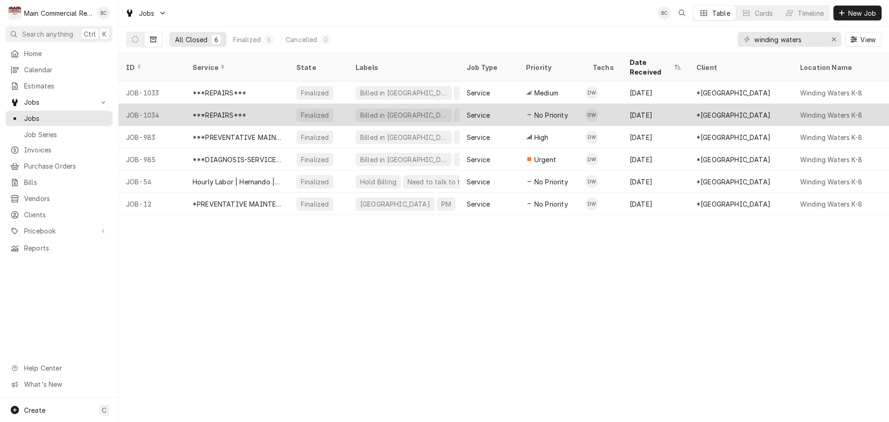
click at [226, 110] on div "***REPAIRS***" at bounding box center [220, 115] width 54 height 10
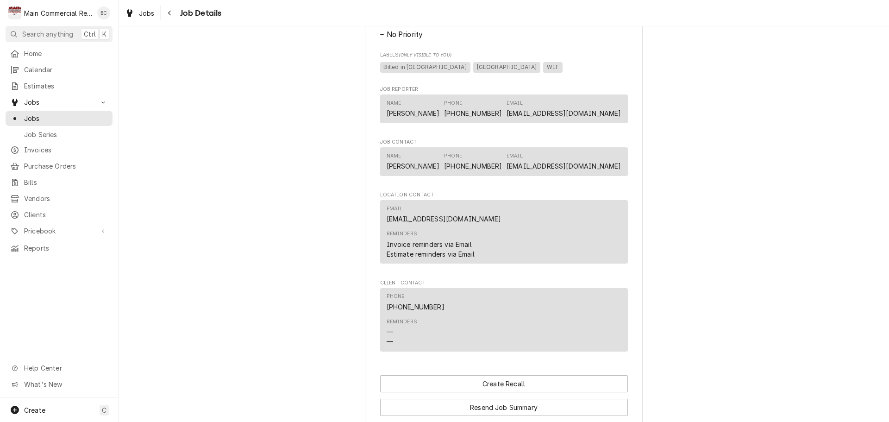
scroll to position [1048, 0]
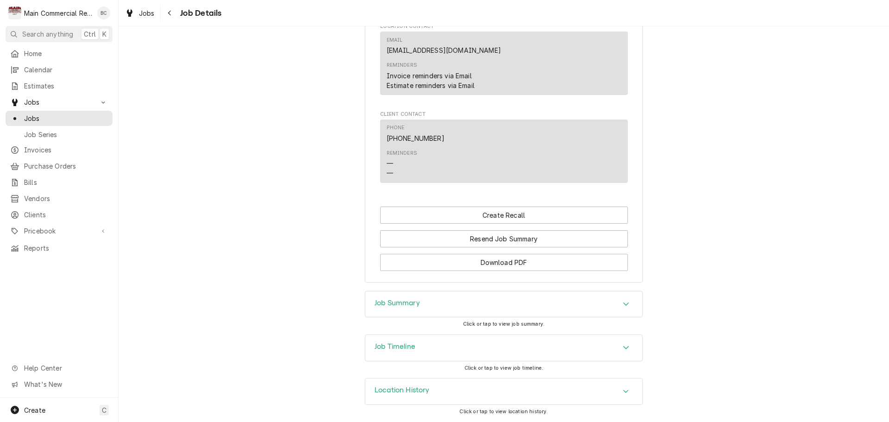
click at [389, 300] on h3 "Job Summary" at bounding box center [397, 303] width 45 height 9
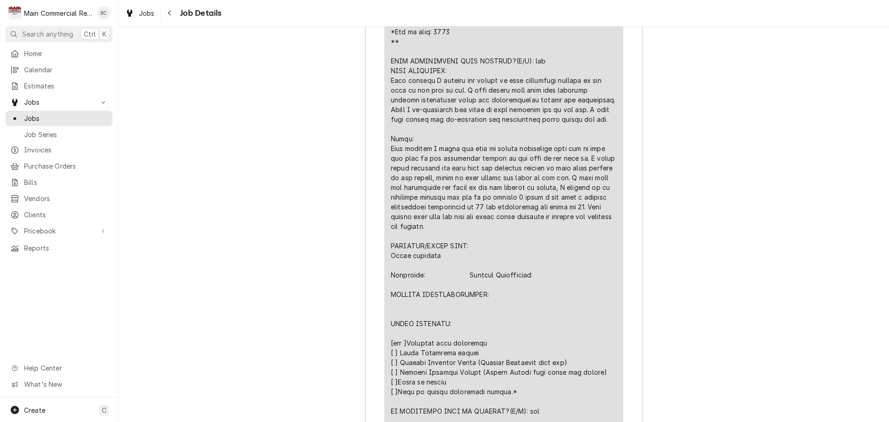
scroll to position [1604, 0]
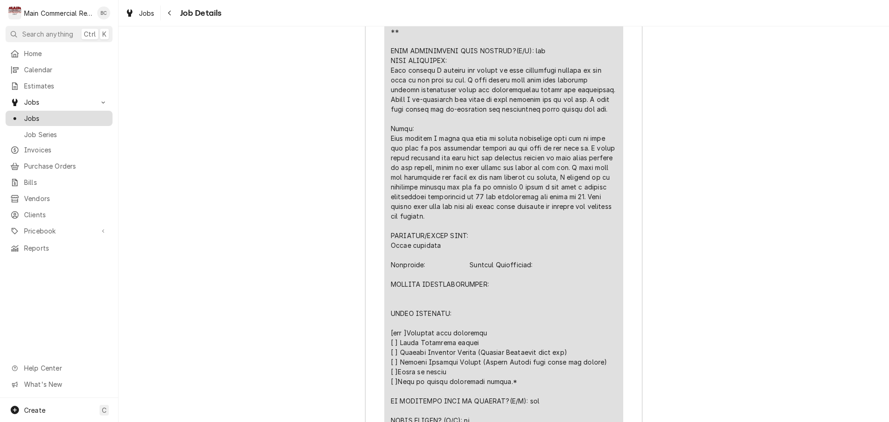
click at [74, 116] on span "Jobs" at bounding box center [66, 118] width 84 height 10
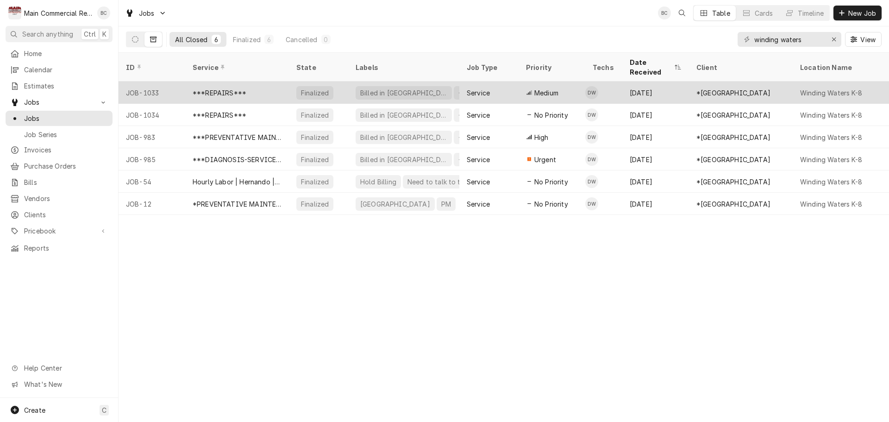
click at [369, 88] on div "Billed in [GEOGRAPHIC_DATA]" at bounding box center [403, 93] width 89 height 10
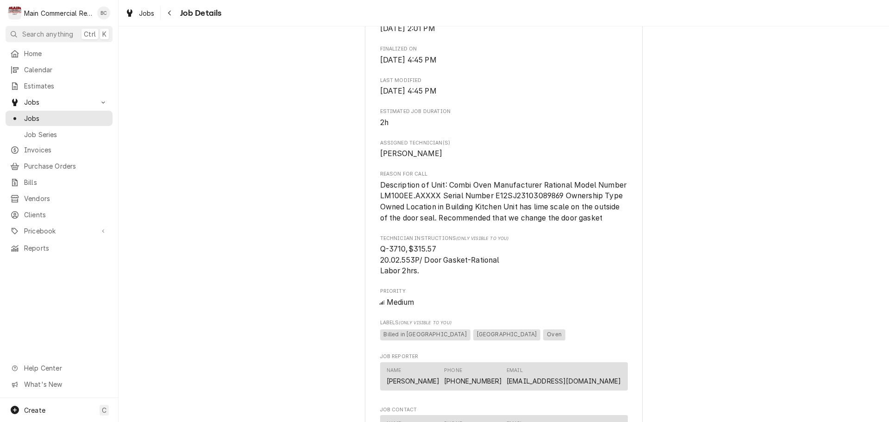
scroll to position [695, 0]
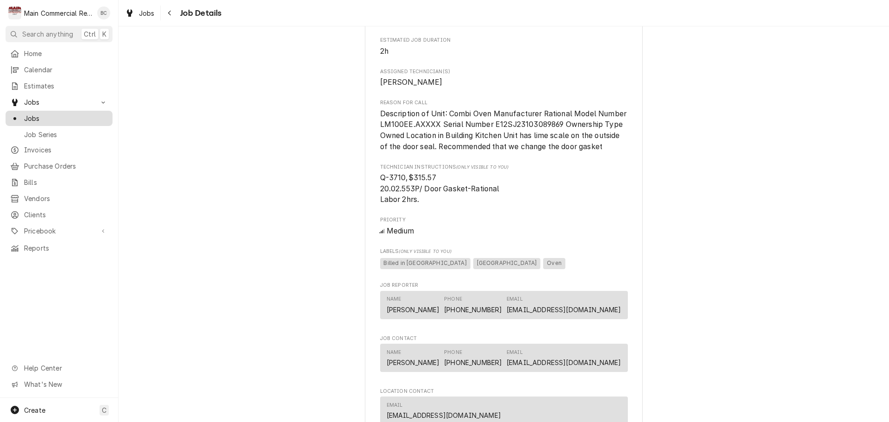
click at [74, 113] on span "Jobs" at bounding box center [66, 118] width 84 height 10
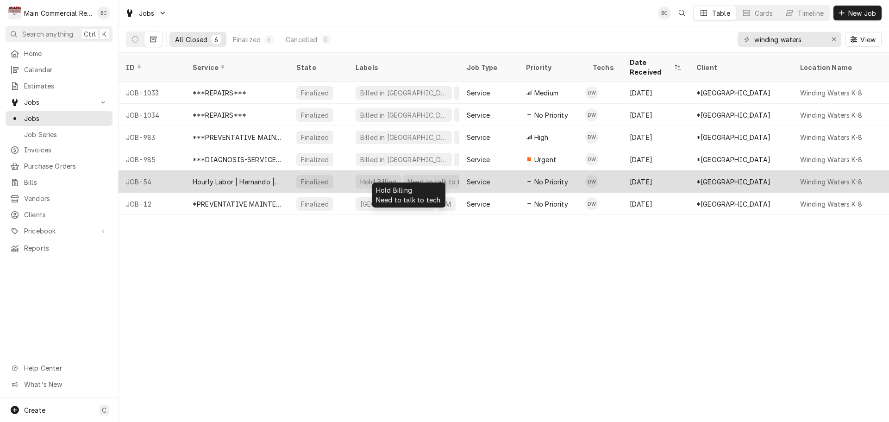
click at [381, 177] on div "Hold Billing" at bounding box center [378, 182] width 38 height 10
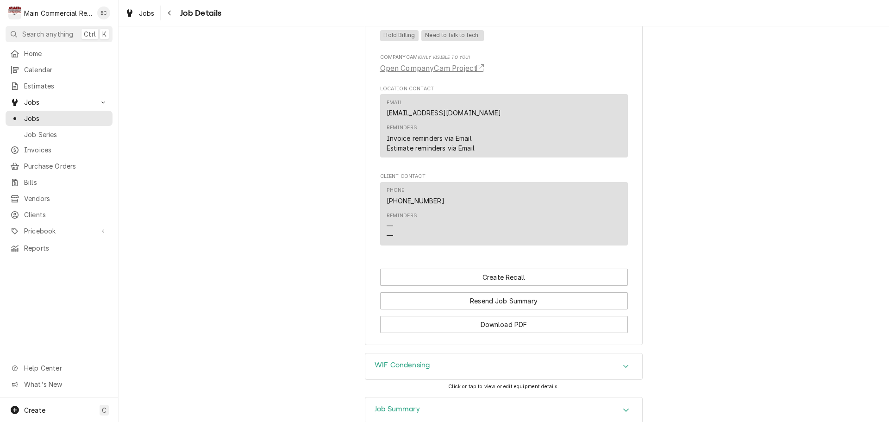
scroll to position [1081, 0]
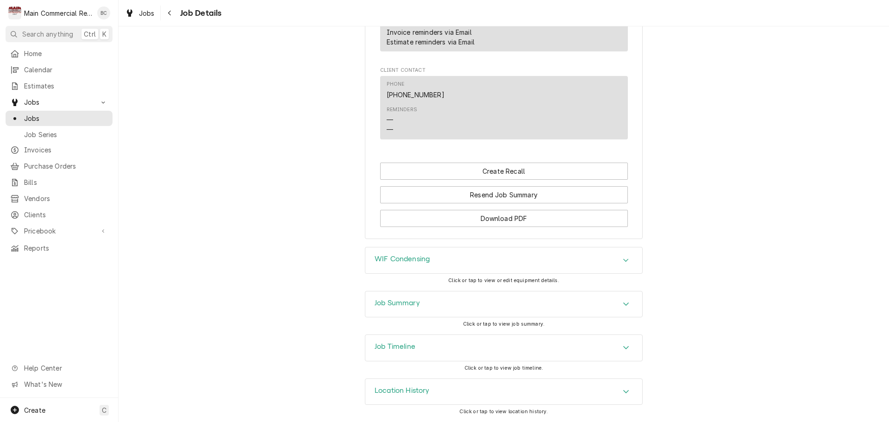
click at [413, 301] on h3 "Job Summary" at bounding box center [397, 303] width 45 height 9
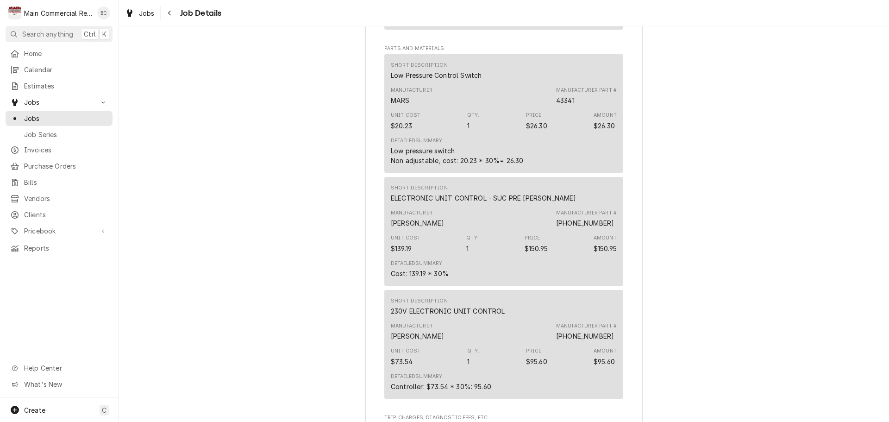
scroll to position [1637, 0]
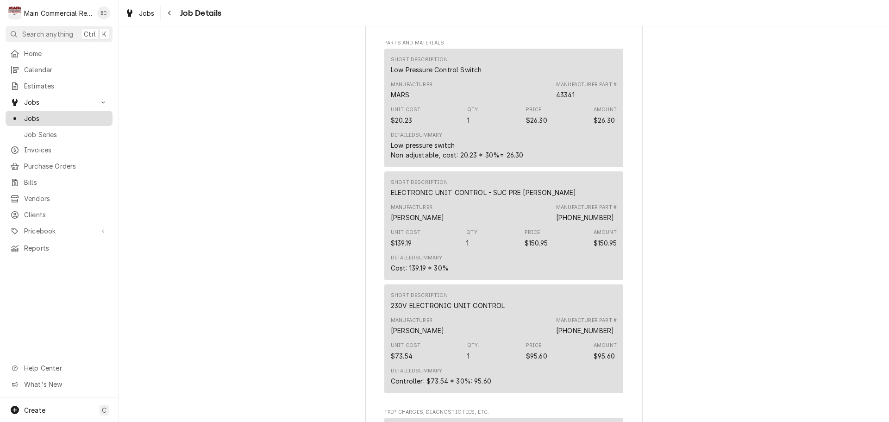
click at [38, 113] on span "Jobs" at bounding box center [66, 118] width 84 height 10
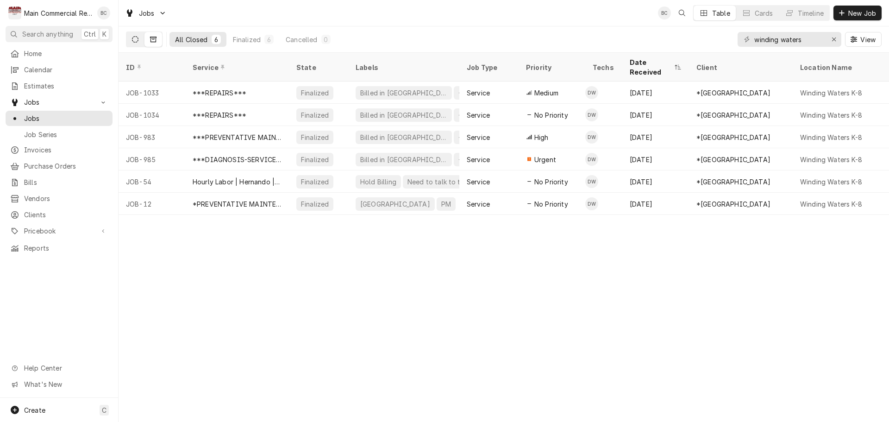
click at [139, 38] on button "Dynamic Content Wrapper" at bounding box center [135, 39] width 18 height 15
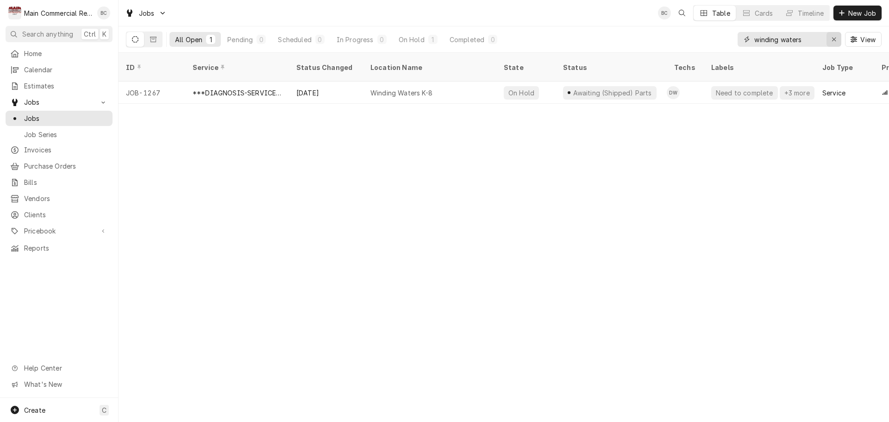
click at [834, 38] on icon "Erase input" at bounding box center [834, 39] width 5 height 6
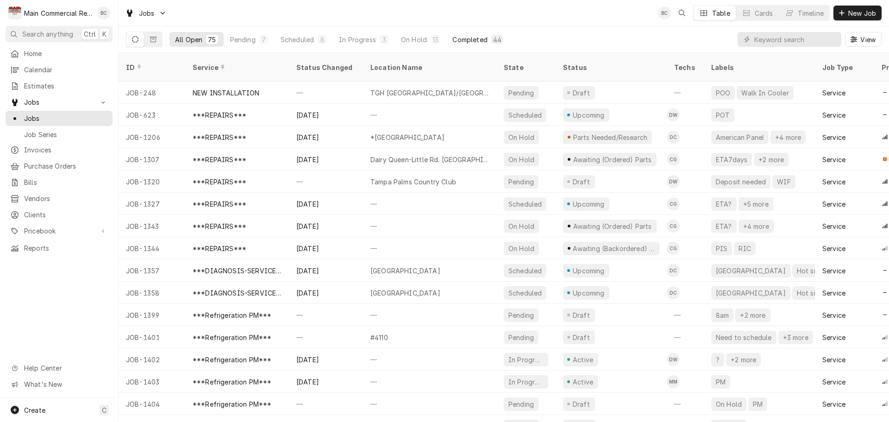
click at [463, 41] on div "Completed" at bounding box center [469, 40] width 35 height 10
